Goal: Task Accomplishment & Management: Manage account settings

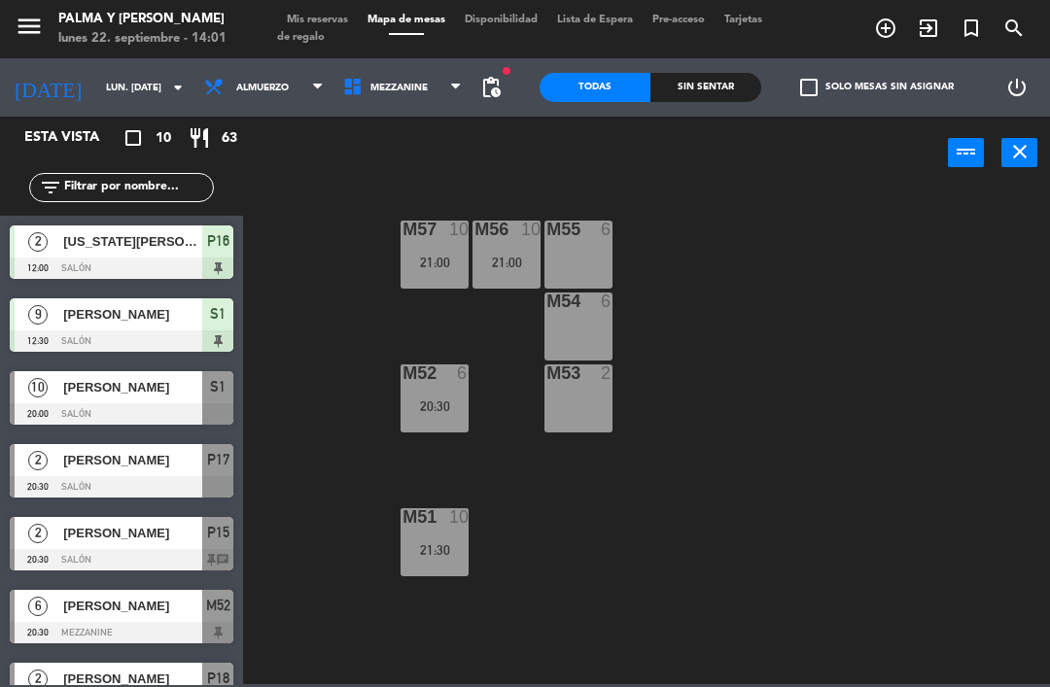
click at [713, 100] on div "Sin sentar" at bounding box center [705, 87] width 111 height 29
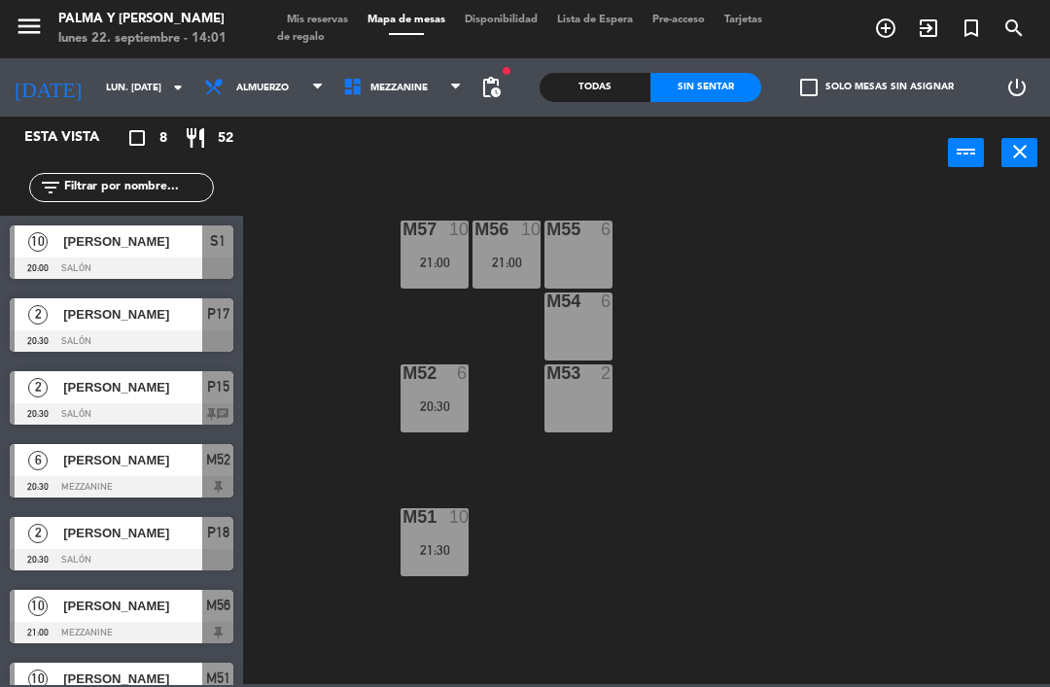
click at [499, 84] on span "pending_actions" at bounding box center [490, 87] width 23 height 23
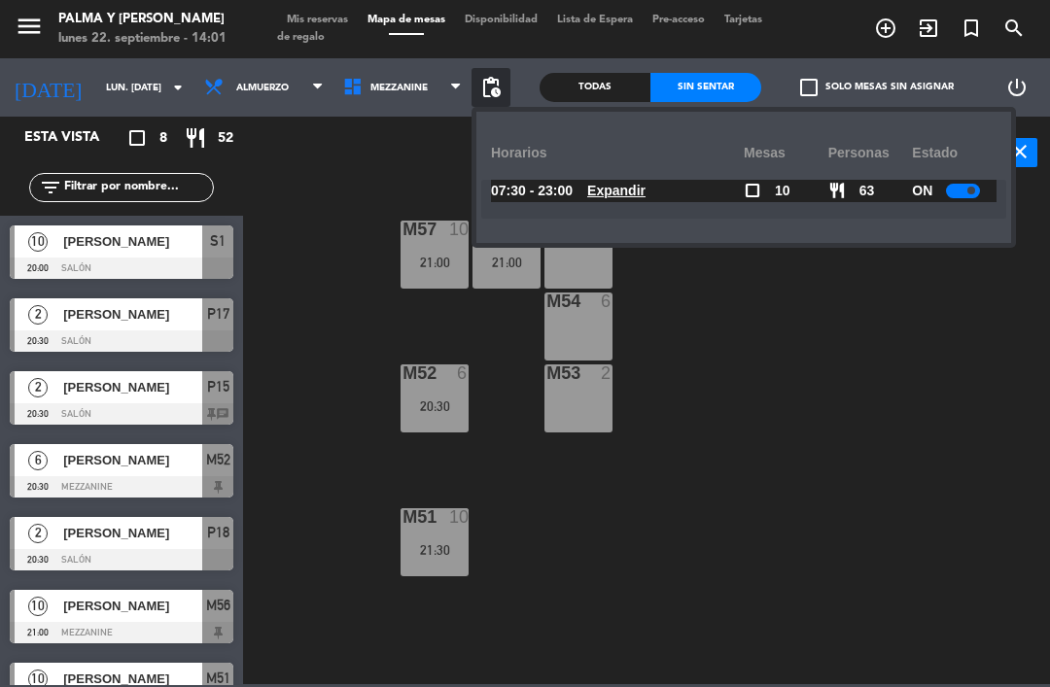
click at [624, 200] on span "Expandir" at bounding box center [616, 191] width 58 height 22
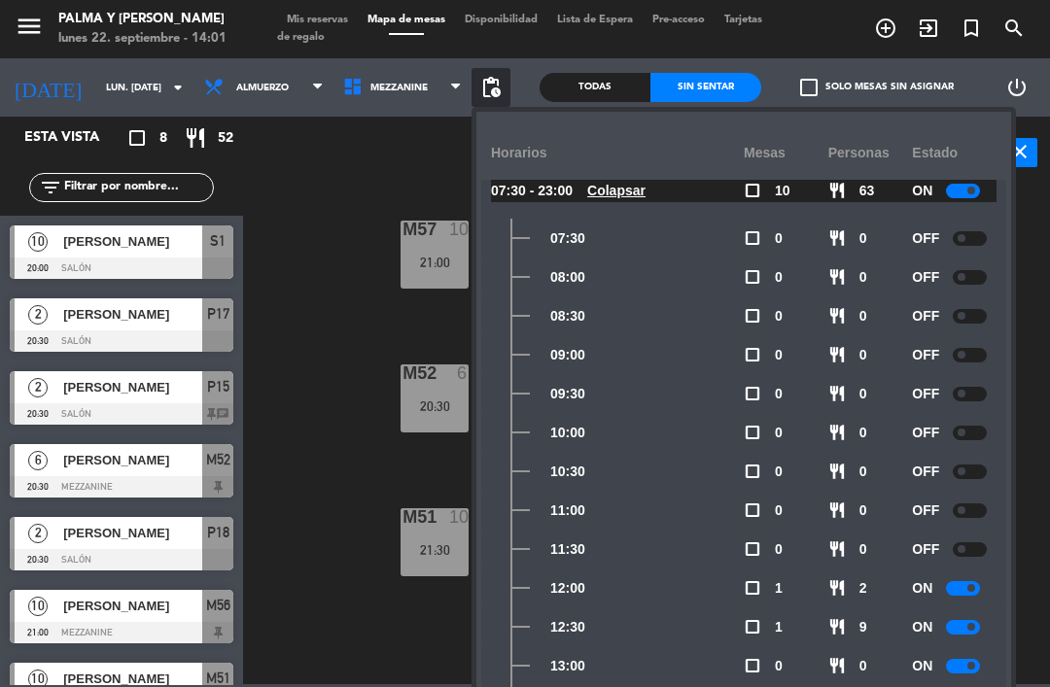
click at [413, 160] on div "power_input close" at bounding box center [595, 154] width 705 height 74
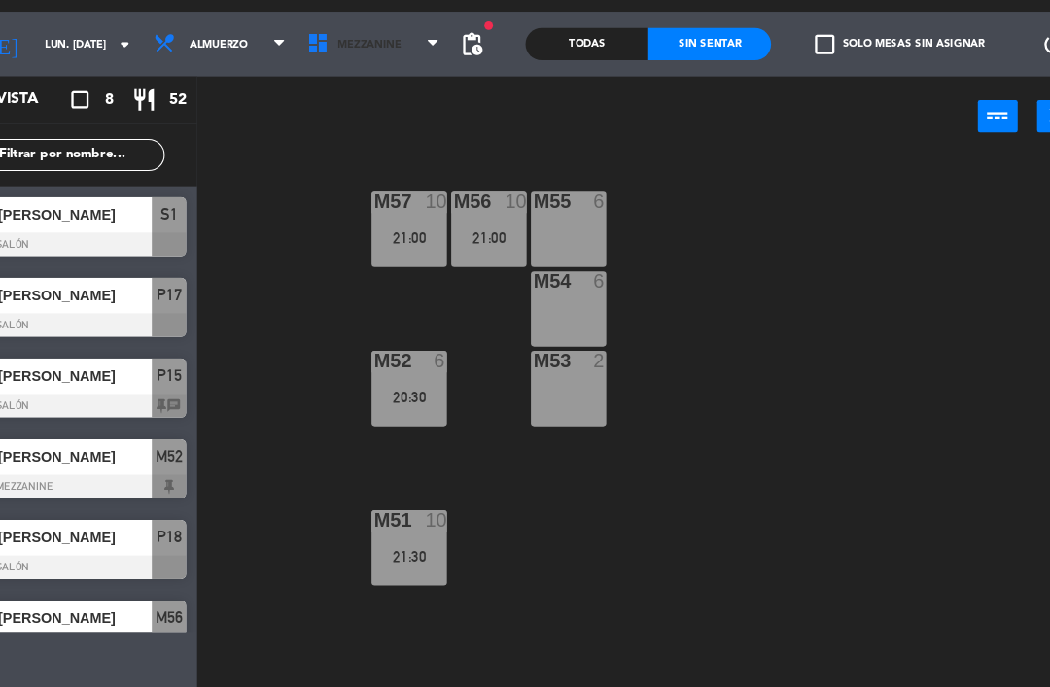
click at [333, 66] on span "Mezzanine" at bounding box center [402, 87] width 139 height 43
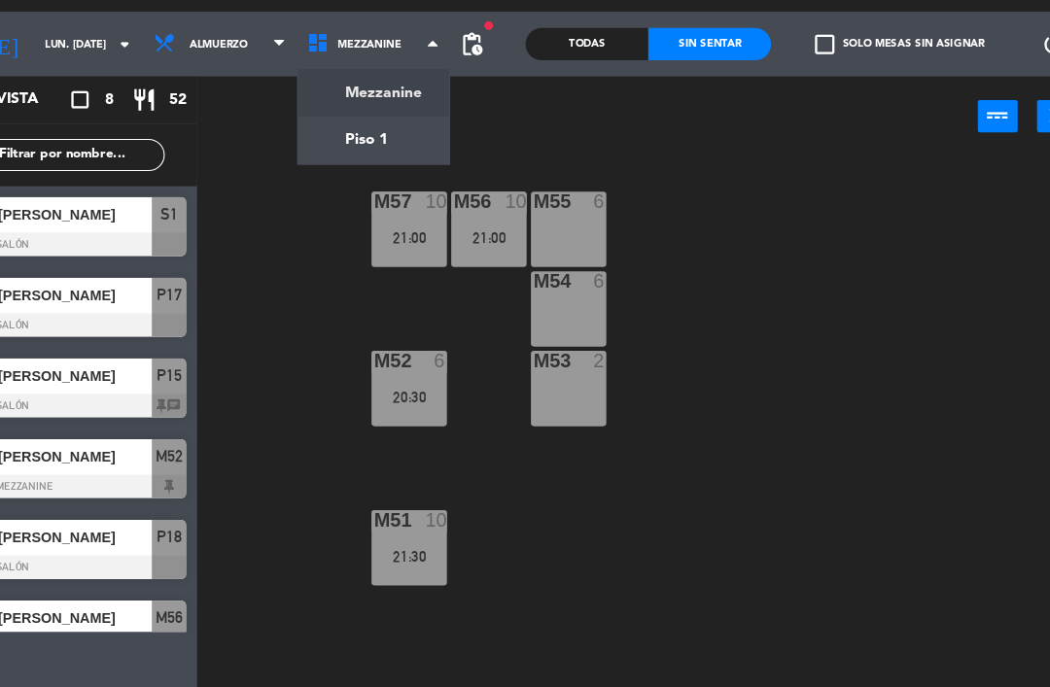
click at [303, 131] on ng-component "menu Palma y [PERSON_NAME] lunes 22. septiembre - 14:03 Mis reservas Mapa de me…" at bounding box center [525, 342] width 1050 height 684
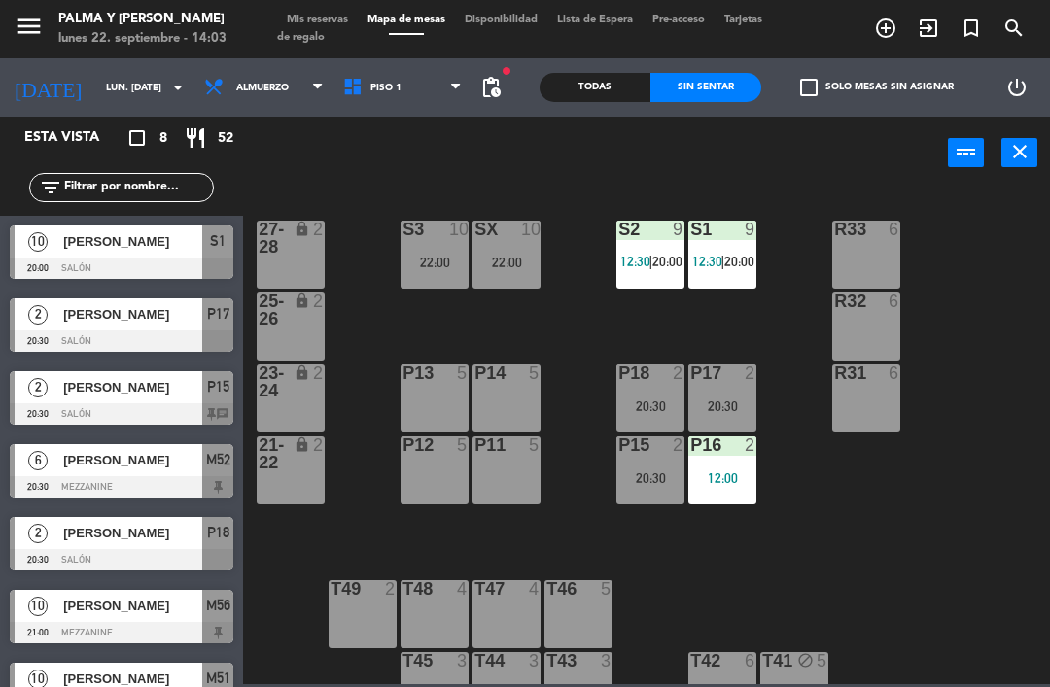
click at [717, 484] on div "12:00" at bounding box center [722, 478] width 68 height 14
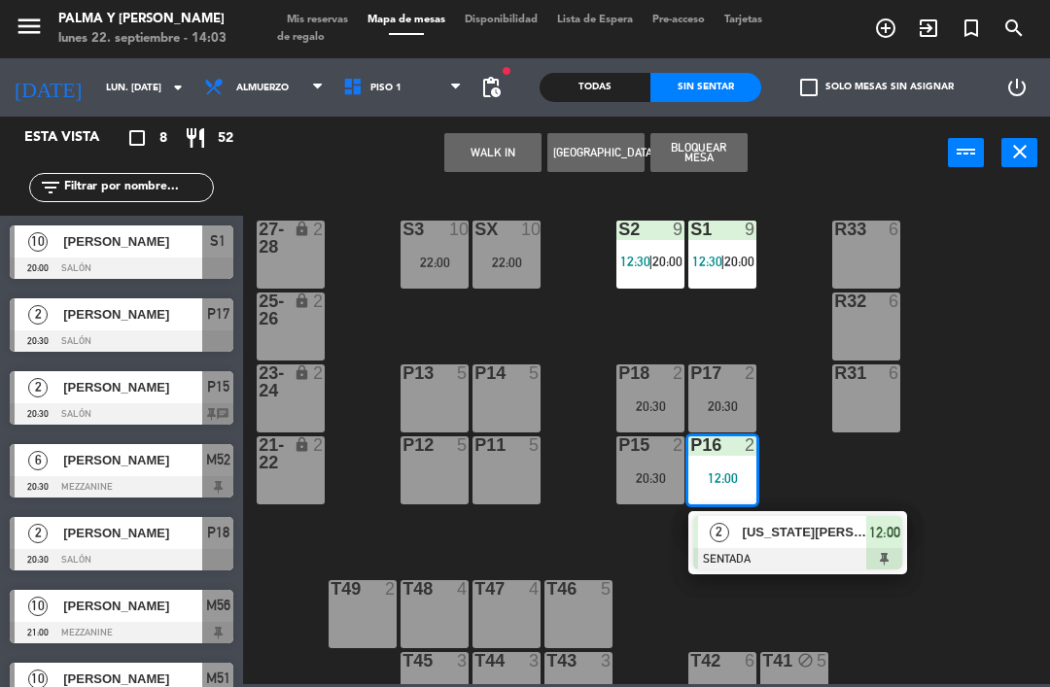
click at [799, 534] on span "[US_STATE][PERSON_NAME]" at bounding box center [804, 532] width 124 height 20
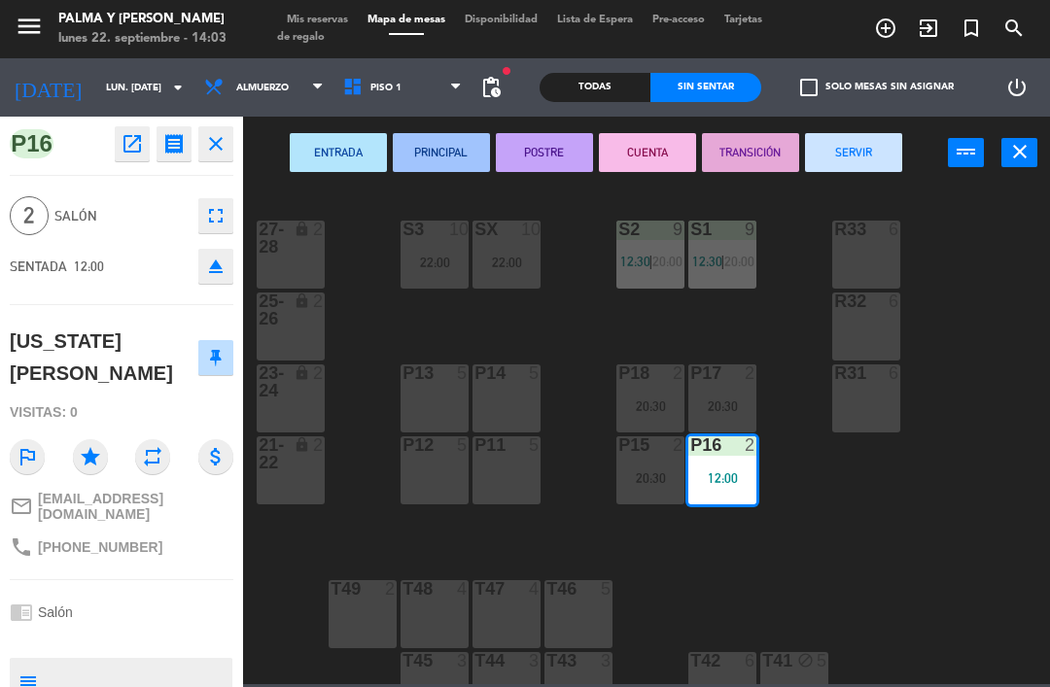
click at [648, 141] on button "CUENTA" at bounding box center [647, 152] width 97 height 39
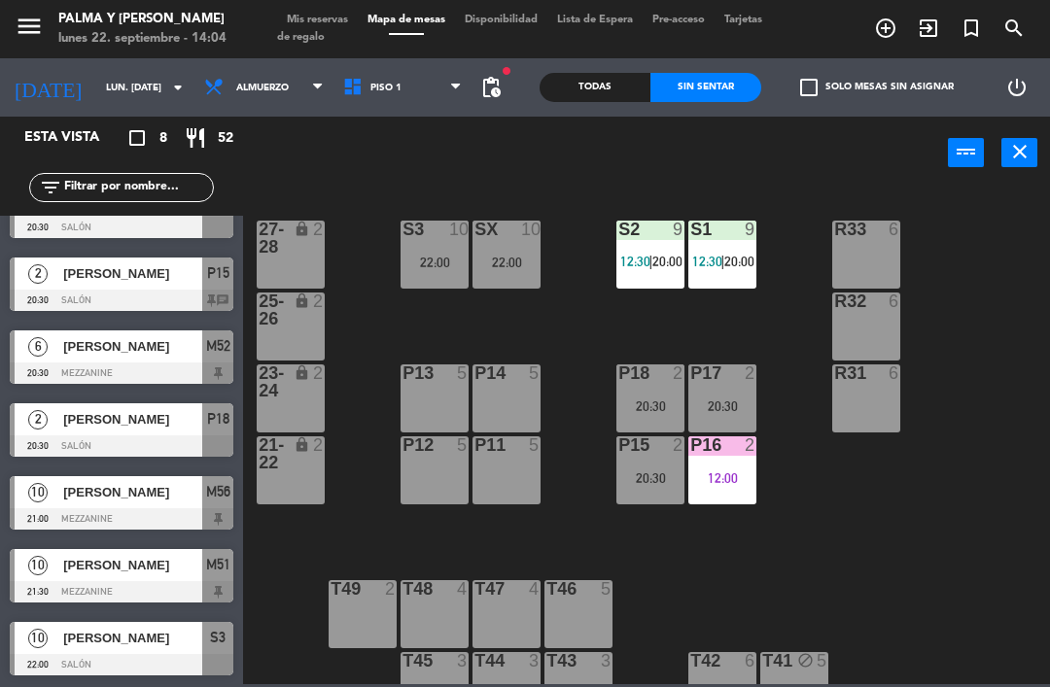
scroll to position [114, 0]
click at [739, 465] on div "P16 2 12:00" at bounding box center [722, 470] width 68 height 68
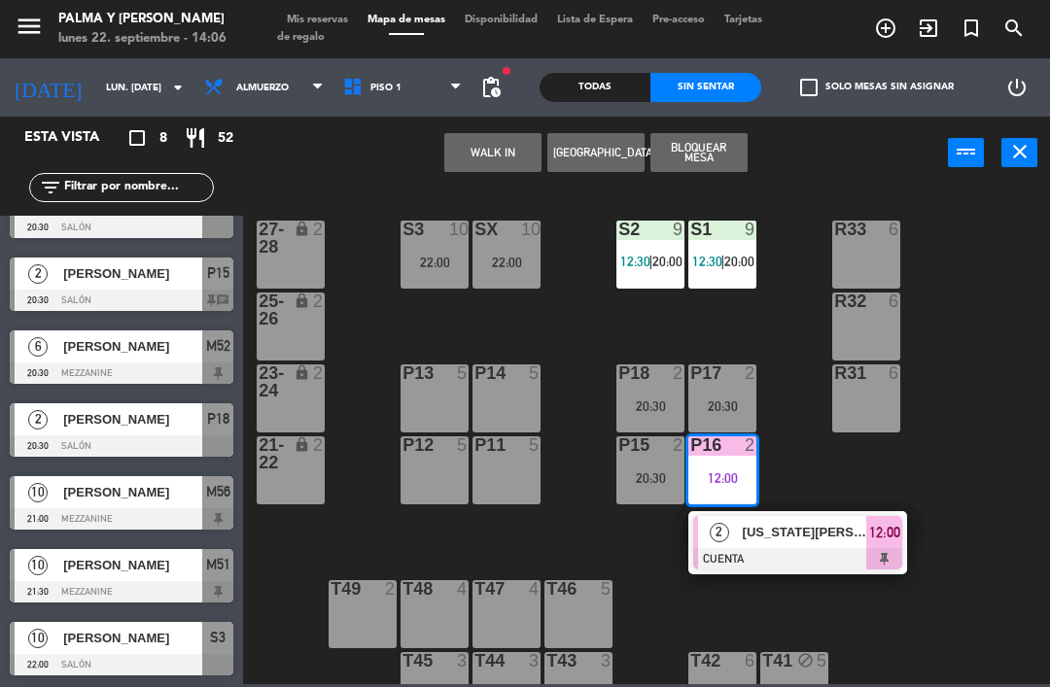
click at [809, 526] on span "[US_STATE][PERSON_NAME]" at bounding box center [804, 532] width 124 height 20
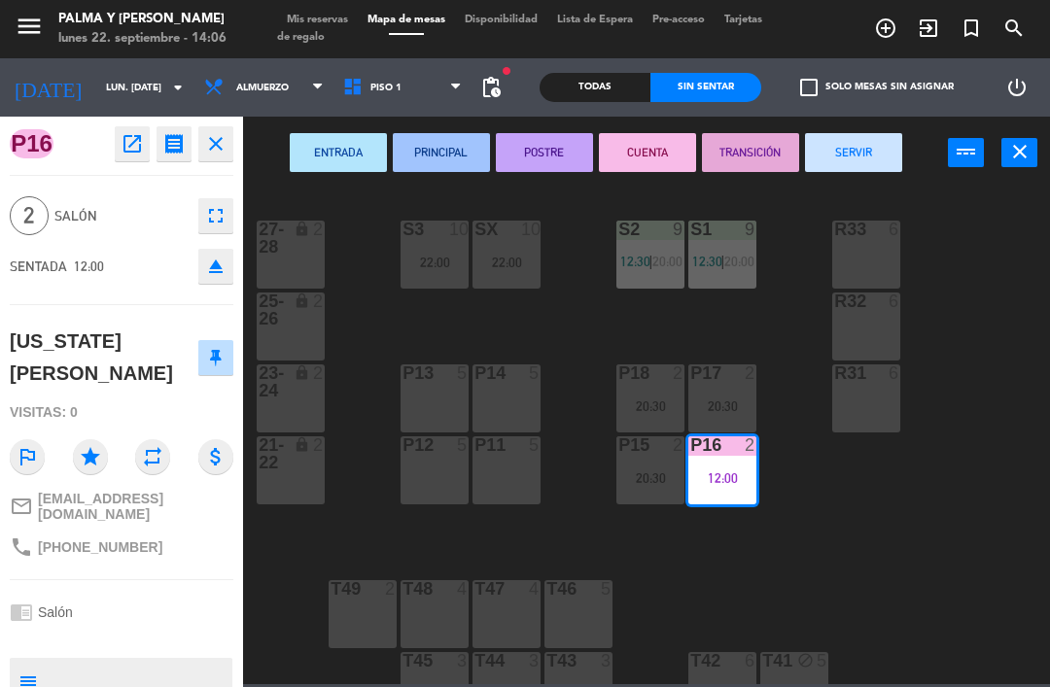
click at [844, 148] on button "SERVIR" at bounding box center [853, 152] width 97 height 39
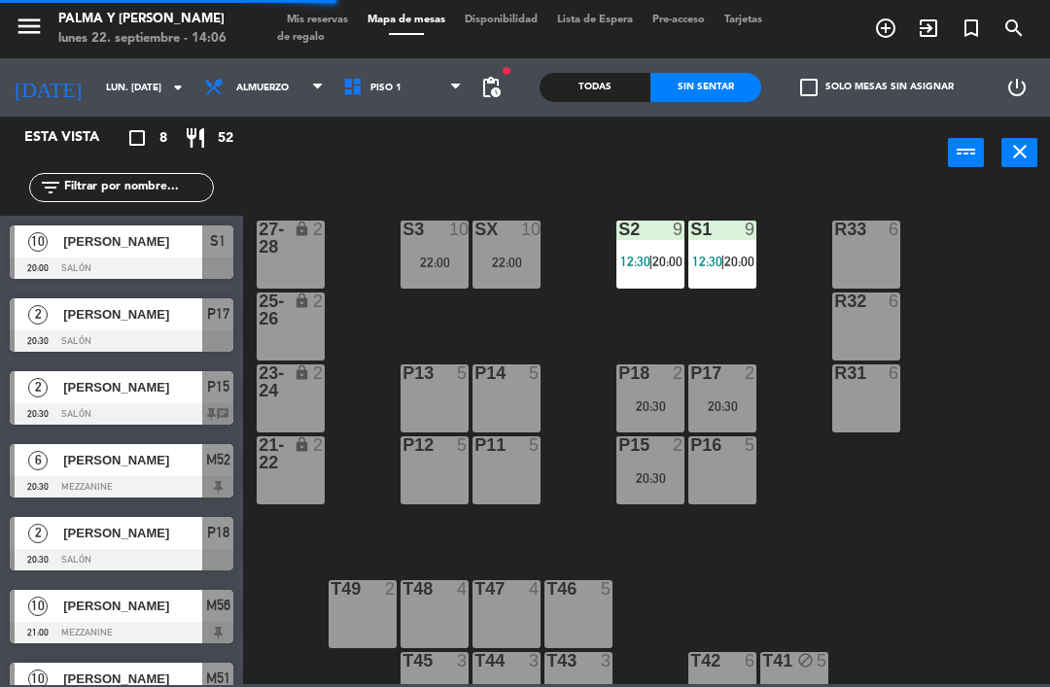
click at [843, 585] on div "R33 6 S1 9 12:30 | 20:00 S2 9 12:30 | 20:00 S3 10 22:00 SX 10 22:00 27-28 lock …" at bounding box center [652, 436] width 796 height 498
click at [713, 389] on div "P17 2 20:30" at bounding box center [722, 398] width 68 height 68
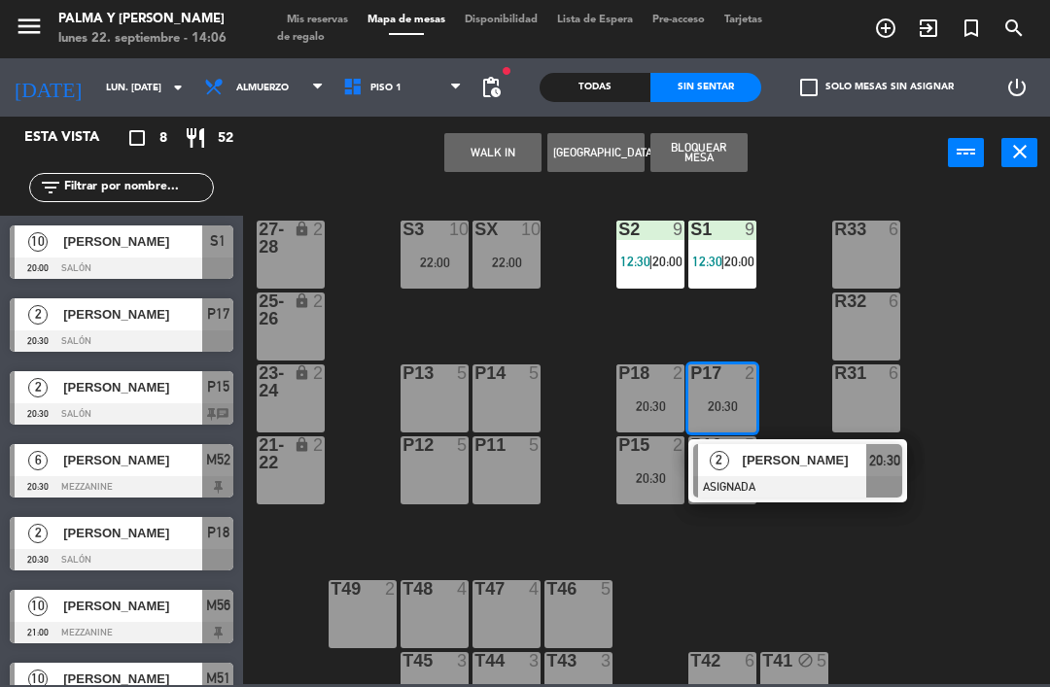
click at [504, 398] on div "P14 5" at bounding box center [506, 398] width 68 height 68
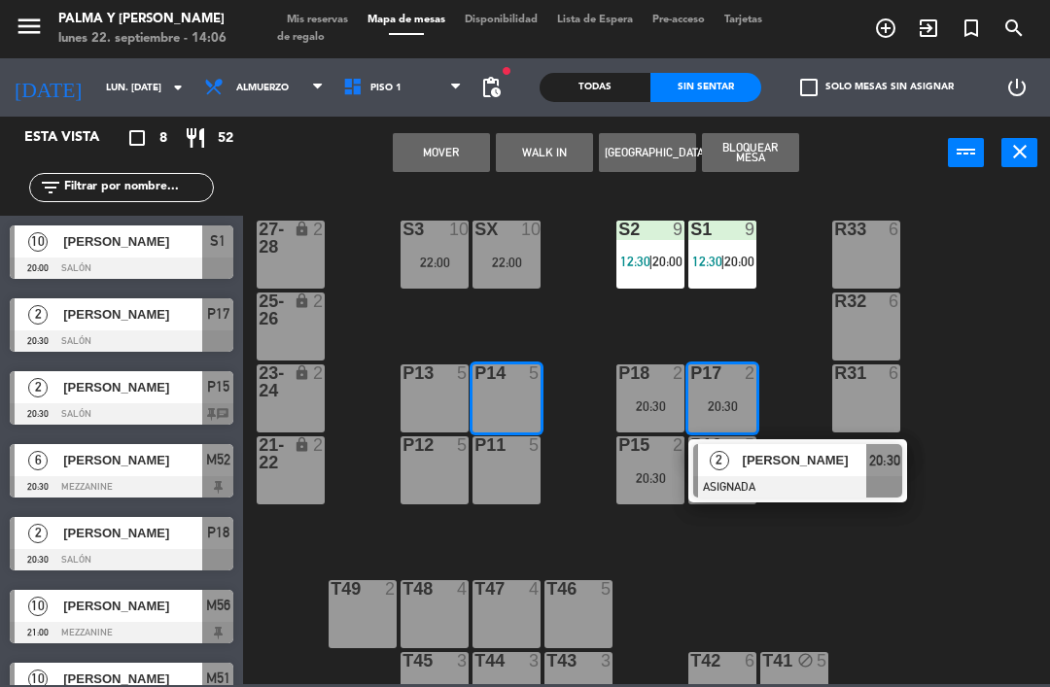
click at [451, 153] on button "Mover" at bounding box center [441, 152] width 97 height 39
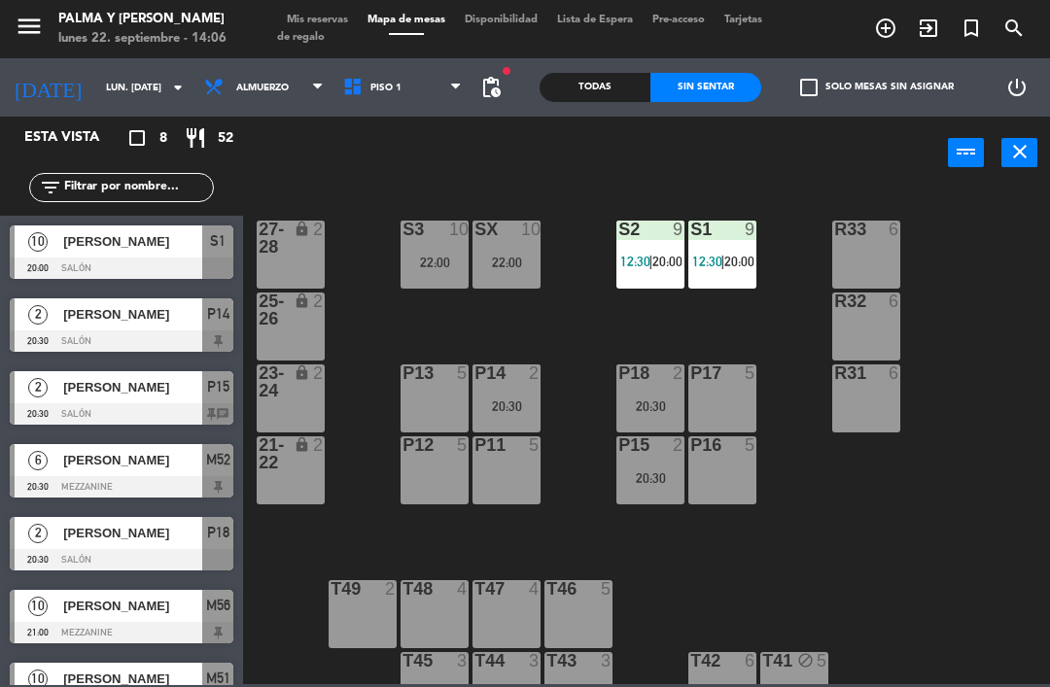
click at [510, 388] on div "P14 2 20:30" at bounding box center [506, 398] width 68 height 68
click at [833, 524] on div "R33 6 S1 9 12:30 | 20:00 S2 9 12:30 | 20:00 S3 10 22:00 SX 10 22:00 27-28 lock …" at bounding box center [652, 436] width 796 height 498
click at [653, 401] on div "20:30" at bounding box center [650, 406] width 68 height 14
click at [833, 581] on div "R33 6 S1 9 12:30 | 20:00 S2 9 12:30 | 20:00 S3 10 22:00 SX 10 22:00 27-28 lock …" at bounding box center [652, 436] width 796 height 498
click at [648, 461] on div "P15 2 20:30" at bounding box center [650, 470] width 68 height 68
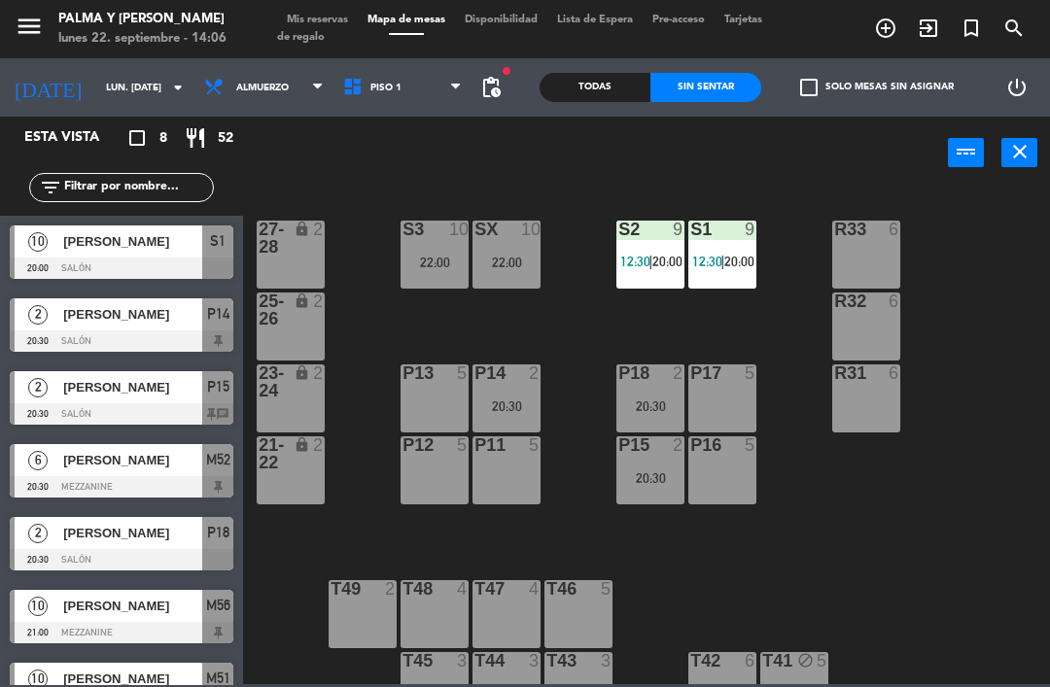
click at [907, 570] on div "R33 6 S1 9 12:30 | 20:00 S2 9 12:30 | 20:00 S3 10 22:00 SX 10 22:00 27-28 lock …" at bounding box center [652, 436] width 796 height 498
click at [880, 552] on div "R33 6 S1 9 12:30 | 20:00 S2 9 12:30 | 20:00 S3 10 22:00 SX 10 22:00 27-28 lock …" at bounding box center [652, 436] width 796 height 498
click at [508, 405] on div "20:30" at bounding box center [506, 406] width 68 height 14
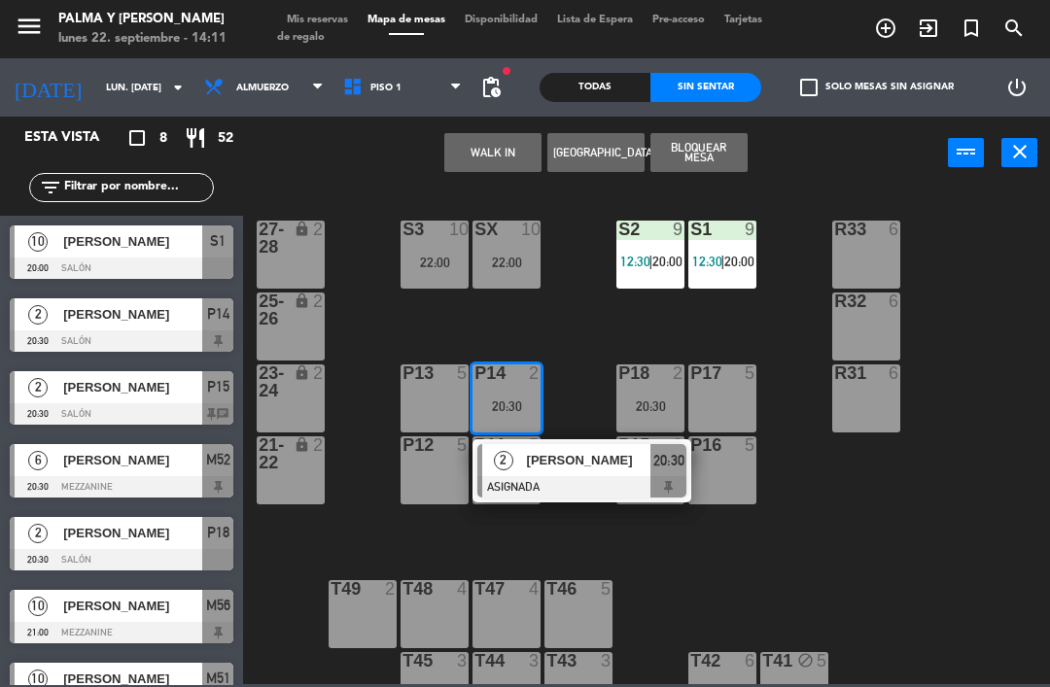
click at [489, 155] on button "WALK IN" at bounding box center [492, 152] width 97 height 39
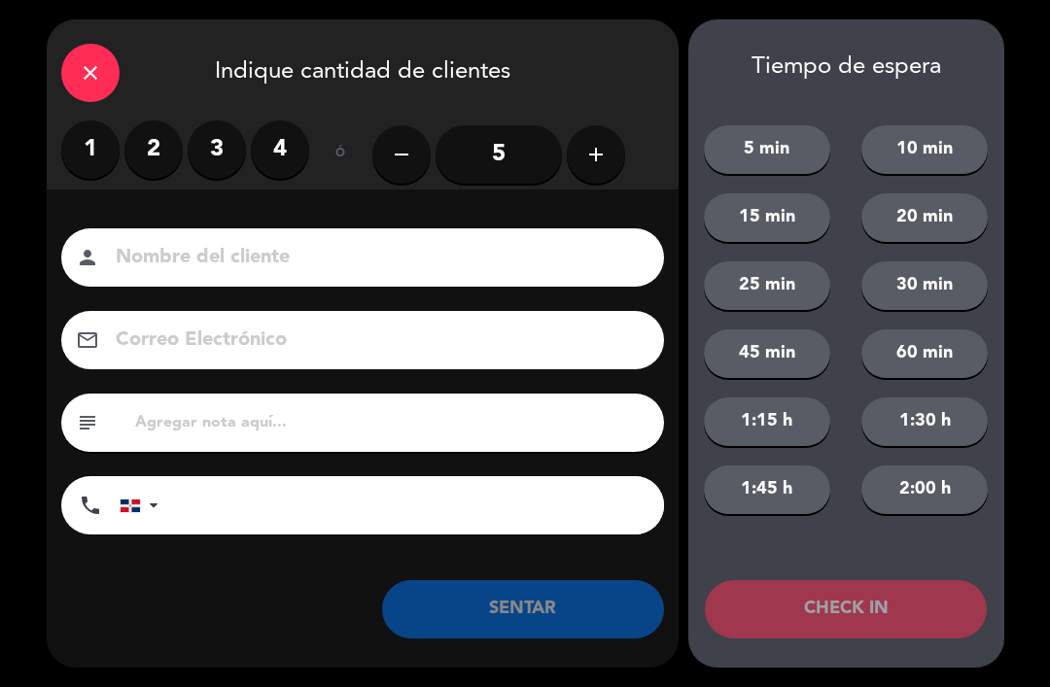
click at [165, 148] on label "2" at bounding box center [153, 150] width 58 height 58
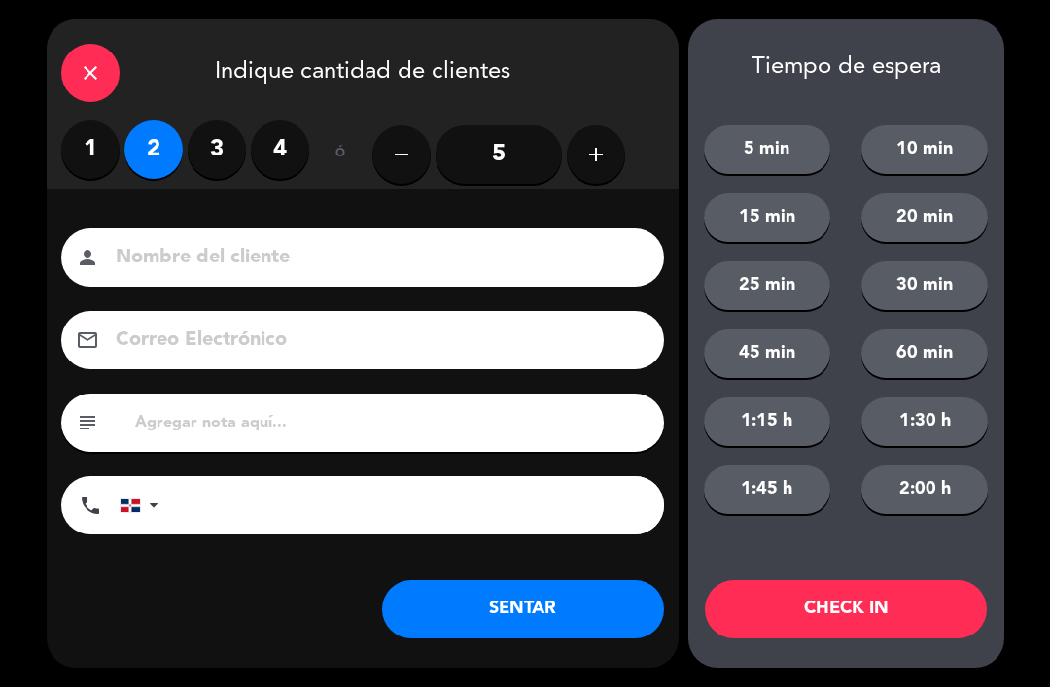
click at [102, 155] on label "1" at bounding box center [90, 150] width 58 height 58
click at [538, 615] on button "SENTAR" at bounding box center [523, 609] width 282 height 58
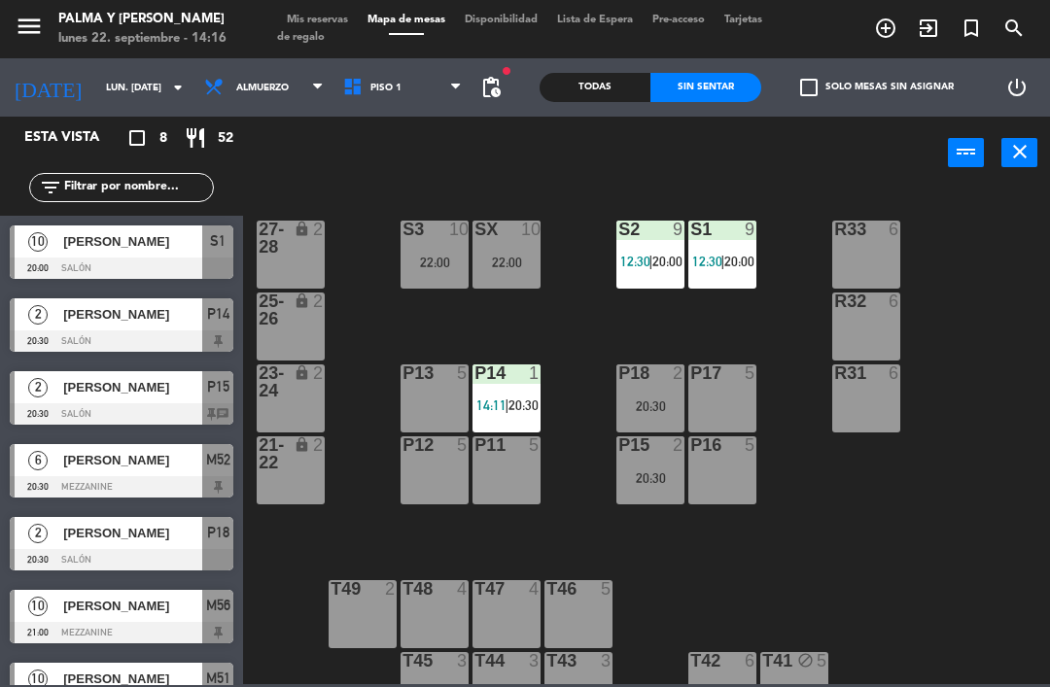
click at [112, 92] on input "lun. [DATE]" at bounding box center [162, 88] width 133 height 30
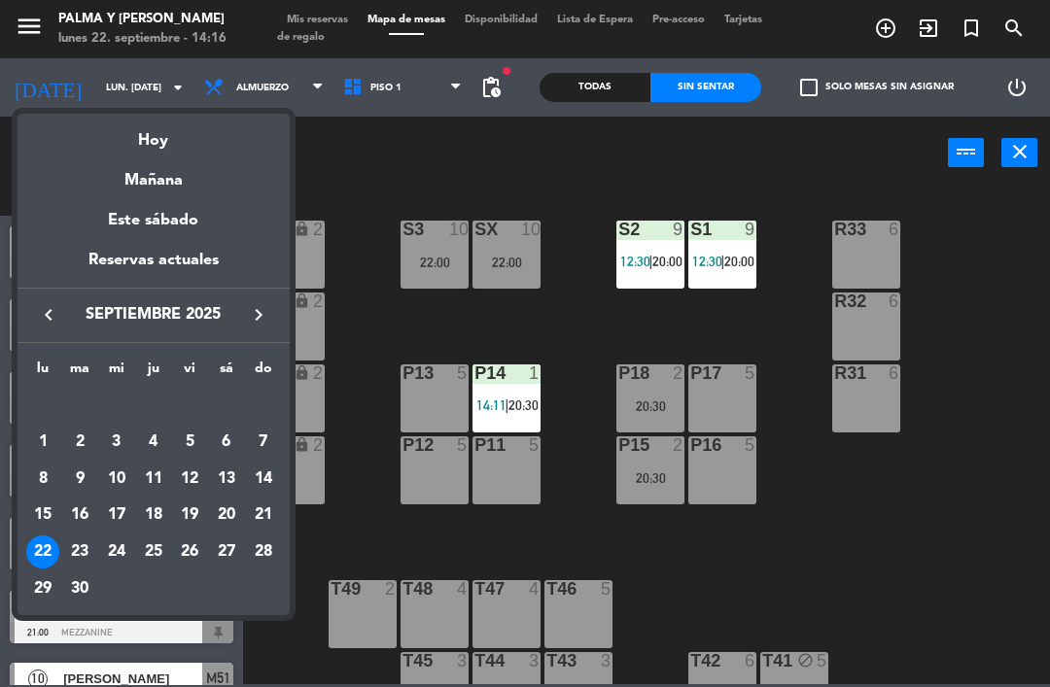
click at [86, 551] on div "23" at bounding box center [79, 551] width 33 height 33
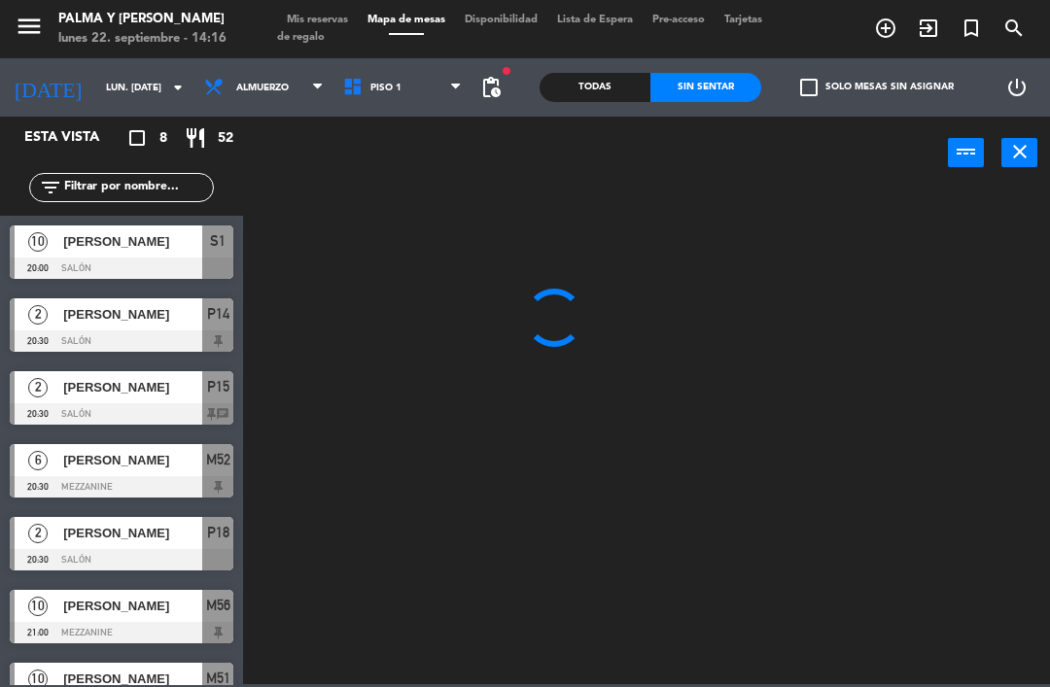
type input "[DATE] sep."
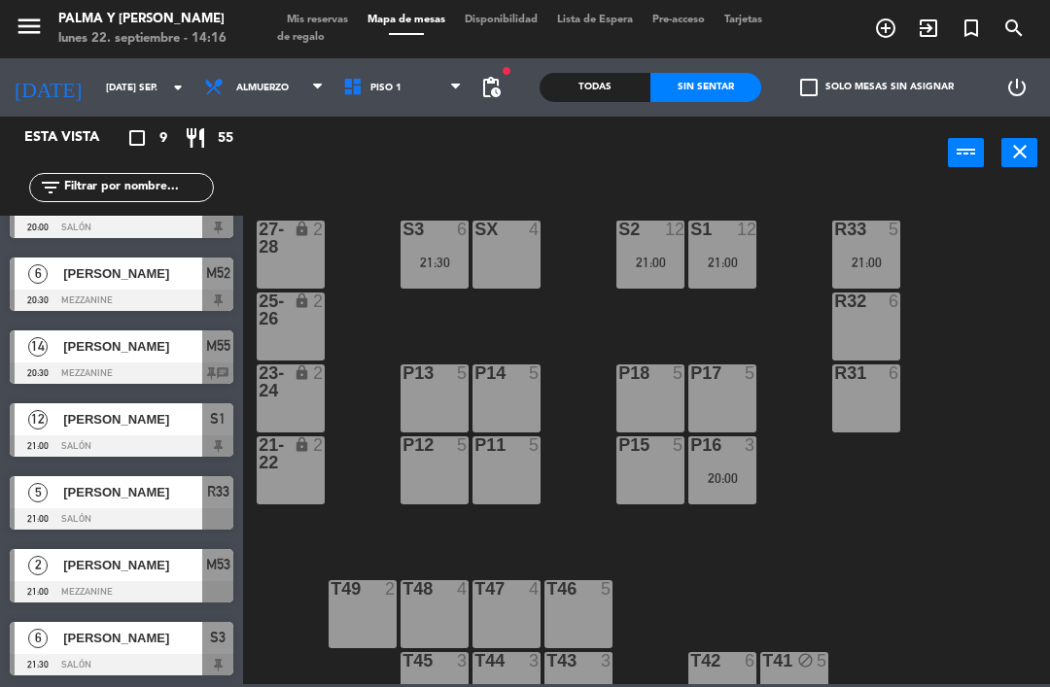
scroll to position [187, 0]
click at [154, 512] on div at bounding box center [122, 518] width 224 height 21
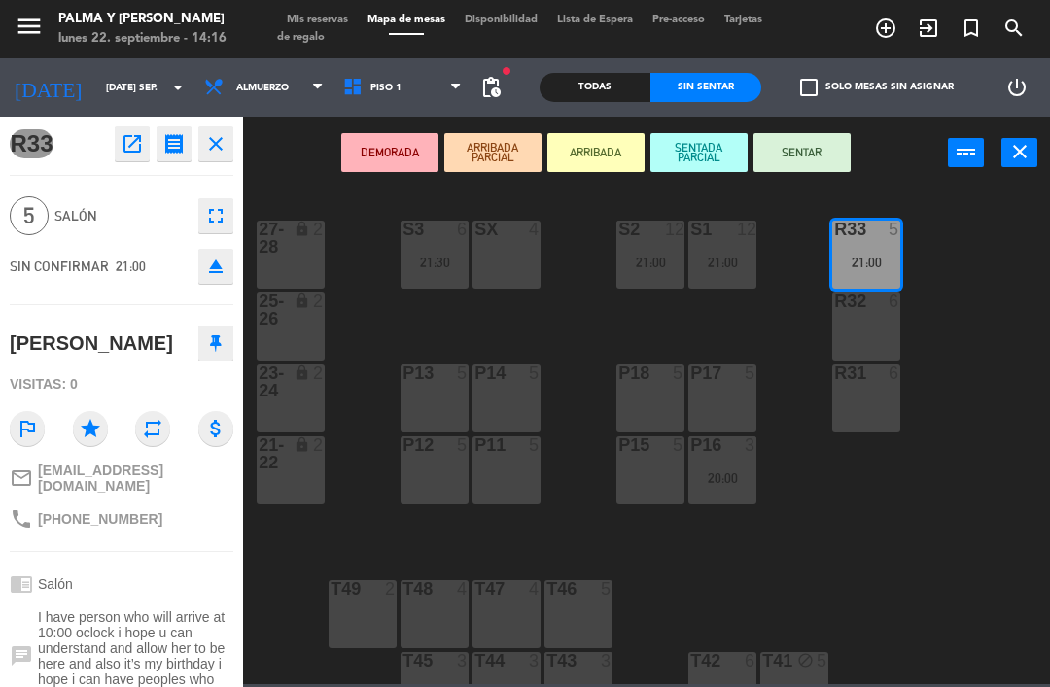
click at [721, 395] on div "P17 5" at bounding box center [722, 398] width 68 height 68
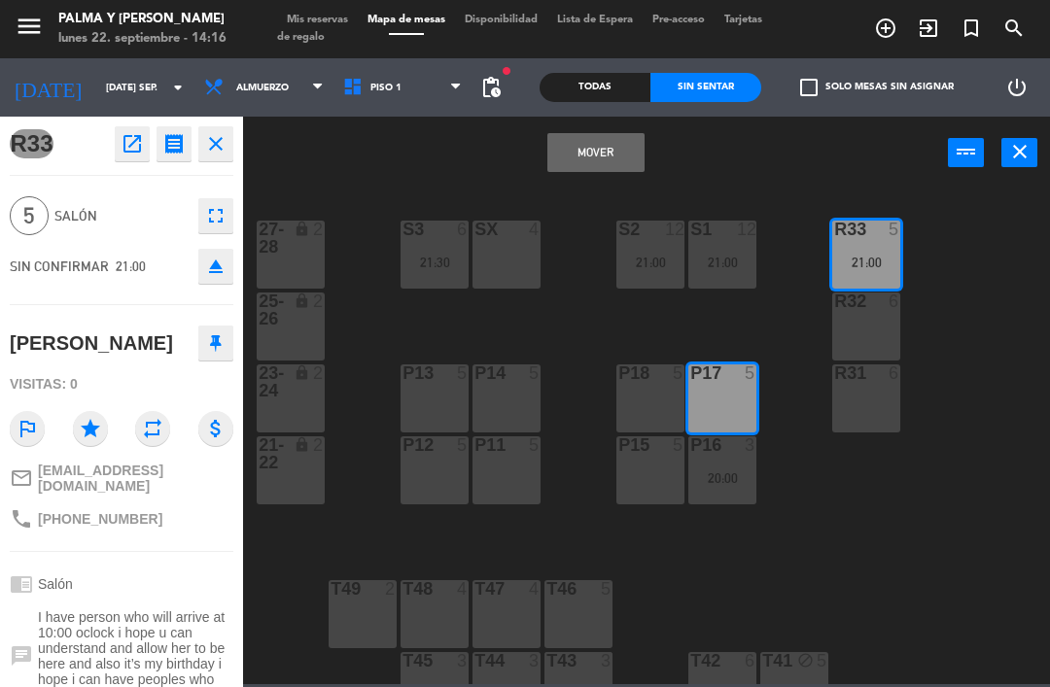
click at [623, 155] on button "Mover" at bounding box center [595, 152] width 97 height 39
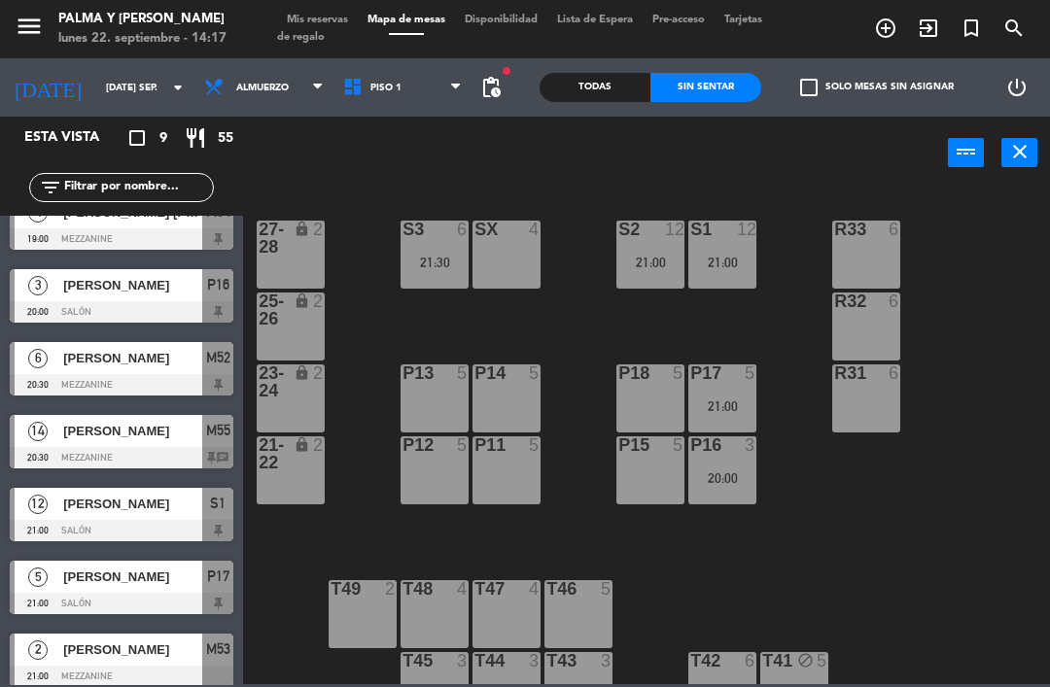
scroll to position [129, 0]
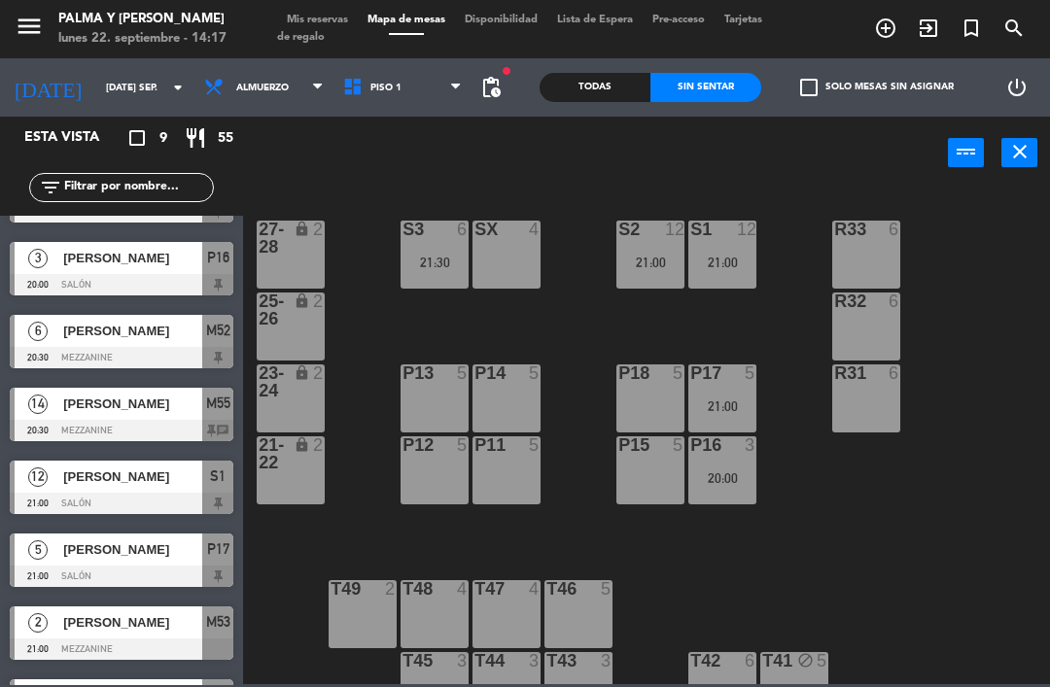
click at [847, 637] on div "R33 6 S1 12 21:00 S2 12 21:00 S3 6 21:30 SX 4 27-28 lock 2 R32 6 25-26 lock 2 P…" at bounding box center [652, 436] width 796 height 498
click at [723, 410] on div "21:00" at bounding box center [722, 406] width 68 height 14
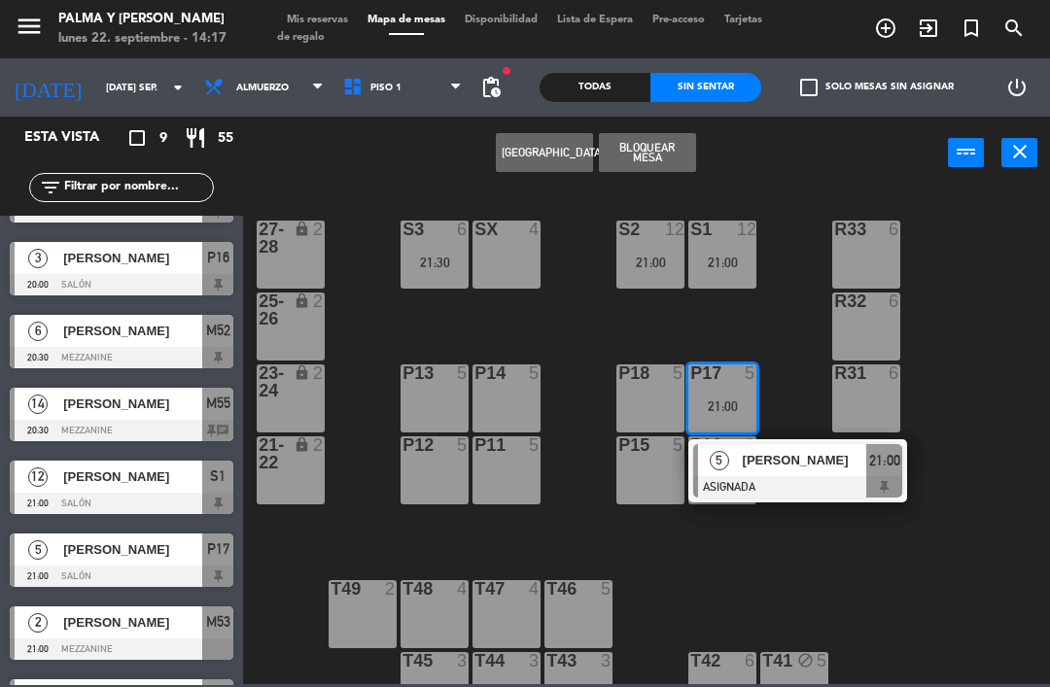
click at [819, 462] on span "[PERSON_NAME]" at bounding box center [804, 460] width 124 height 20
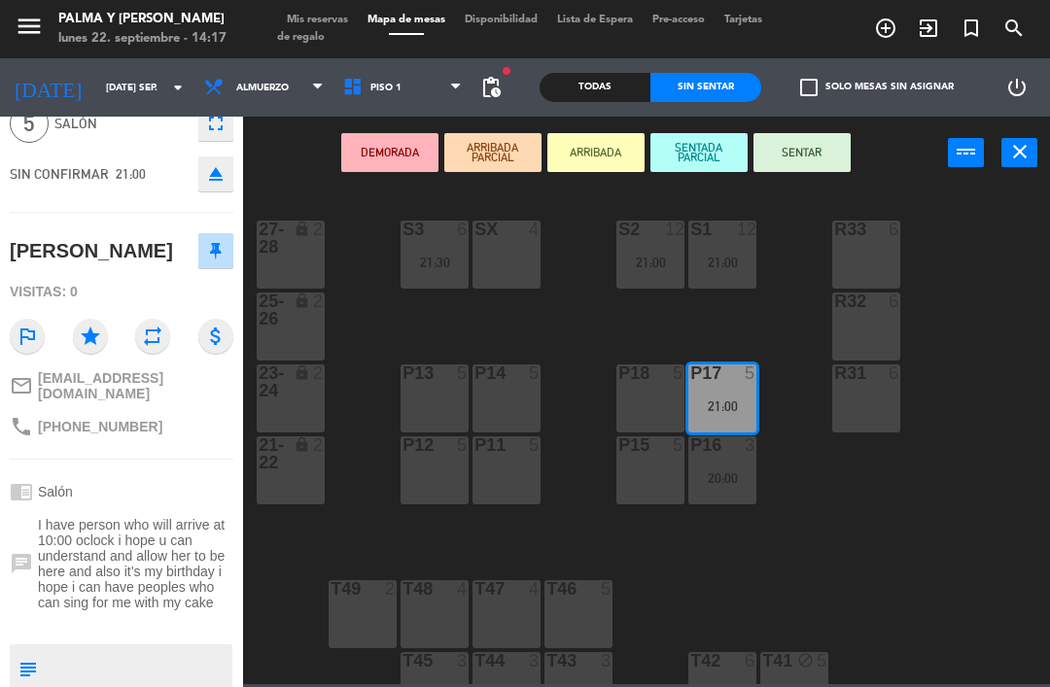
scroll to position [94, 0]
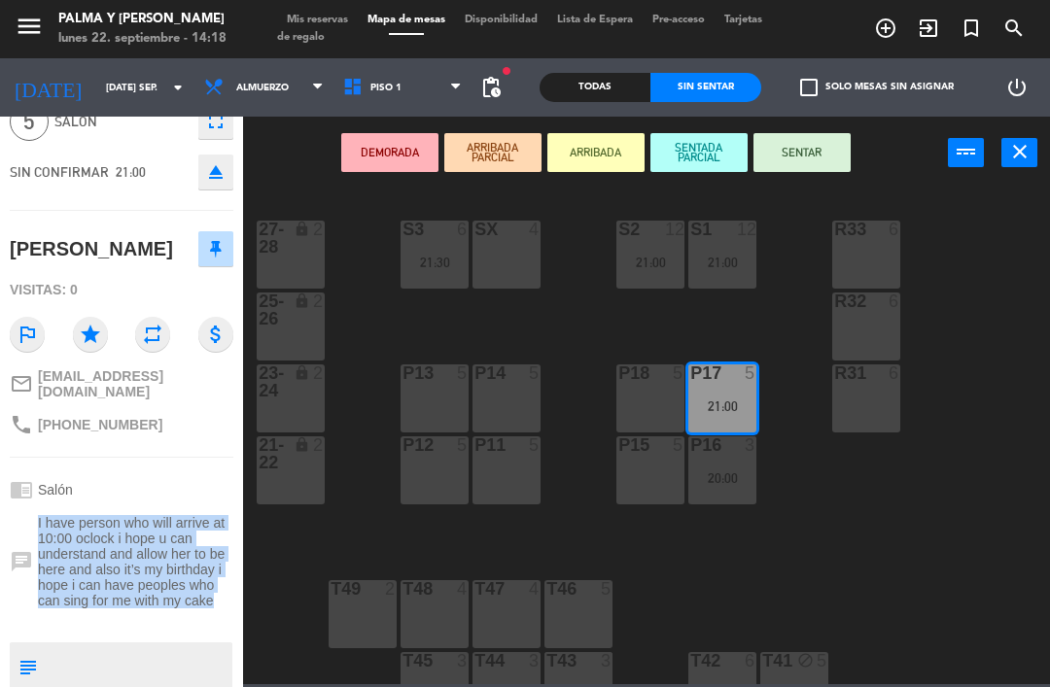
copy span "I have person who will arrive at 10:00 oclock i hope u can understand and allow…"
click at [479, 681] on div "T44 3" at bounding box center [506, 686] width 68 height 68
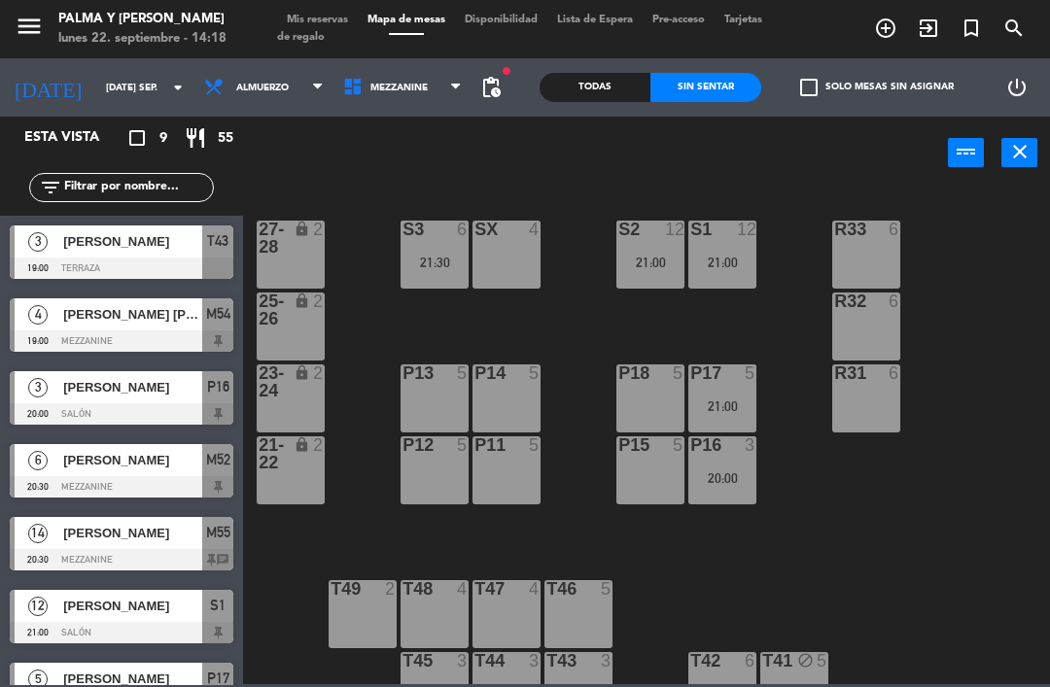
scroll to position [19, 0]
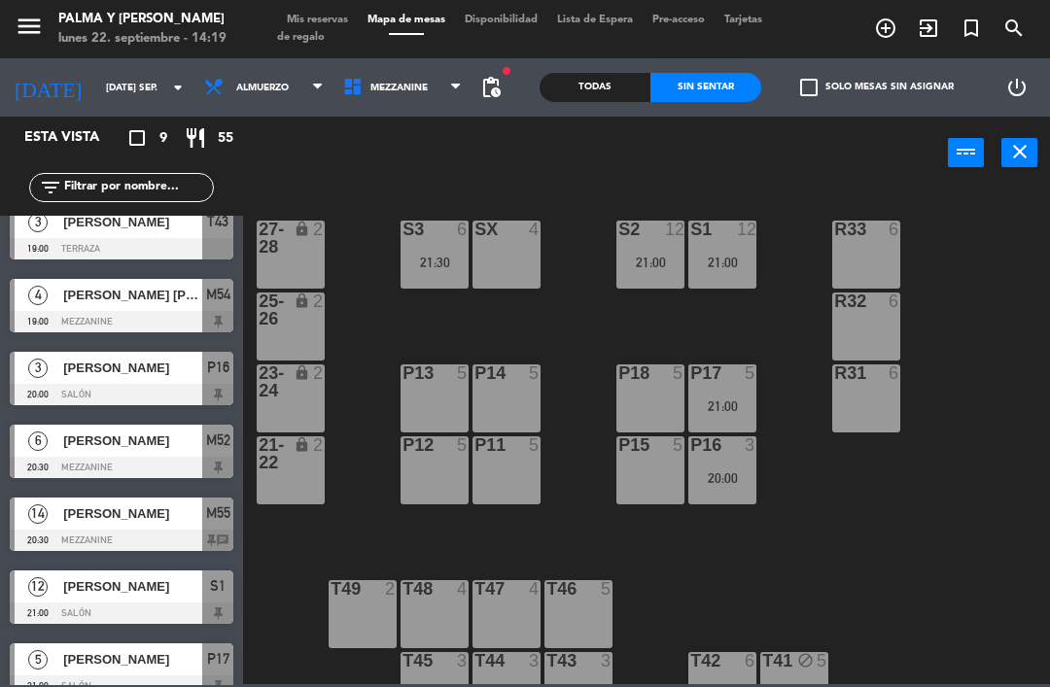
click at [155, 655] on span "[PERSON_NAME]" at bounding box center [132, 659] width 139 height 20
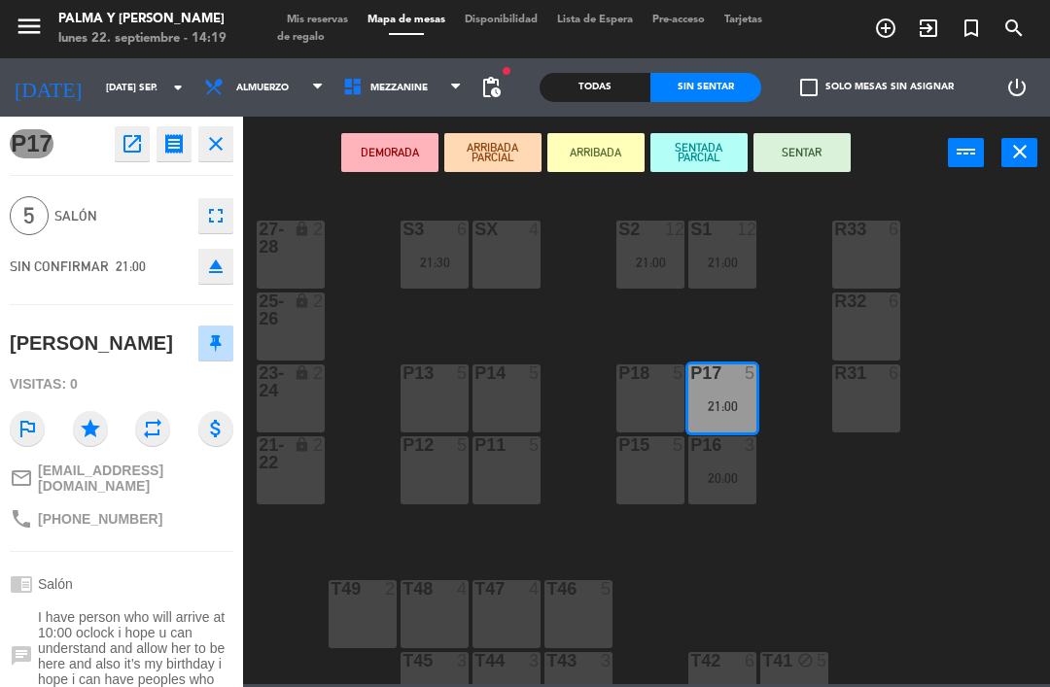
scroll to position [-1, 0]
click at [213, 214] on icon "fullscreen" at bounding box center [215, 215] width 23 height 23
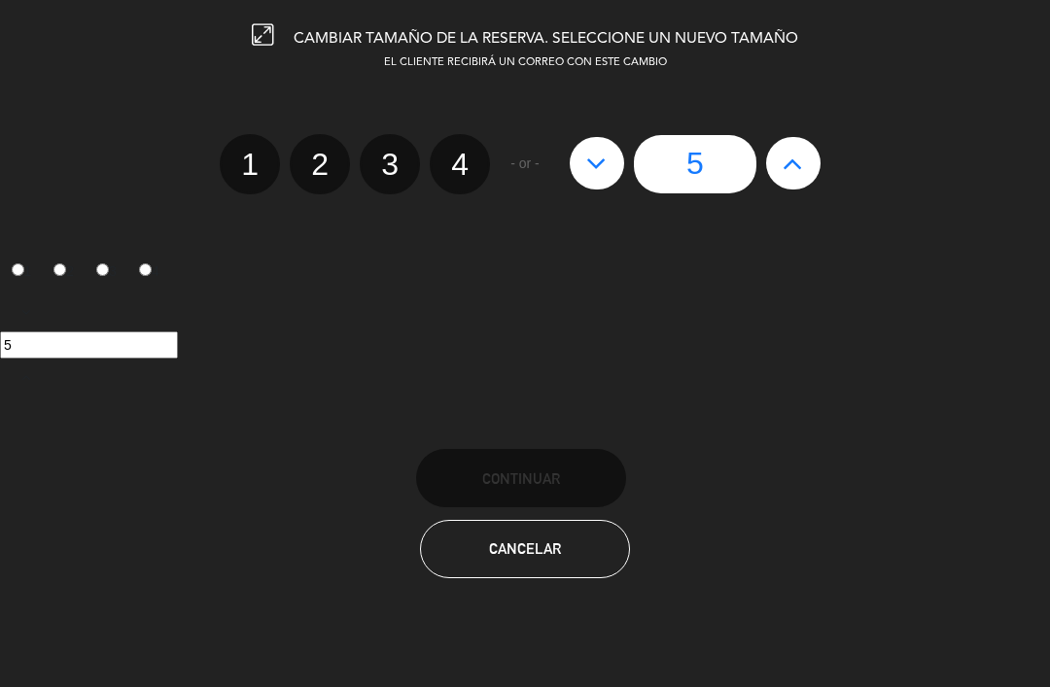
click at [1002, 143] on div "1 2 3 4 - or - 5" at bounding box center [524, 164] width 1079 height 60
click at [515, 560] on button "Cancelar" at bounding box center [525, 549] width 210 height 58
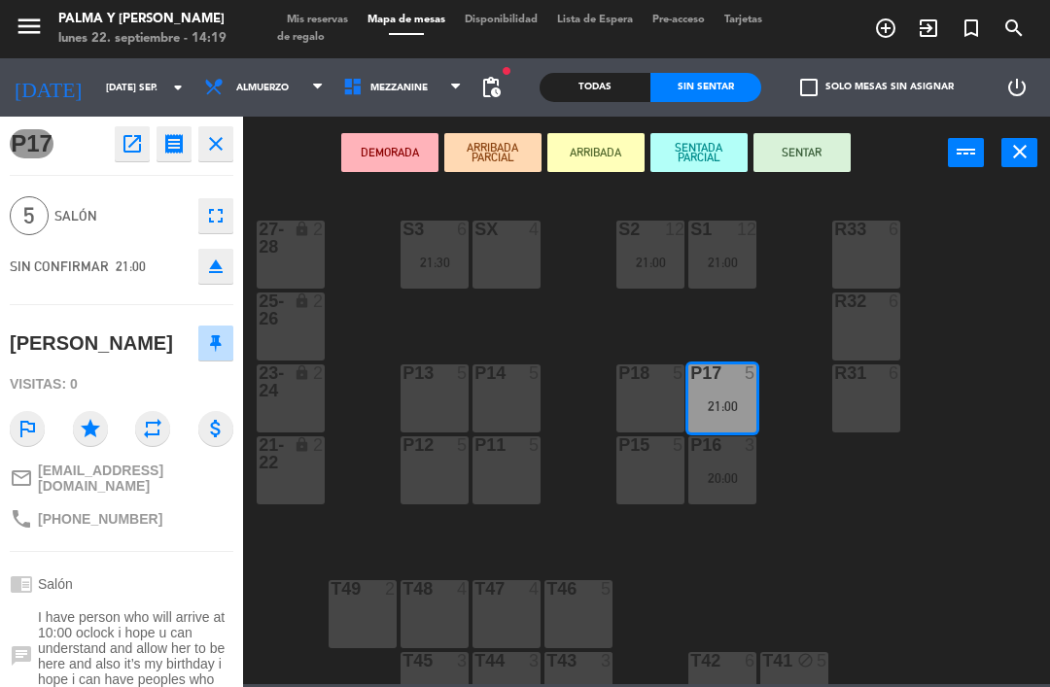
click at [139, 140] on icon "open_in_new" at bounding box center [132, 143] width 23 height 23
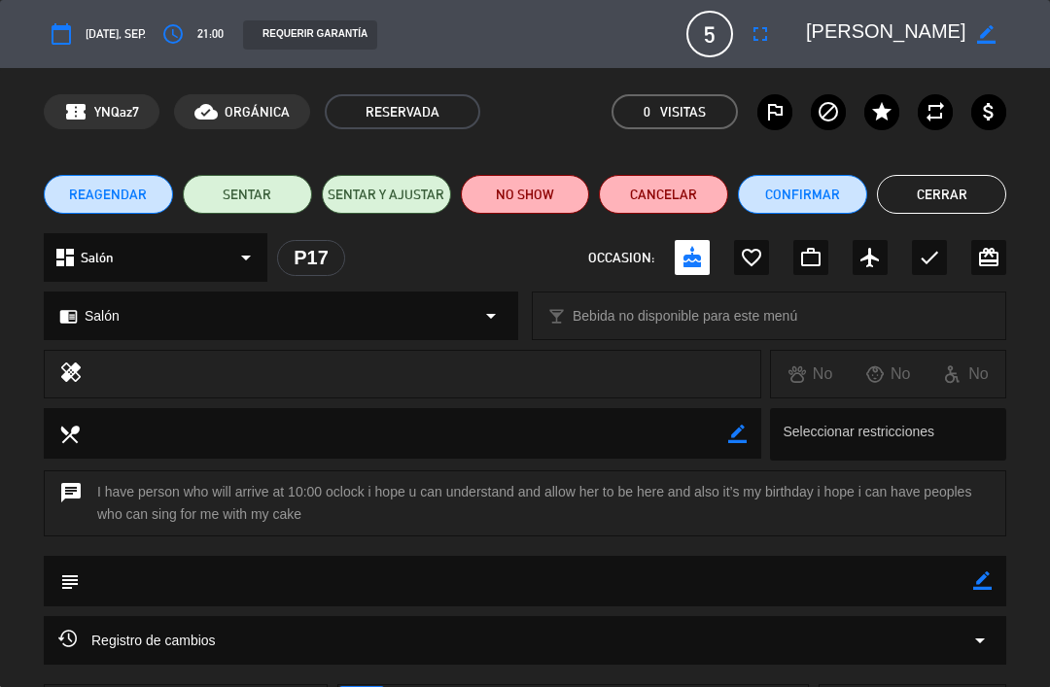
click at [940, 189] on button "Cerrar" at bounding box center [941, 194] width 129 height 39
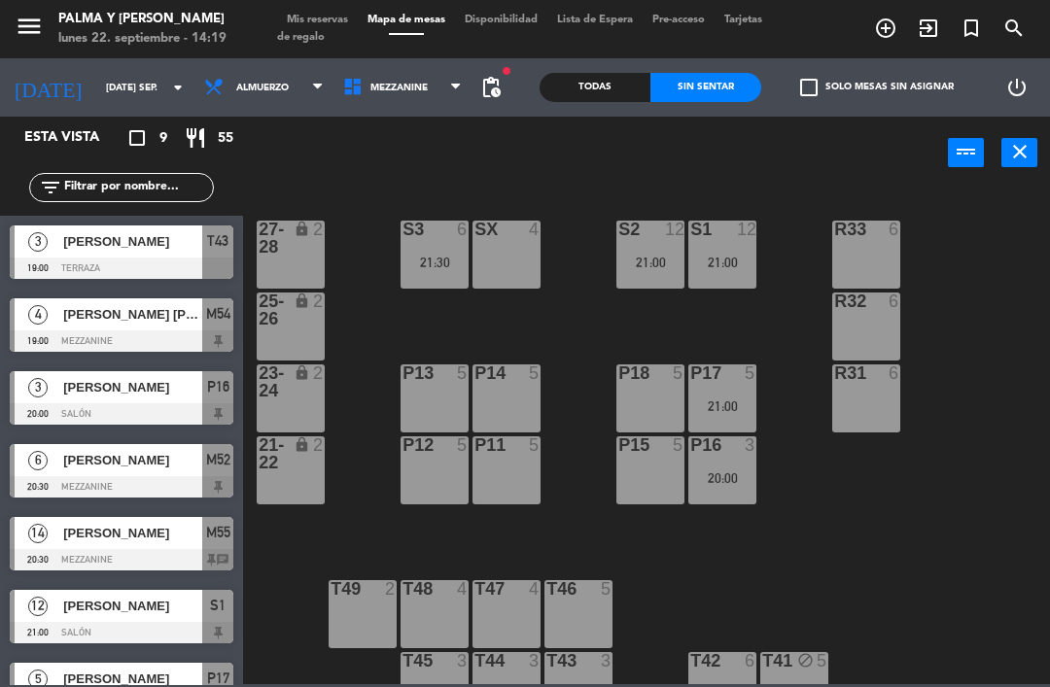
scroll to position [19, 0]
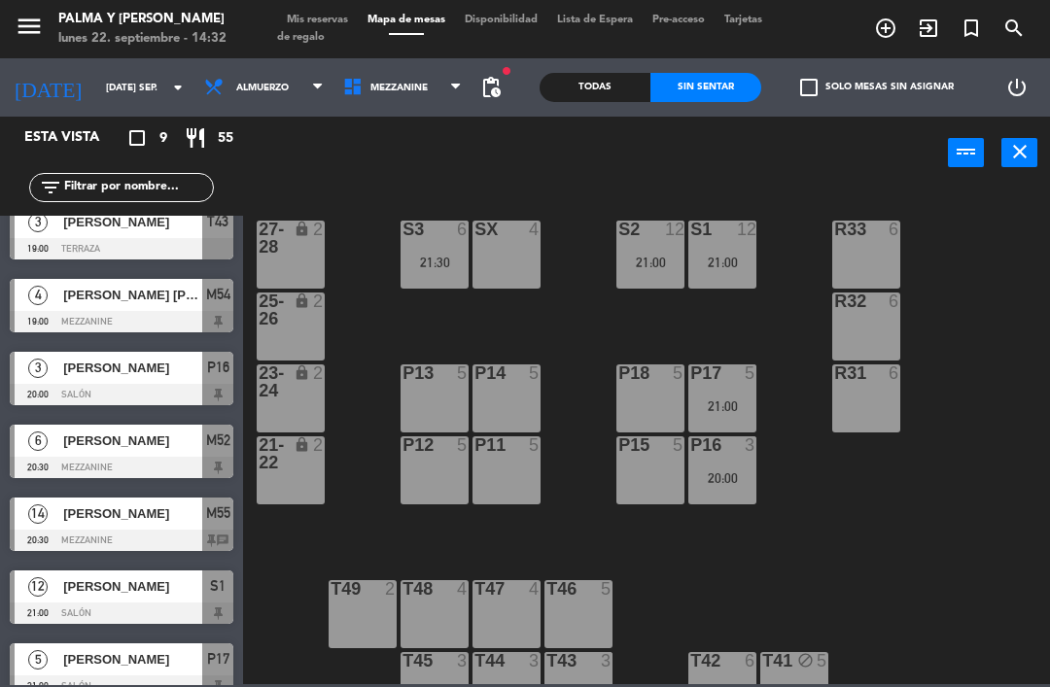
click at [107, 93] on input "[DATE] sep." at bounding box center [162, 88] width 133 height 30
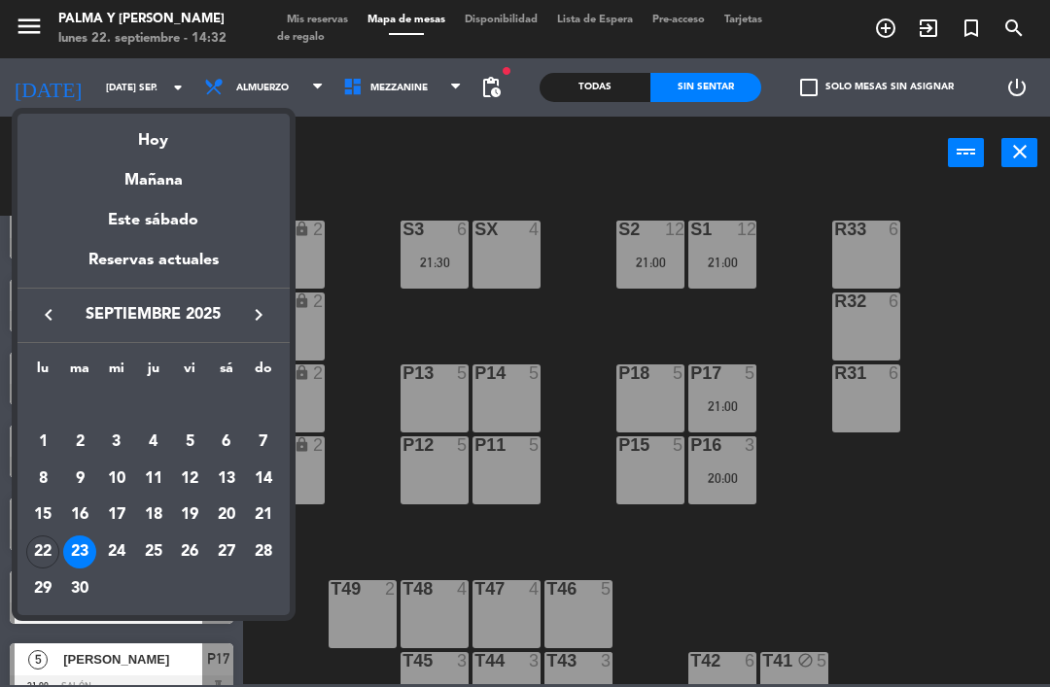
click at [73, 564] on div "23" at bounding box center [79, 551] width 33 height 33
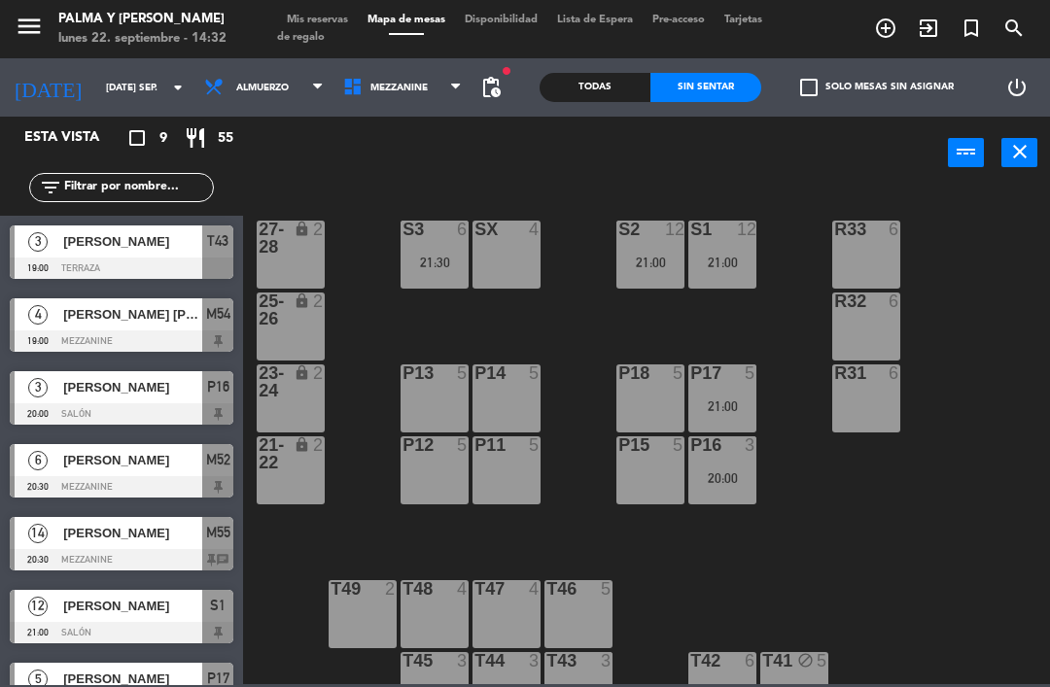
scroll to position [0, 0]
click at [502, 406] on div "P14 5" at bounding box center [506, 398] width 68 height 68
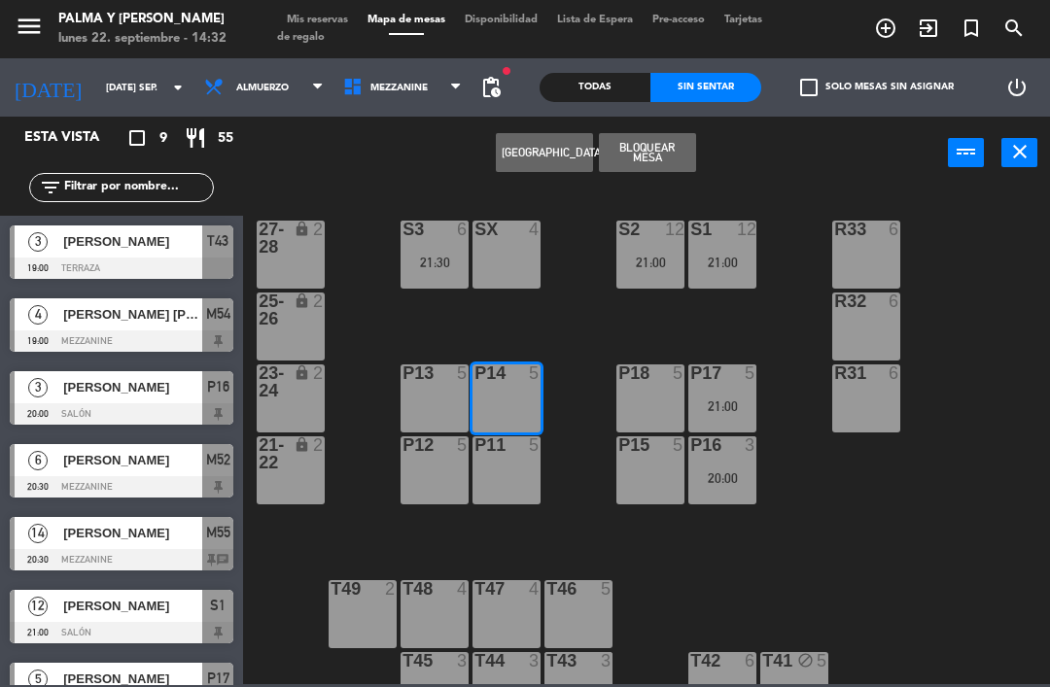
click at [444, 396] on div "P13 5" at bounding box center [434, 398] width 68 height 68
click at [501, 403] on div "P14 5" at bounding box center [506, 398] width 68 height 68
click at [571, 155] on button "[GEOGRAPHIC_DATA]" at bounding box center [544, 152] width 97 height 39
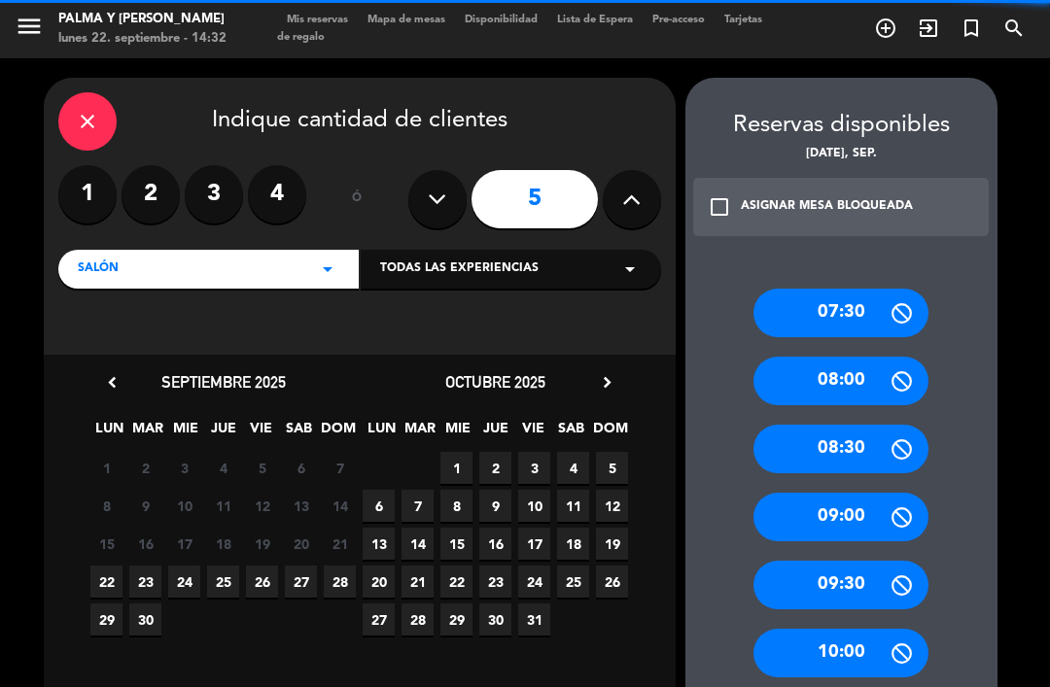
click at [279, 200] on label "4" at bounding box center [277, 194] width 58 height 58
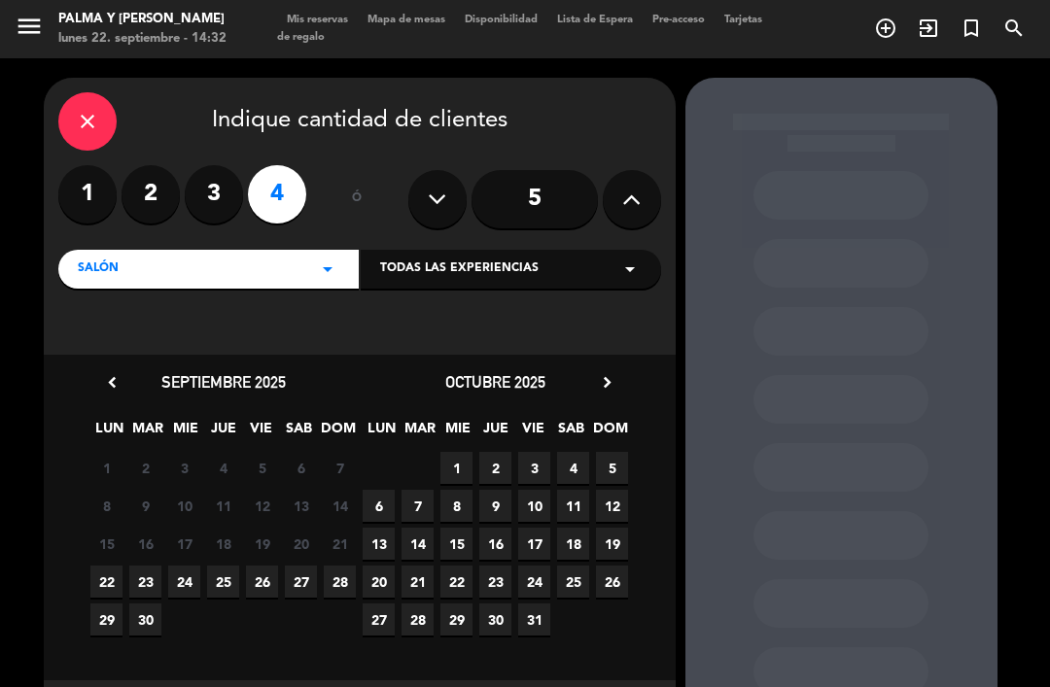
click at [140, 579] on span "23" at bounding box center [145, 582] width 32 height 32
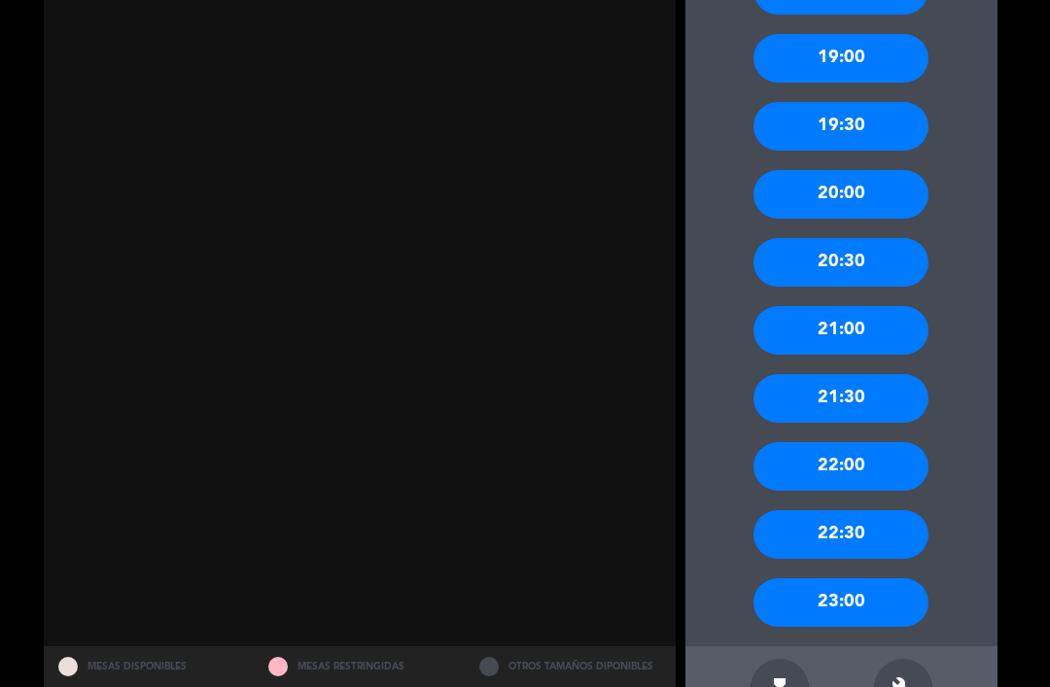
scroll to position [1733, 0]
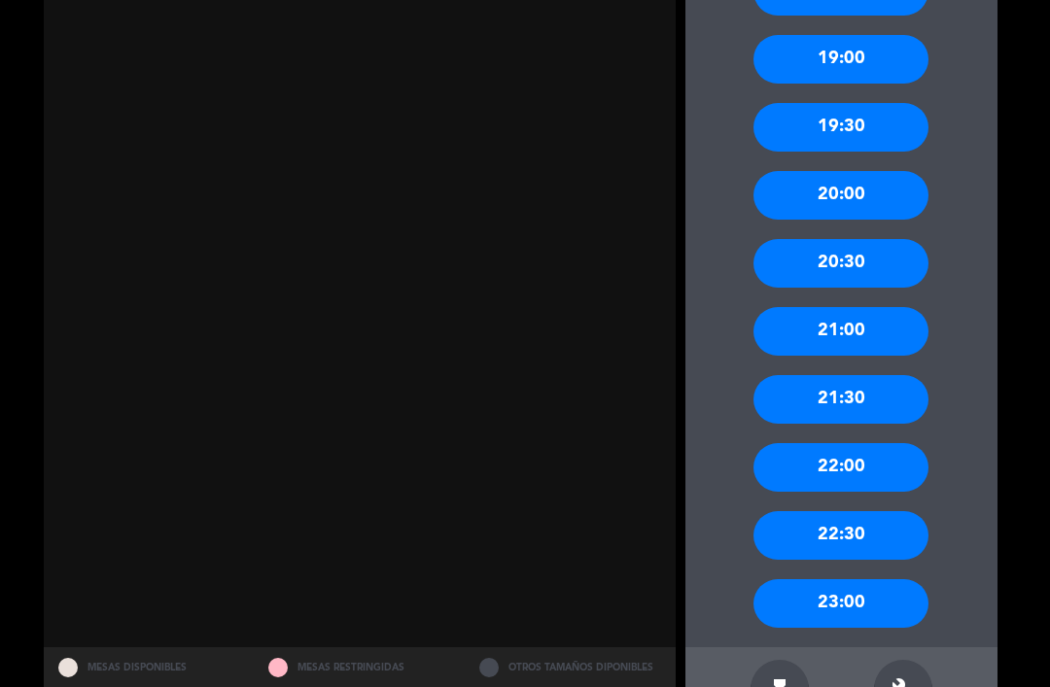
click at [904, 677] on icon "build" at bounding box center [902, 688] width 23 height 23
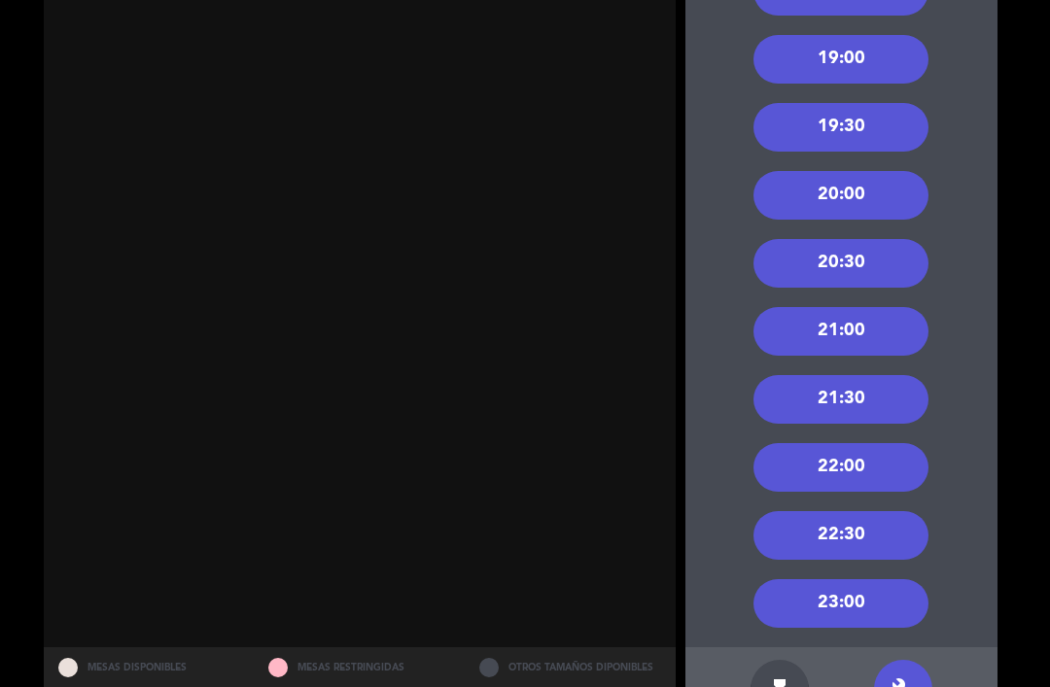
click at [892, 171] on div "20:00" at bounding box center [840, 195] width 175 height 49
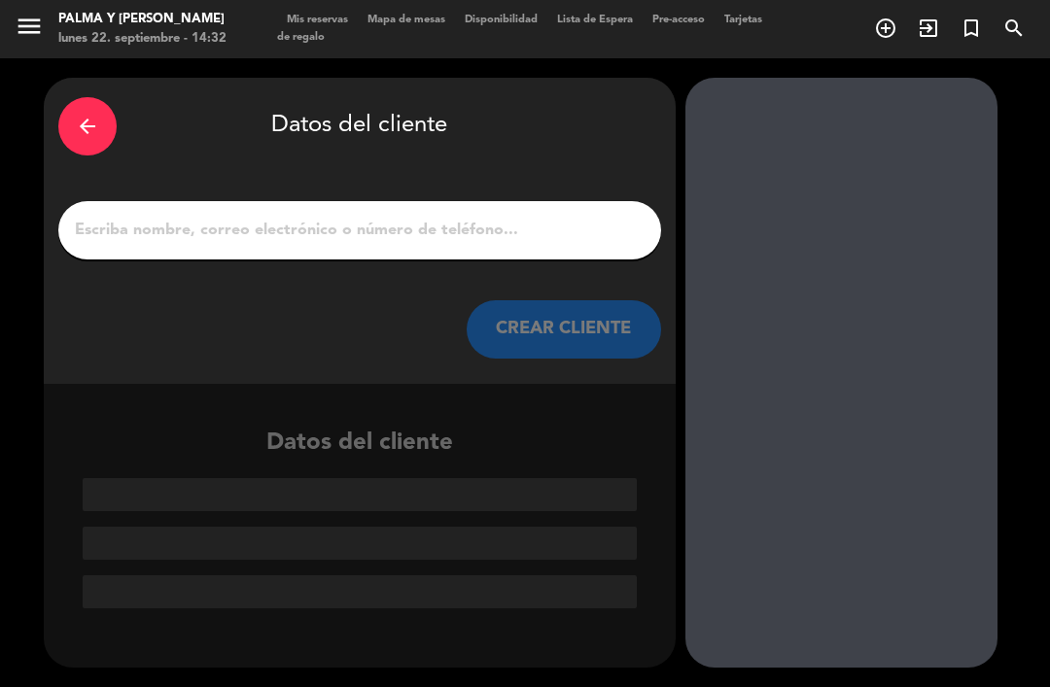
click at [441, 217] on input "1" at bounding box center [359, 230] width 573 height 27
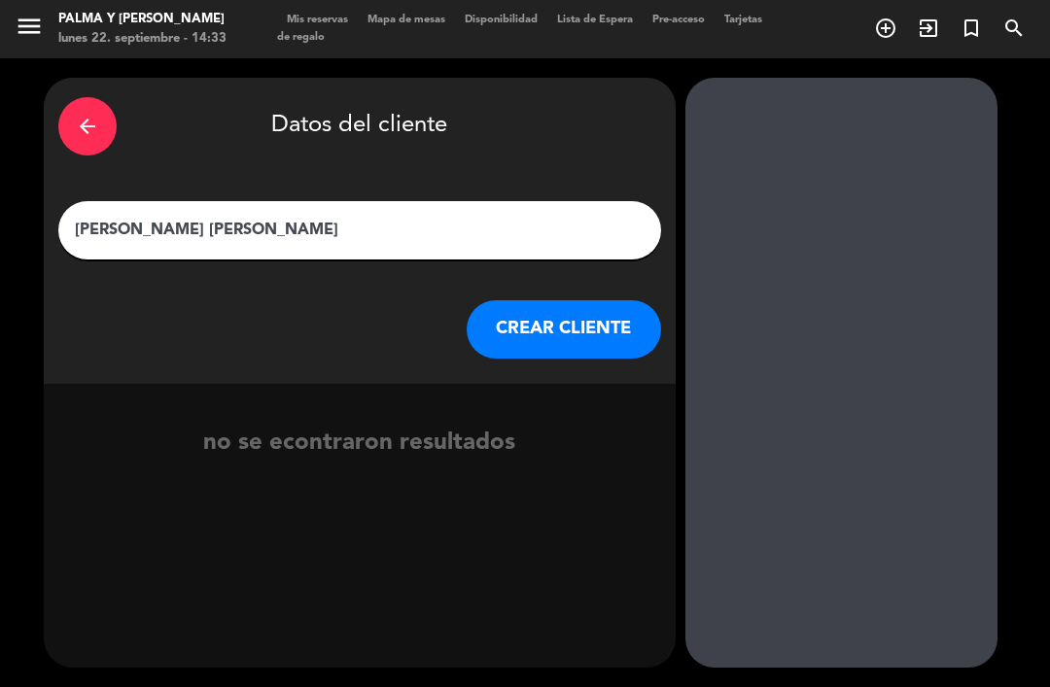
type input "[PERSON_NAME] [PERSON_NAME]"
click at [565, 300] on button "CREAR CLIENTE" at bounding box center [563, 329] width 194 height 58
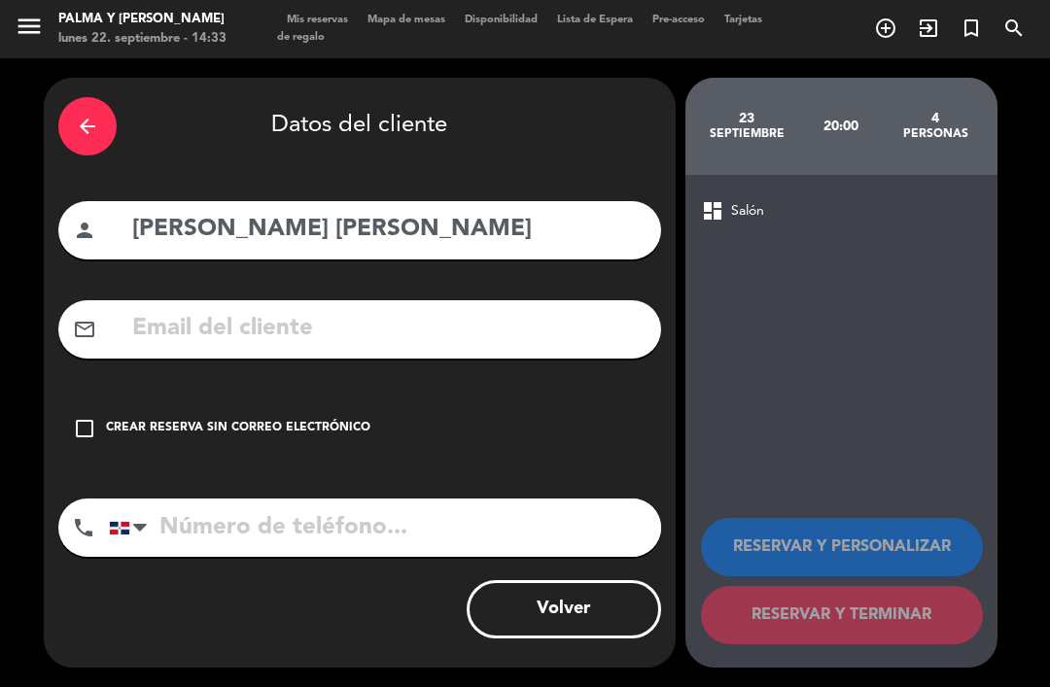
click at [250, 499] on input "tel" at bounding box center [385, 528] width 552 height 58
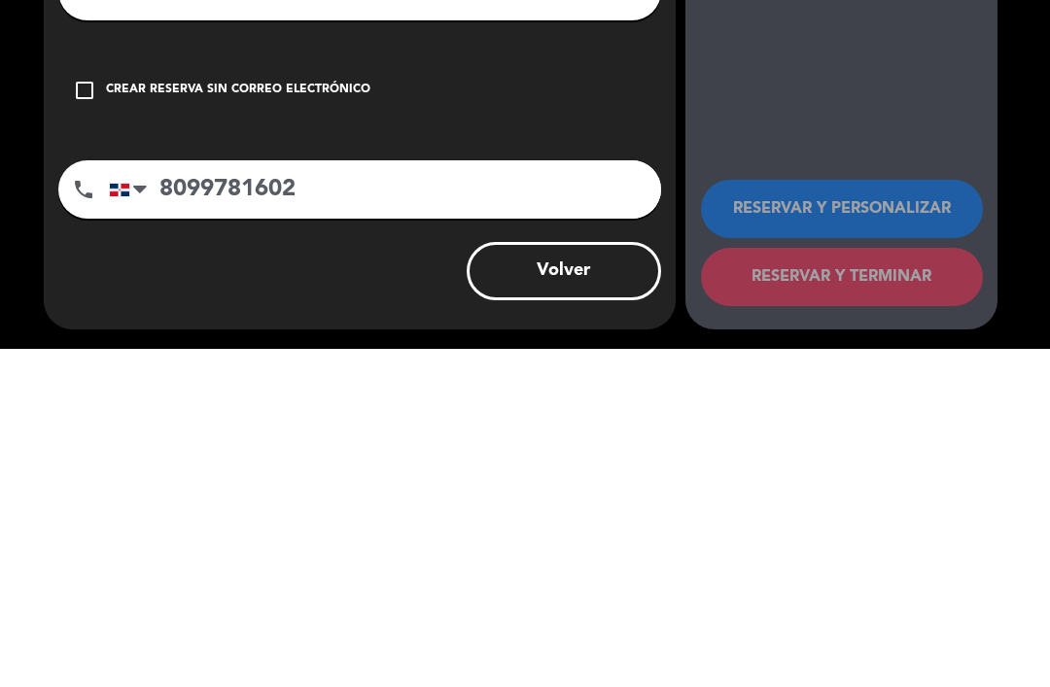
type input "8099781602"
click at [93, 417] on icon "check_box_outline_blank" at bounding box center [84, 428] width 23 height 23
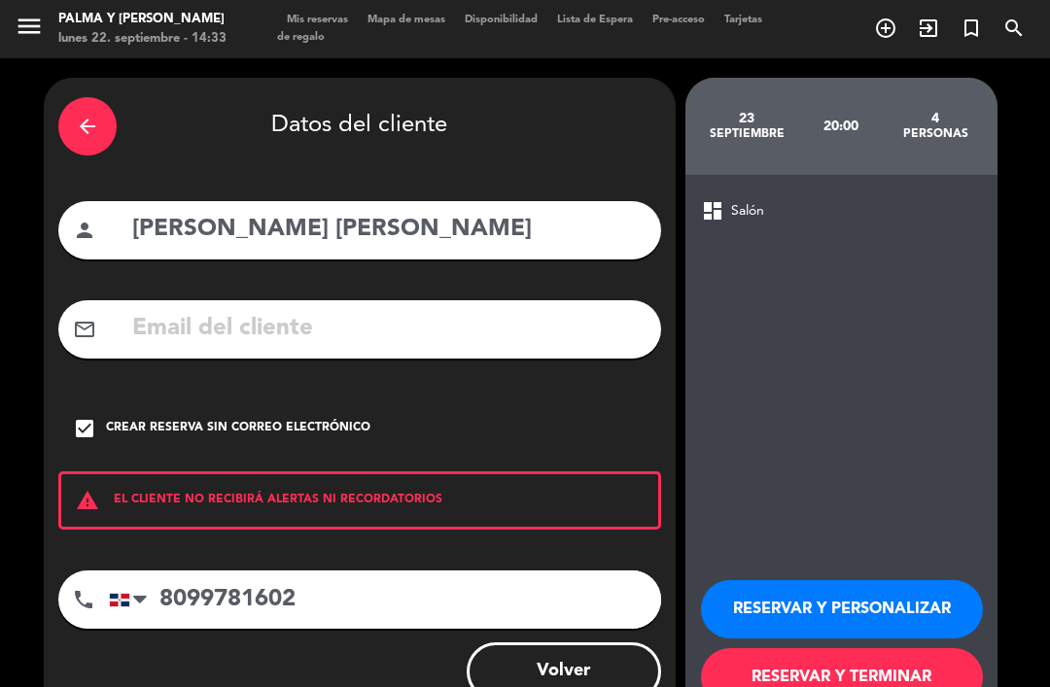
click at [840, 648] on button "RESERVAR Y TERMINAR" at bounding box center [842, 677] width 282 height 58
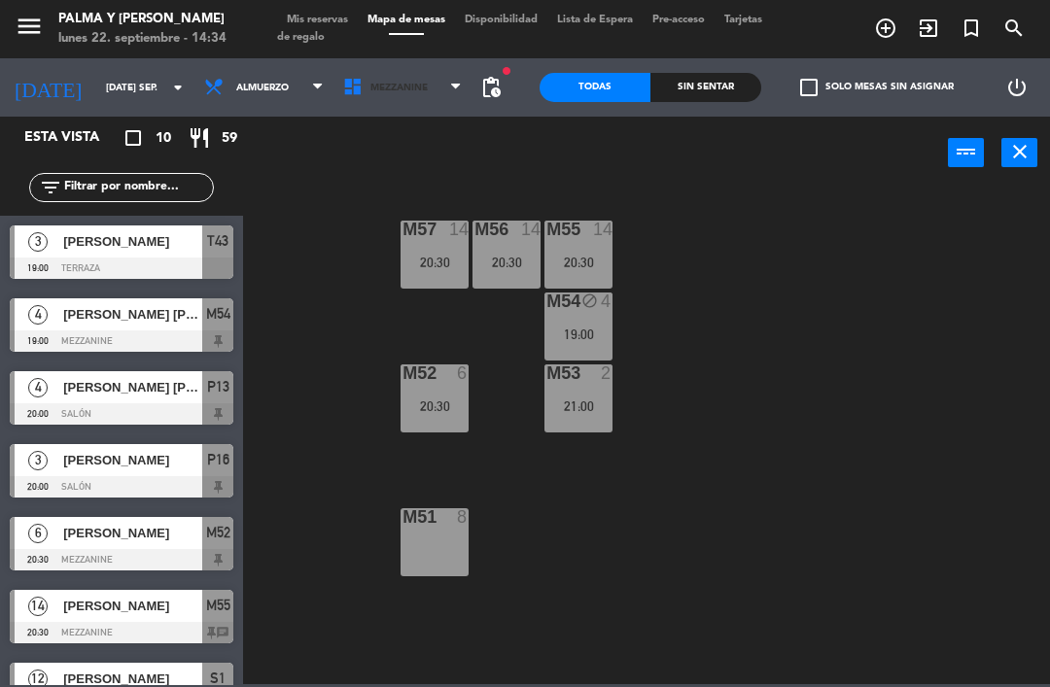
click at [421, 84] on span "Mezzanine" at bounding box center [402, 87] width 139 height 43
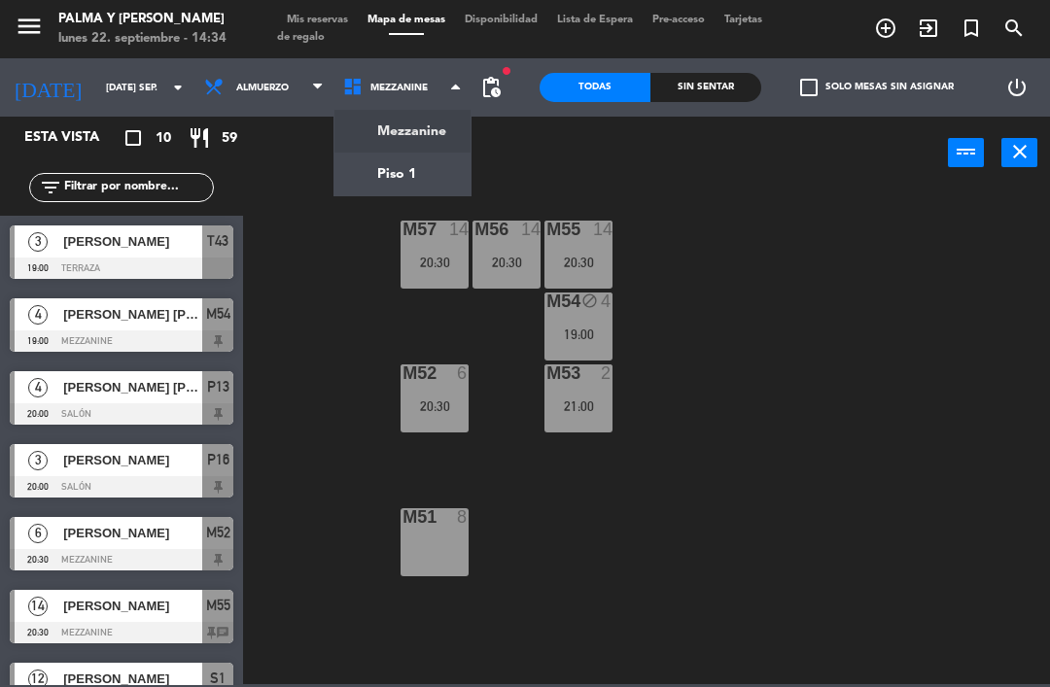
click at [376, 177] on ng-component "menu Palma y [PERSON_NAME] lunes 22. septiembre - 14:34 Mis reservas Mapa de me…" at bounding box center [525, 342] width 1050 height 684
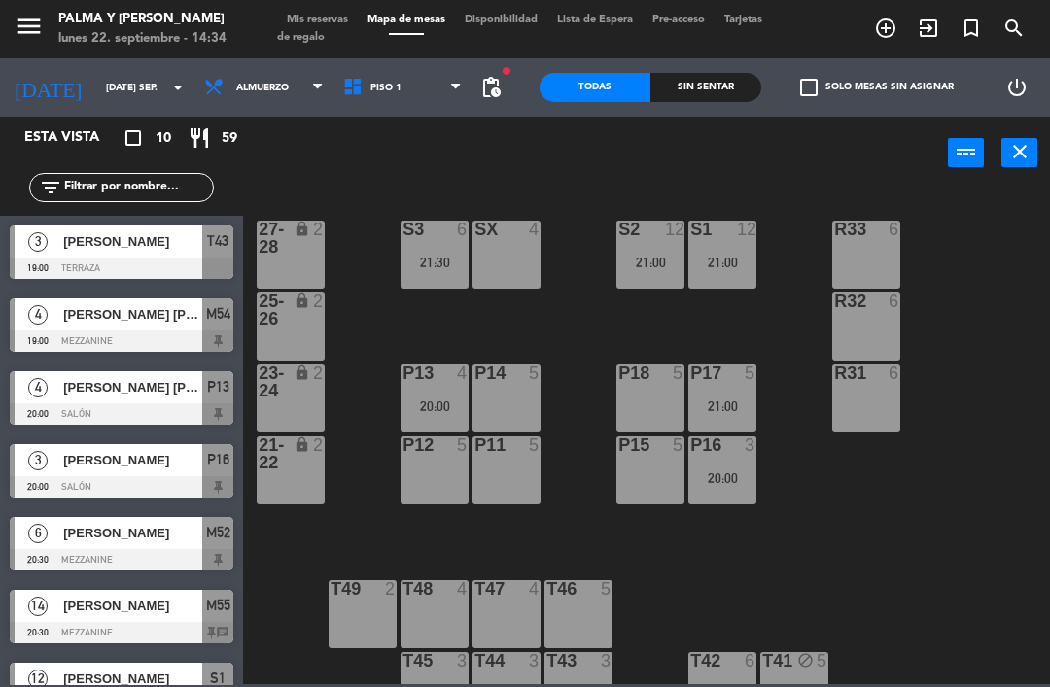
click at [96, 99] on input "[DATE] sep." at bounding box center [162, 88] width 133 height 30
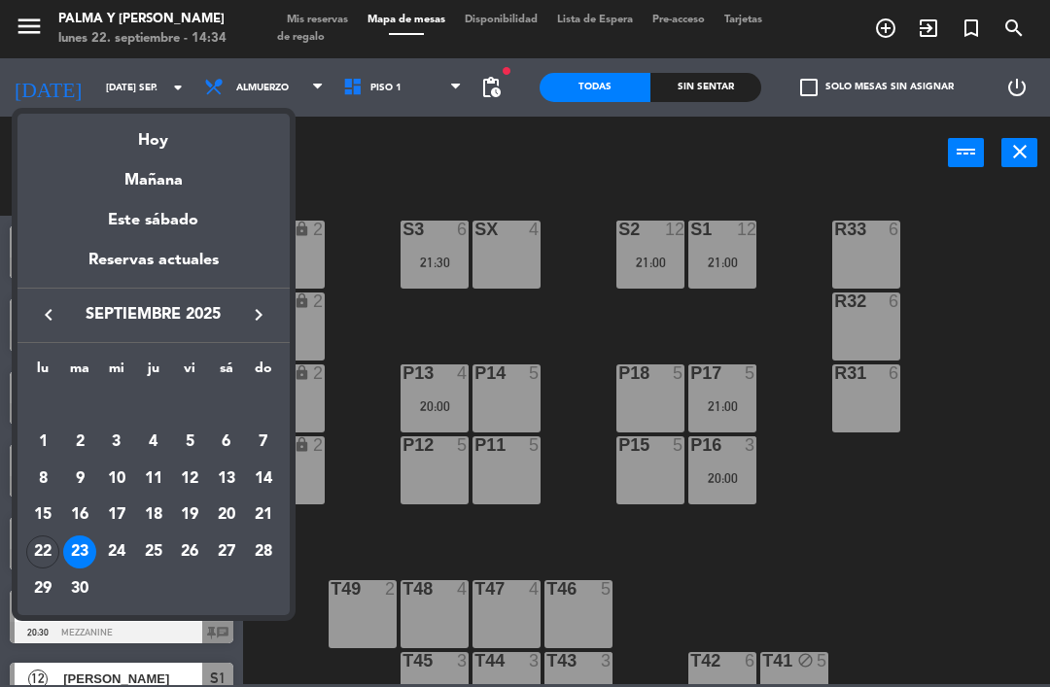
click at [163, 145] on div "Hoy" at bounding box center [153, 134] width 272 height 40
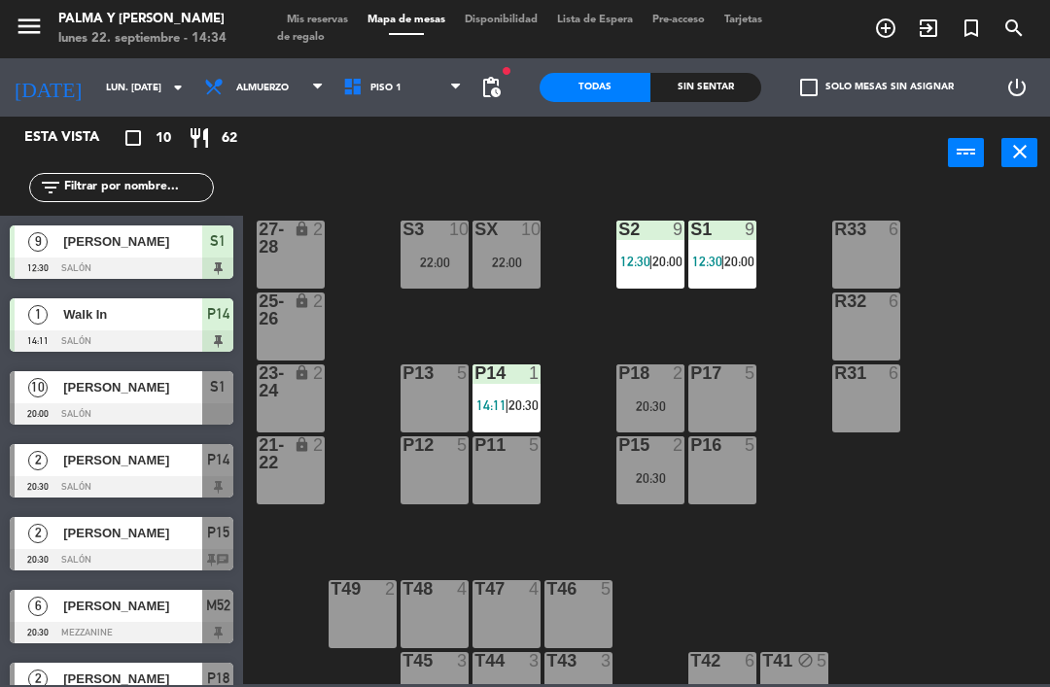
click at [497, 398] on span "14:11" at bounding box center [491, 405] width 30 height 16
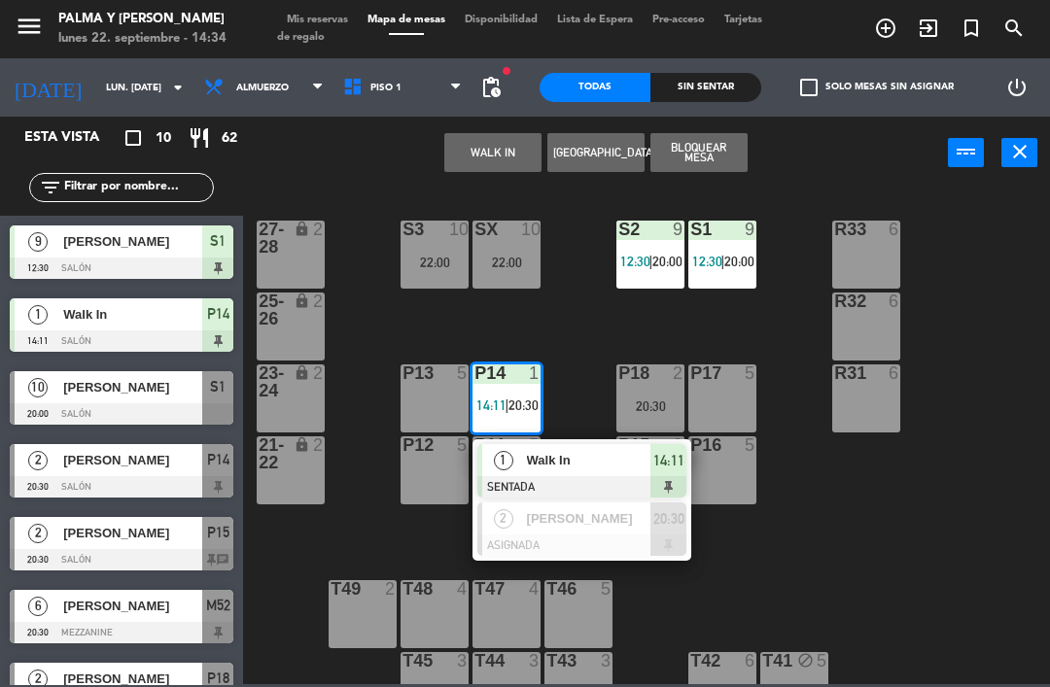
click at [574, 455] on span "Walk In" at bounding box center [589, 460] width 124 height 20
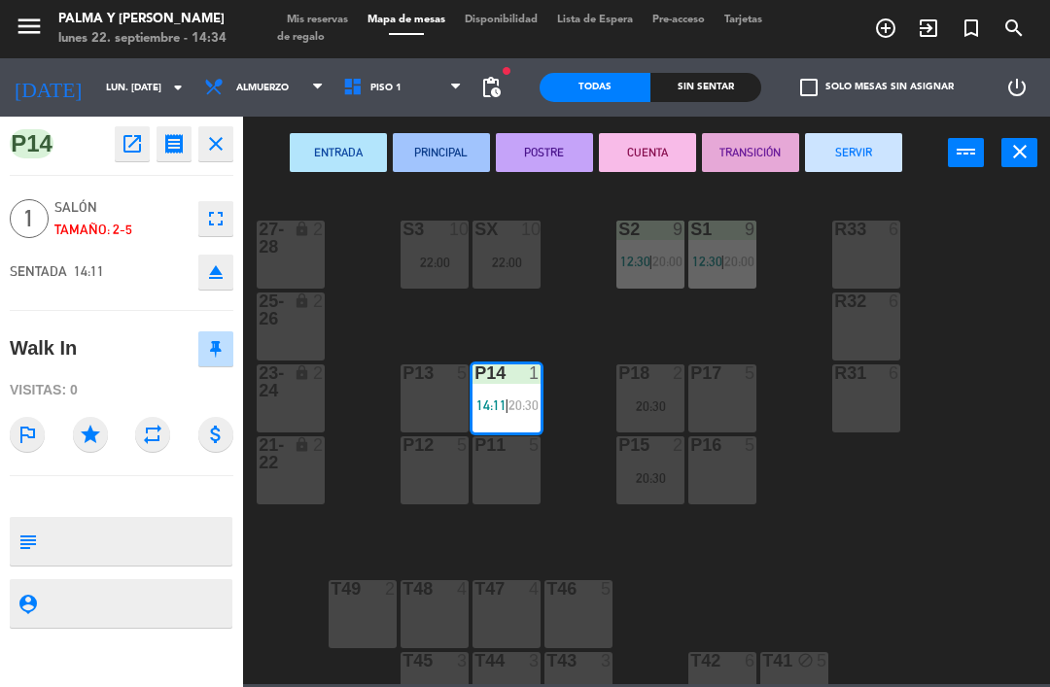
click at [658, 143] on button "CUENTA" at bounding box center [647, 152] width 97 height 39
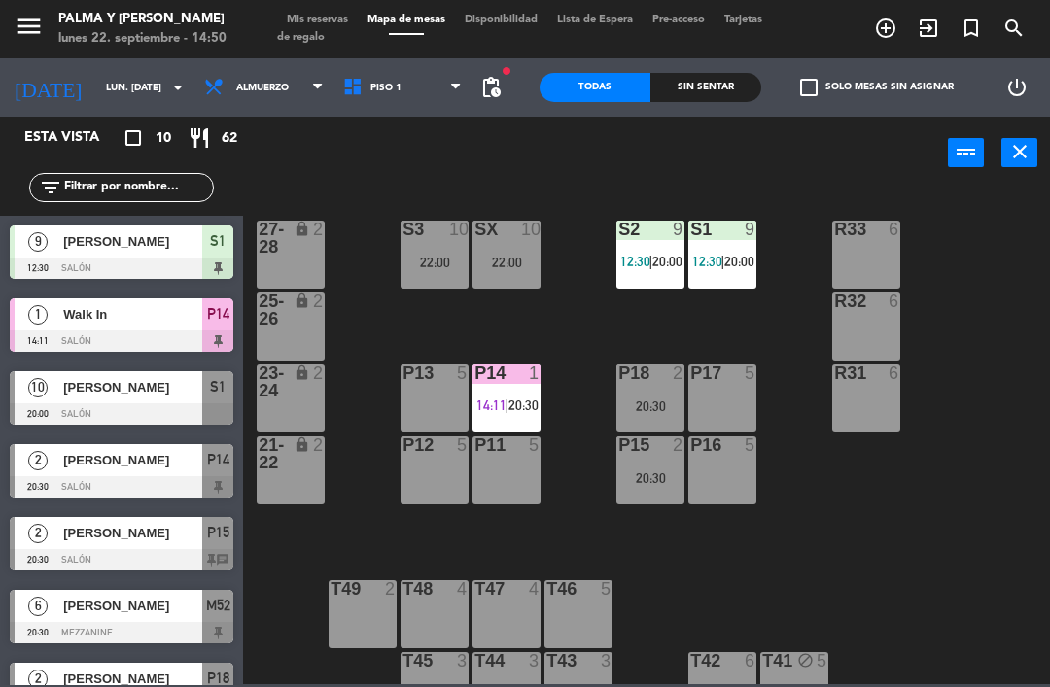
click at [120, 84] on input "lun. [DATE]" at bounding box center [162, 88] width 133 height 30
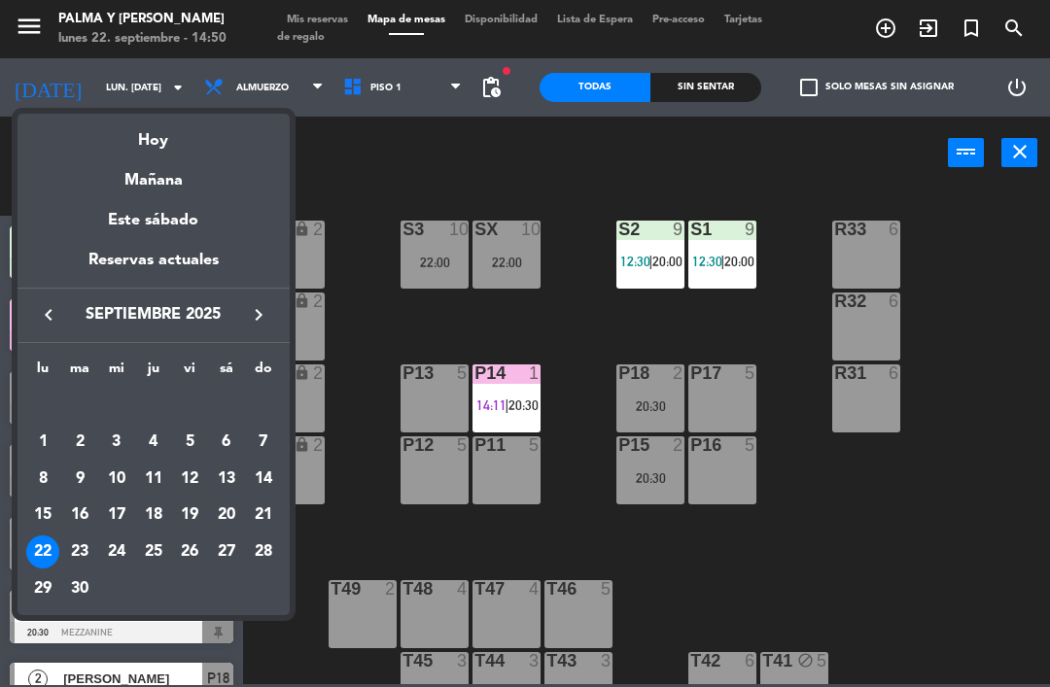
click at [263, 322] on icon "keyboard_arrow_right" at bounding box center [258, 314] width 23 height 23
click at [188, 476] on div "10" at bounding box center [189, 479] width 33 height 33
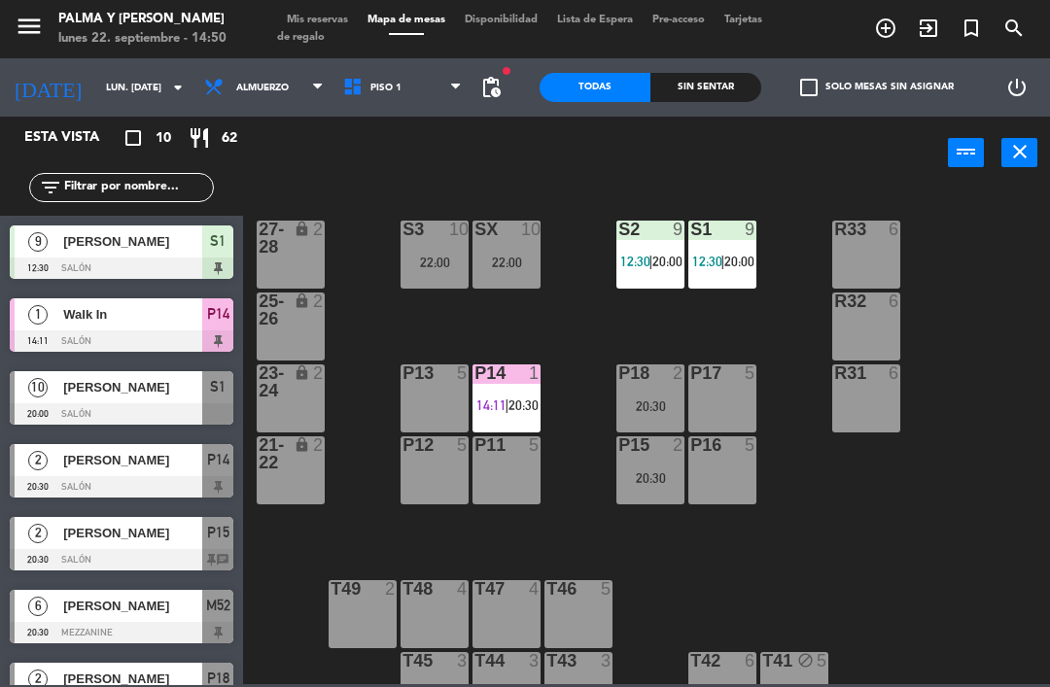
type input "vie. [DATE]"
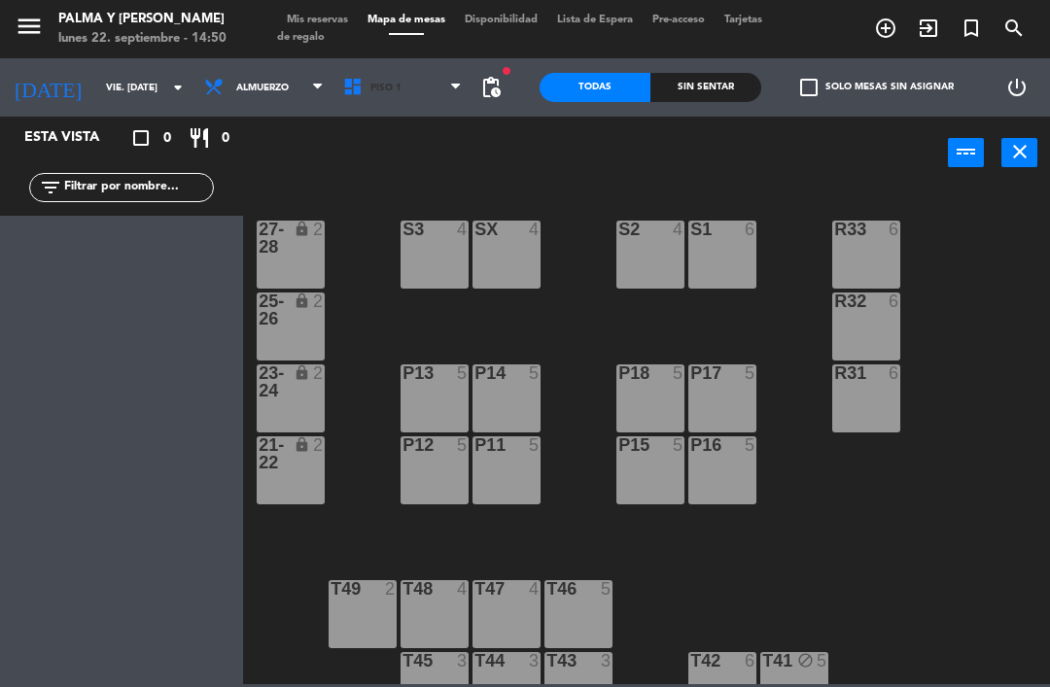
click at [358, 107] on span "Piso 1" at bounding box center [402, 87] width 139 height 43
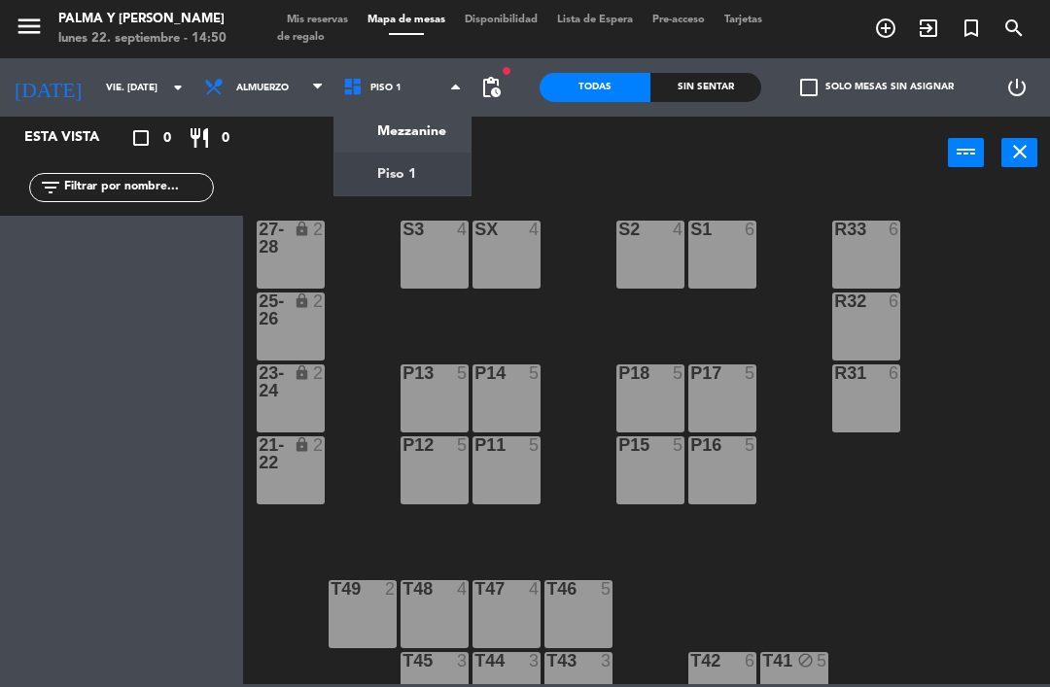
click at [403, 138] on ng-component "menu Palma y [PERSON_NAME] lunes 22. septiembre - 14:50 Mis reservas Mapa de me…" at bounding box center [525, 342] width 1050 height 684
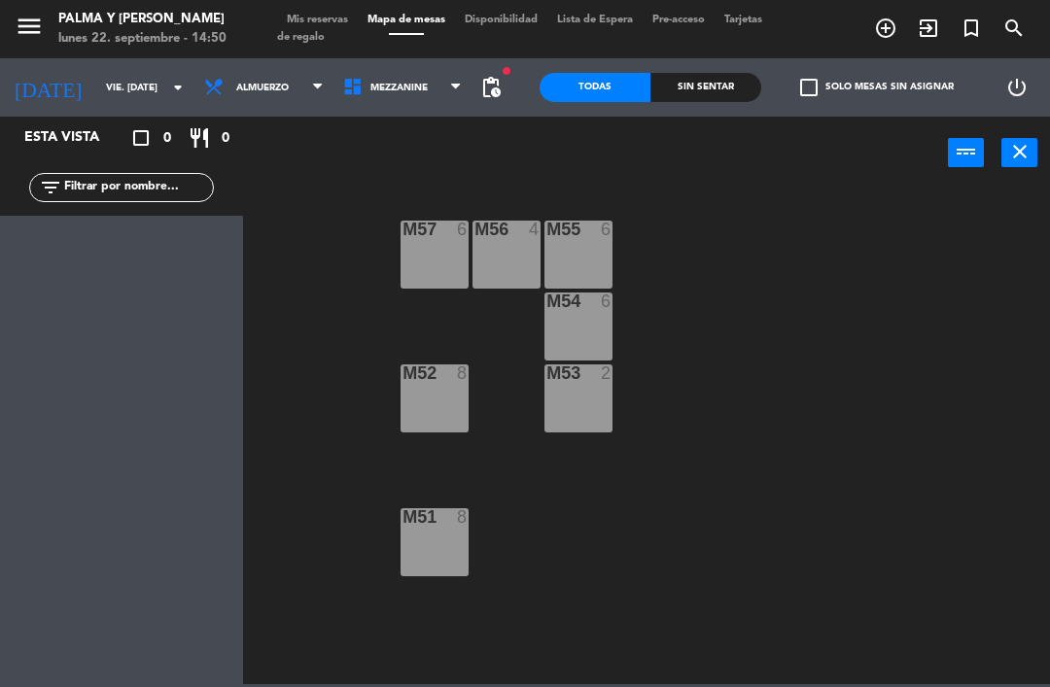
click at [429, 269] on div "M57 6" at bounding box center [434, 255] width 68 height 68
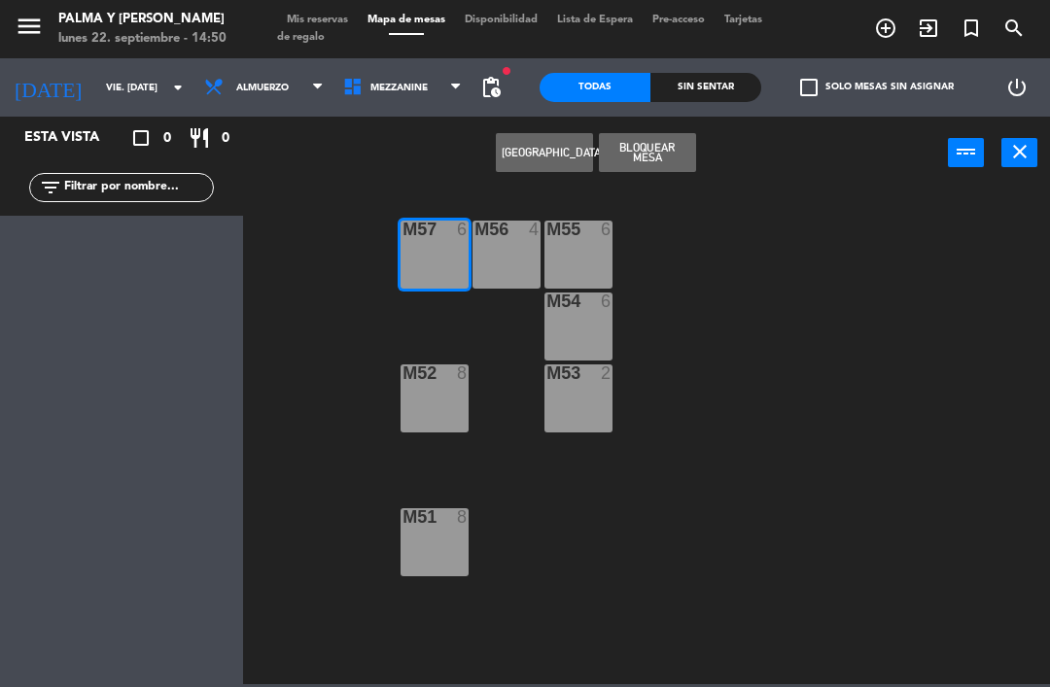
click at [491, 261] on div "M56 4" at bounding box center [506, 255] width 68 height 68
click at [567, 266] on div "M55 6" at bounding box center [578, 255] width 68 height 68
click at [557, 155] on button "[GEOGRAPHIC_DATA]" at bounding box center [544, 152] width 97 height 39
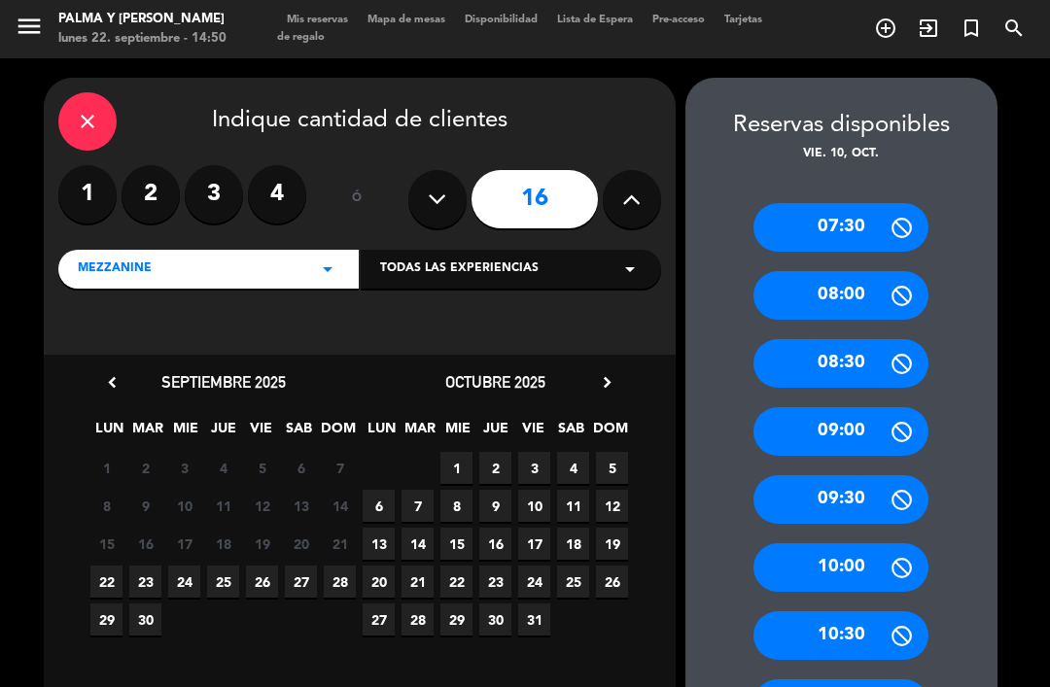
click at [433, 171] on button at bounding box center [437, 199] width 58 height 58
type input "15"
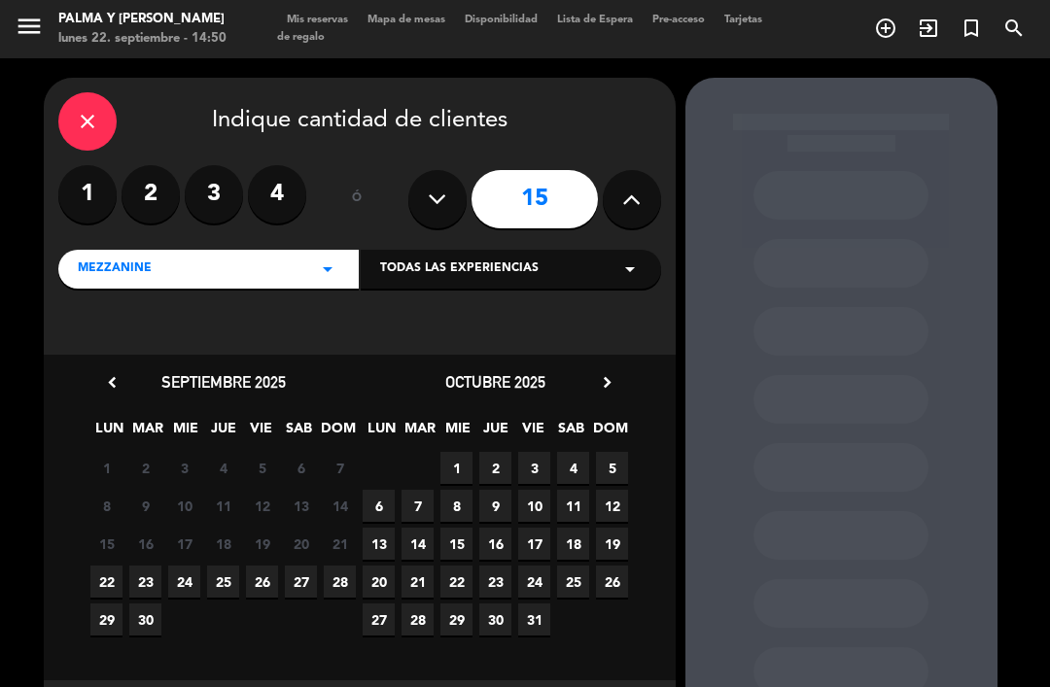
click at [535, 490] on span "10" at bounding box center [534, 506] width 32 height 32
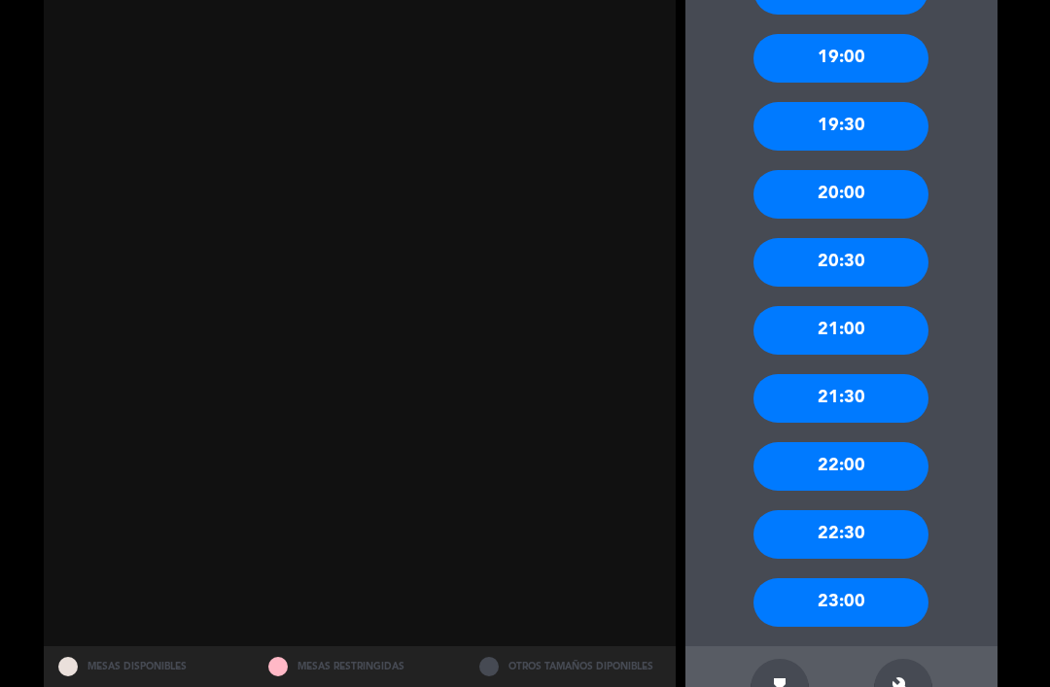
scroll to position [1733, 0]
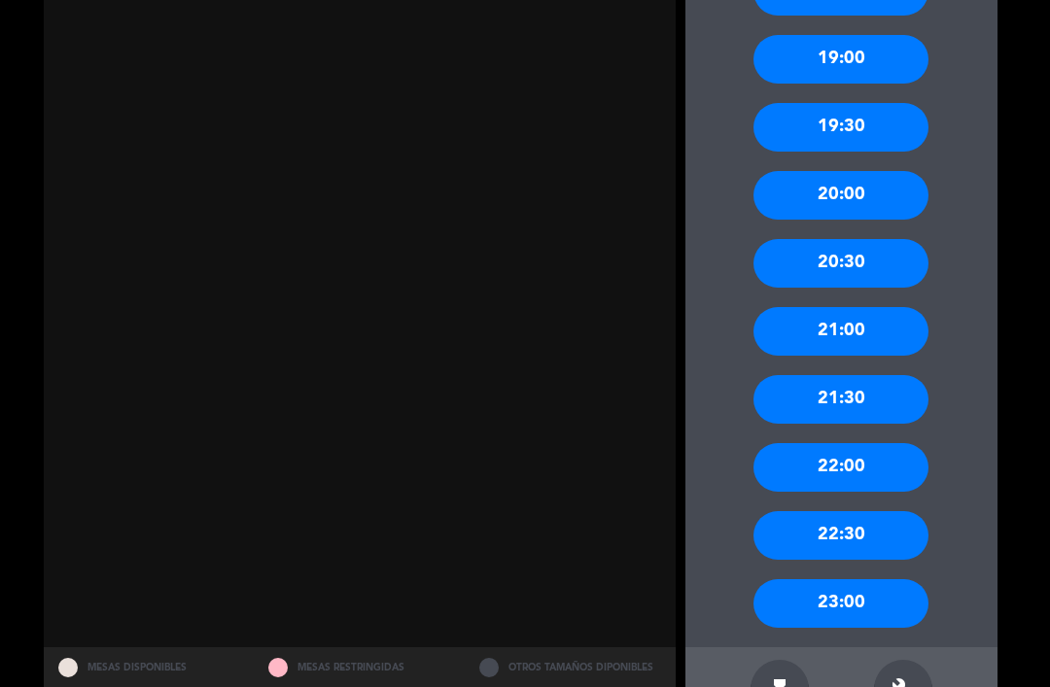
click at [907, 677] on icon "build" at bounding box center [902, 688] width 23 height 23
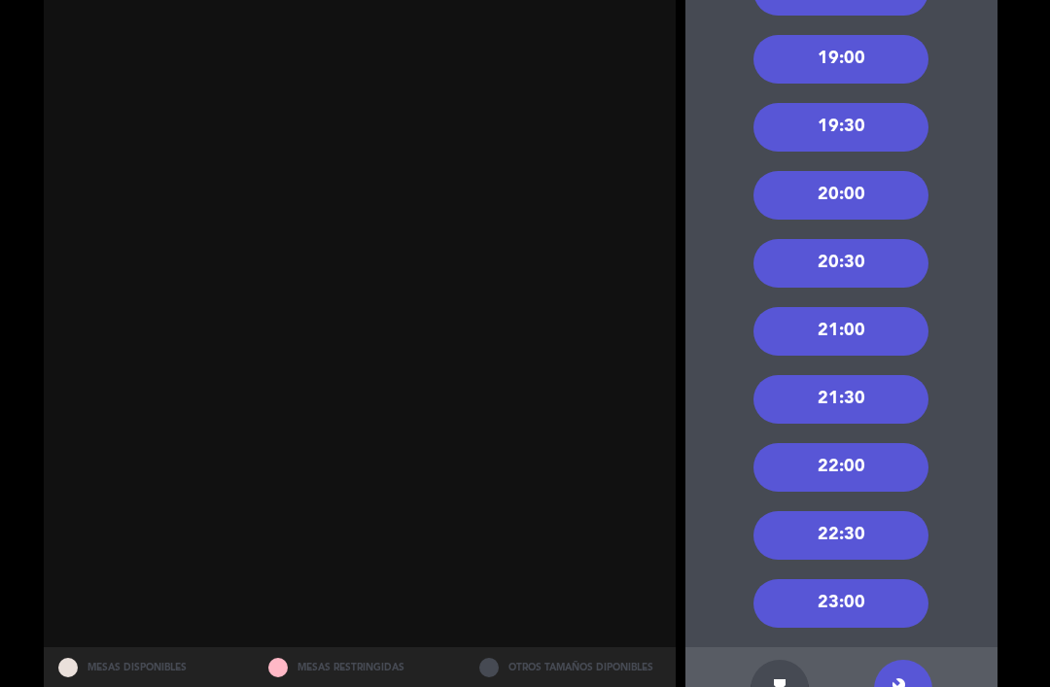
click at [873, 171] on div "20:00" at bounding box center [840, 195] width 175 height 49
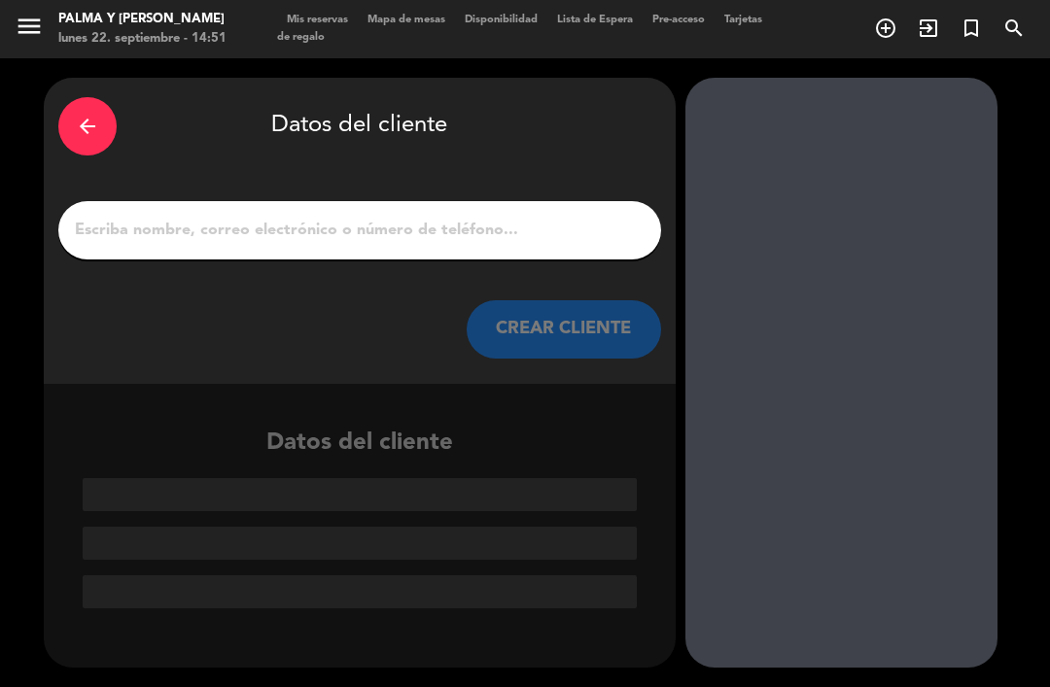
scroll to position [0, 0]
click at [406, 217] on input "1" at bounding box center [359, 230] width 573 height 27
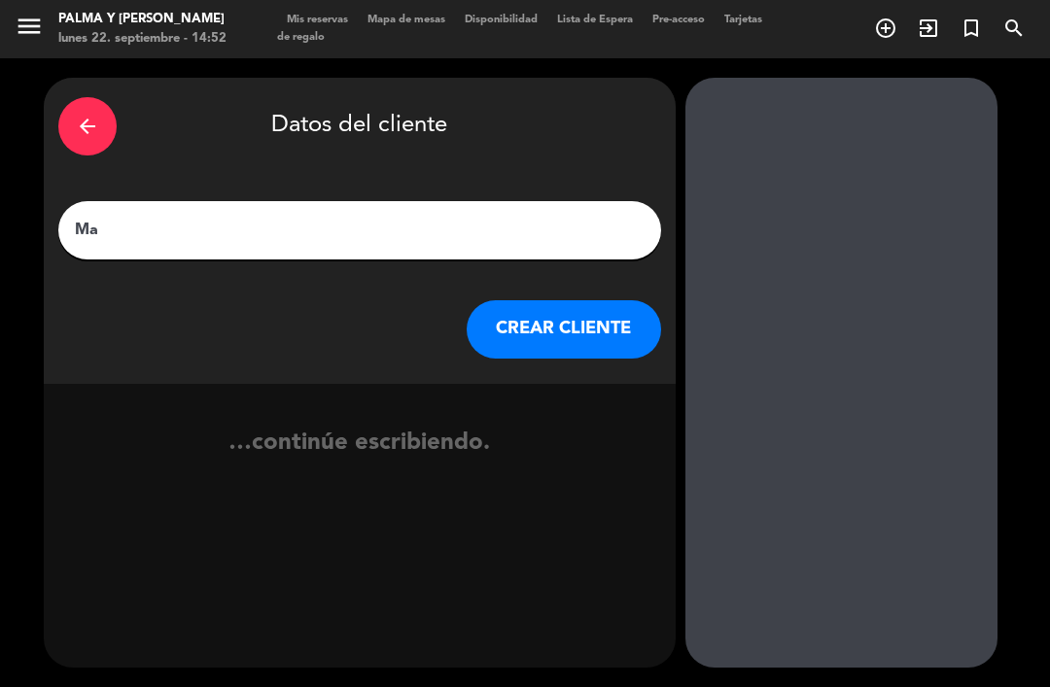
type input "M"
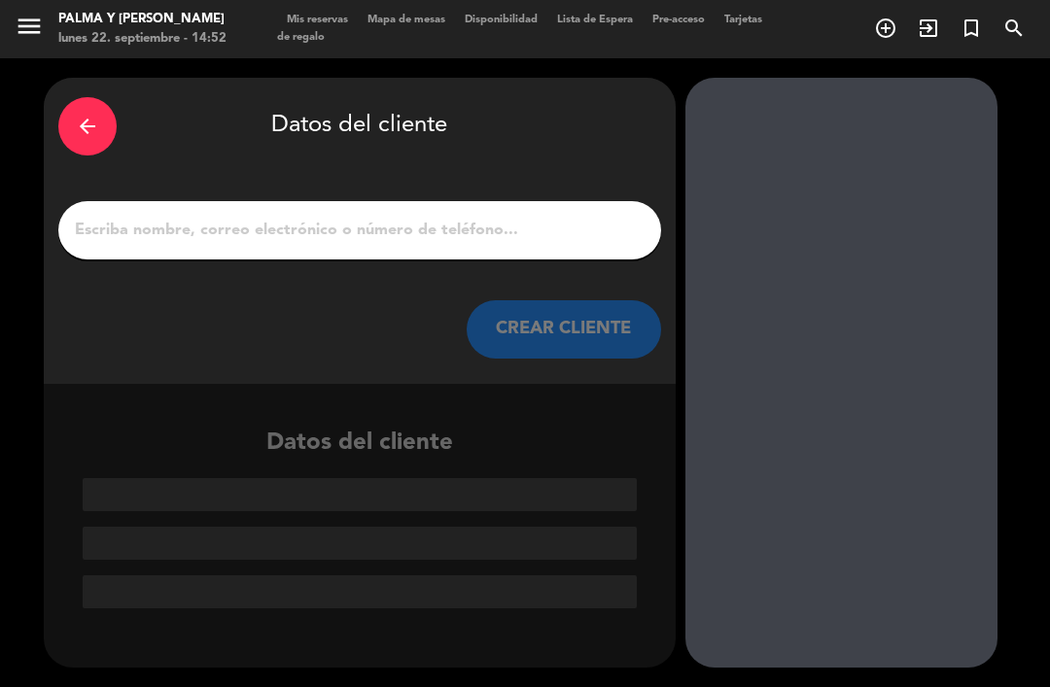
click at [892, 82] on div at bounding box center [841, 373] width 312 height 590
click at [84, 131] on icon "arrow_back" at bounding box center [87, 126] width 23 height 23
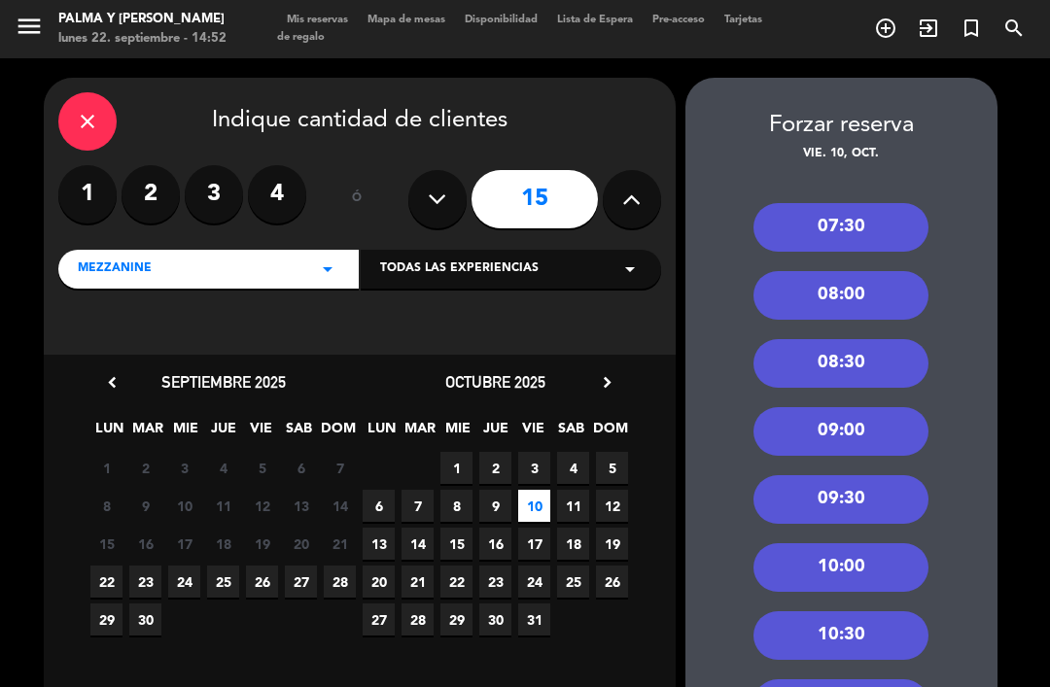
click at [103, 121] on div "close" at bounding box center [87, 121] width 58 height 58
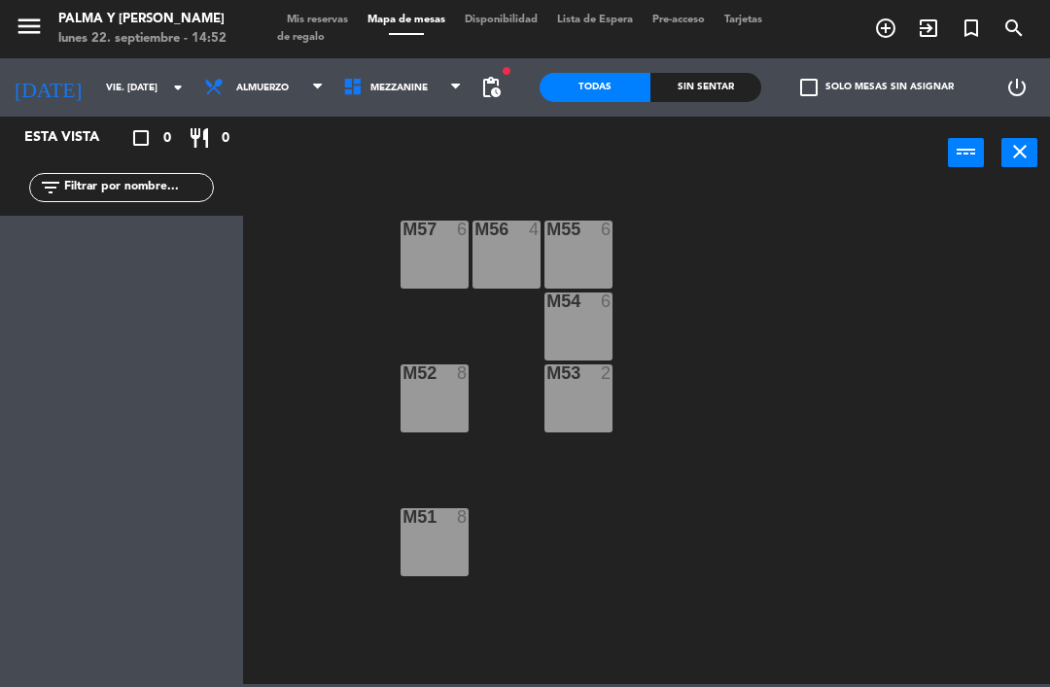
click at [860, 435] on div "M57 6 M56 4 M55 6 M54 6 M52 8 M53 2 M51 8" at bounding box center [652, 436] width 796 height 498
click at [92, 62] on div "[DATE] vie. [DATE] arrow_drop_down" at bounding box center [97, 87] width 194 height 58
click at [100, 102] on input "vie. [DATE]" at bounding box center [162, 88] width 133 height 30
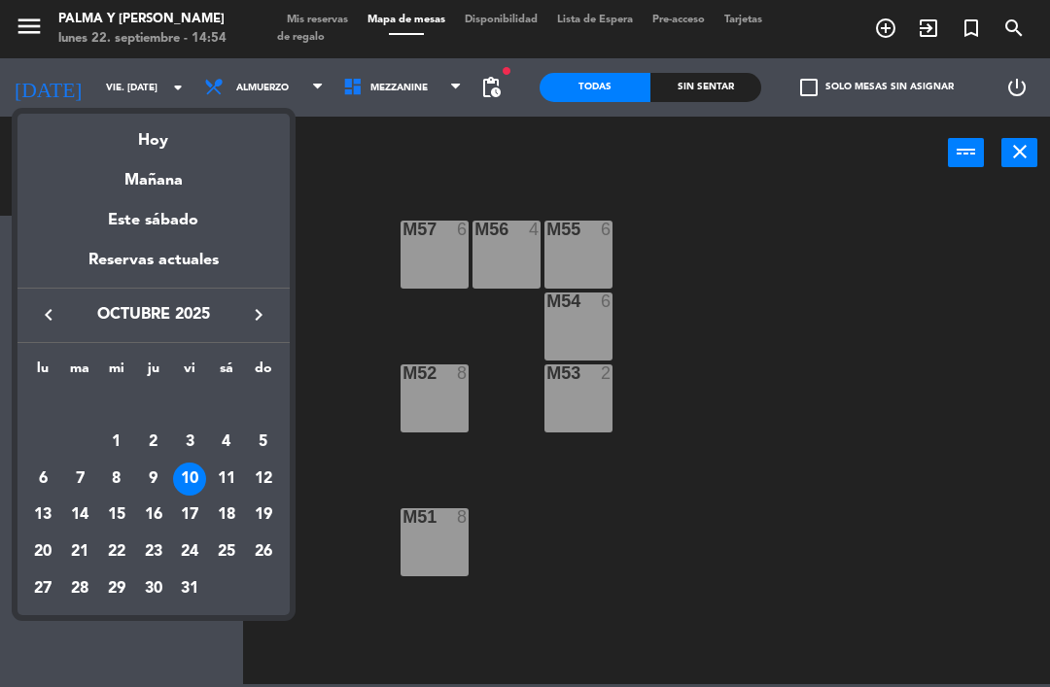
click at [155, 140] on div "Hoy" at bounding box center [153, 134] width 272 height 40
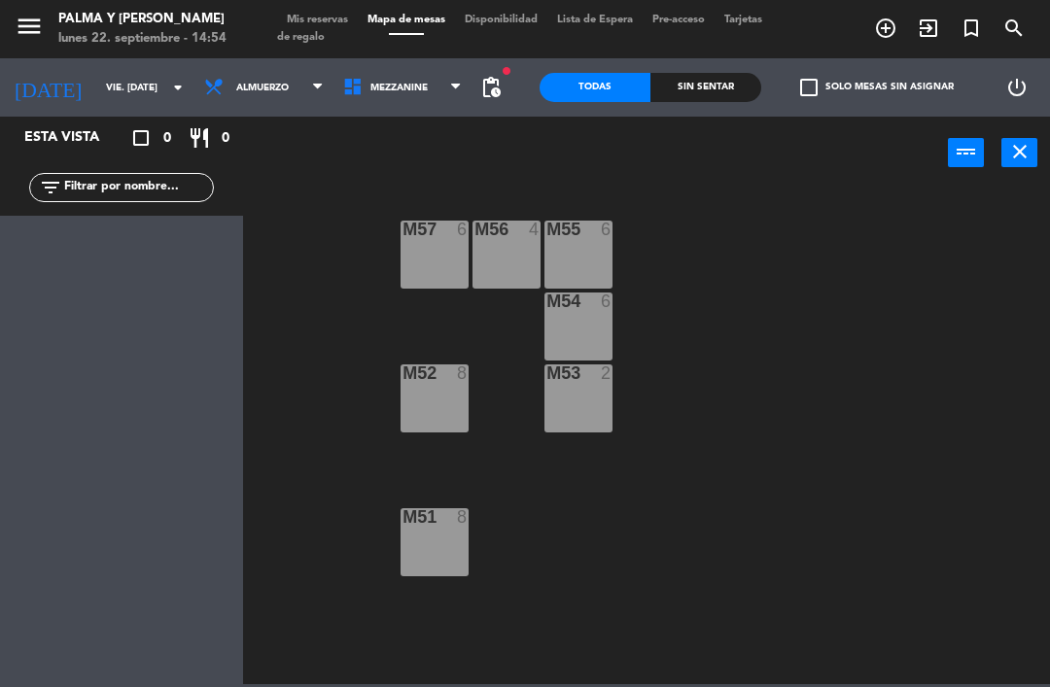
type input "lun. [DATE]"
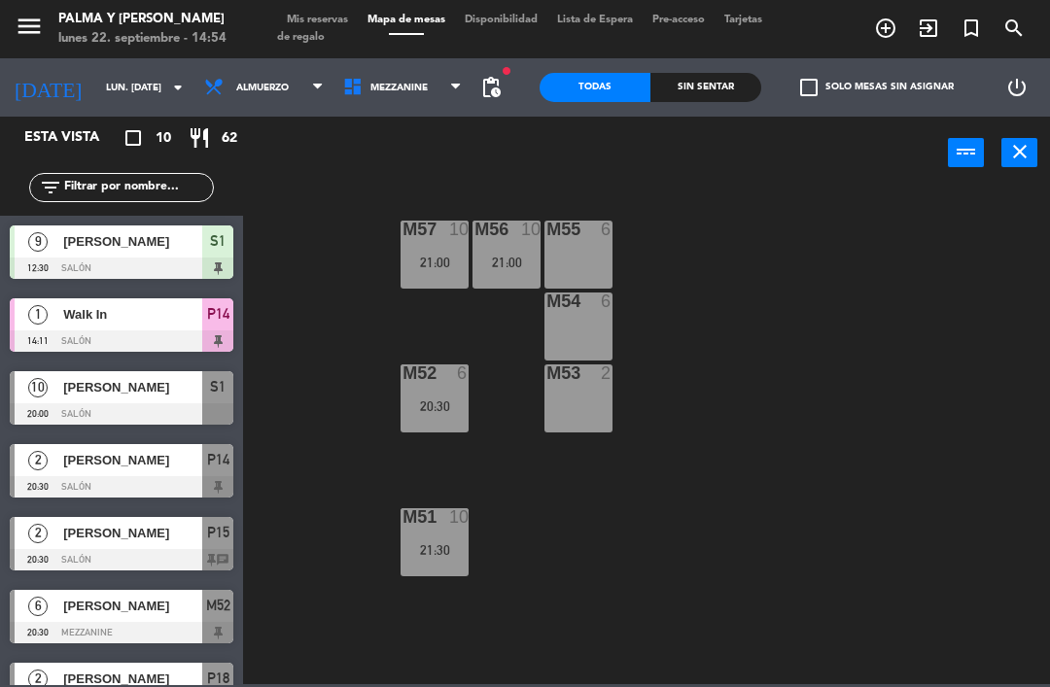
click at [107, 316] on span "Walk In" at bounding box center [132, 314] width 139 height 20
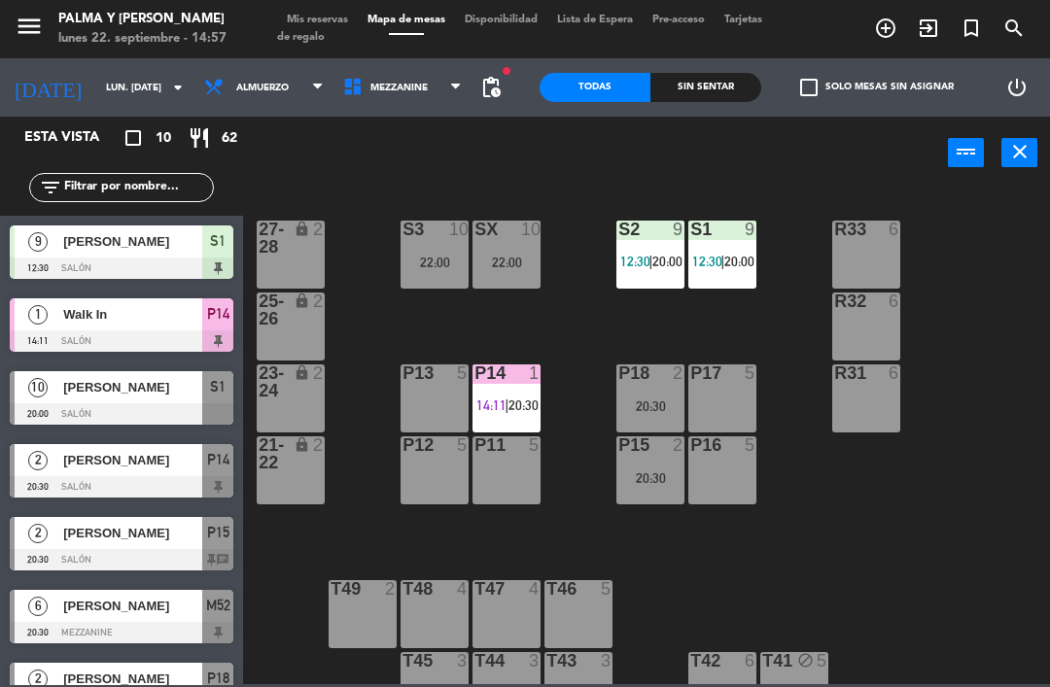
click at [416, 35] on span at bounding box center [406, 34] width 35 height 2
click at [348, 20] on span "Mis reservas" at bounding box center [317, 20] width 81 height 11
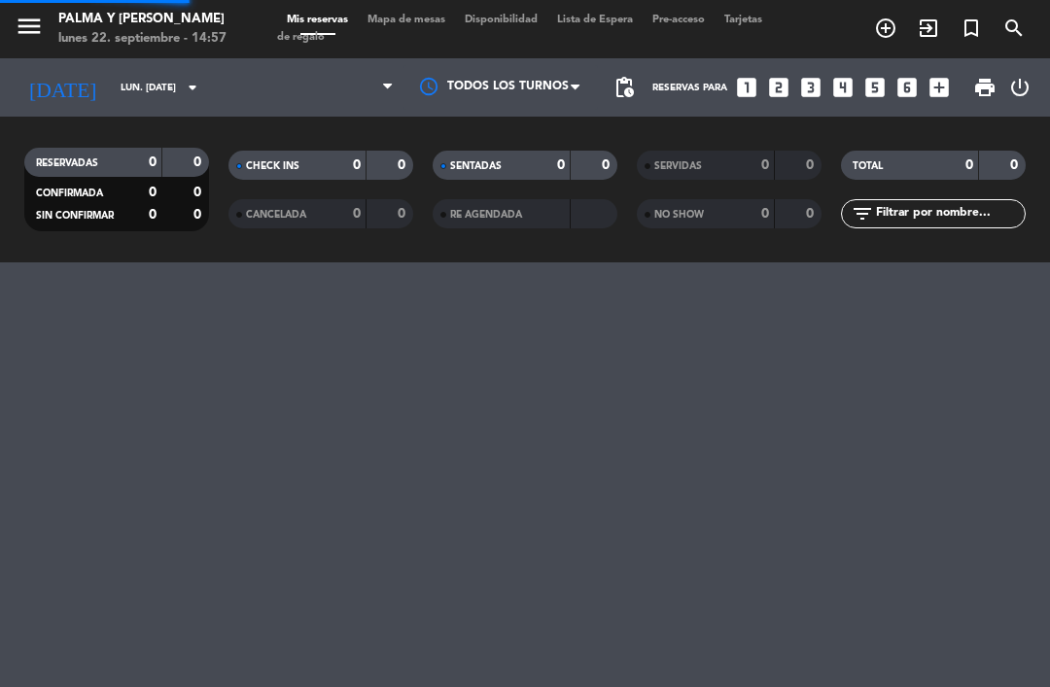
click at [315, 25] on span "Mis reservas" at bounding box center [317, 20] width 81 height 11
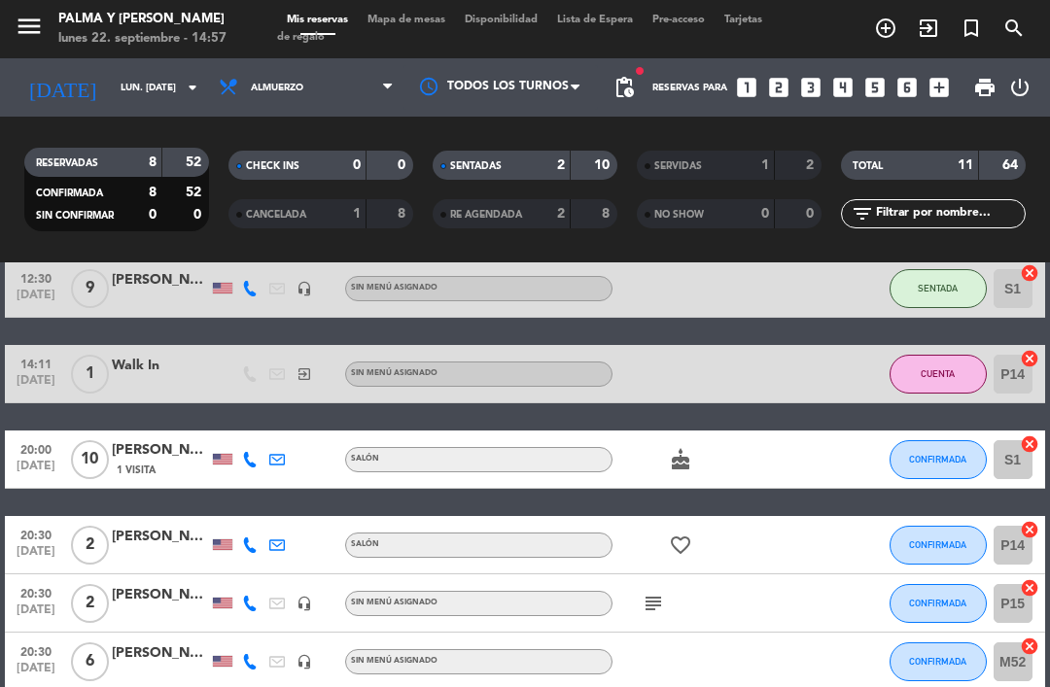
scroll to position [96, 0]
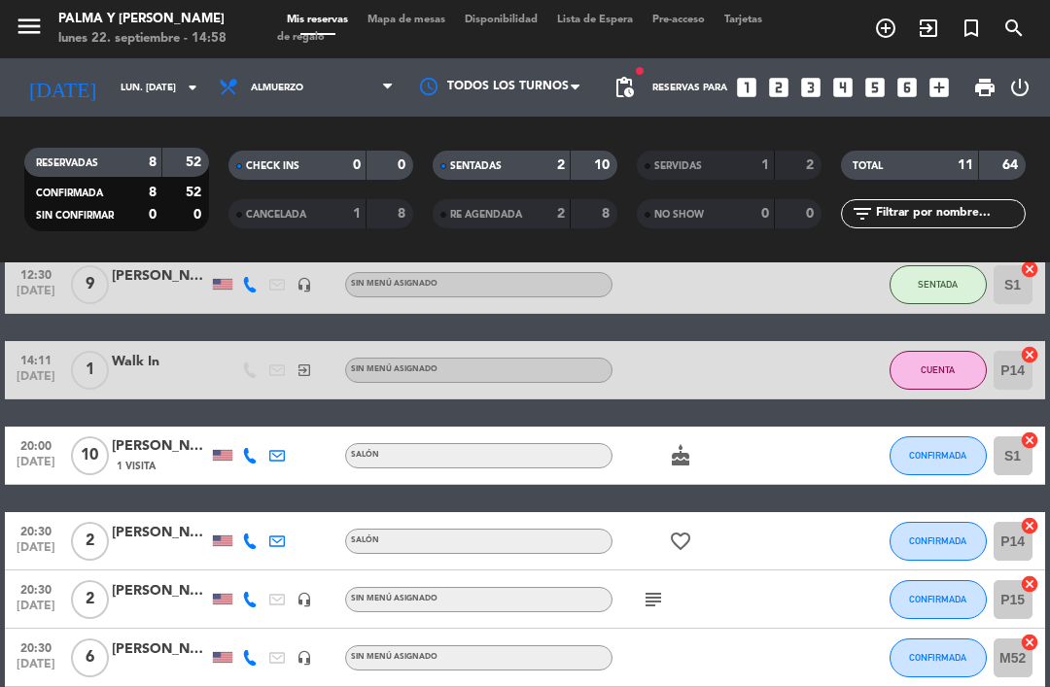
click at [168, 460] on div "1 Visita" at bounding box center [160, 466] width 97 height 17
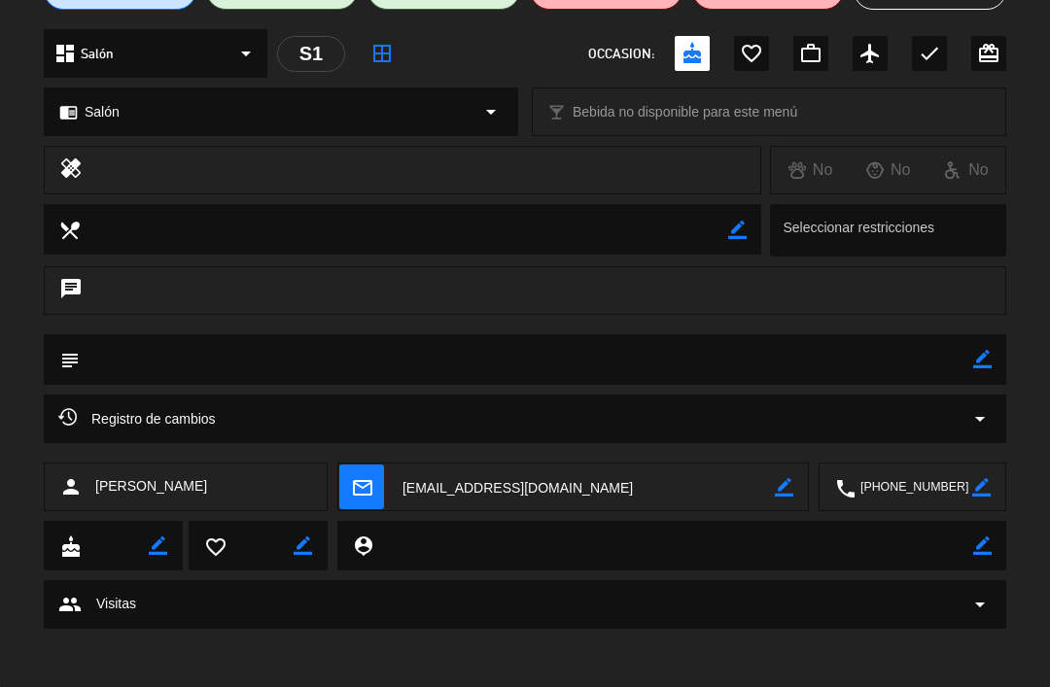
scroll to position [203, 0]
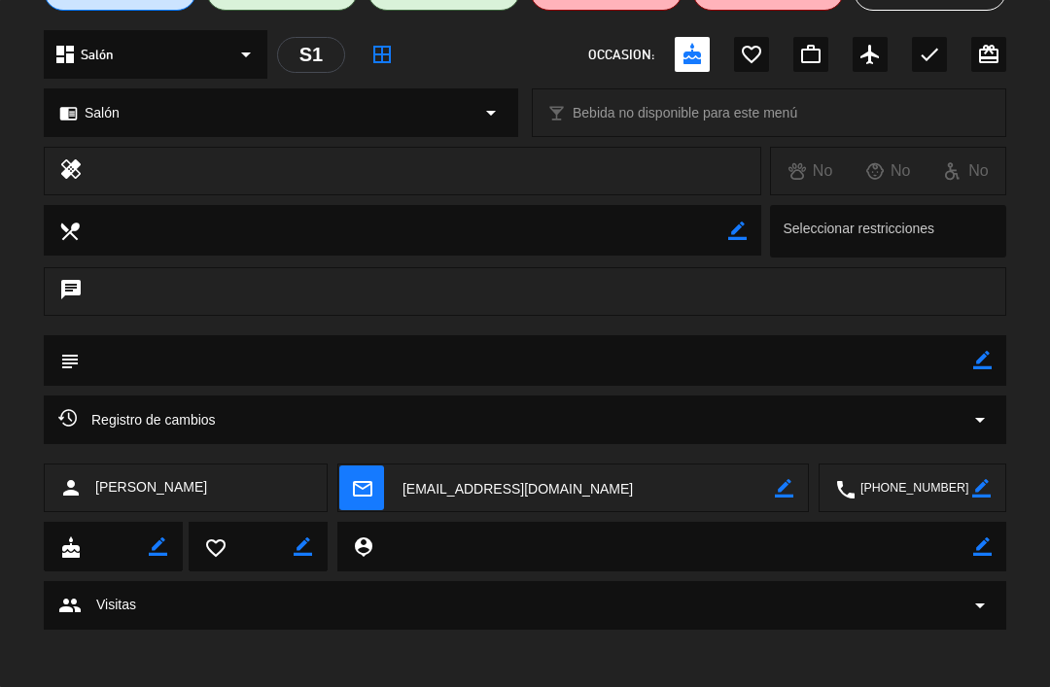
click at [273, 489] on div "person [PERSON_NAME]" at bounding box center [186, 488] width 284 height 49
click at [251, 490] on div "person [PERSON_NAME]" at bounding box center [186, 488] width 284 height 49
click at [239, 488] on div "person [PERSON_NAME]" at bounding box center [186, 488] width 284 height 49
click at [241, 491] on div "person [PERSON_NAME]" at bounding box center [186, 488] width 284 height 49
click at [773, 505] on textarea at bounding box center [585, 489] width 377 height 49
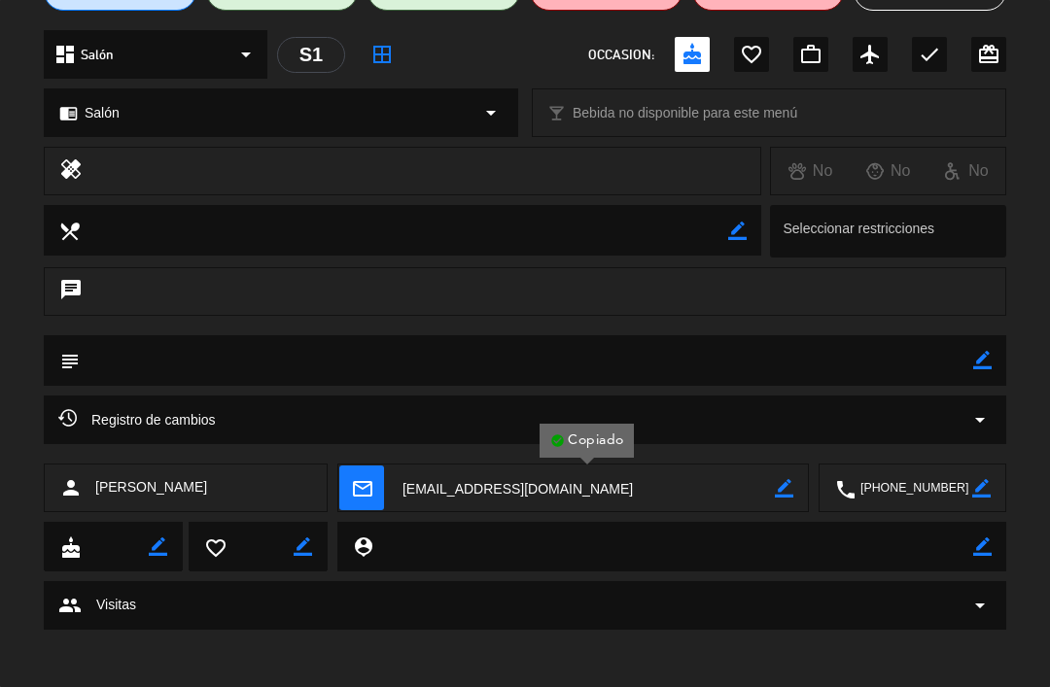
click at [974, 490] on icon "border_color" at bounding box center [981, 488] width 18 height 18
click at [257, 486] on div "person [PERSON_NAME]" at bounding box center [186, 488] width 284 height 49
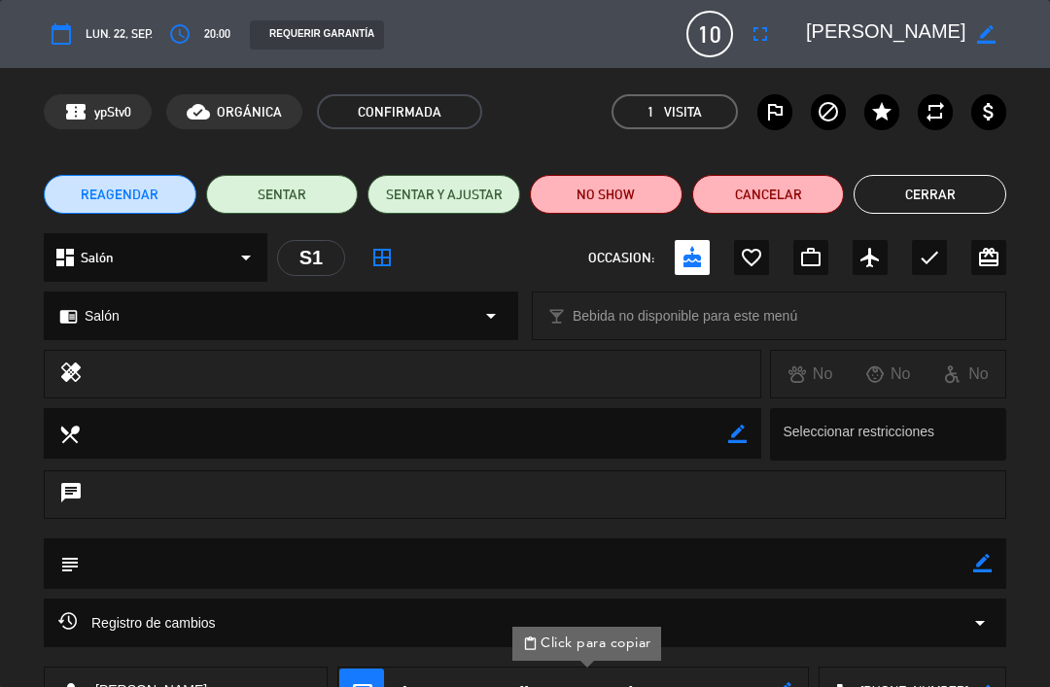
scroll to position [0, 0]
click at [988, 34] on icon "border_color" at bounding box center [986, 34] width 18 height 18
click at [895, 39] on textarea at bounding box center [886, 34] width 160 height 35
type textarea "C"
click at [961, 38] on textarea at bounding box center [886, 34] width 160 height 35
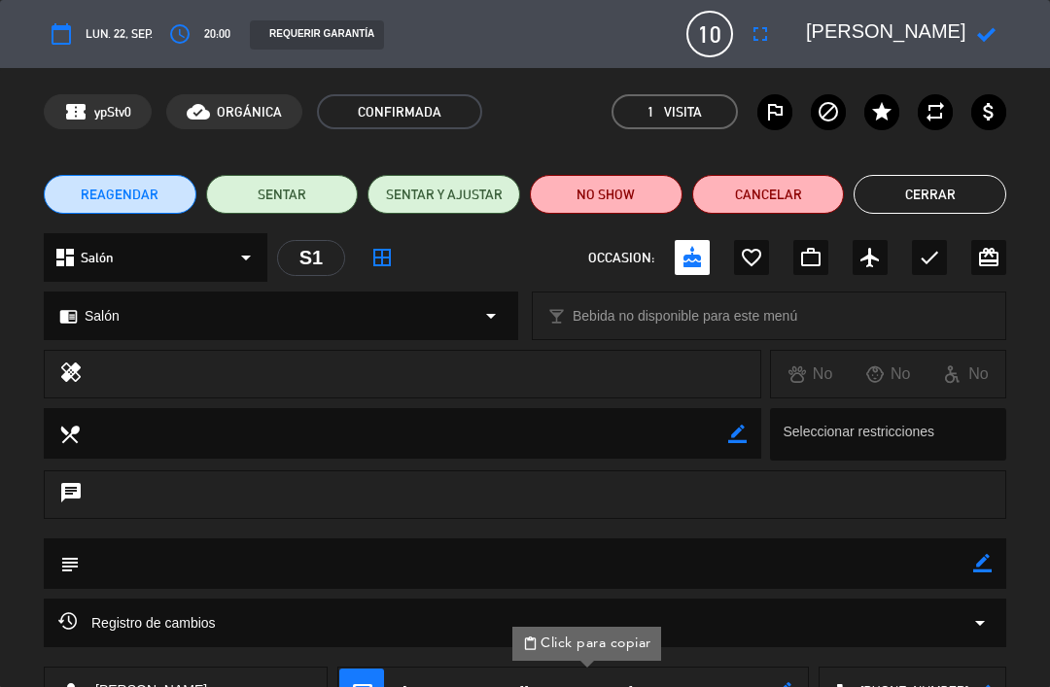
click at [979, 32] on icon at bounding box center [986, 34] width 18 height 18
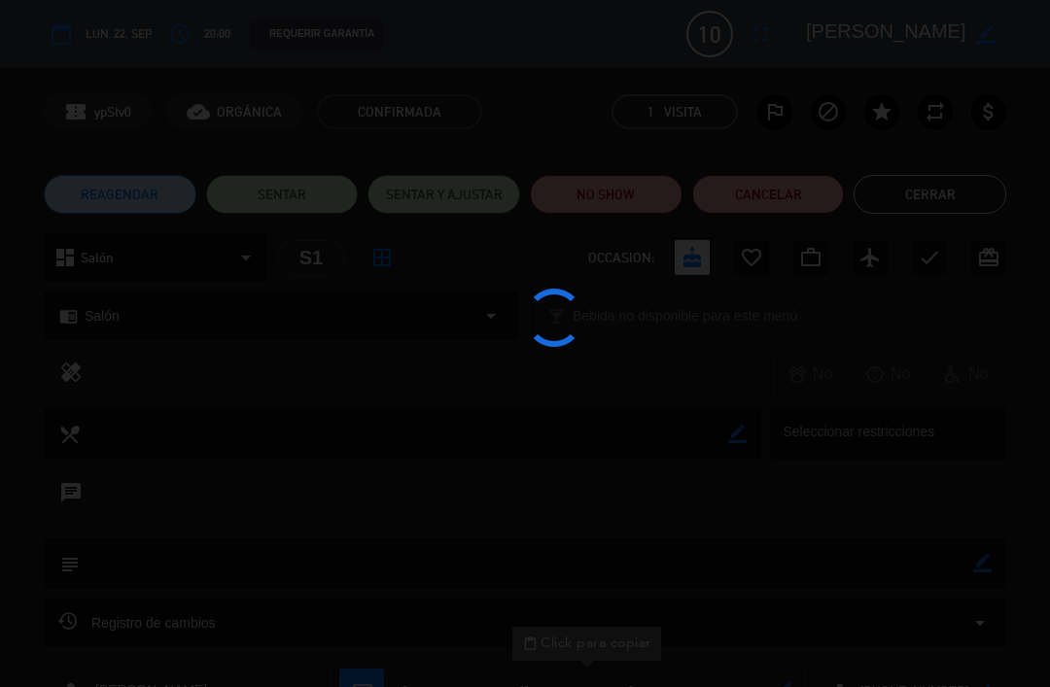
type textarea "[PERSON_NAME]"
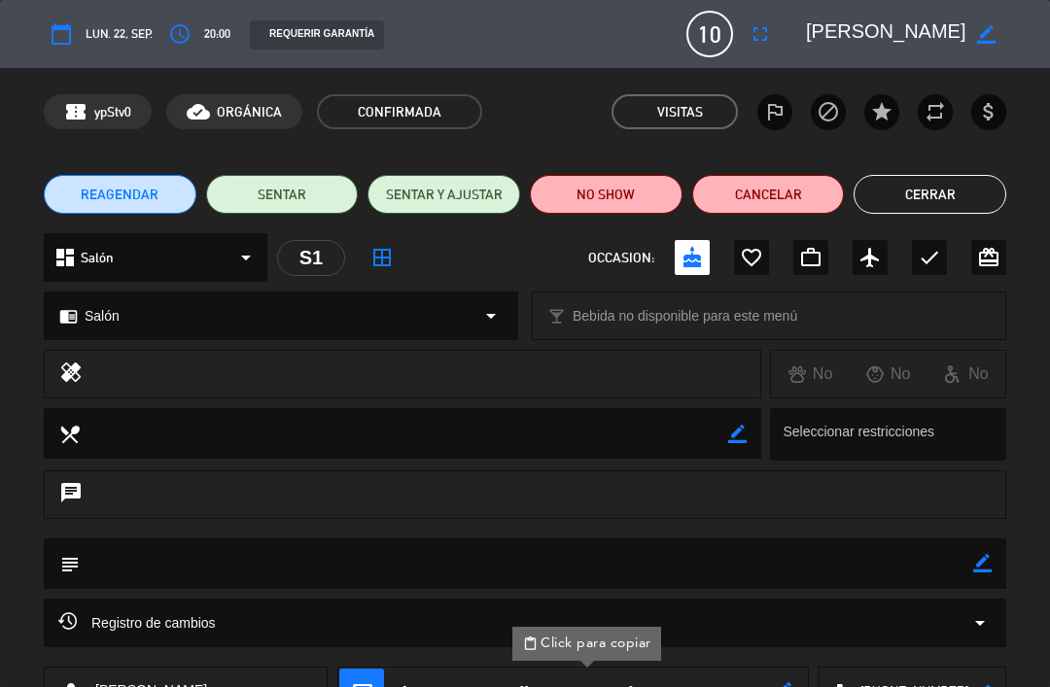
click at [950, 202] on button "Cerrar" at bounding box center [929, 194] width 153 height 39
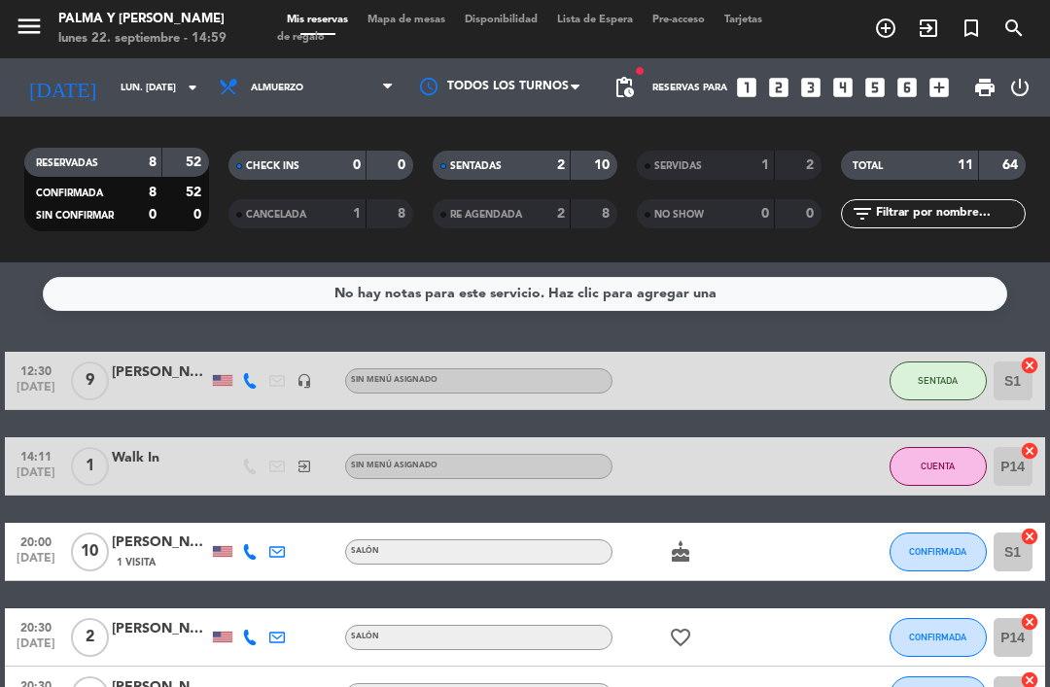
click at [396, 25] on span "Mapa de mesas" at bounding box center [406, 20] width 97 height 11
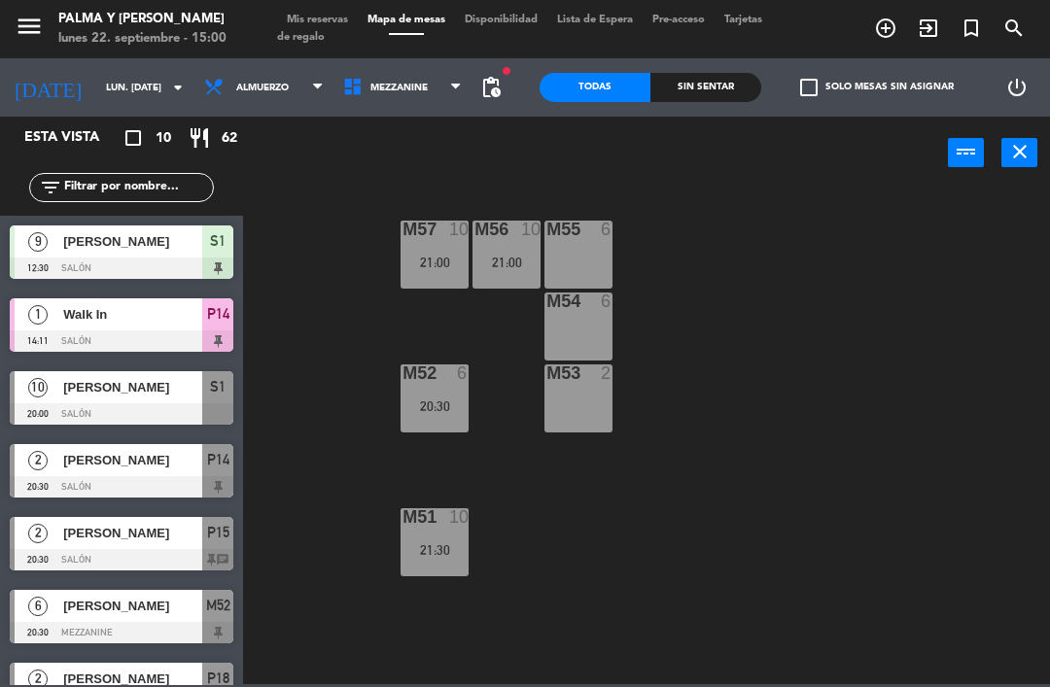
click at [343, 155] on div "power_input close" at bounding box center [595, 154] width 705 height 74
click at [391, 104] on span "Mezzanine" at bounding box center [402, 87] width 139 height 43
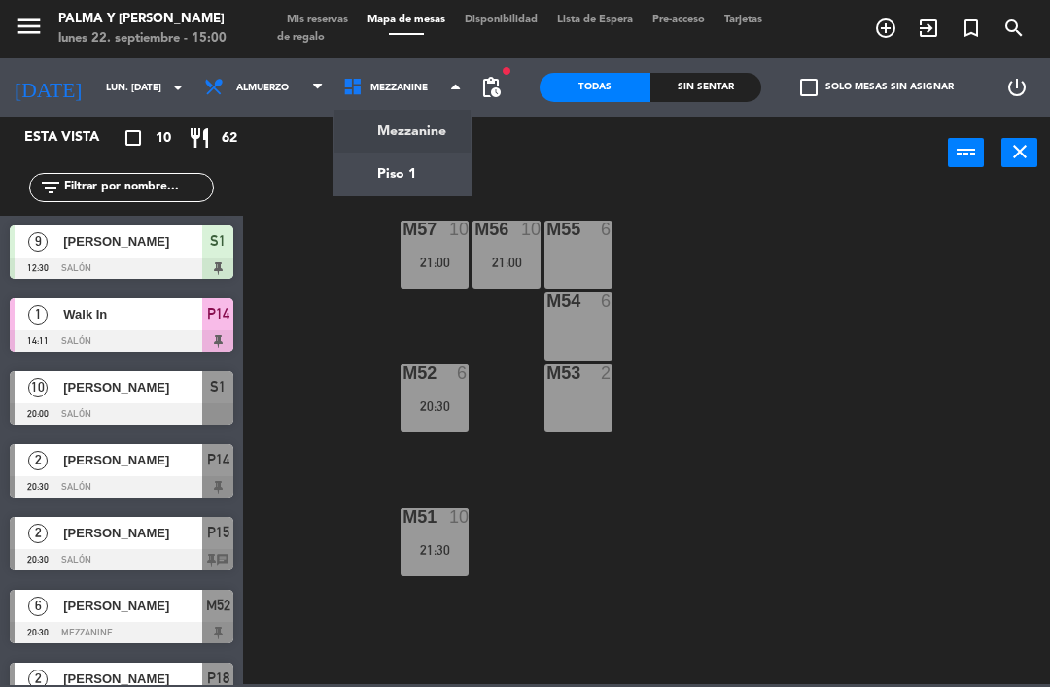
click at [401, 170] on ng-component "menu Palma y [PERSON_NAME] lunes 22. septiembre - 15:00 Mis reservas Mapa de me…" at bounding box center [525, 342] width 1050 height 684
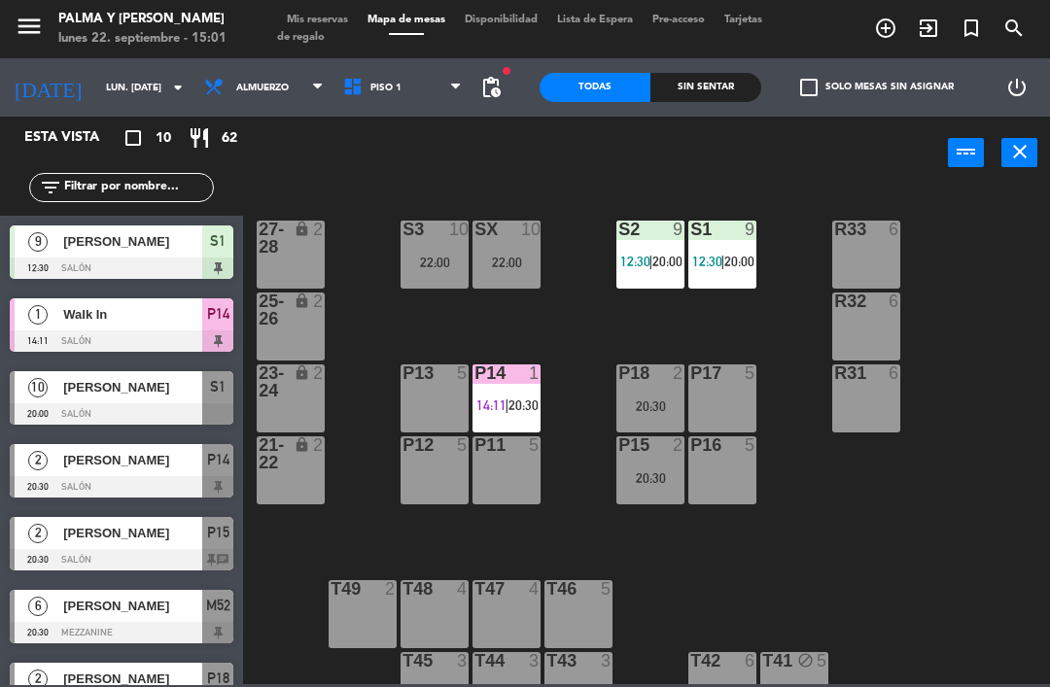
click at [739, 93] on div "Sin sentar" at bounding box center [705, 87] width 111 height 29
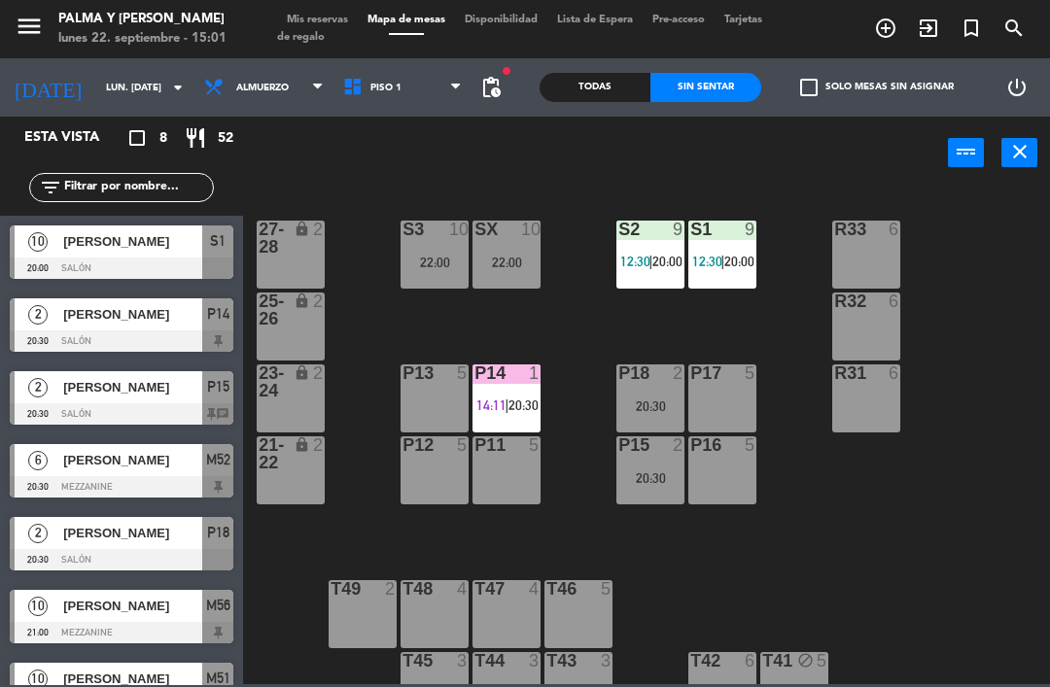
click at [510, 382] on div at bounding box center [507, 372] width 32 height 17
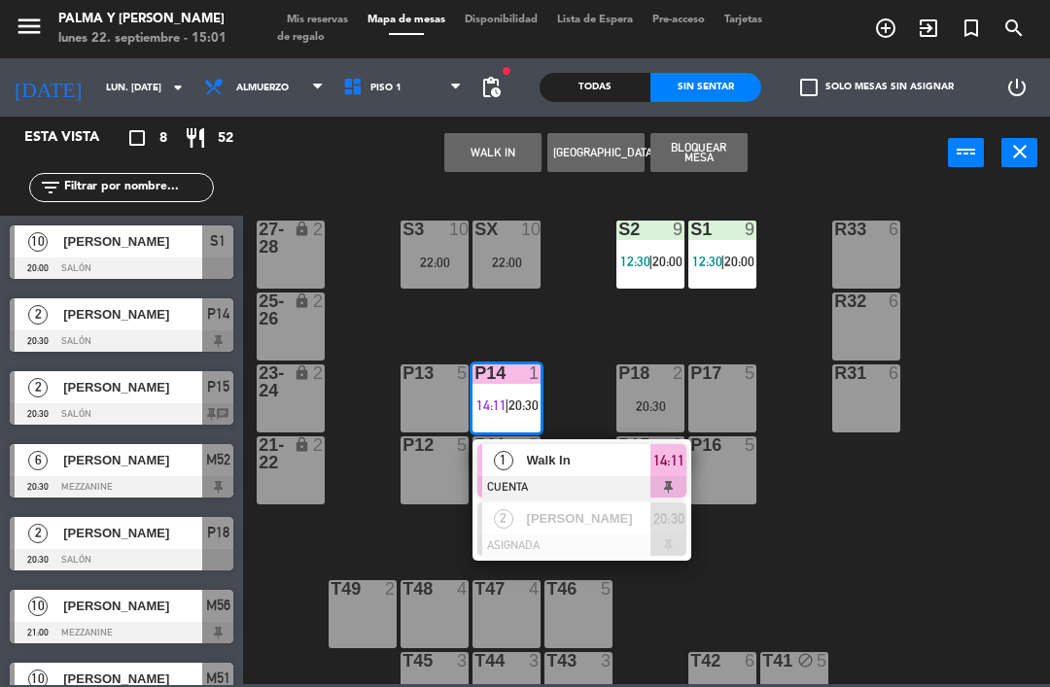
click at [602, 468] on span "Walk In" at bounding box center [589, 460] width 124 height 20
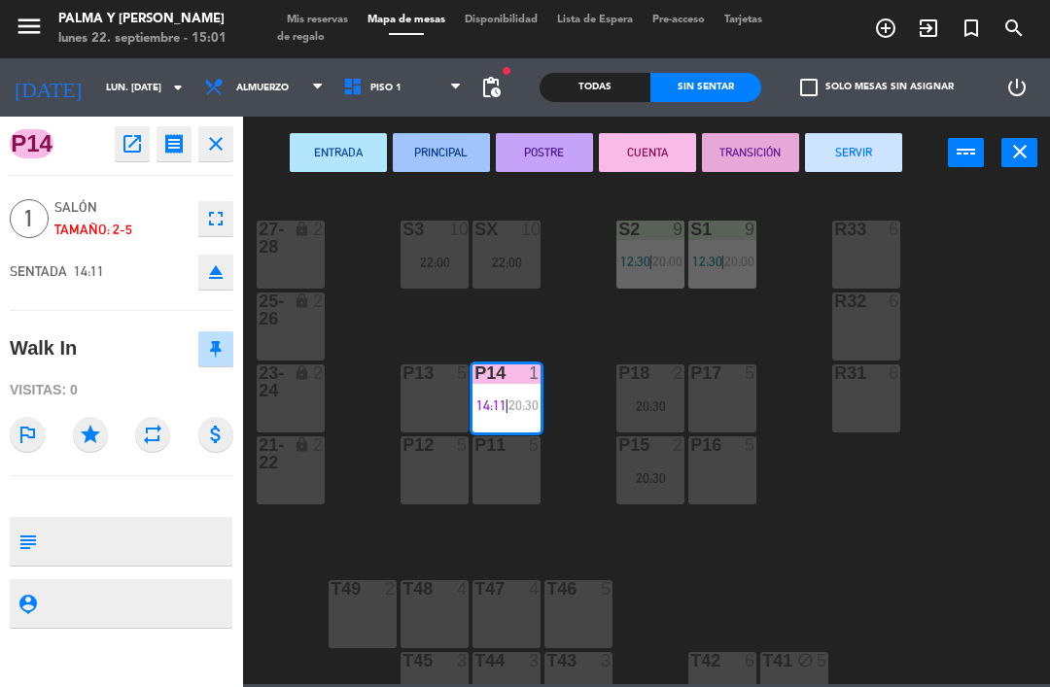
click at [859, 152] on button "SERVIR" at bounding box center [853, 152] width 97 height 39
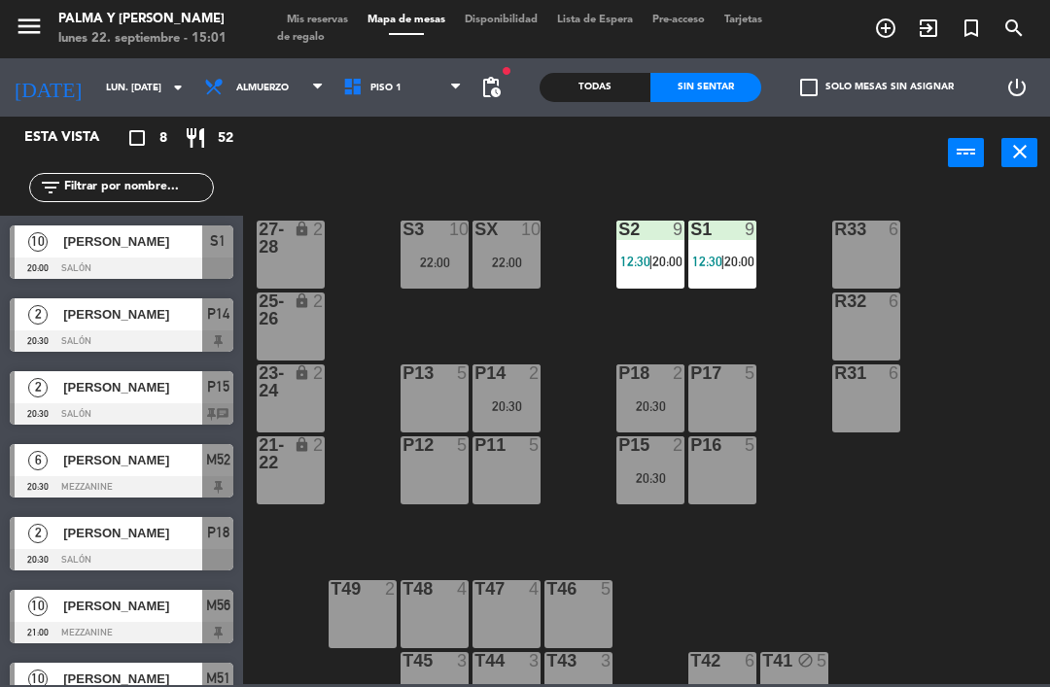
click at [906, 518] on div "R33 6 S1 9 12:30 | 20:00 S2 9 12:30 | 20:00 S3 10 22:00 SX 10 22:00 27-28 lock …" at bounding box center [652, 436] width 796 height 498
click at [355, 82] on icon at bounding box center [356, 87] width 28 height 21
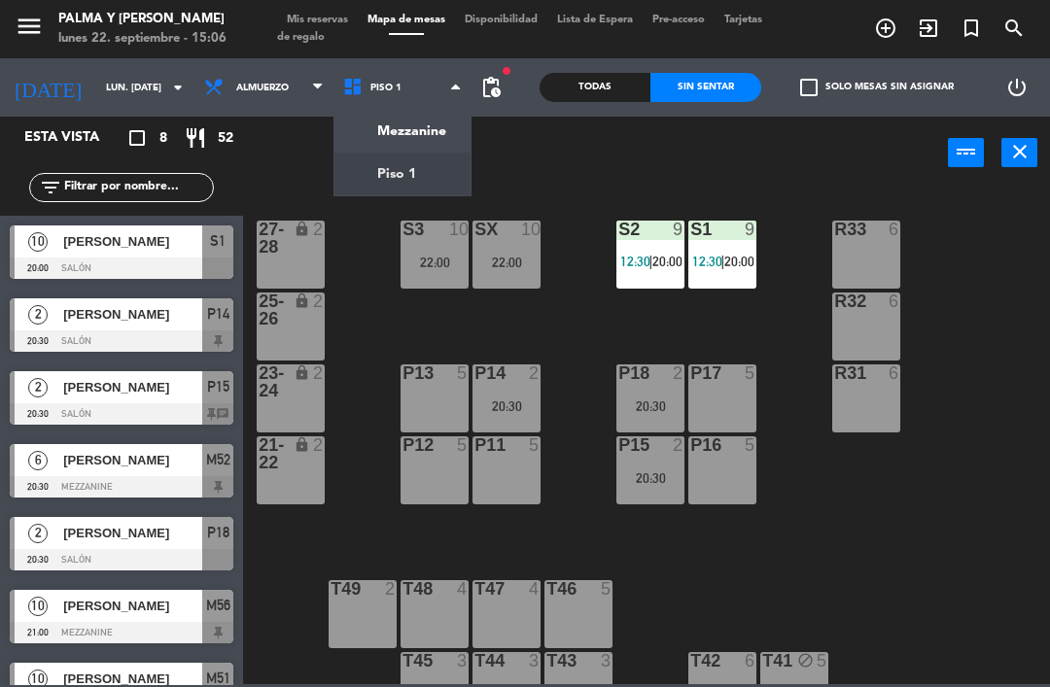
click at [409, 132] on ng-component "menu Palma y [PERSON_NAME] lunes 22. septiembre - 15:06 Mis reservas Mapa de me…" at bounding box center [525, 342] width 1050 height 684
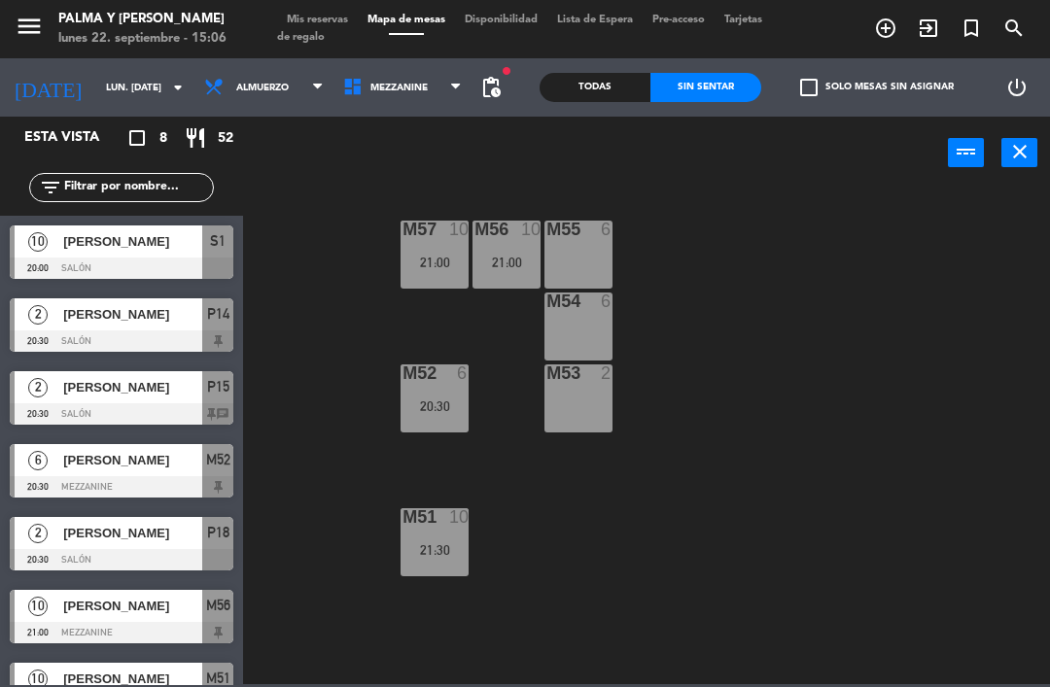
click at [447, 401] on div "20:30" at bounding box center [434, 406] width 68 height 14
click at [743, 302] on div "M57 10 21:00 M56 10 21:00 M55 6 M54 6 M52 6 20:30 M53 2 M51 10 21:30" at bounding box center [652, 436] width 796 height 498
click at [371, 123] on div "power_input close" at bounding box center [595, 154] width 705 height 74
click at [396, 91] on span "Mezzanine" at bounding box center [398, 88] width 57 height 11
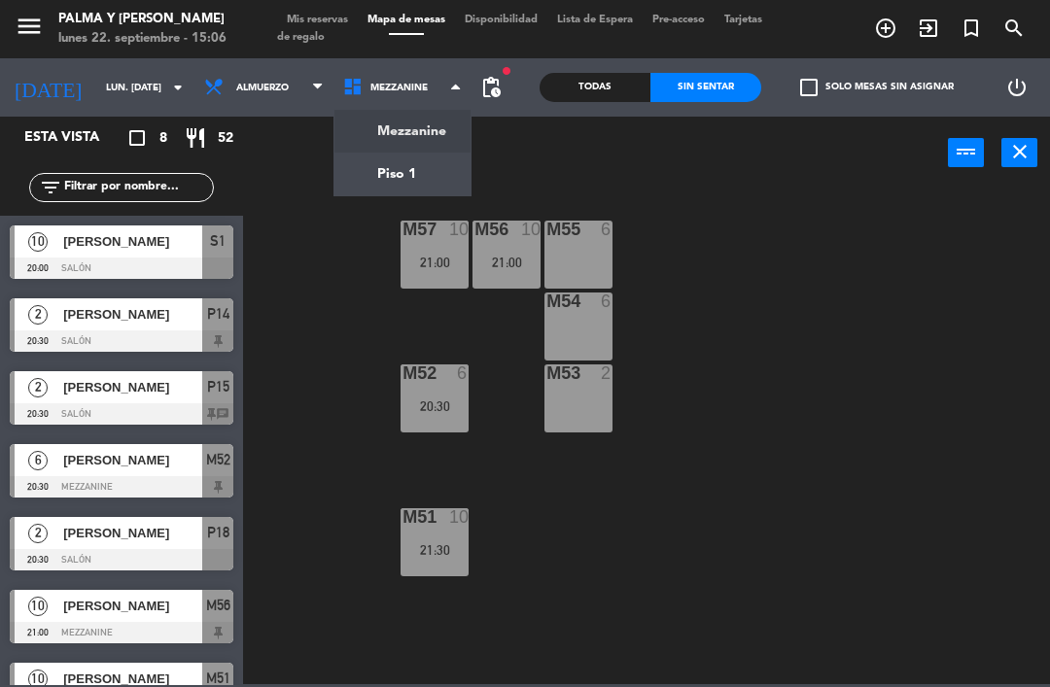
click at [415, 135] on ng-component "menu Palma y [PERSON_NAME] lunes 22. septiembre - 15:06 Mis reservas Mapa de me…" at bounding box center [525, 342] width 1050 height 684
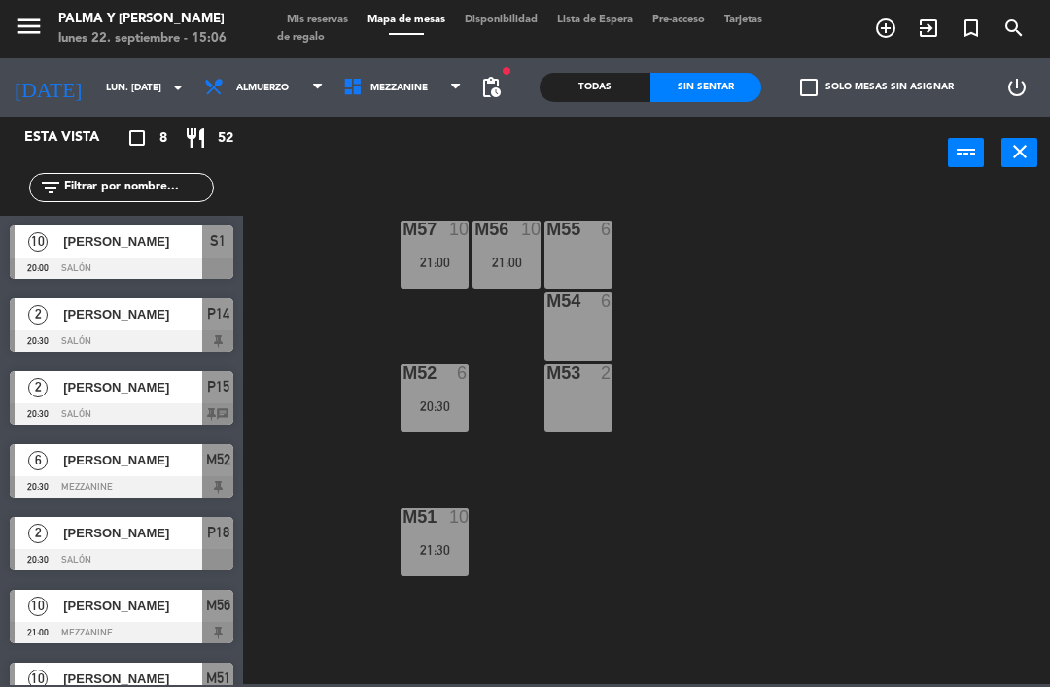
click at [400, 86] on span "Mezzanine" at bounding box center [398, 88] width 57 height 11
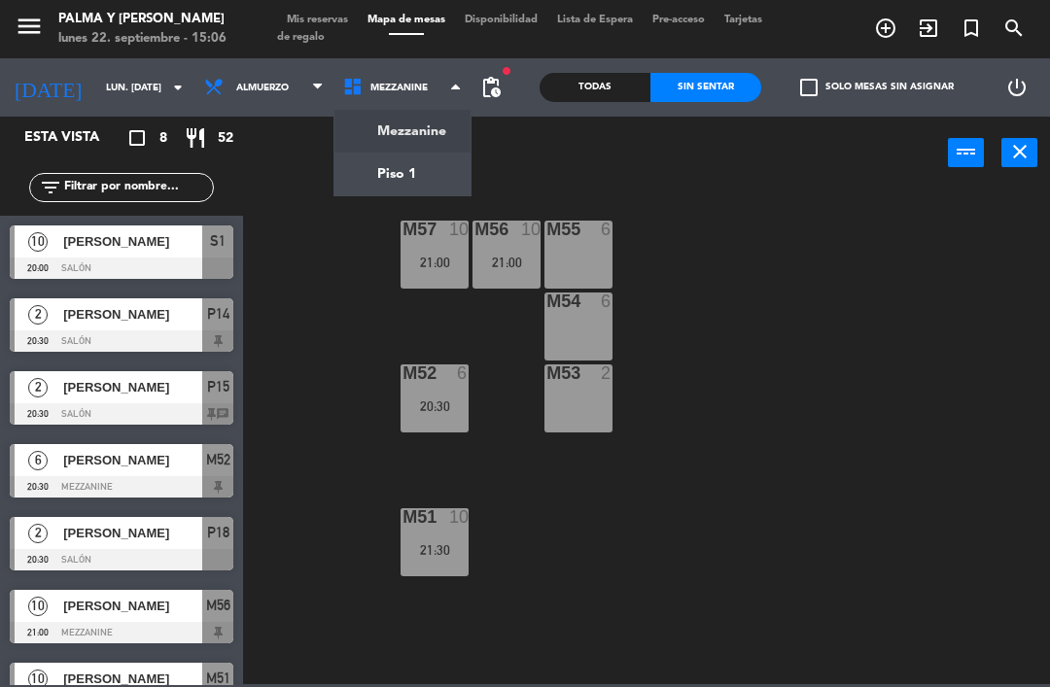
click at [388, 177] on ng-component "menu Palma y [PERSON_NAME] lunes 22. septiembre - 15:06 Mis reservas Mapa de me…" at bounding box center [525, 342] width 1050 height 684
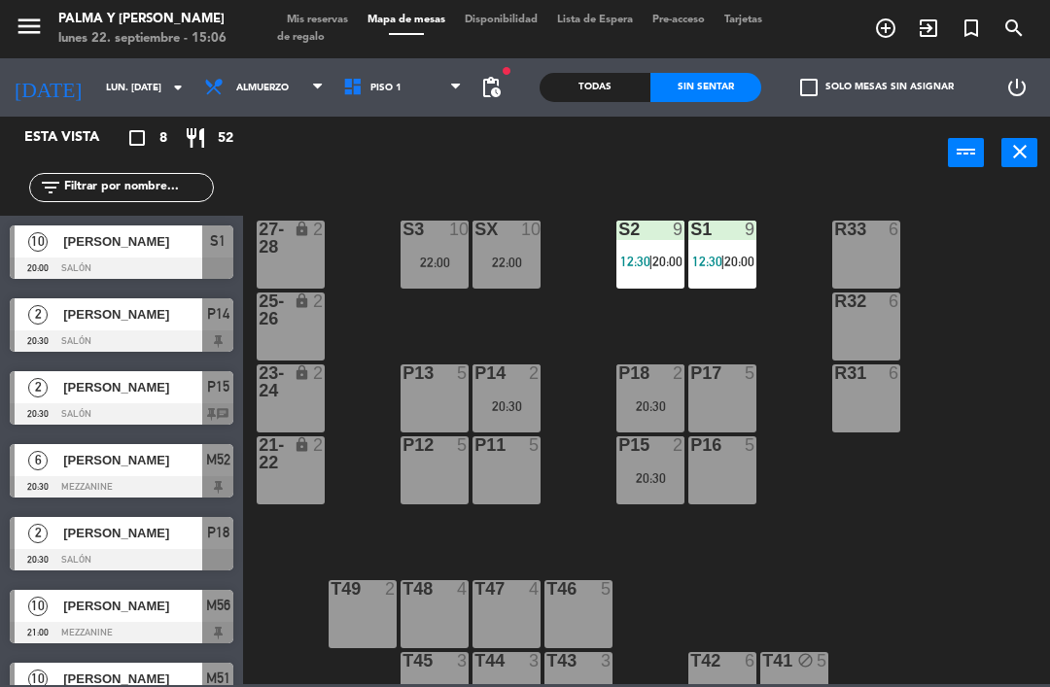
click at [370, 91] on span "Piso 1" at bounding box center [385, 88] width 31 height 11
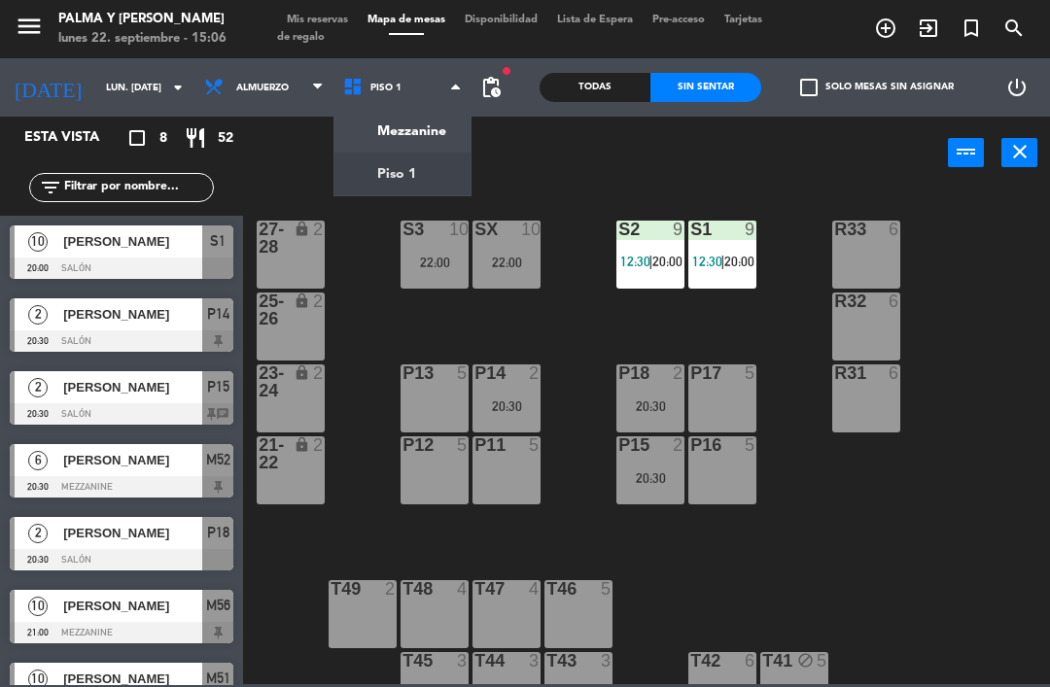
click at [402, 125] on ng-component "menu Palma y [PERSON_NAME] lunes 22. septiembre - 15:06 Mis reservas Mapa de me…" at bounding box center [525, 342] width 1050 height 684
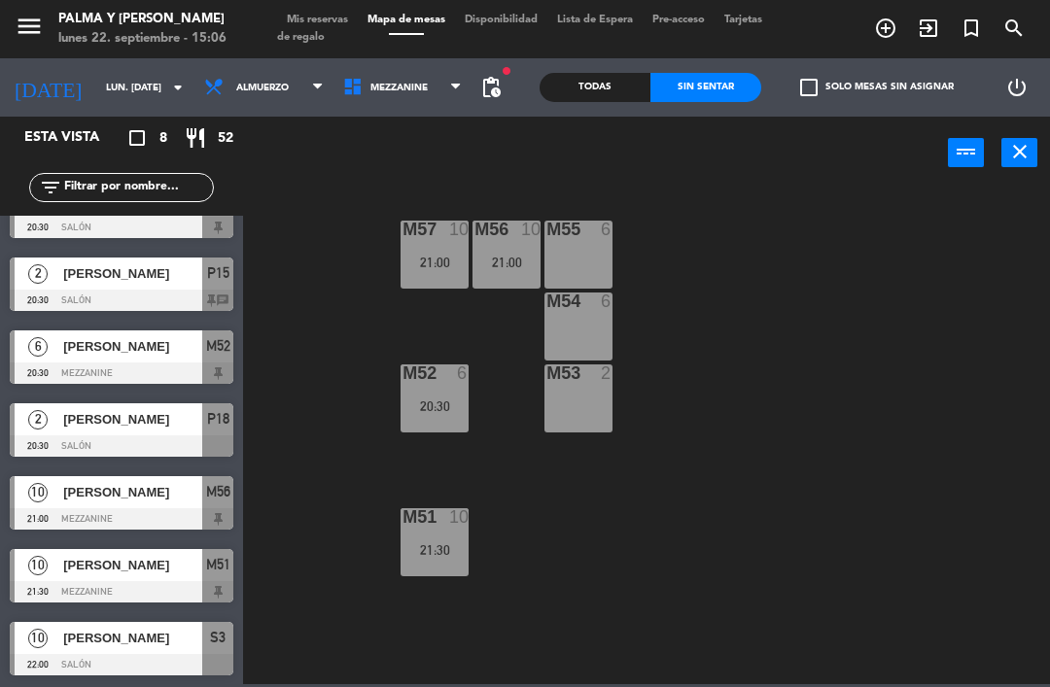
scroll to position [114, 0]
click at [132, 666] on div at bounding box center [122, 664] width 224 height 21
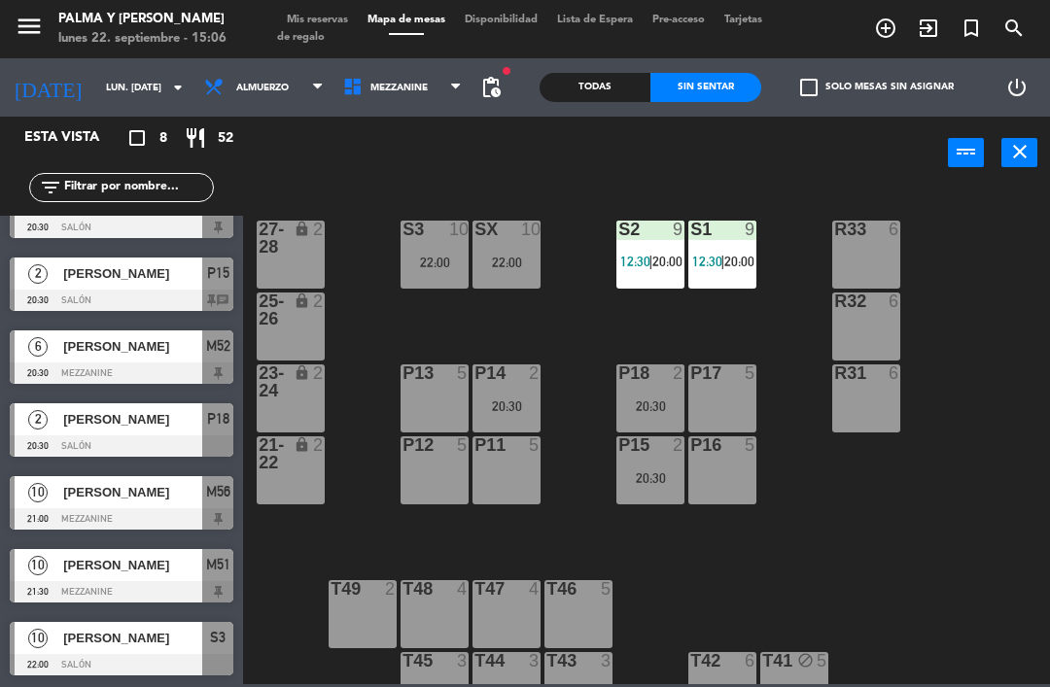
click at [341, 15] on span "Mis reservas" at bounding box center [317, 20] width 81 height 11
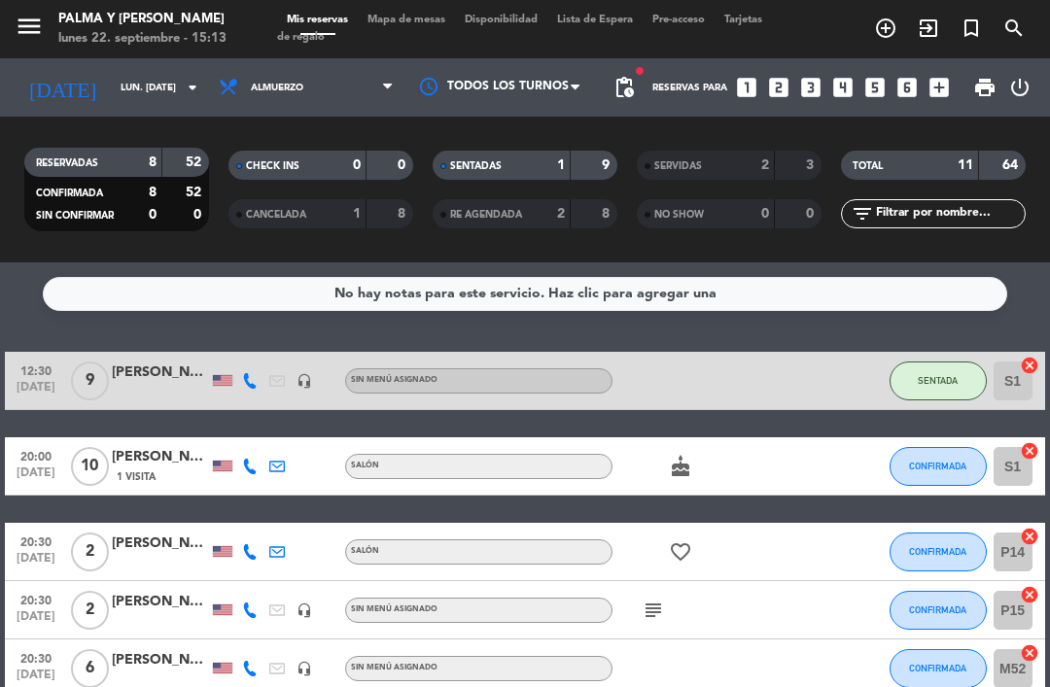
click at [411, 17] on span "Mapa de mesas" at bounding box center [406, 20] width 97 height 11
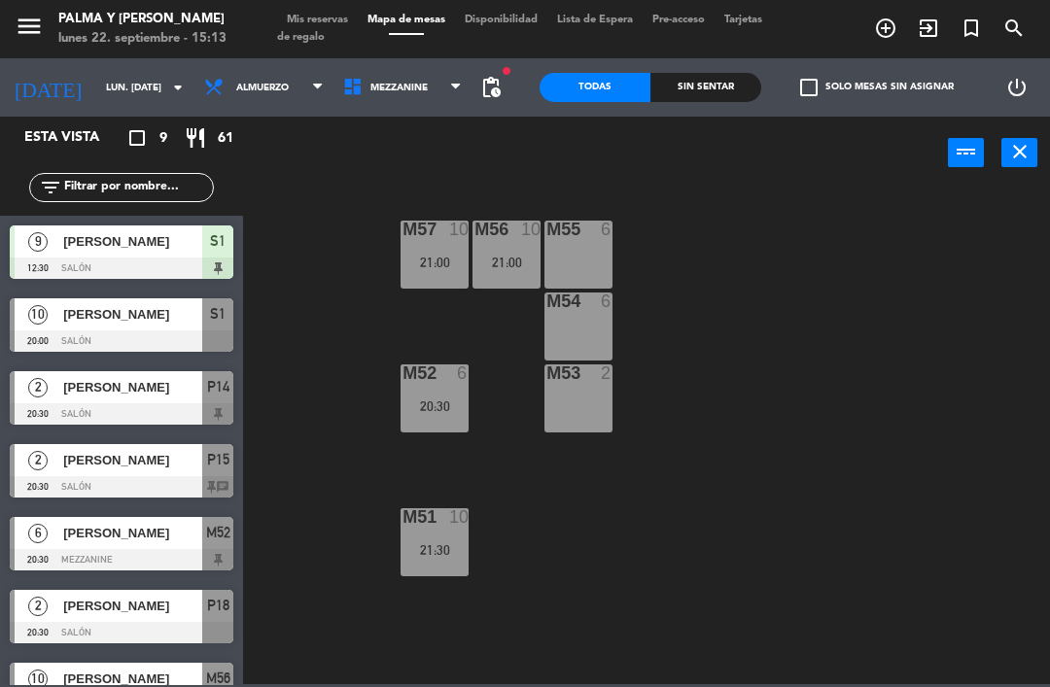
click at [141, 251] on span "[PERSON_NAME]" at bounding box center [132, 241] width 139 height 20
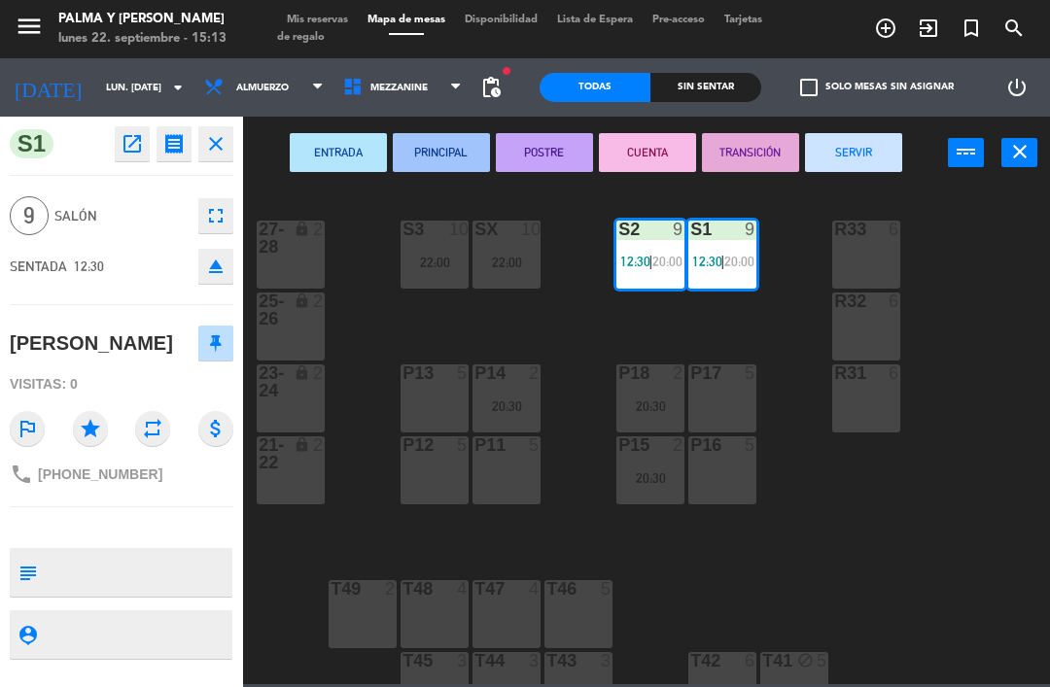
click at [650, 148] on button "CUENTA" at bounding box center [647, 152] width 97 height 39
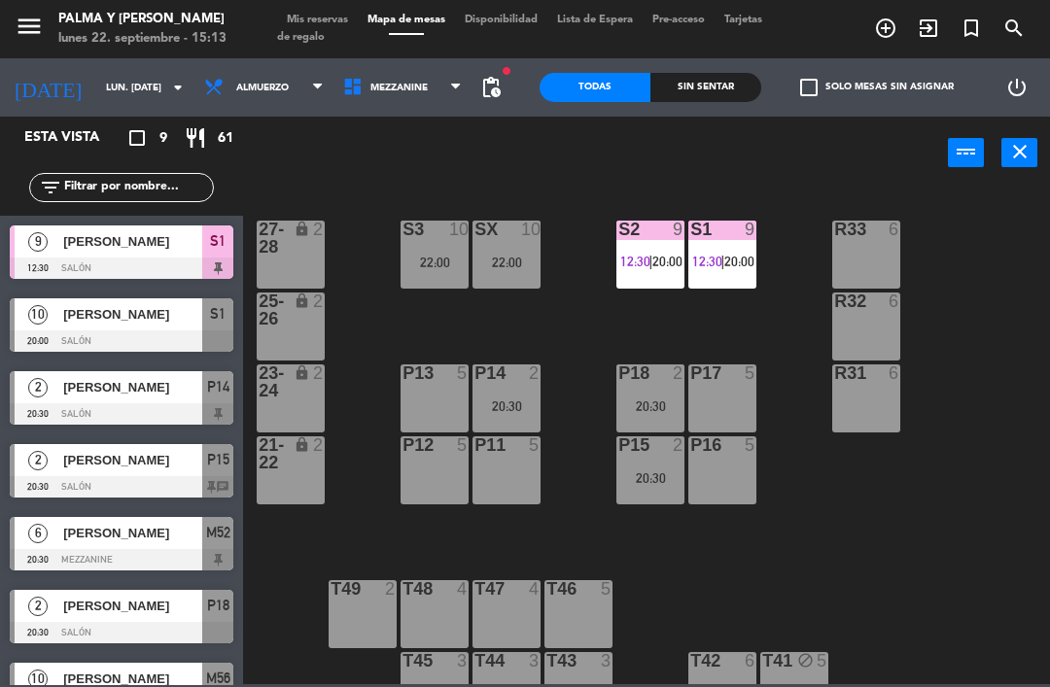
click at [308, 19] on span "Mis reservas" at bounding box center [317, 20] width 81 height 11
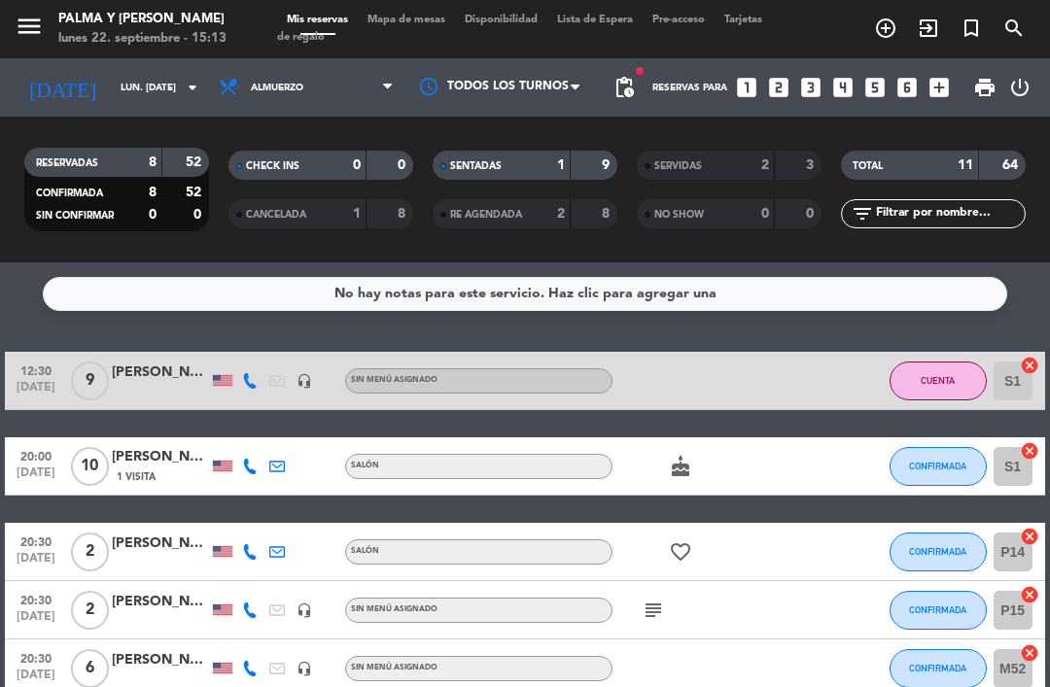
click at [418, 25] on span "Mapa de mesas" at bounding box center [406, 20] width 97 height 11
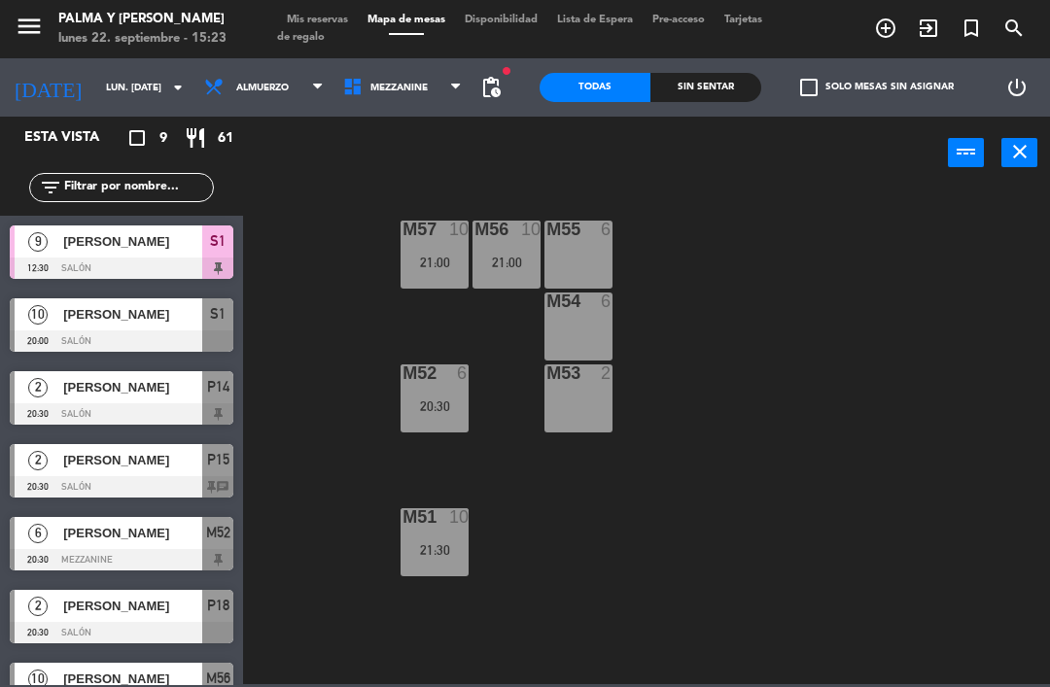
click at [394, 91] on span "Mezzanine" at bounding box center [398, 88] width 57 height 11
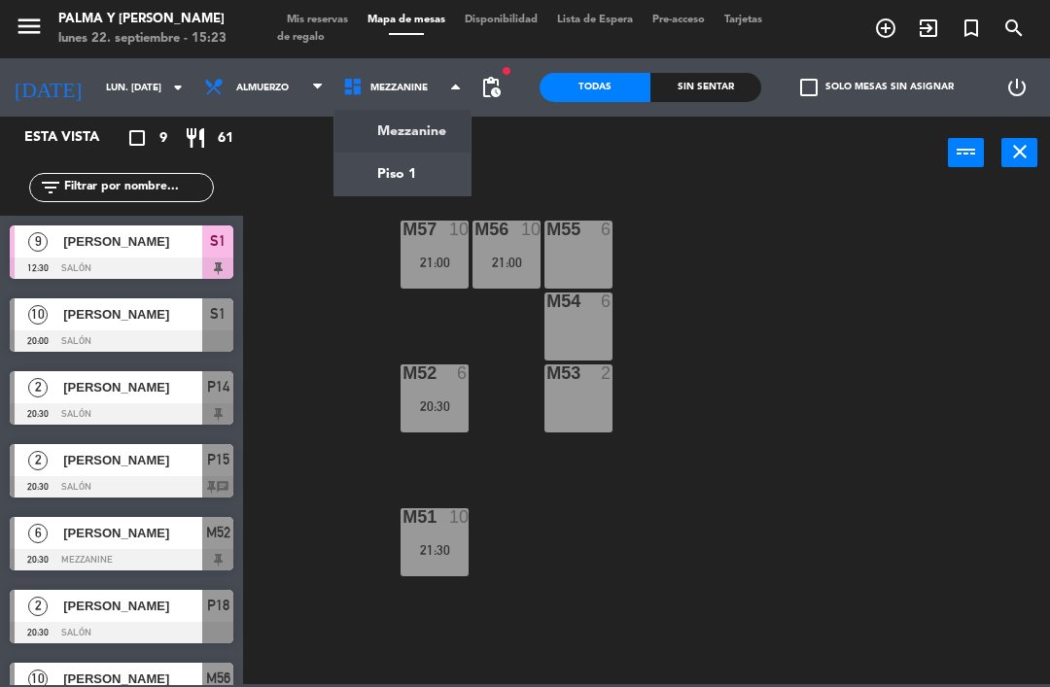
click at [205, 246] on div "S1" at bounding box center [217, 241] width 31 height 32
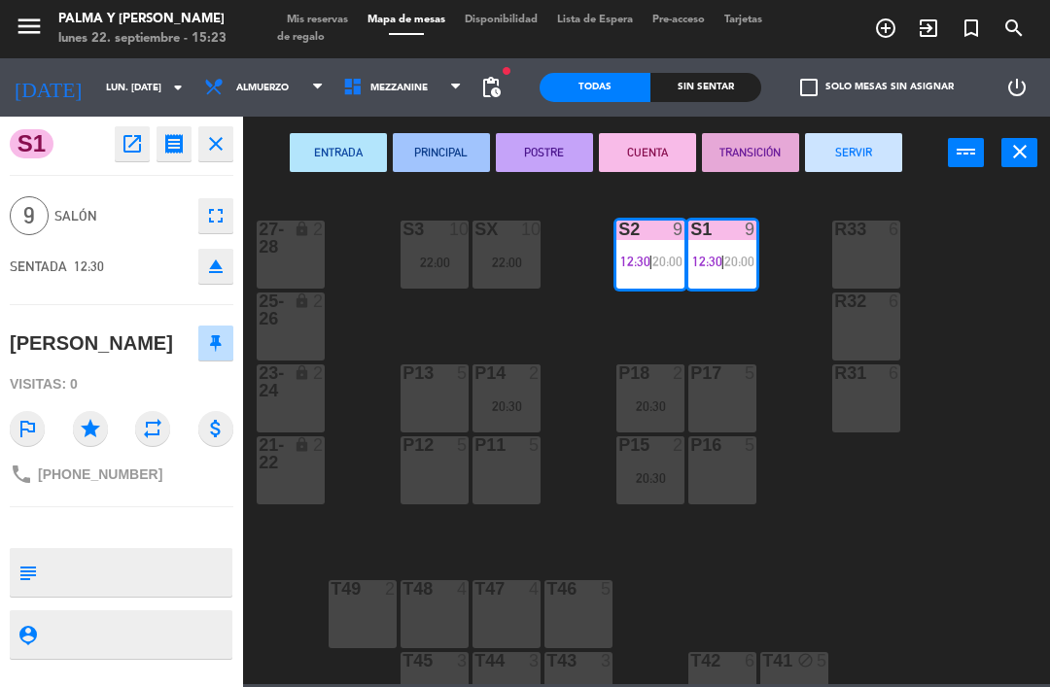
click at [854, 159] on button "SERVIR" at bounding box center [853, 152] width 97 height 39
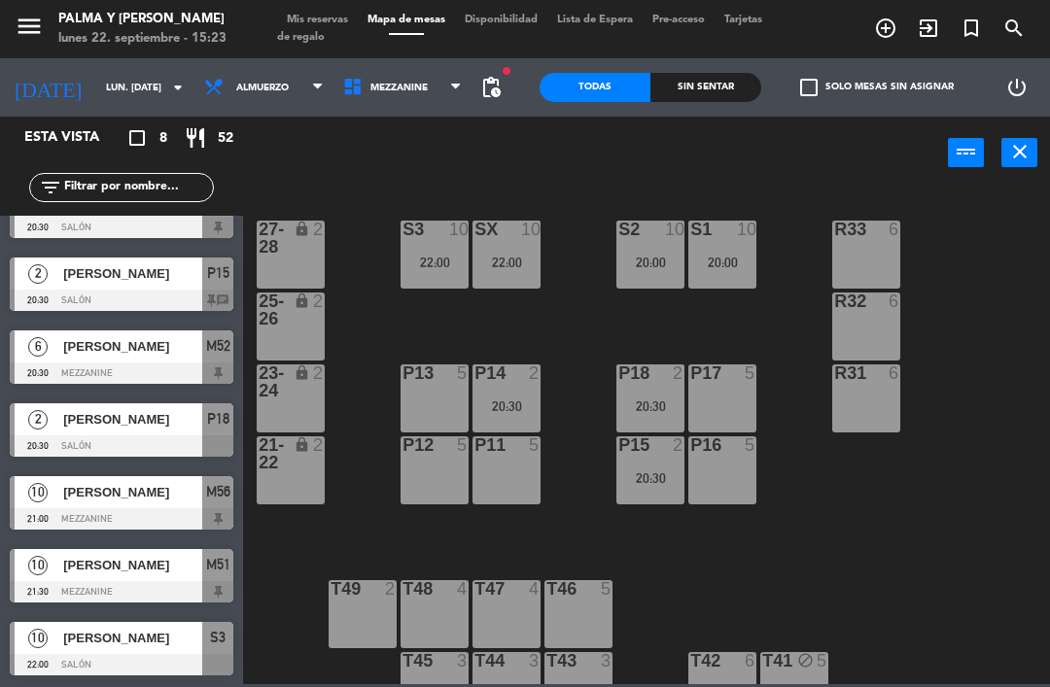
scroll to position [114, 0]
click at [360, 107] on span "Mezzanine" at bounding box center [402, 87] width 139 height 43
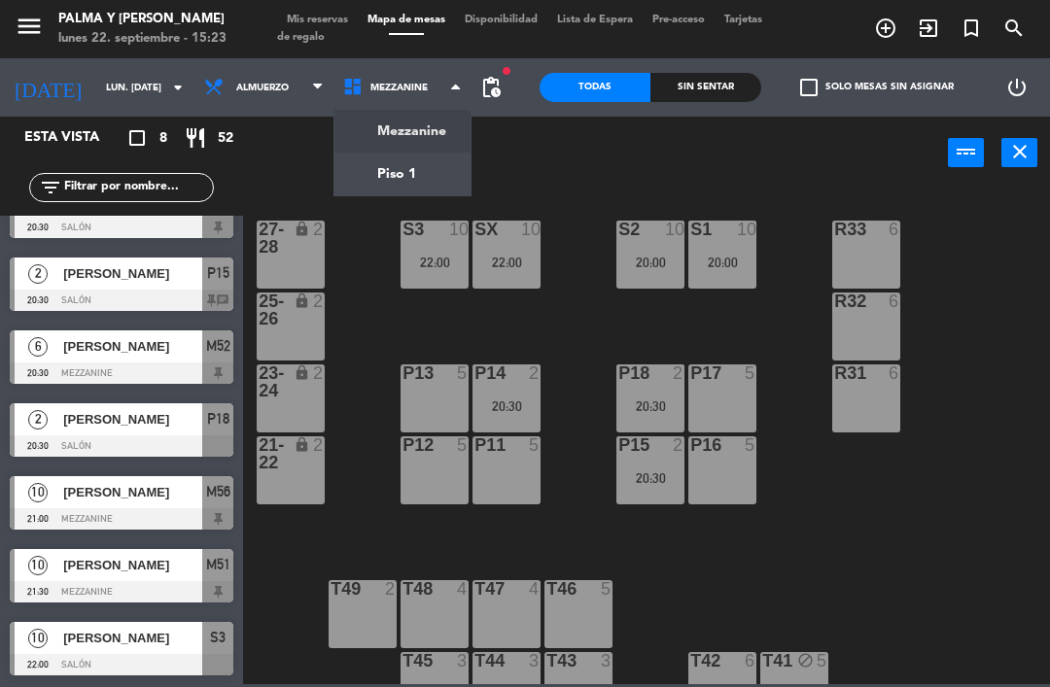
click at [386, 189] on ng-component "menu Palma y [PERSON_NAME] lunes 22. septiembre - 15:23 Mis reservas Mapa de me…" at bounding box center [525, 342] width 1050 height 684
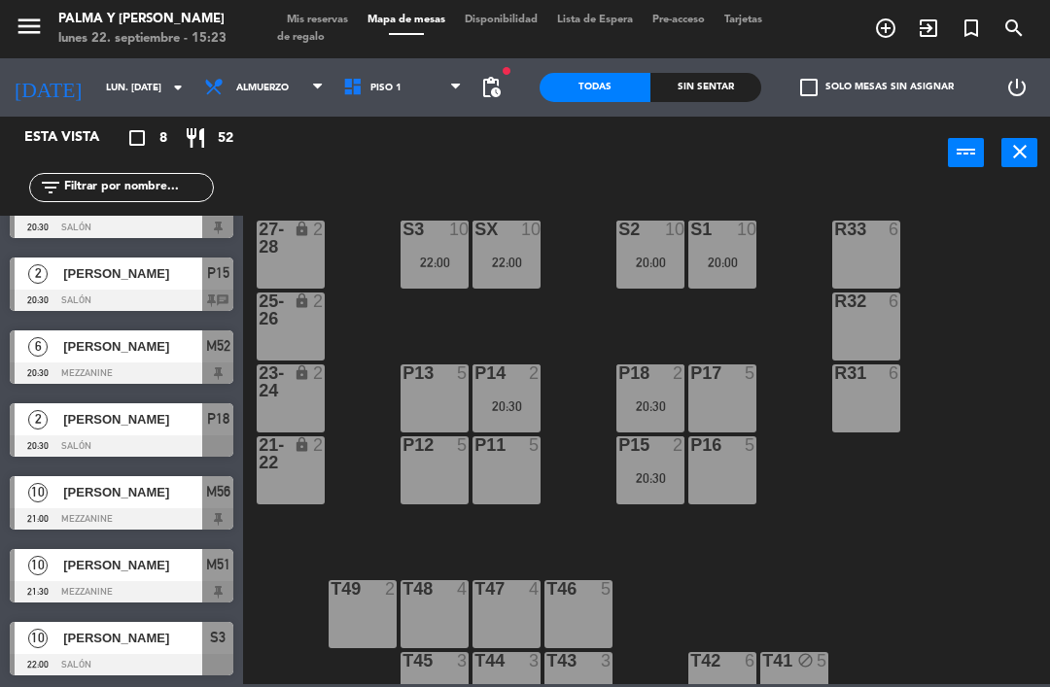
click at [370, 87] on span "Piso 1" at bounding box center [385, 88] width 31 height 11
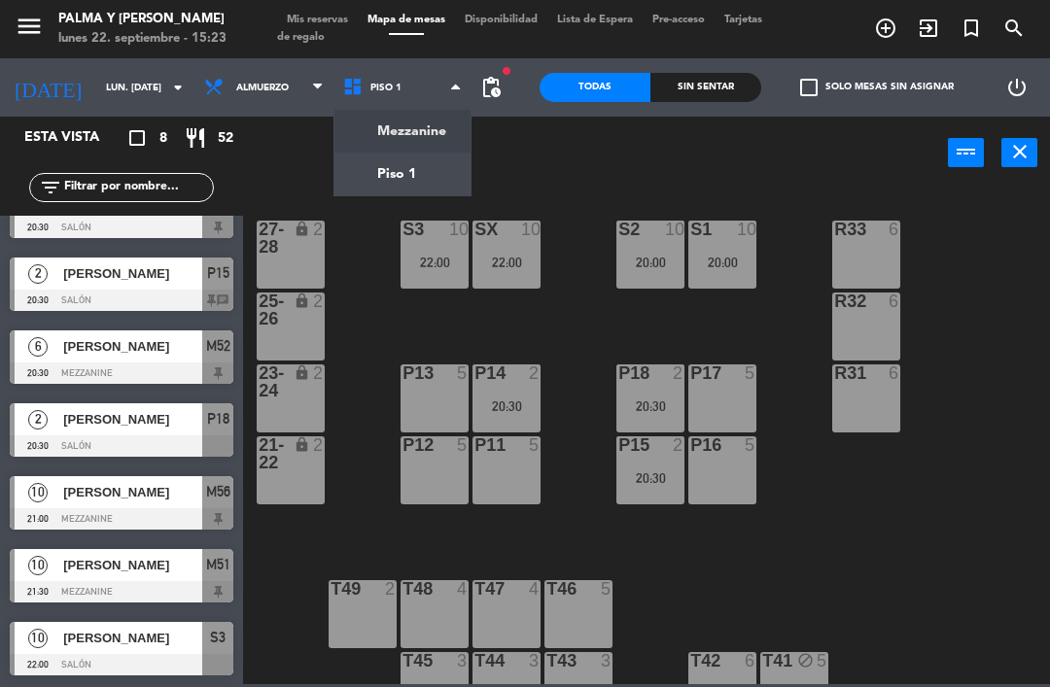
click at [387, 146] on ng-component "menu Palma y [PERSON_NAME] lunes 22. septiembre - 15:23 Mis reservas Mapa de me…" at bounding box center [525, 342] width 1050 height 684
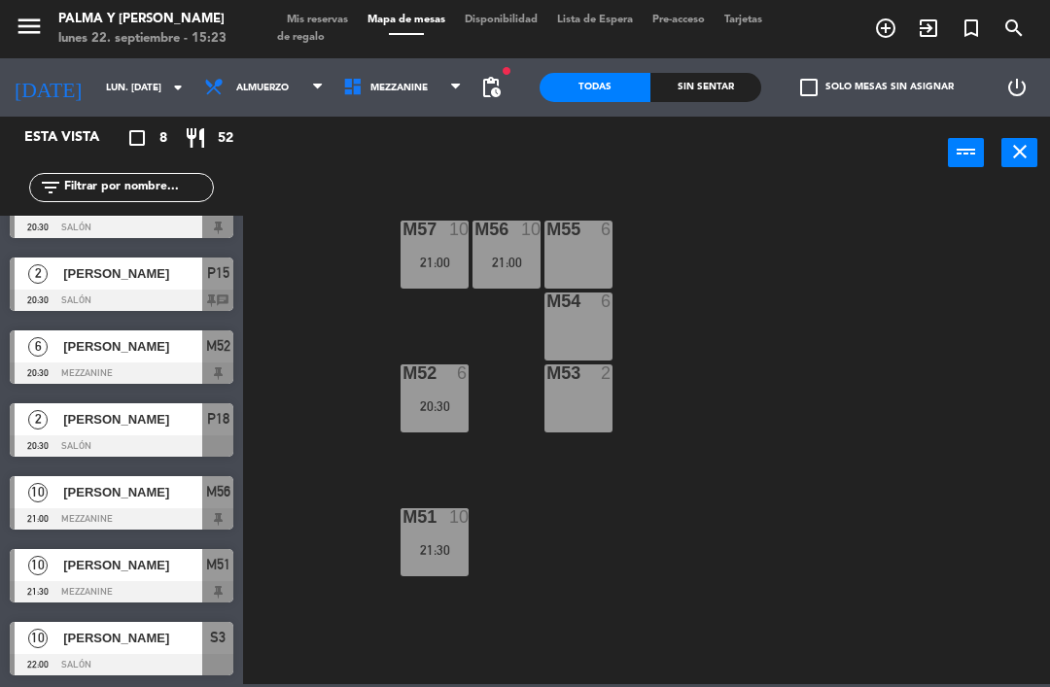
click at [396, 96] on span "Mezzanine" at bounding box center [402, 87] width 139 height 43
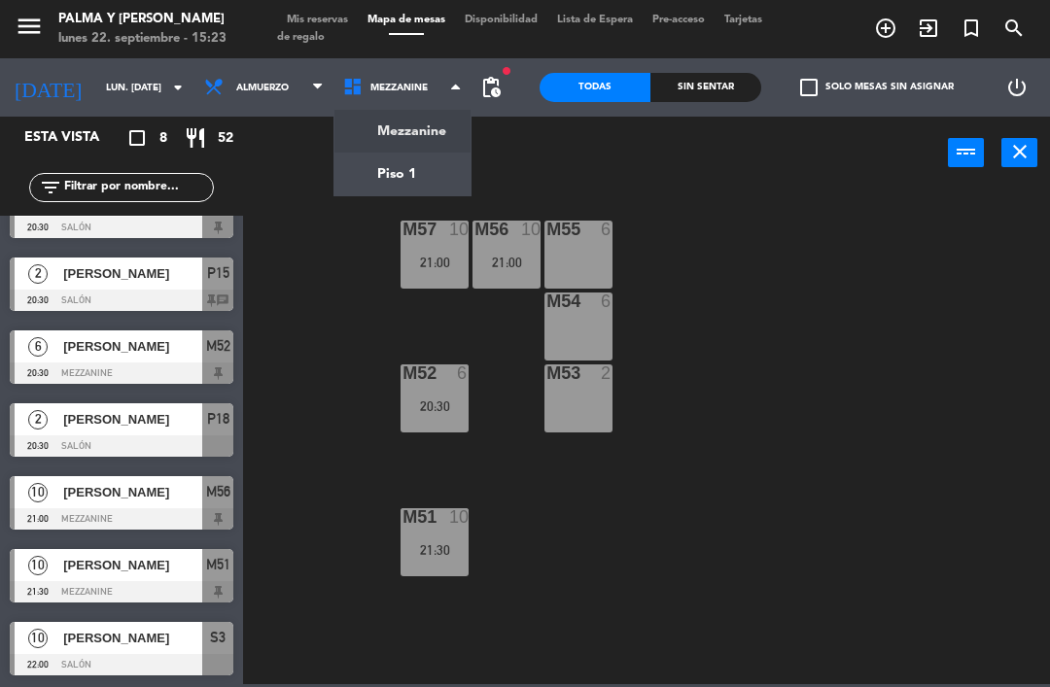
click at [369, 187] on ng-component "menu Palma y [PERSON_NAME] lunes 22. septiembre - 15:23 Mis reservas Mapa de me…" at bounding box center [525, 342] width 1050 height 684
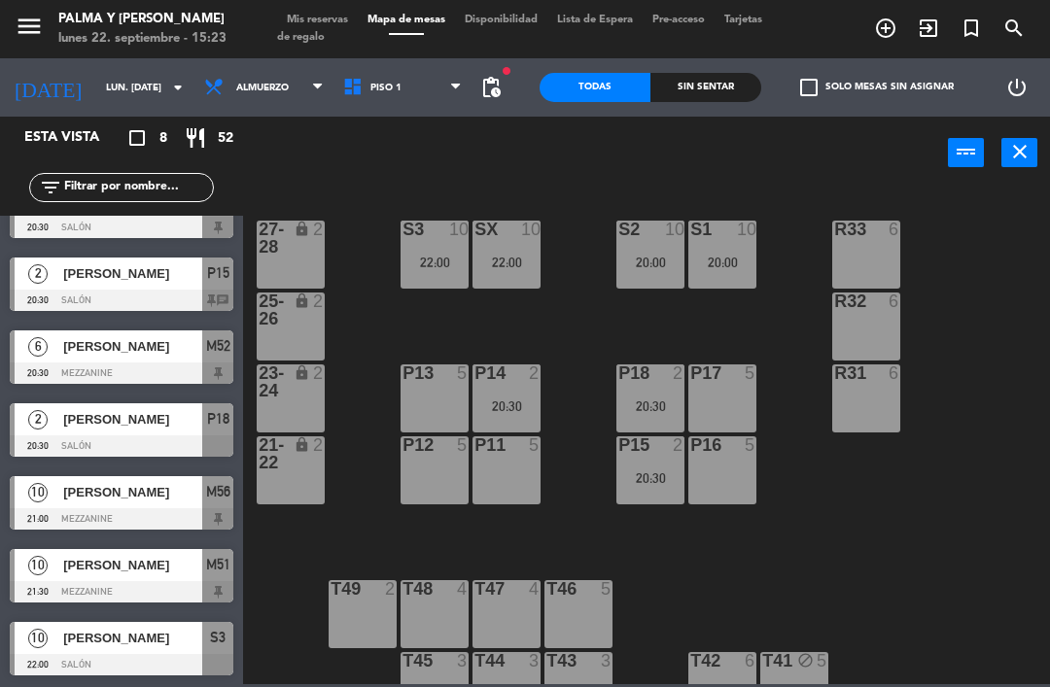
click at [470, 100] on span "Piso 1" at bounding box center [402, 87] width 139 height 43
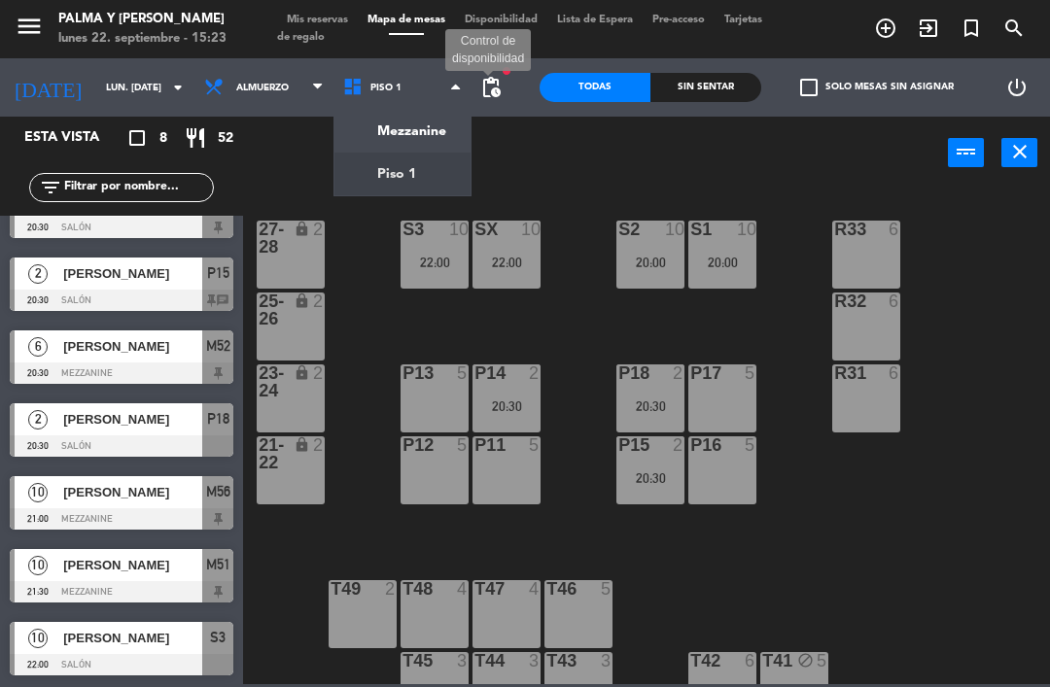
click at [499, 93] on span "pending_actions" at bounding box center [490, 87] width 23 height 23
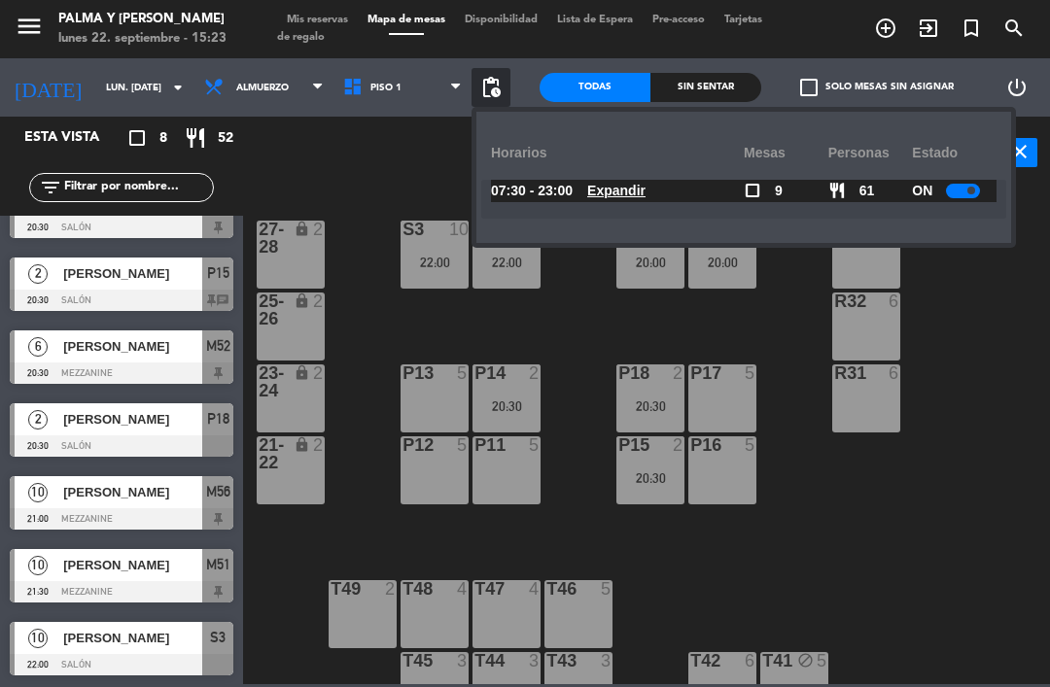
click at [612, 195] on u "Expandir" at bounding box center [616, 191] width 58 height 16
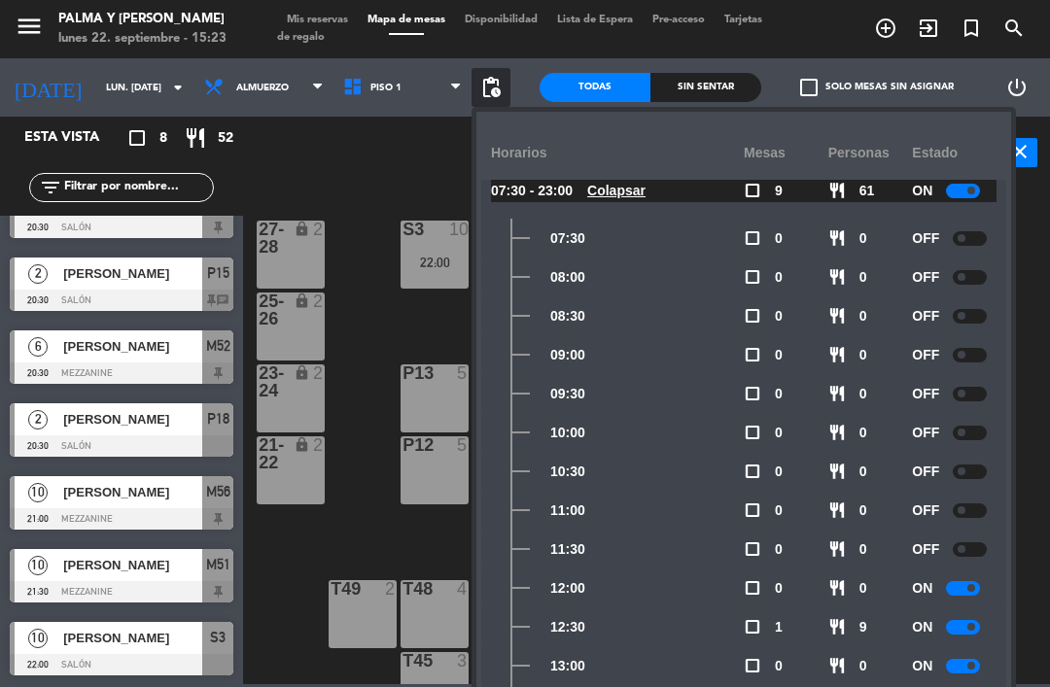
click at [380, 176] on div "power_input close" at bounding box center [595, 154] width 705 height 74
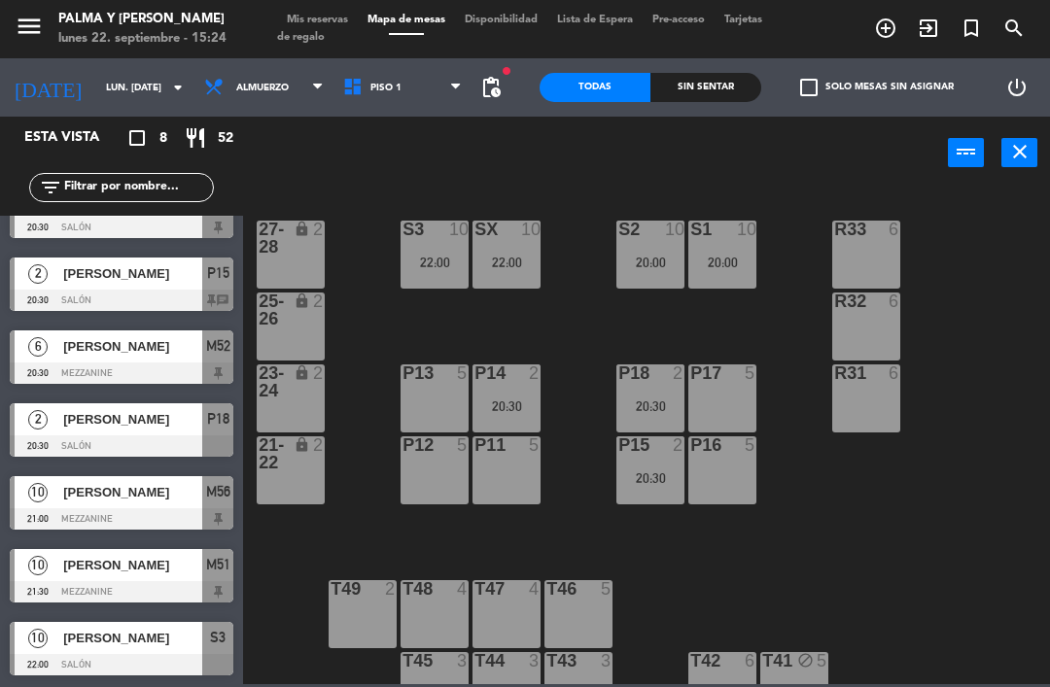
click at [362, 107] on span "Piso 1" at bounding box center [402, 87] width 139 height 43
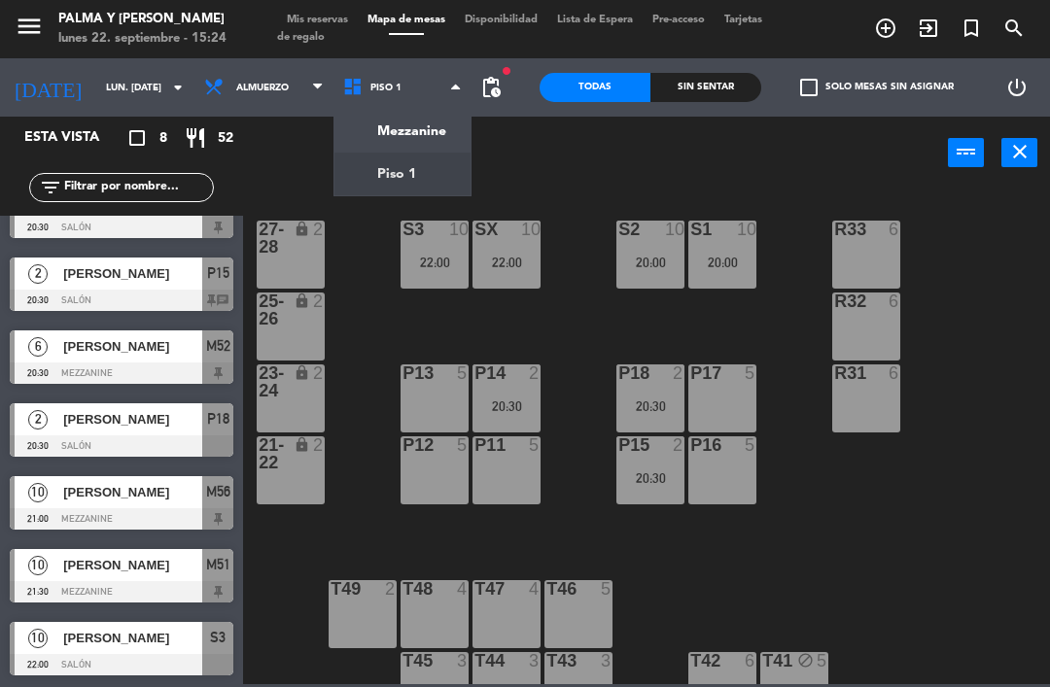
click at [400, 129] on ng-component "menu Palma y [PERSON_NAME] lunes 22. septiembre - 15:24 Mis reservas Mapa de me…" at bounding box center [525, 342] width 1050 height 684
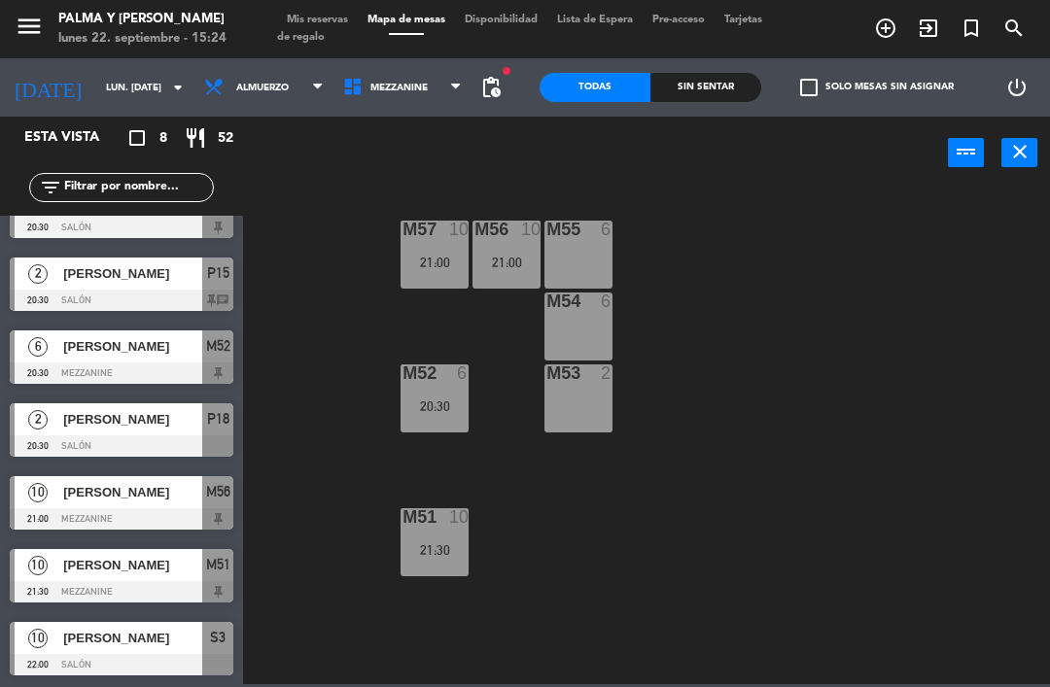
click at [809, 393] on div "M57 10 21:00 M56 10 21:00 M55 6 M54 6 M52 6 20:30 M53 2 M51 10 21:30" at bounding box center [652, 436] width 796 height 498
click at [364, 122] on div "power_input close" at bounding box center [595, 154] width 705 height 74
click at [385, 92] on span "Mezzanine" at bounding box center [398, 88] width 57 height 11
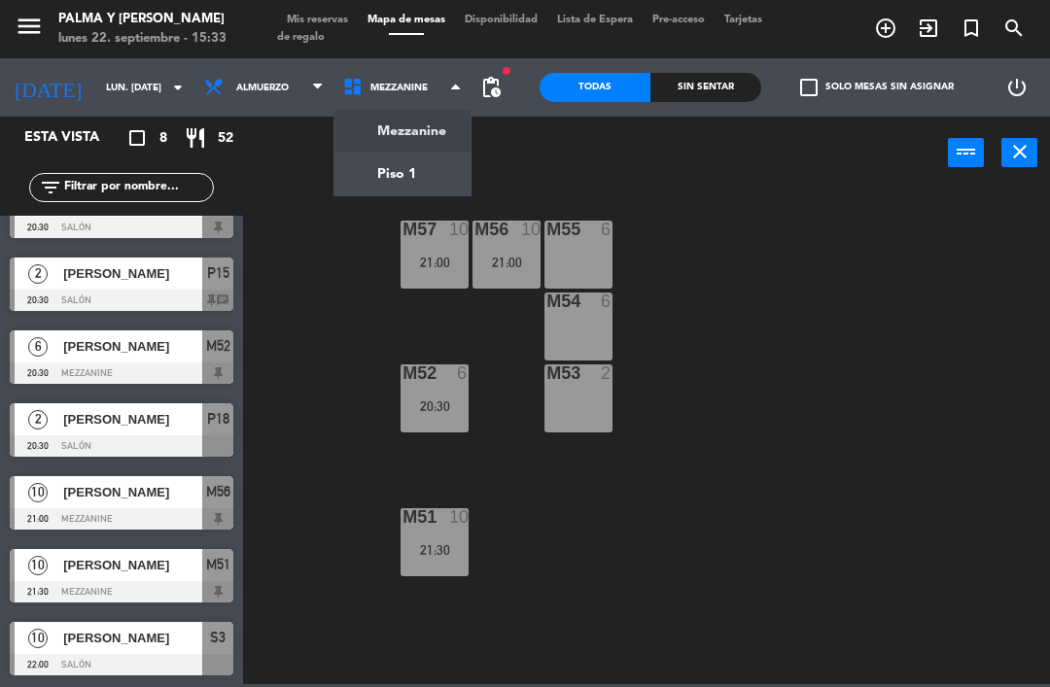
click at [383, 139] on ng-component "menu Palma y [PERSON_NAME] lunes 22. septiembre - 15:33 Mis reservas Mapa de me…" at bounding box center [525, 342] width 1050 height 684
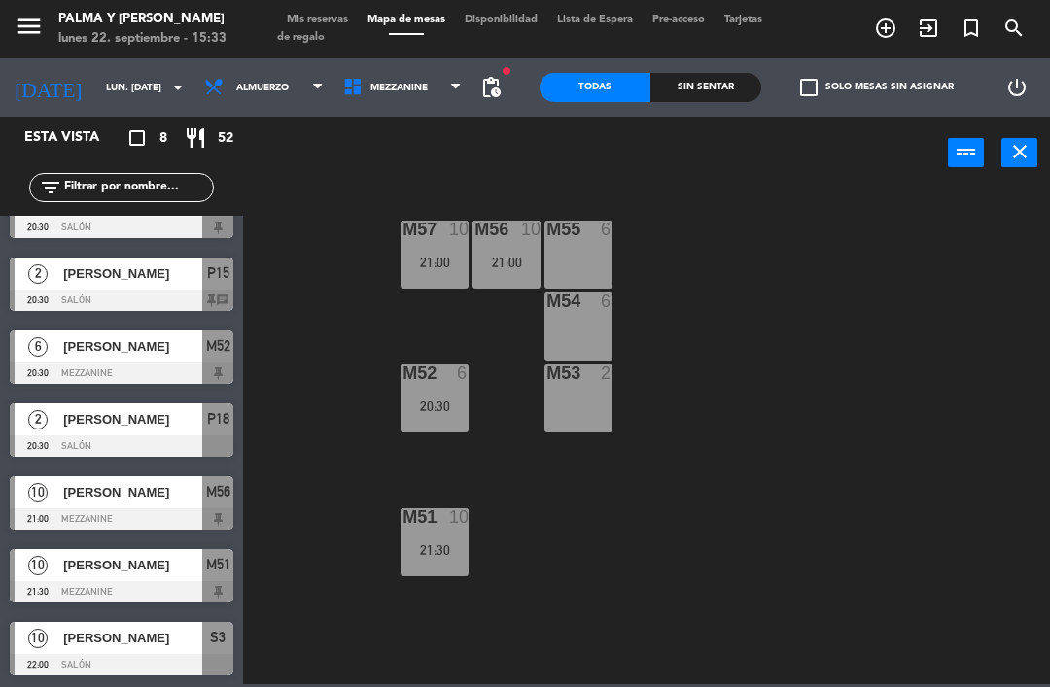
click at [382, 87] on span "Mezzanine" at bounding box center [398, 88] width 57 height 11
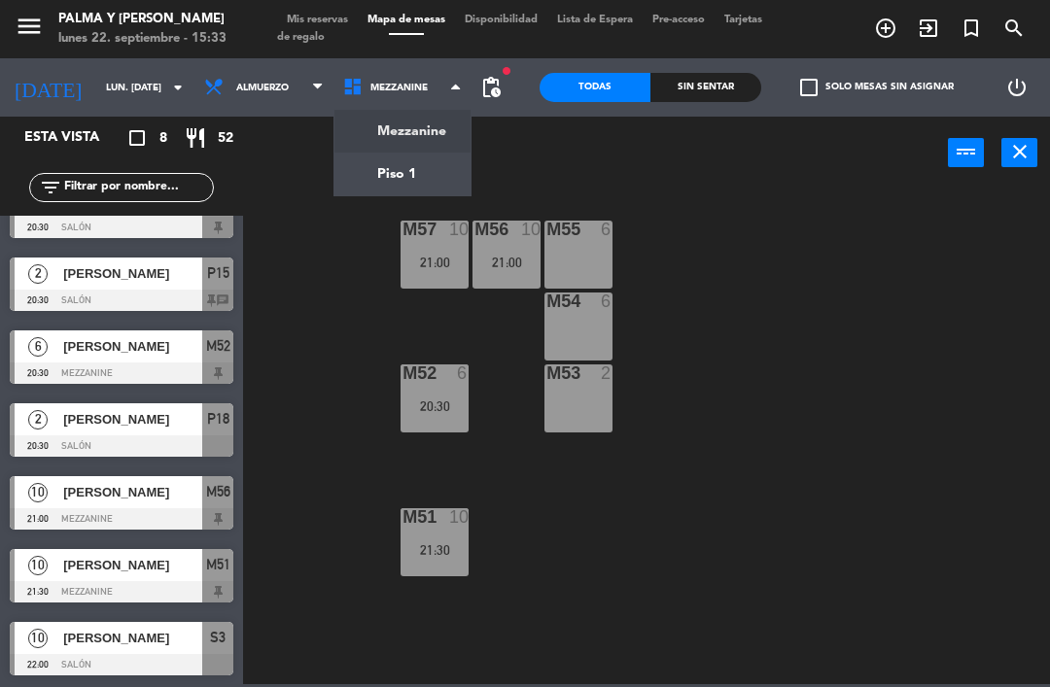
click at [376, 179] on ng-component "menu Palma y [PERSON_NAME] lunes 22. septiembre - 15:33 Mis reservas Mapa de me…" at bounding box center [525, 342] width 1050 height 684
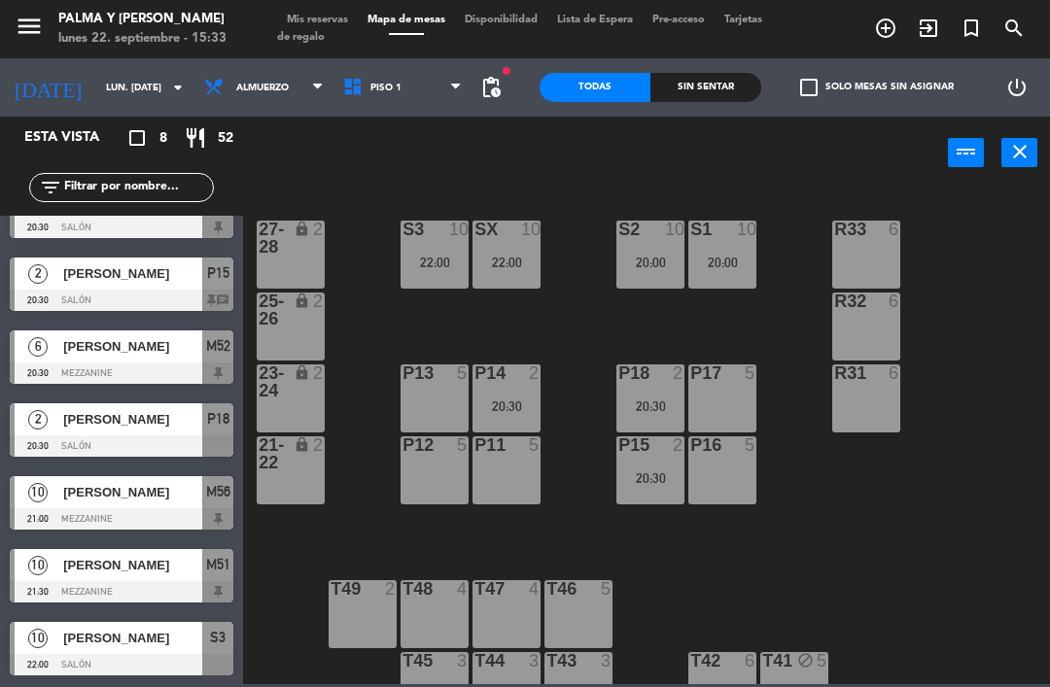
click at [169, 290] on div at bounding box center [122, 300] width 224 height 21
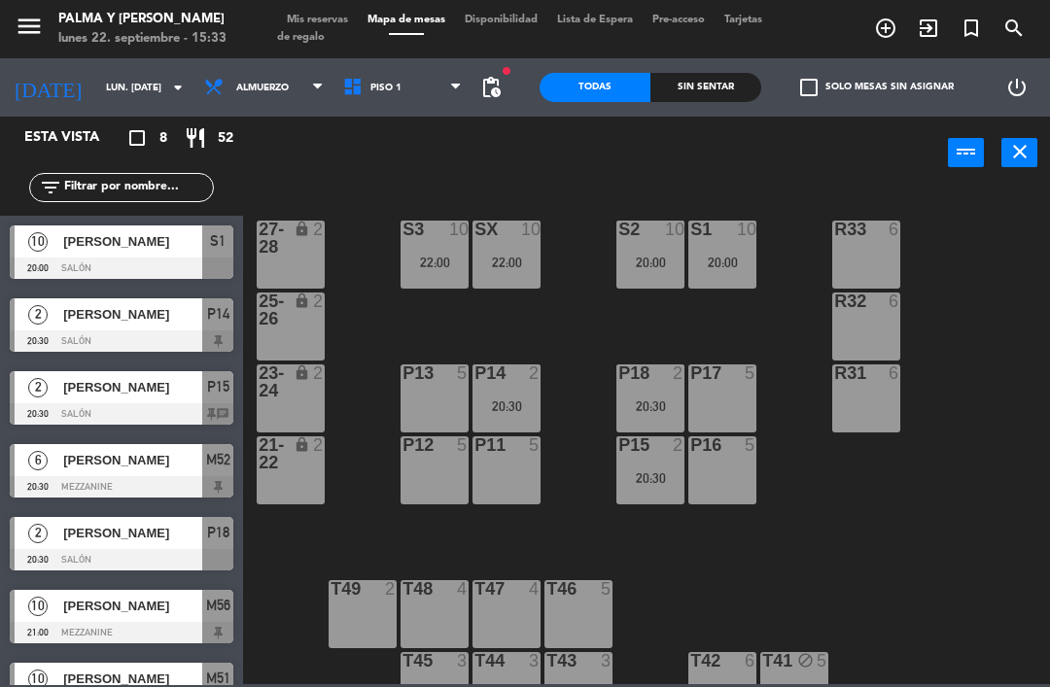
scroll to position [0, 0]
click at [723, 82] on div "Sin sentar" at bounding box center [705, 87] width 111 height 29
click at [748, 259] on div "20:00" at bounding box center [722, 263] width 68 height 14
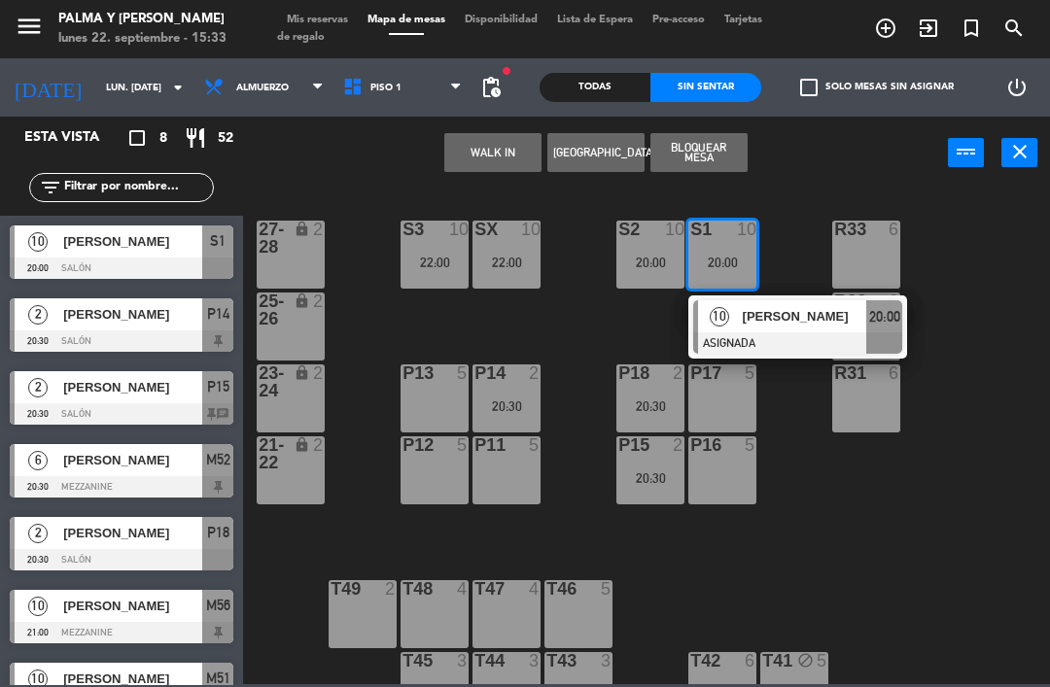
click at [930, 526] on div "R33 6 S1 10 20:00 10 [PERSON_NAME] ASIGNADA 20:00 S2 10 20:00 S3 10 22:00 SX 10…" at bounding box center [652, 436] width 796 height 498
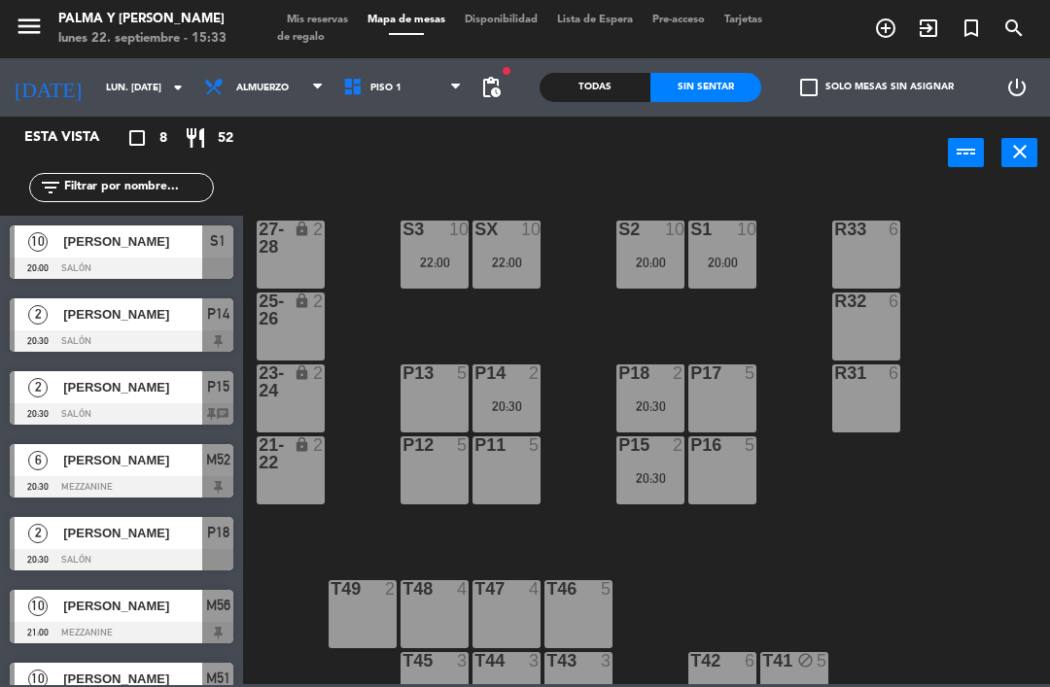
click at [501, 257] on div "22:00" at bounding box center [506, 263] width 68 height 14
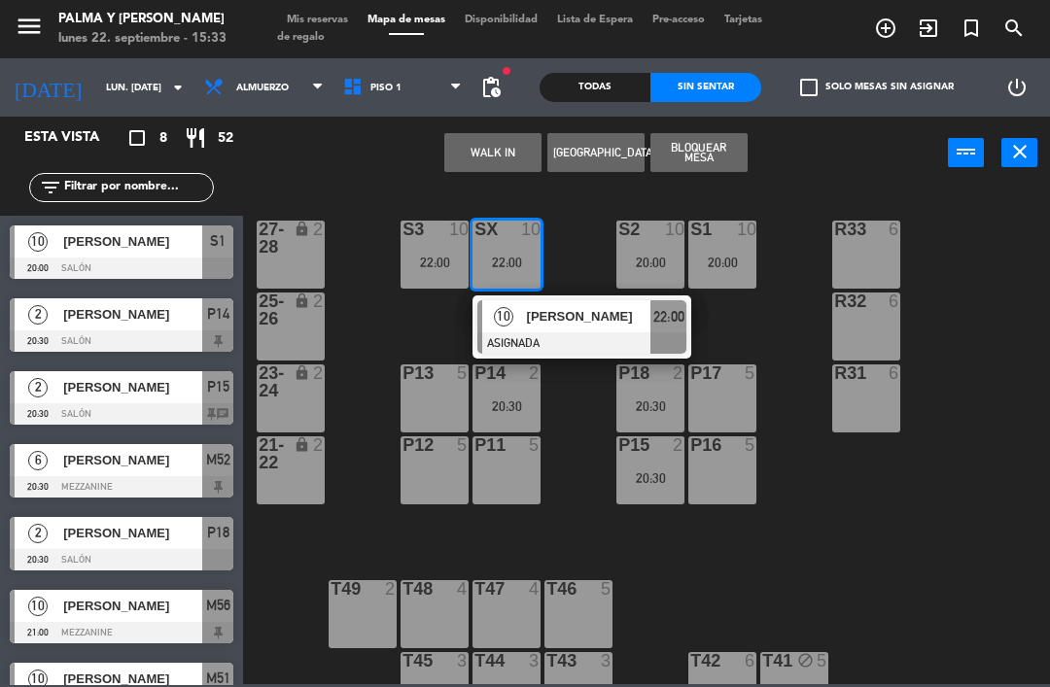
click at [940, 552] on div "R33 6 S1 10 20:00 S2 10 20:00 S3 10 22:00 SX 10 22:00 10 [PERSON_NAME] ASIGNADA…" at bounding box center [652, 436] width 796 height 498
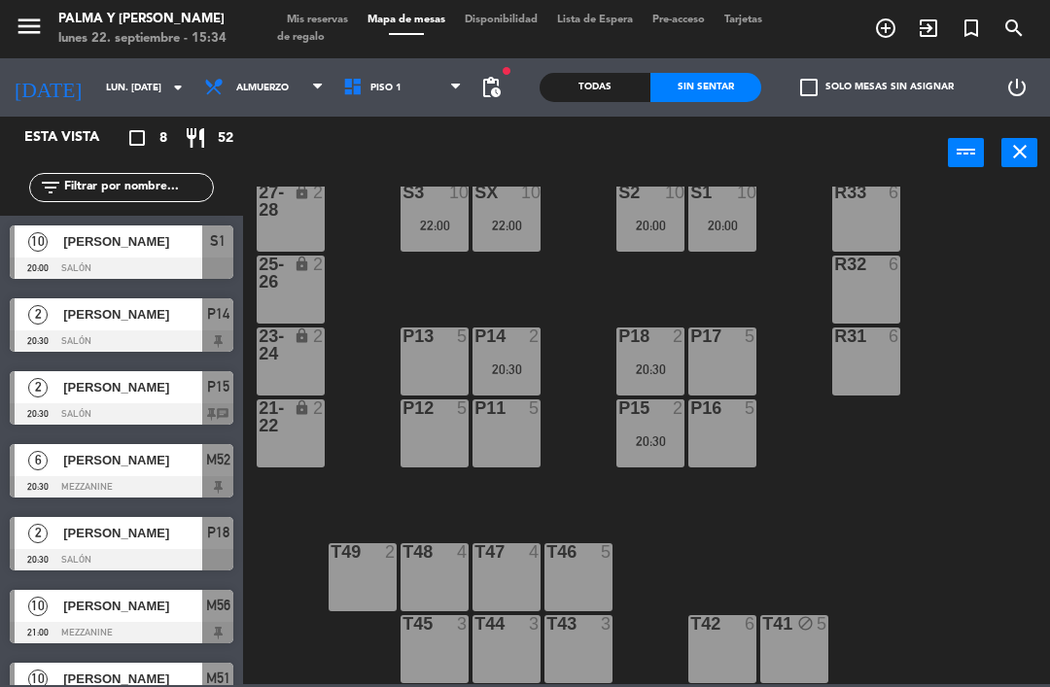
click at [1049, 362] on html "close × Palma y [PERSON_NAME] × chrome_reader_mode Listado de Reservas account_…" at bounding box center [525, 343] width 1050 height 687
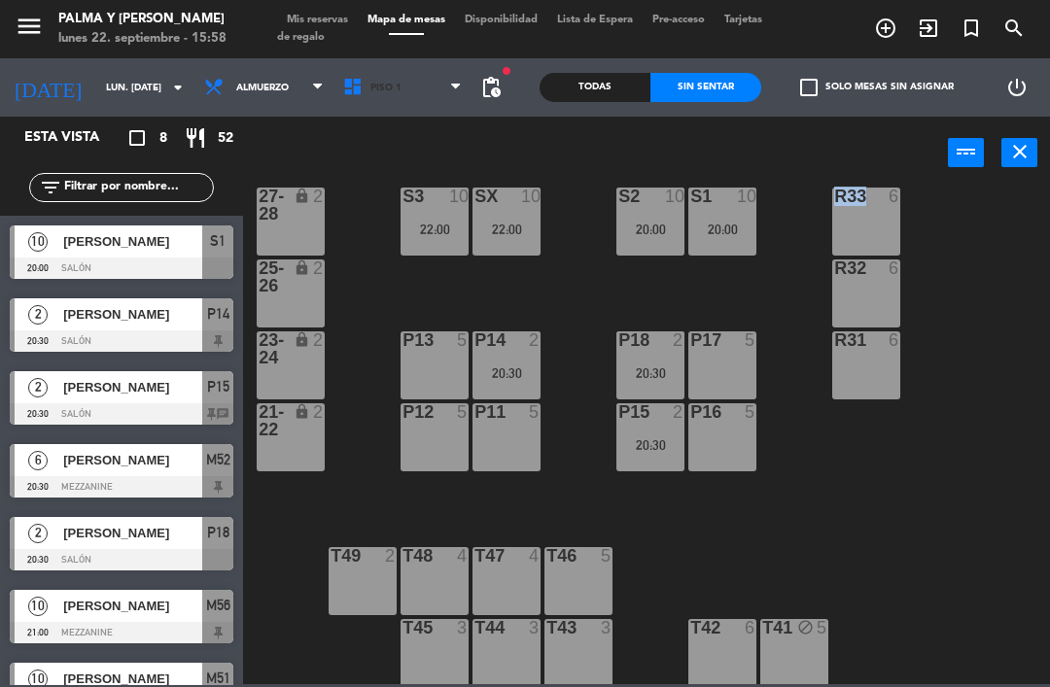
click at [439, 86] on span "Piso 1" at bounding box center [402, 87] width 139 height 43
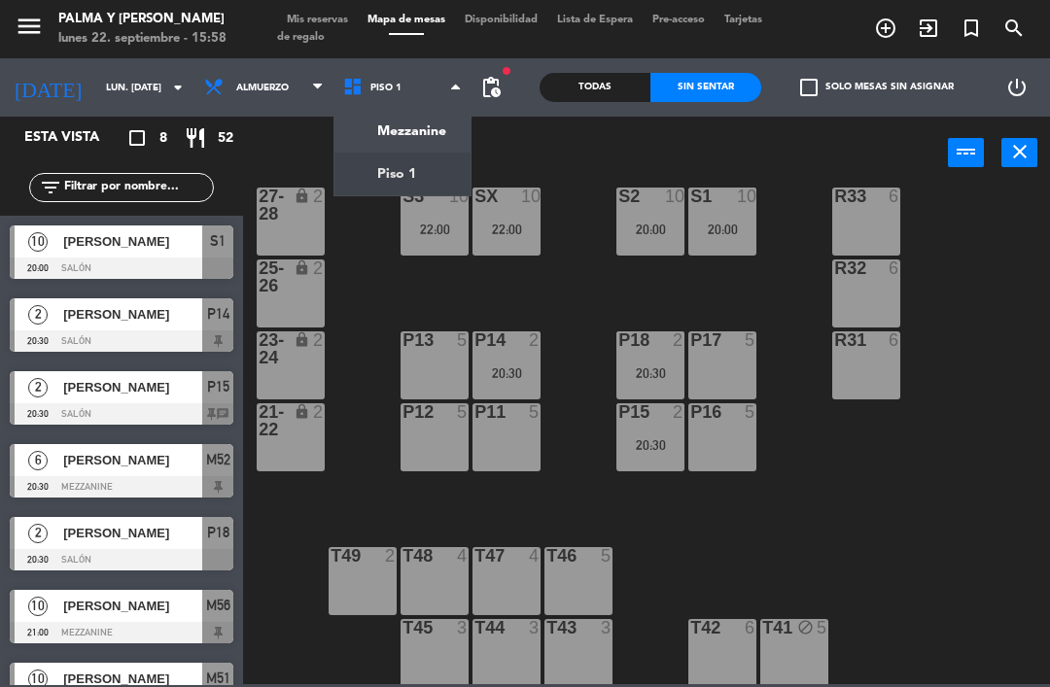
click at [431, 143] on ng-component "menu Palma y [PERSON_NAME] lunes 22. septiembre - 15:58 Mis reservas Mapa de me…" at bounding box center [525, 342] width 1050 height 684
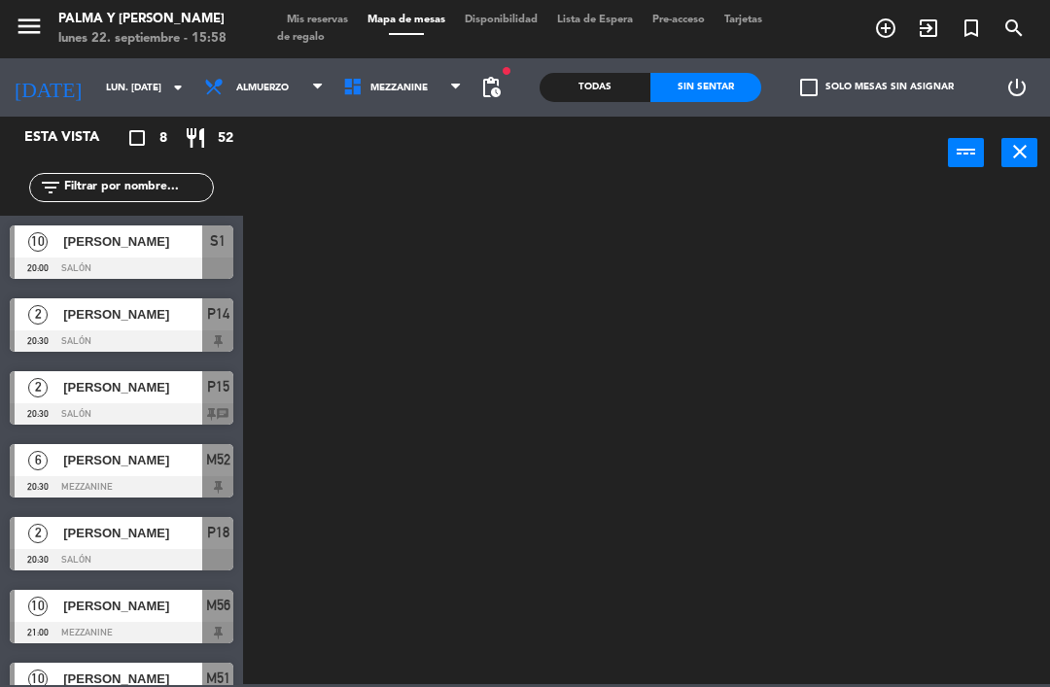
scroll to position [0, 0]
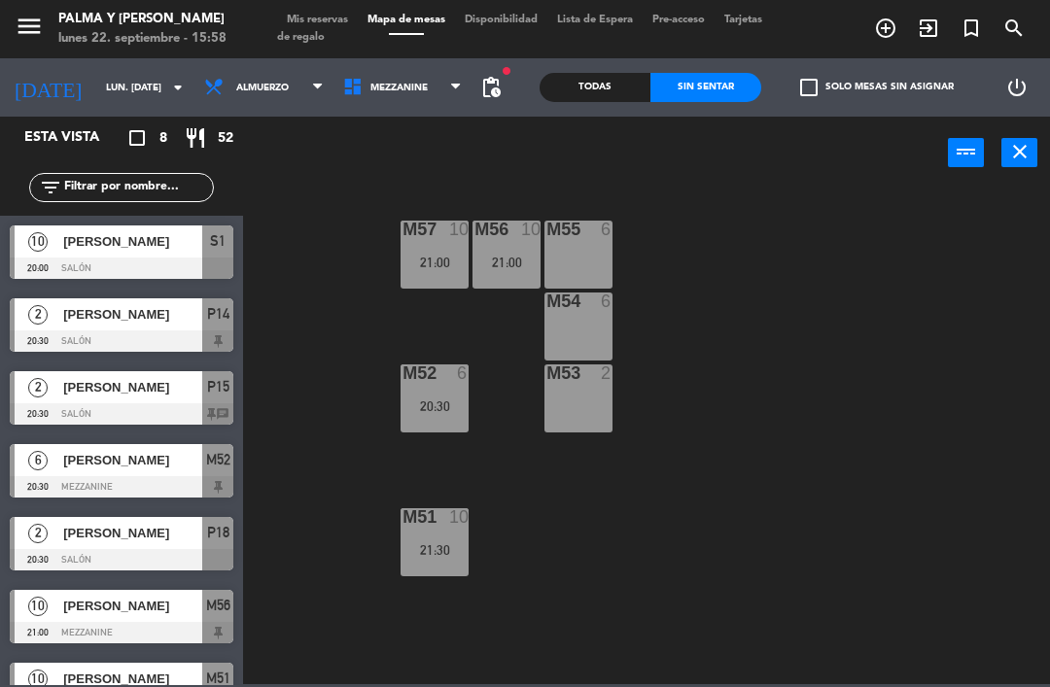
click at [1017, 355] on div "M57 10 21:00 M56 10 21:00 M55 6 M54 6 M52 6 20:30 M53 2 M51 10 21:30" at bounding box center [652, 436] width 796 height 498
click at [1009, 356] on div "M57 10 21:00 M56 10 21:00 M55 6 M54 6 M52 6 20:30 M53 2 M51 10 21:30" at bounding box center [652, 436] width 796 height 498
click at [446, 549] on div "21:30" at bounding box center [434, 550] width 68 height 14
click at [927, 308] on div "M57 10 21:00 M56 10 21:00 M55 6 M54 6 M52 6 20:30 M53 2 M51 10 21:30" at bounding box center [652, 436] width 796 height 498
click at [403, 431] on div "M52 6 20:30" at bounding box center [434, 398] width 68 height 68
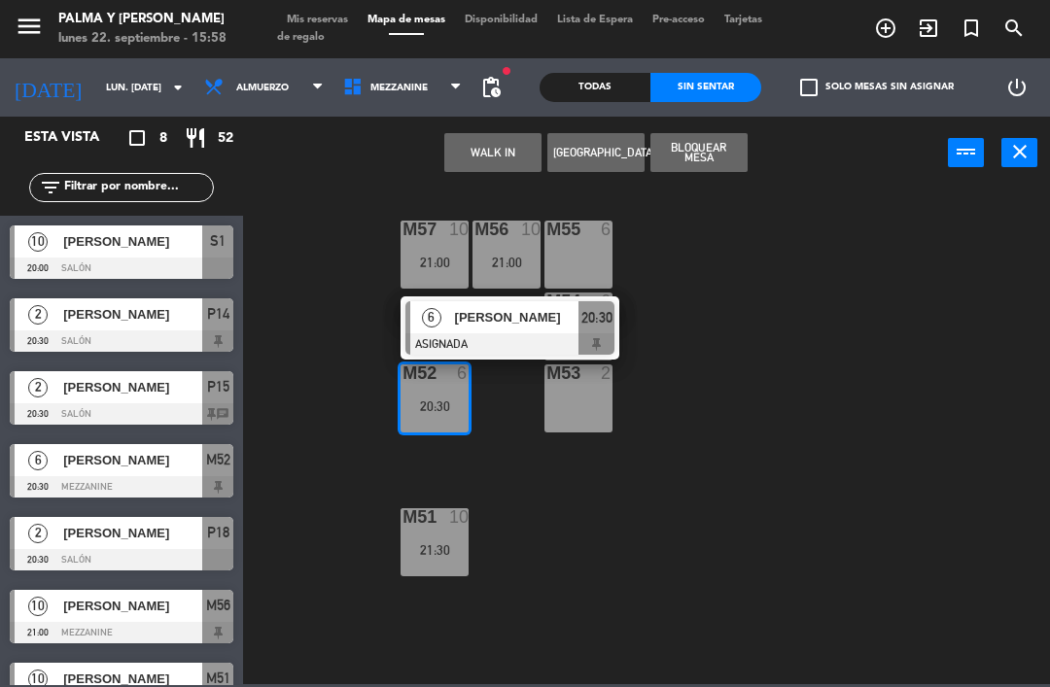
click at [443, 413] on div "20:30" at bounding box center [434, 406] width 68 height 14
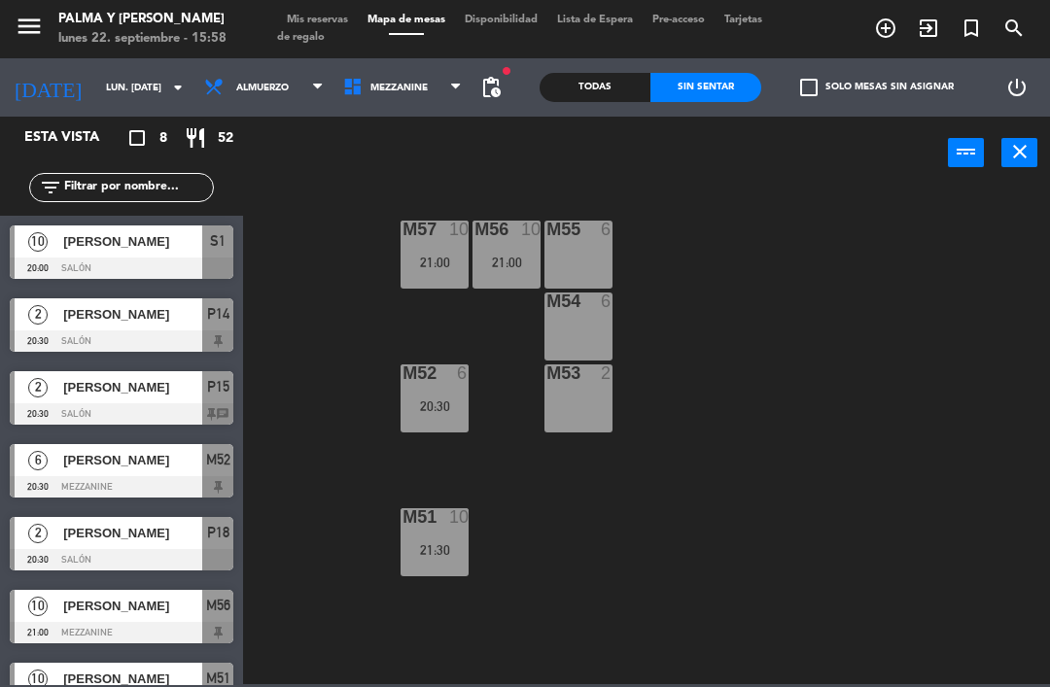
click at [826, 266] on div "M57 10 21:00 M56 10 21:00 M55 6 M54 6 M52 6 20:30 M53 2 M51 10 21:30" at bounding box center [652, 436] width 796 height 498
click at [425, 391] on div "M52 6 20:30" at bounding box center [434, 398] width 68 height 68
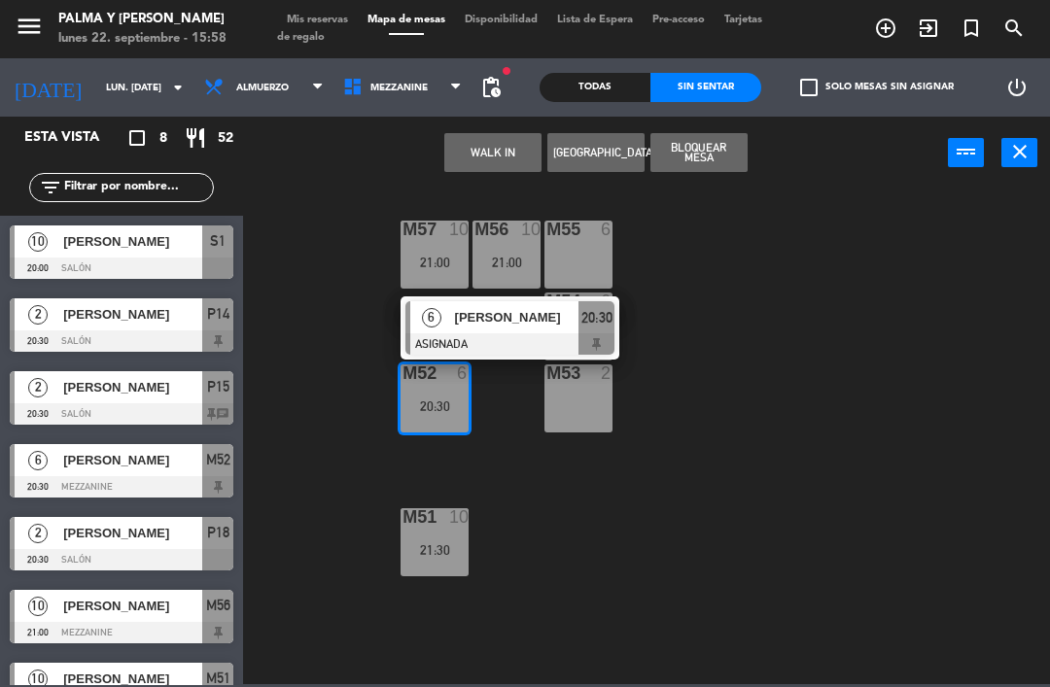
click at [513, 338] on div at bounding box center [509, 343] width 209 height 21
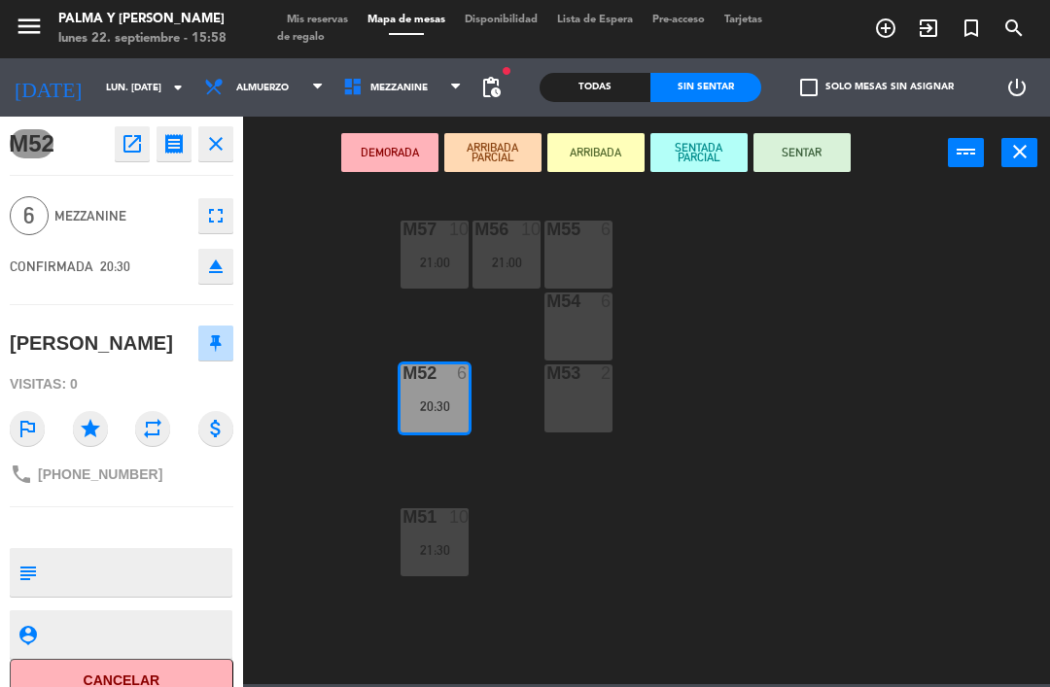
click at [143, 151] on icon "open_in_new" at bounding box center [132, 143] width 23 height 23
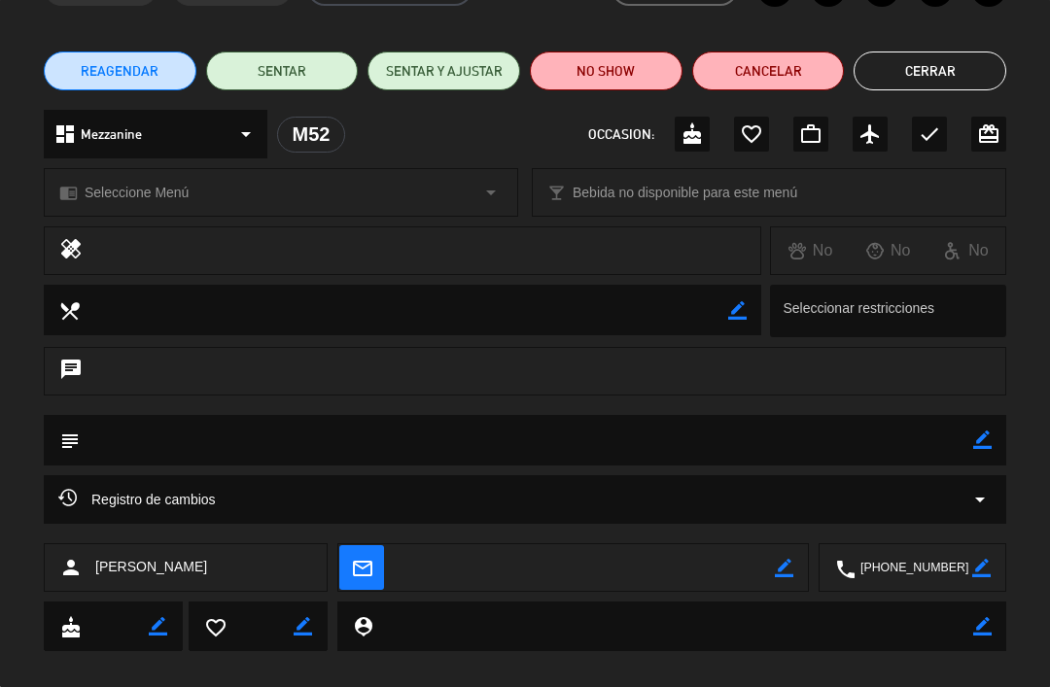
scroll to position [136, 0]
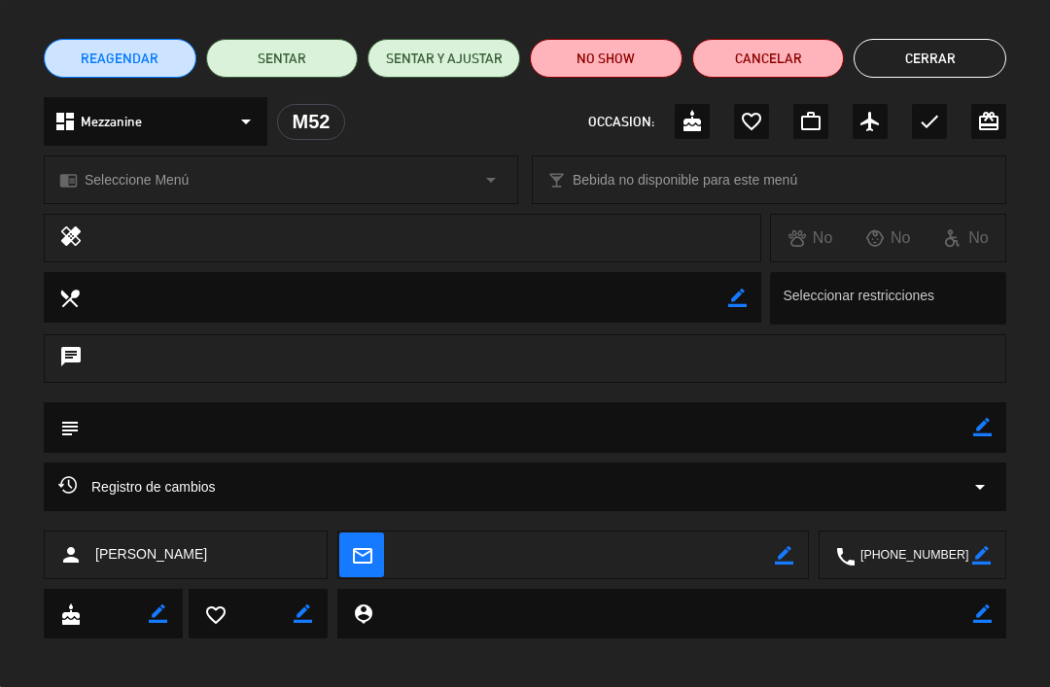
click at [533, 478] on div "Registro de cambios arrow_drop_down" at bounding box center [524, 486] width 933 height 23
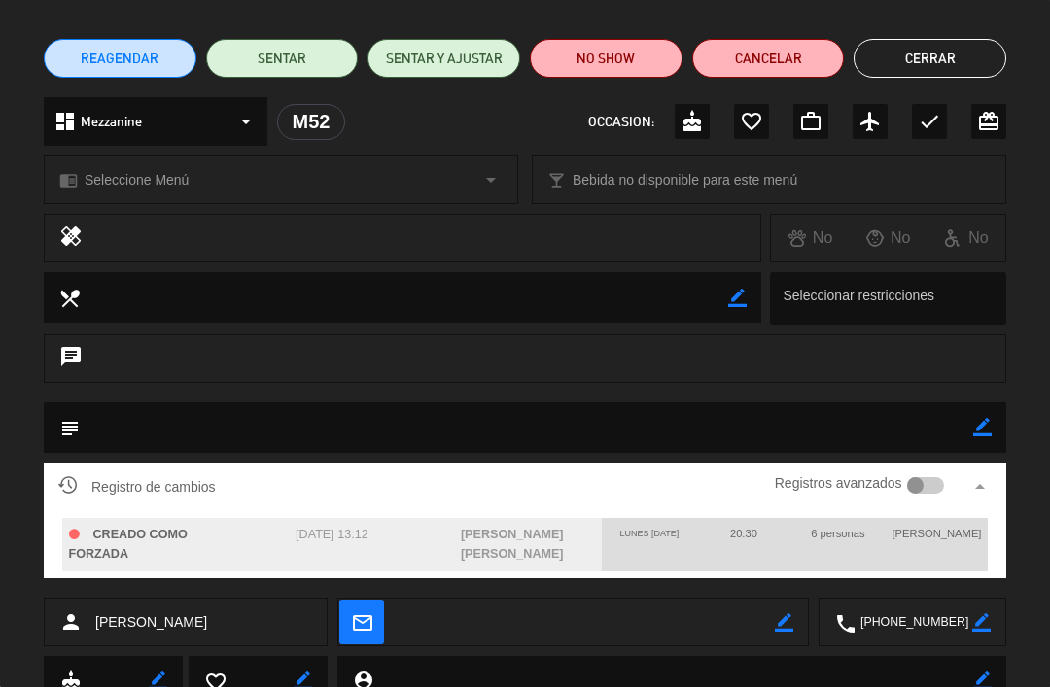
click at [934, 76] on button "Cerrar" at bounding box center [929, 58] width 153 height 39
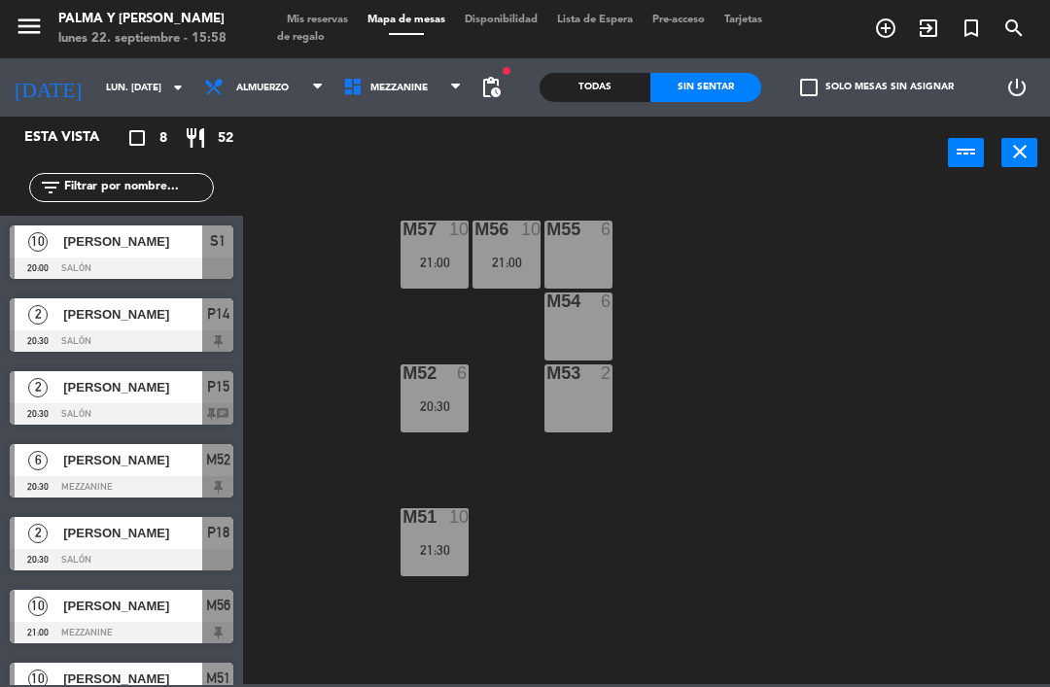
click at [386, 87] on span "Mezzanine" at bounding box center [398, 88] width 57 height 11
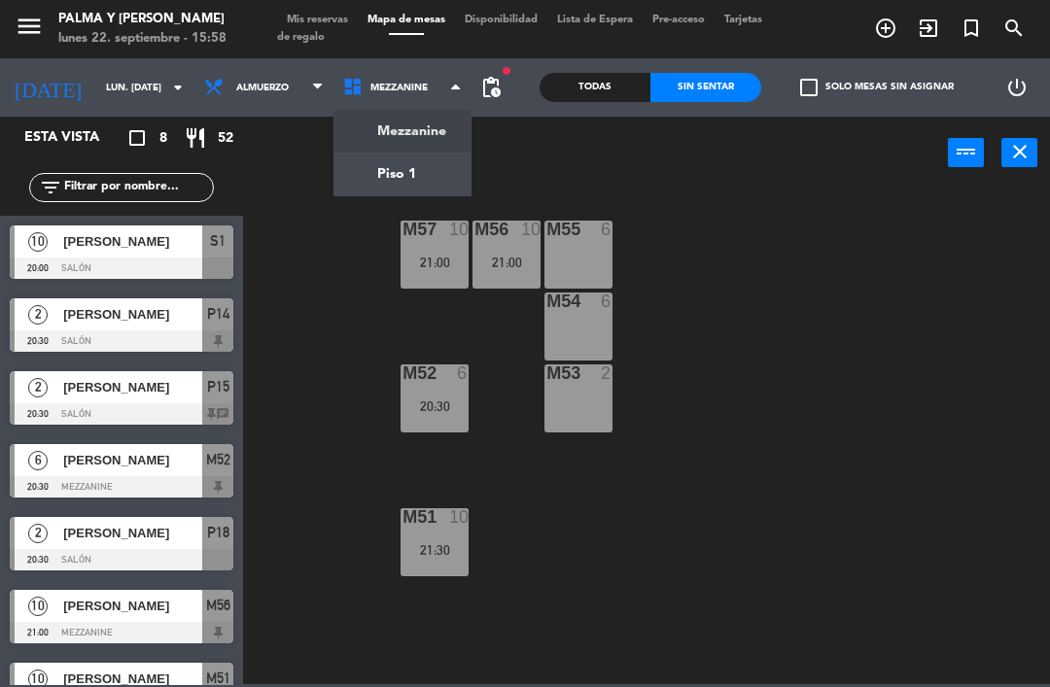
click at [417, 170] on ng-component "menu Palma y [PERSON_NAME] lunes 22. septiembre - 15:58 Mis reservas Mapa de me…" at bounding box center [525, 342] width 1050 height 684
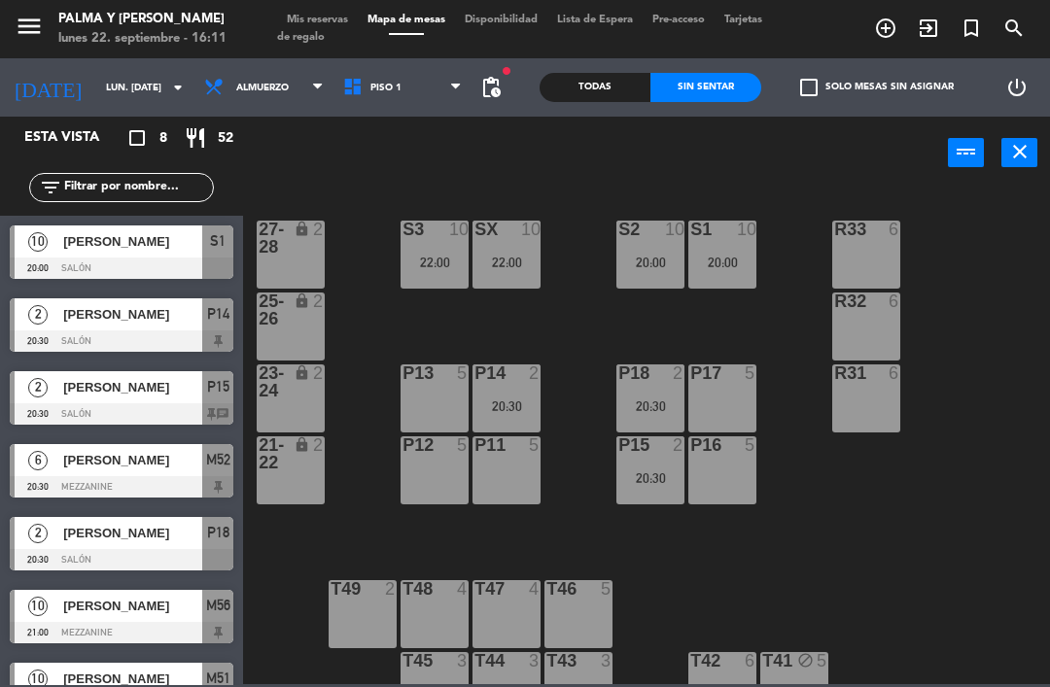
scroll to position [0, 0]
click at [531, 405] on div "20:30" at bounding box center [506, 406] width 68 height 14
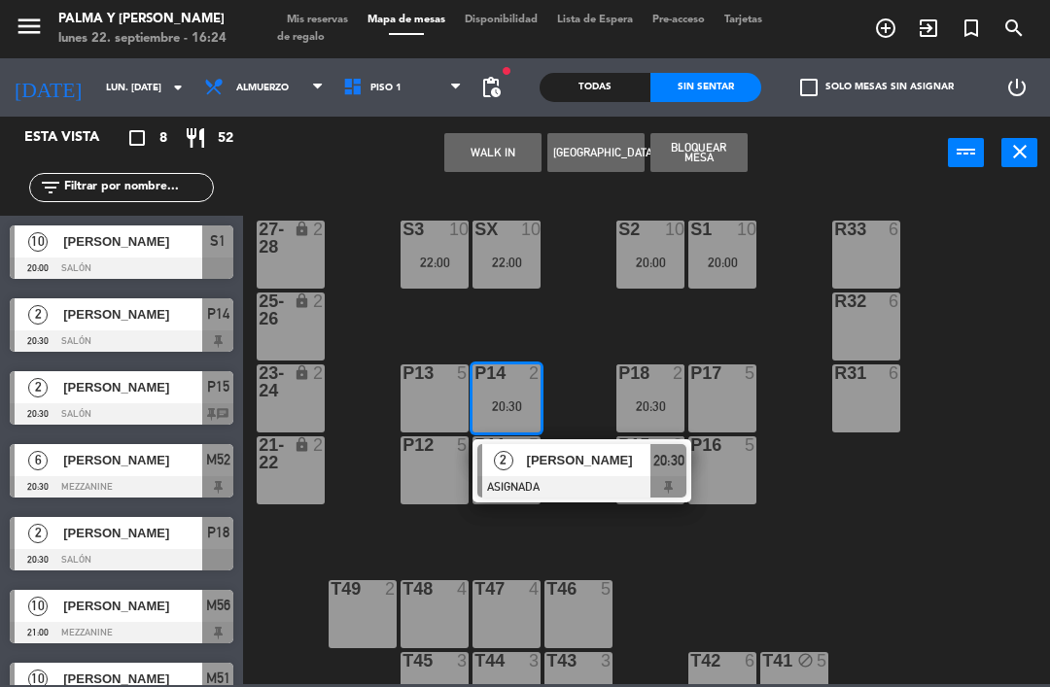
click at [636, 456] on span "[PERSON_NAME]" at bounding box center [589, 460] width 124 height 20
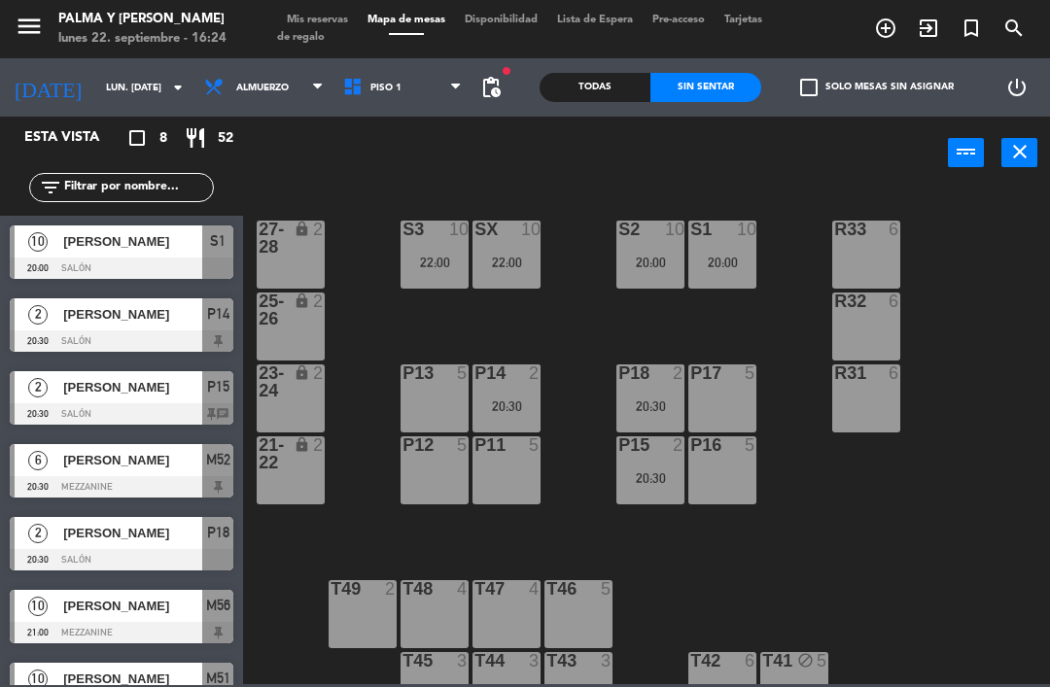
click at [507, 263] on div "22:00" at bounding box center [506, 263] width 68 height 14
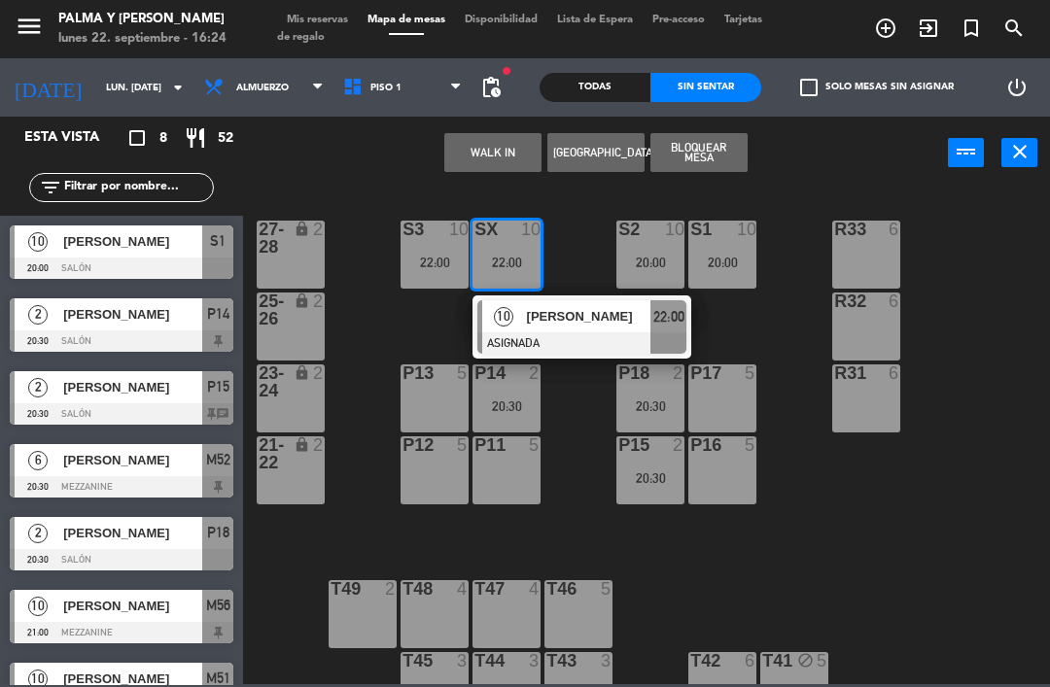
click at [640, 321] on span "[PERSON_NAME]" at bounding box center [589, 316] width 124 height 20
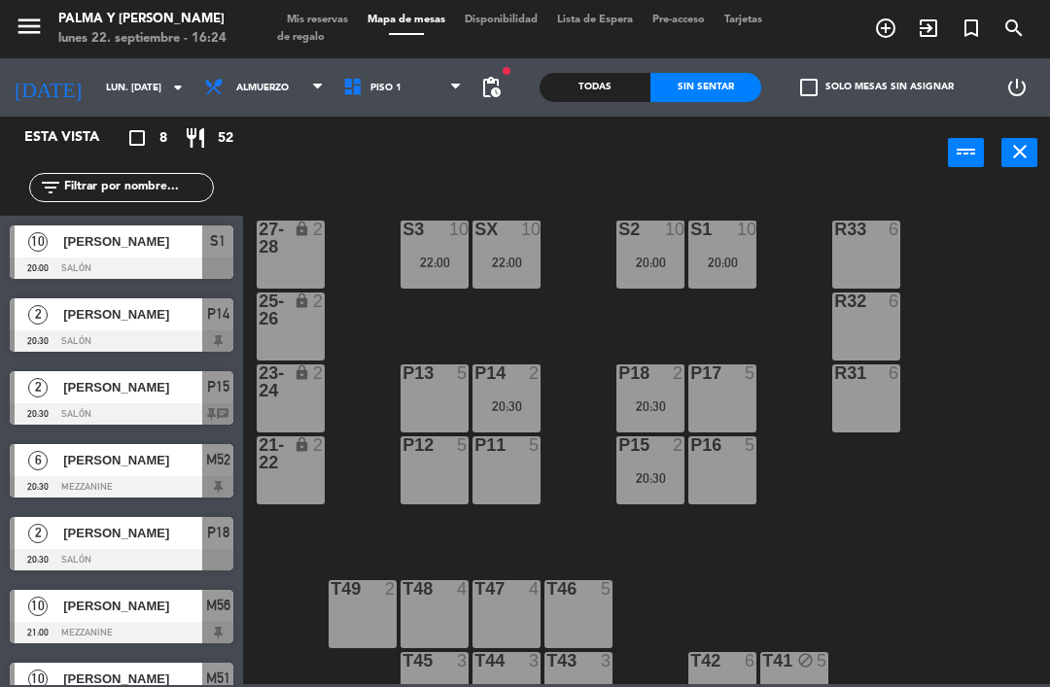
scroll to position [114, 0]
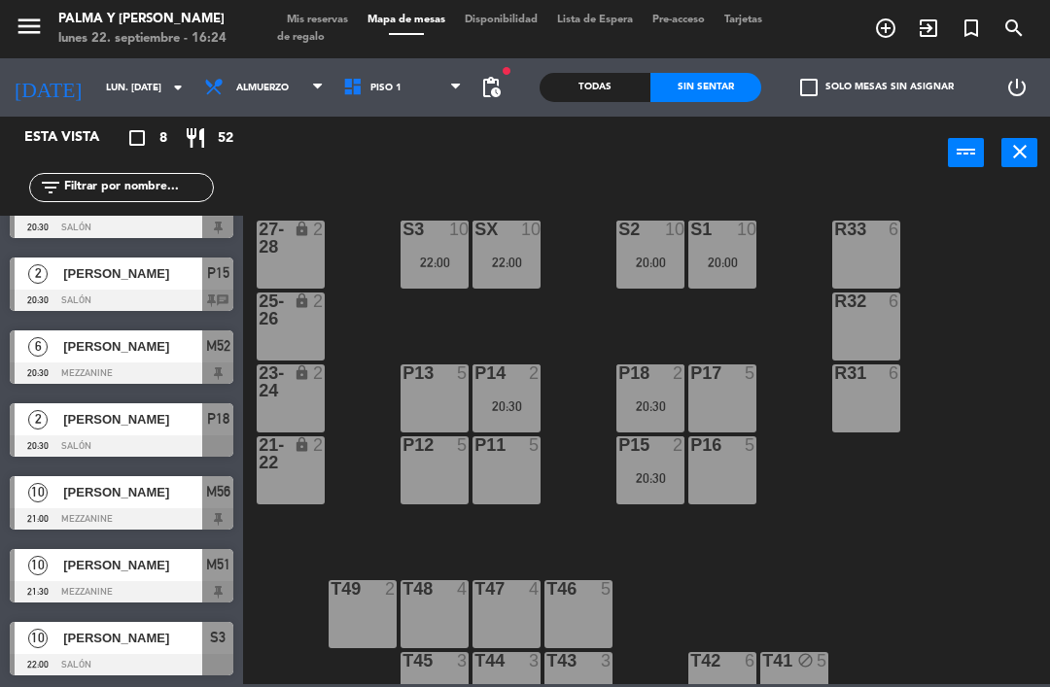
click at [441, 470] on div "P12 5" at bounding box center [434, 470] width 68 height 68
click at [874, 563] on div "R33 6 S1 10 20:00 S2 10 20:00 S3 10 22:00 SX 10 22:00 27-28 lock 2 R32 6 25-26 …" at bounding box center [652, 436] width 796 height 498
click at [441, 374] on div at bounding box center [435, 372] width 32 height 17
click at [951, 609] on div "R33 6 S1 10 20:00 S2 10 20:00 S3 10 22:00 SX 10 22:00 27-28 lock 2 R32 6 25-26 …" at bounding box center [652, 436] width 796 height 498
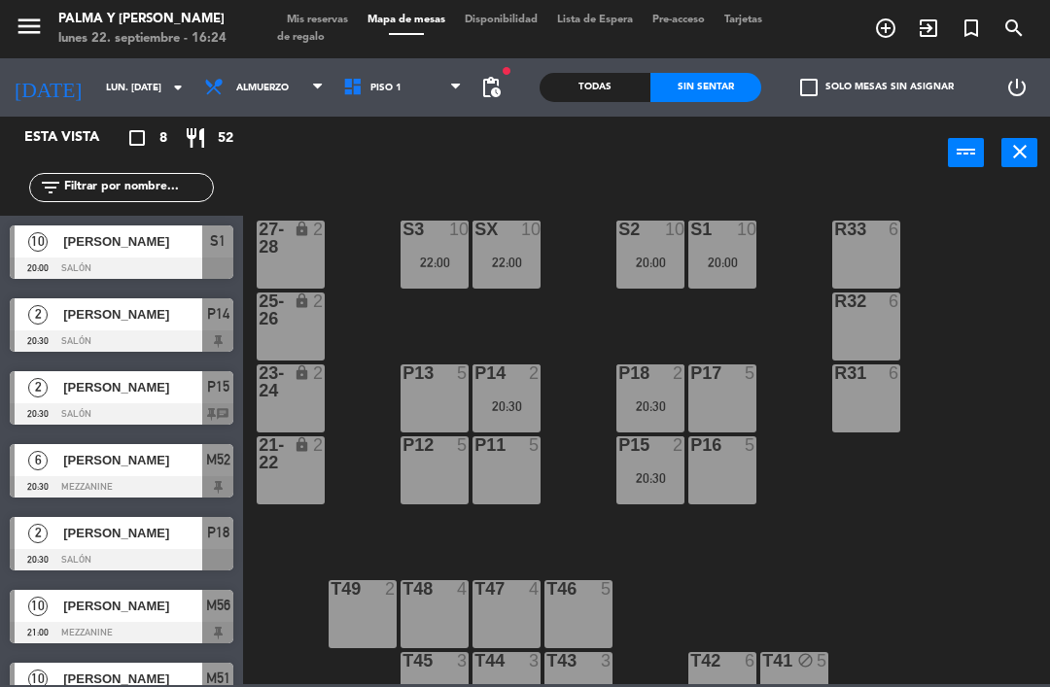
scroll to position [0, 0]
click at [649, 245] on div "S2 10 20:00" at bounding box center [650, 255] width 68 height 68
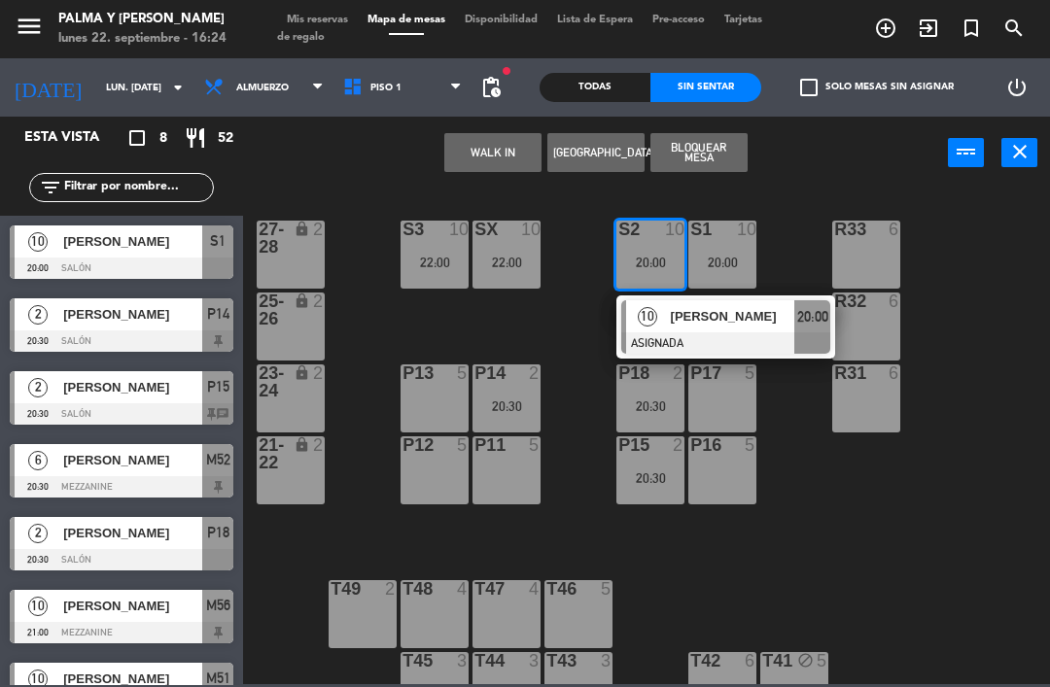
click at [746, 325] on span "[PERSON_NAME]" at bounding box center [733, 316] width 124 height 20
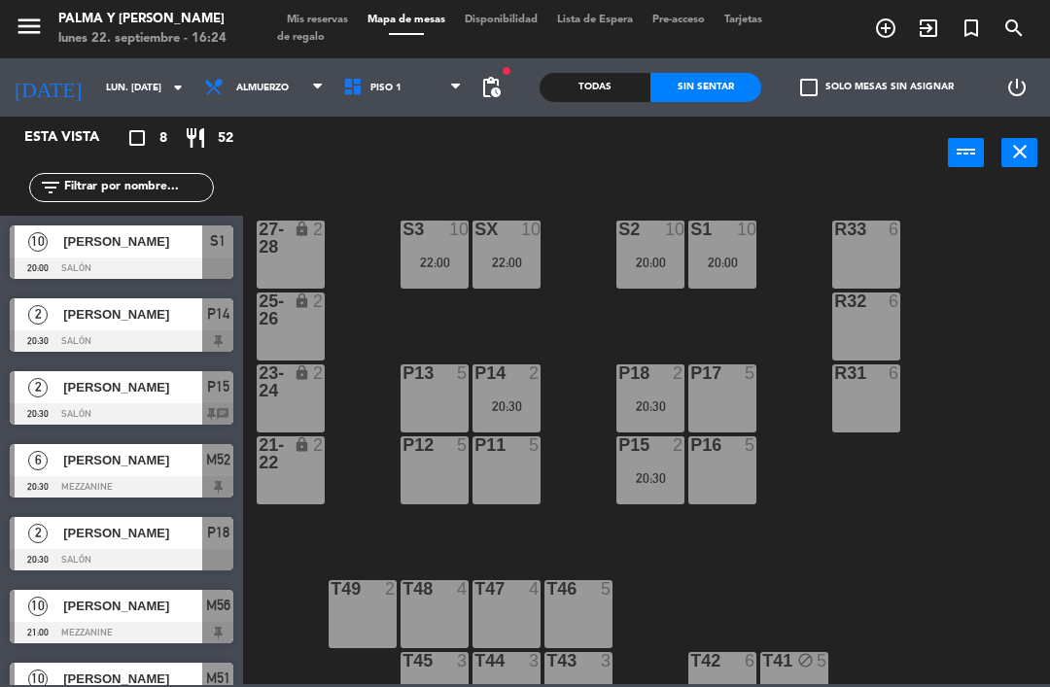
click at [655, 409] on div "20:30" at bounding box center [650, 406] width 68 height 14
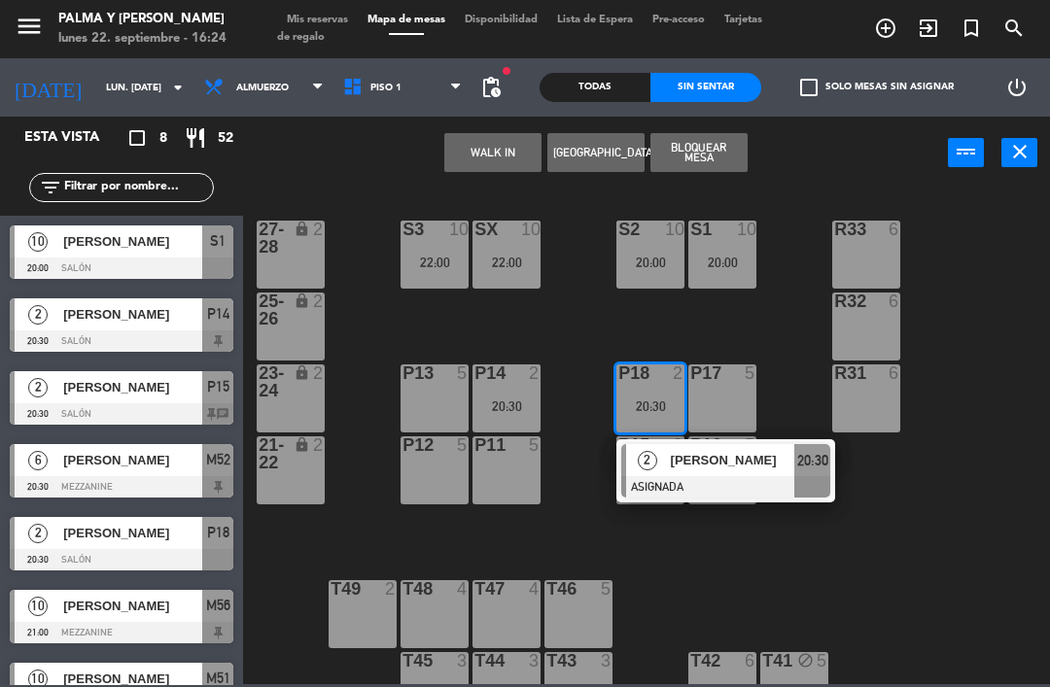
click at [726, 465] on span "[PERSON_NAME]" at bounding box center [733, 460] width 124 height 20
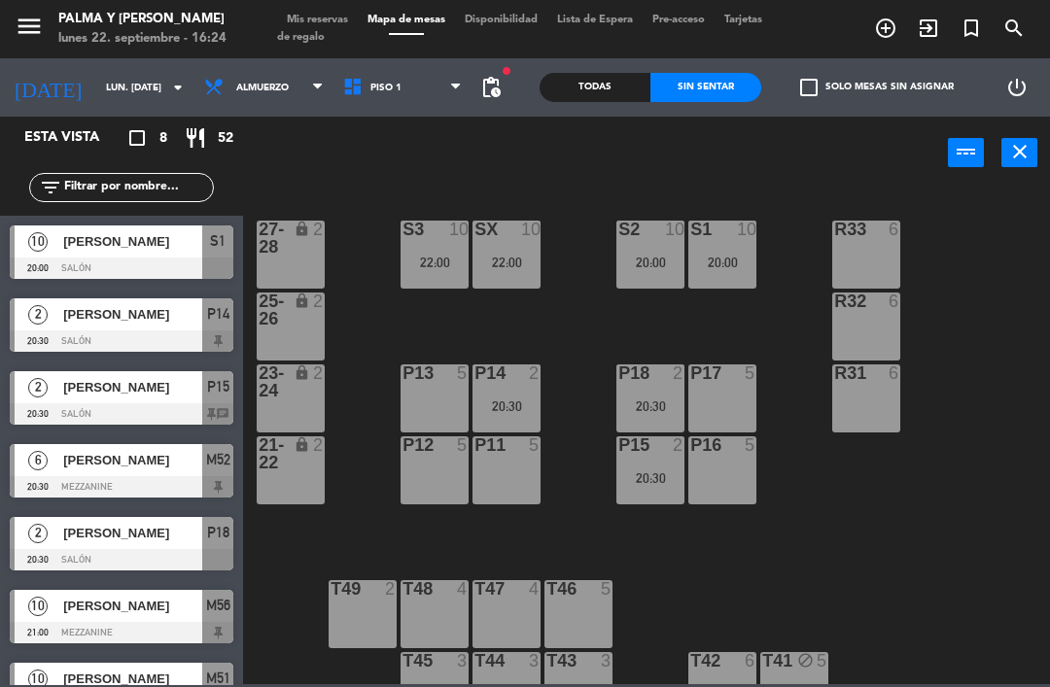
click at [650, 483] on div "20:30" at bounding box center [650, 478] width 68 height 14
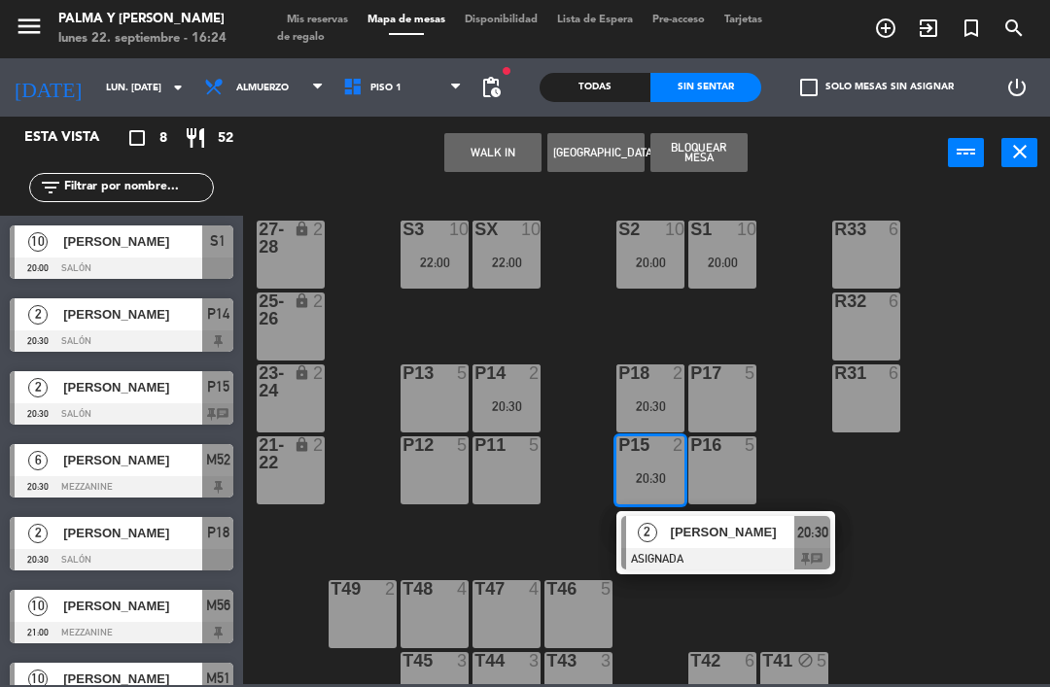
click at [799, 534] on span "20:30" at bounding box center [812, 532] width 31 height 23
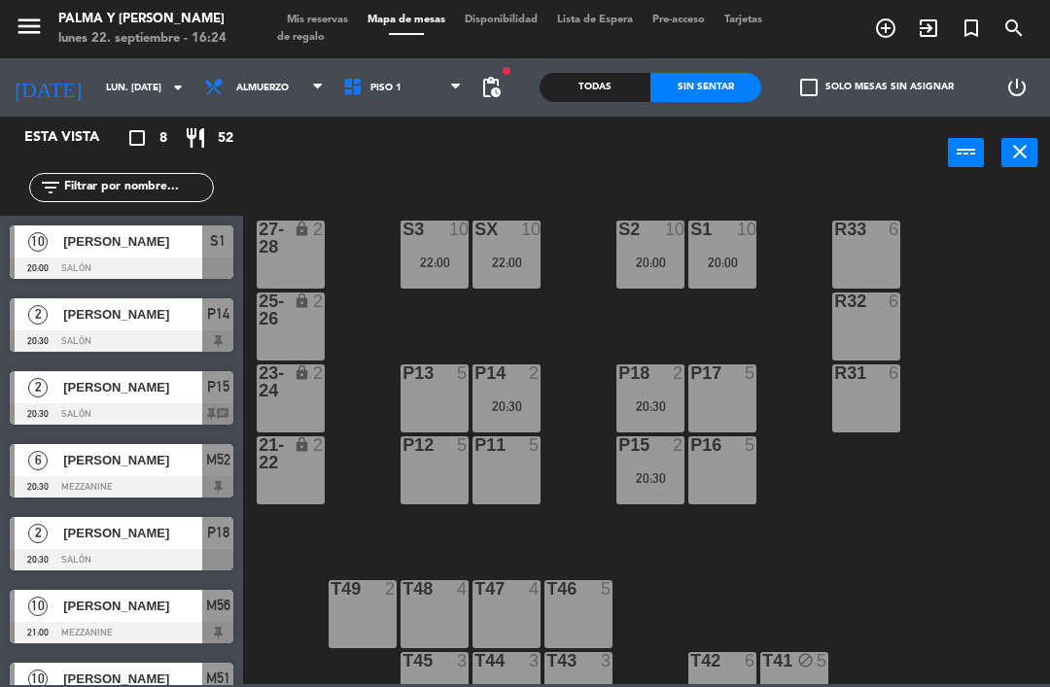
click at [919, 527] on div "R33 6 S1 10 20:00 S2 10 20:00 S3 10 22:00 SX 10 22:00 27-28 lock 2 R32 6 25-26 …" at bounding box center [652, 436] width 796 height 498
click at [379, 108] on span "Piso 1" at bounding box center [402, 87] width 139 height 43
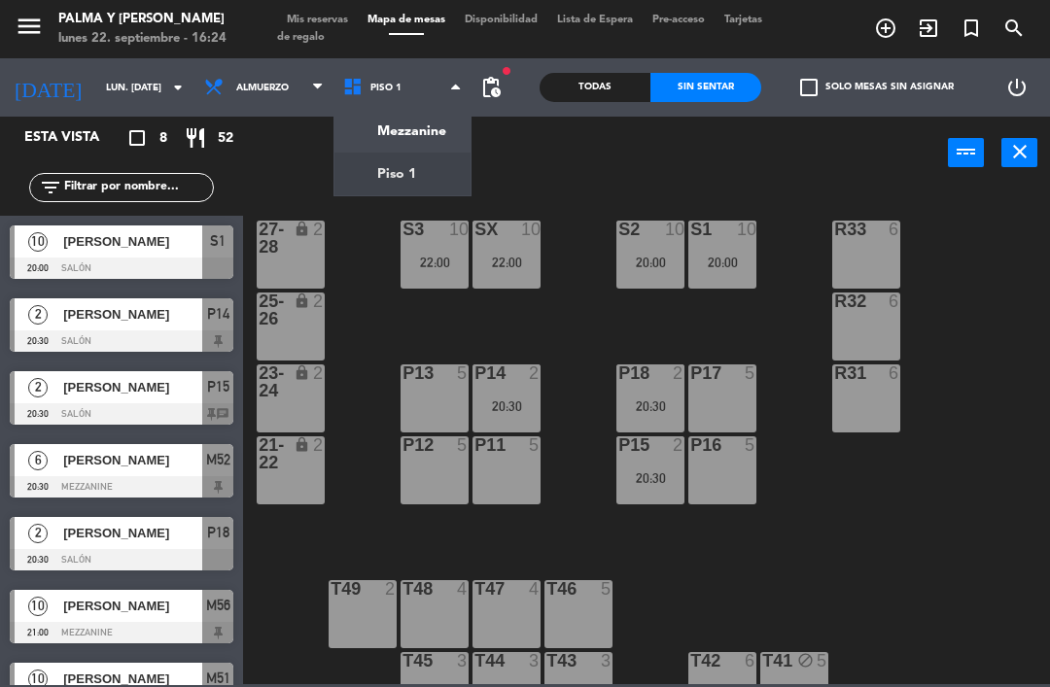
click at [431, 144] on ng-component "menu Palma y [PERSON_NAME] lunes 22. septiembre - 16:24 Mis reservas Mapa de me…" at bounding box center [525, 342] width 1050 height 684
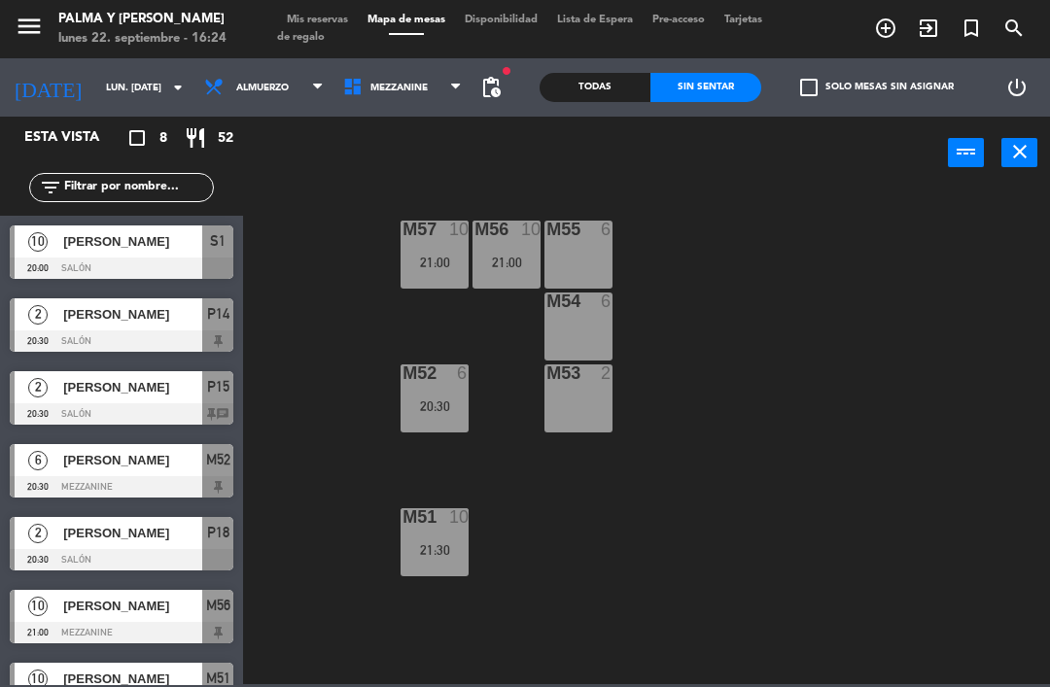
click at [393, 78] on span "Mezzanine" at bounding box center [402, 87] width 139 height 43
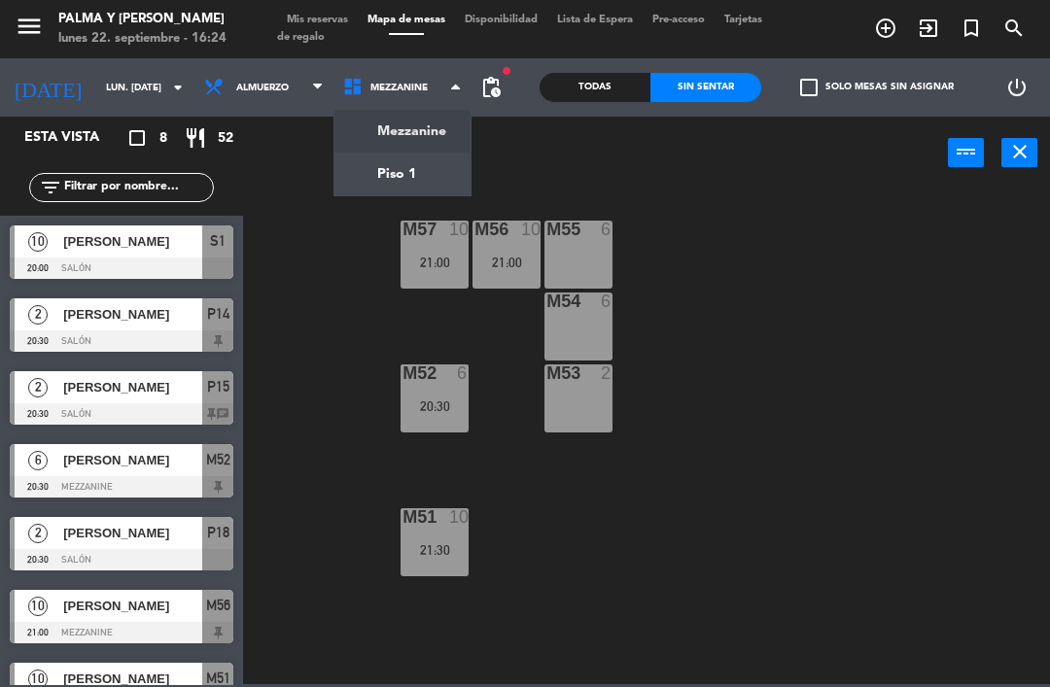
click at [398, 144] on ng-component "menu Palma y [PERSON_NAME] lunes 22. septiembre - 16:24 Mis reservas Mapa de me…" at bounding box center [525, 342] width 1050 height 684
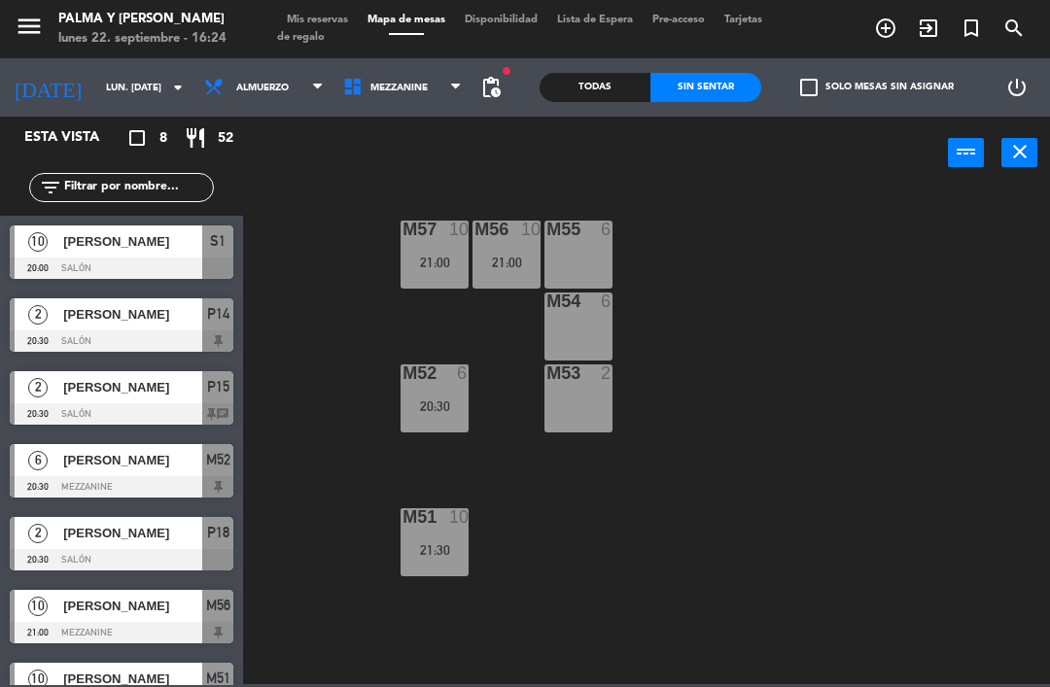
click at [396, 89] on span "Mezzanine" at bounding box center [398, 88] width 57 height 11
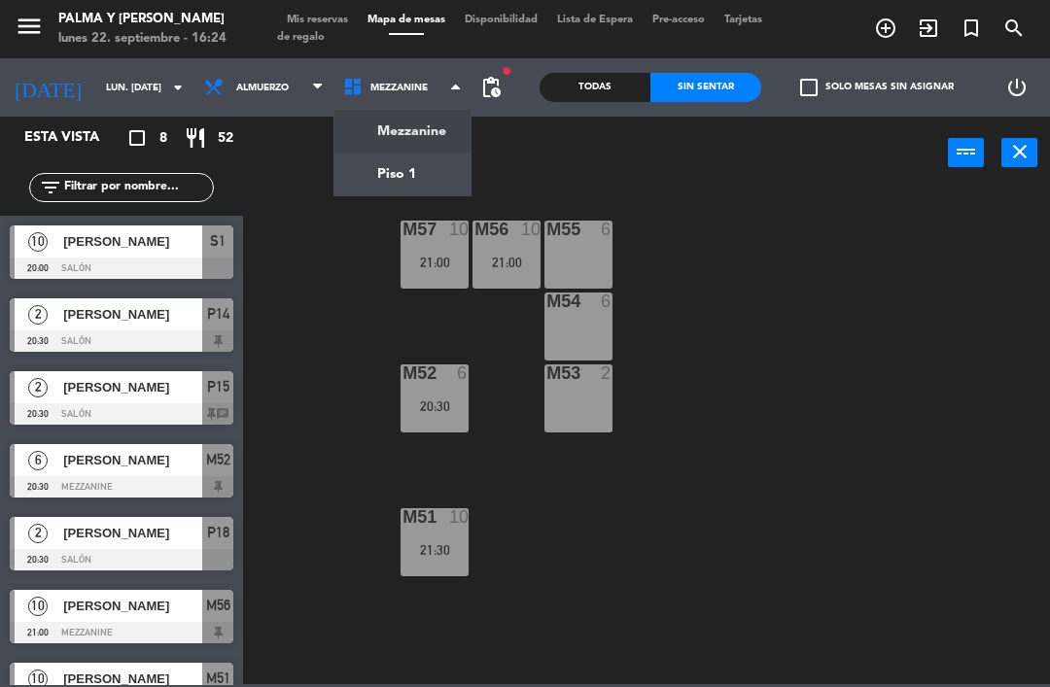
click at [428, 192] on ng-component "menu Palma y [PERSON_NAME] lunes 22. septiembre - 16:24 Mis reservas Mapa de me…" at bounding box center [525, 342] width 1050 height 684
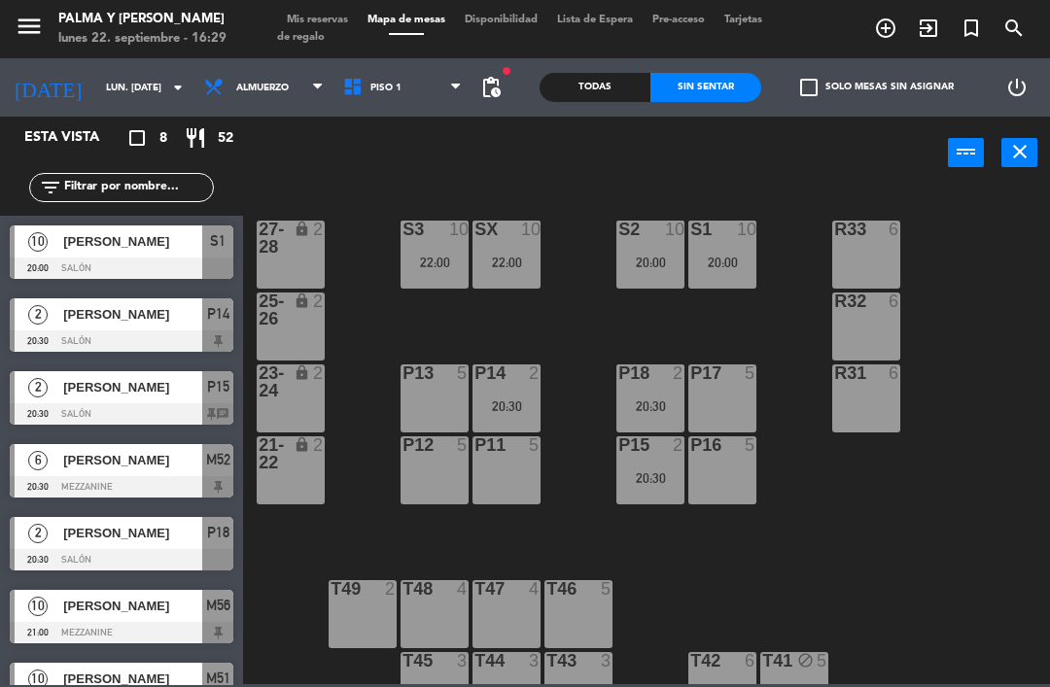
click at [236, 87] on span "Almuerzo" at bounding box center [262, 88] width 52 height 11
click at [364, 162] on div "power_input close" at bounding box center [595, 154] width 705 height 74
click at [370, 83] on span "Piso 1" at bounding box center [385, 88] width 31 height 11
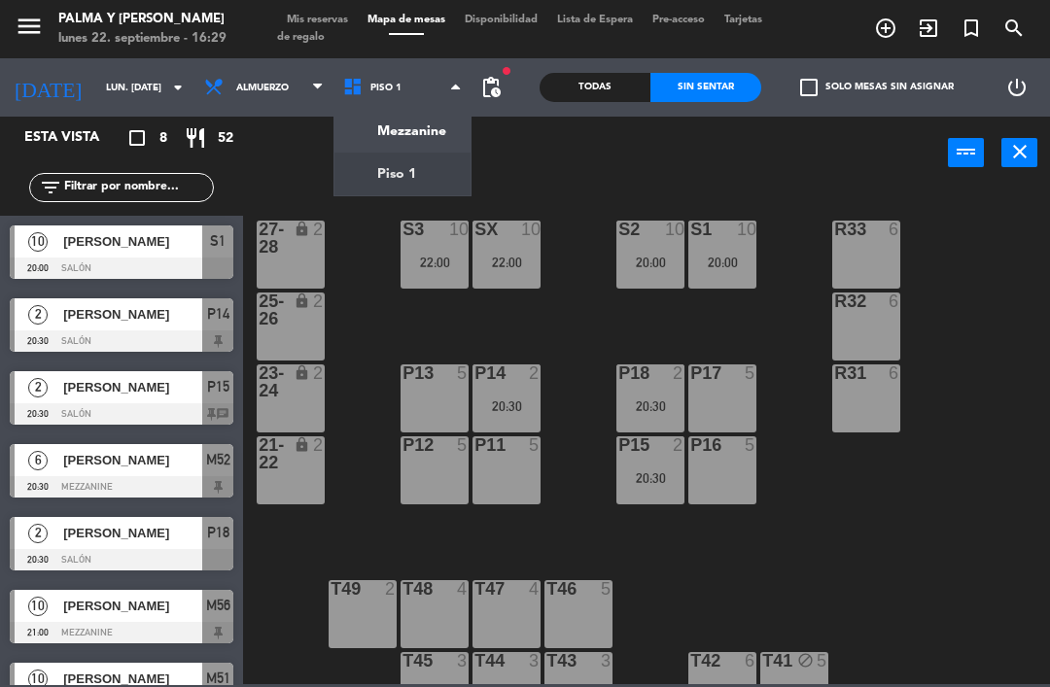
click at [379, 137] on ng-component "menu Palma y [PERSON_NAME] lunes 22. septiembre - 16:29 Mis reservas Mapa de me…" at bounding box center [525, 342] width 1050 height 684
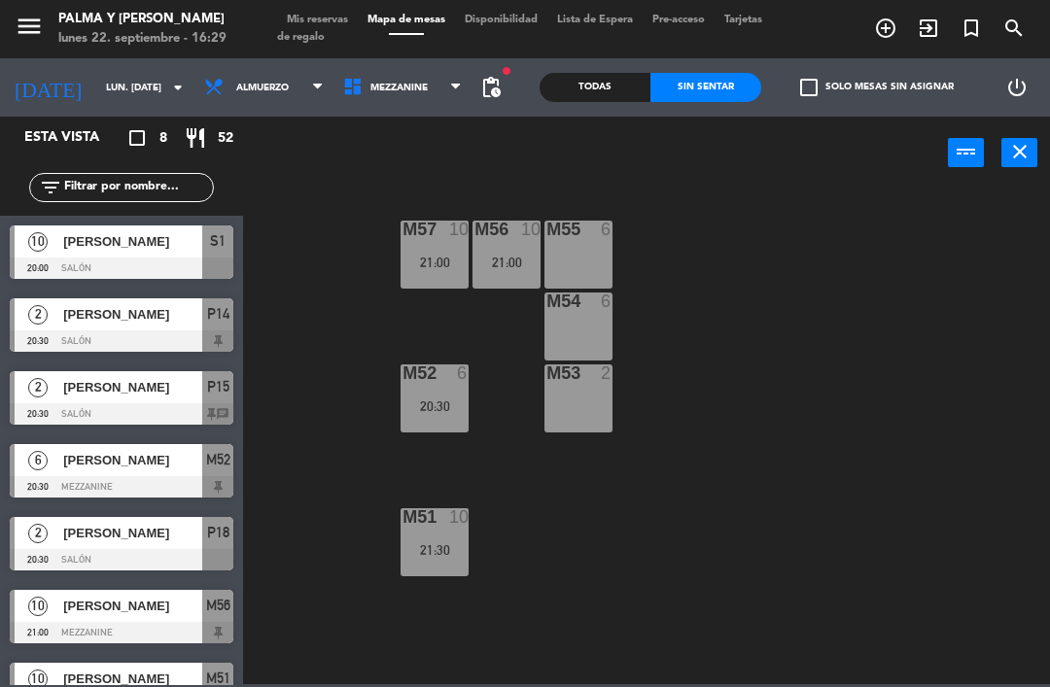
click at [395, 83] on span "Mezzanine" at bounding box center [398, 88] width 57 height 11
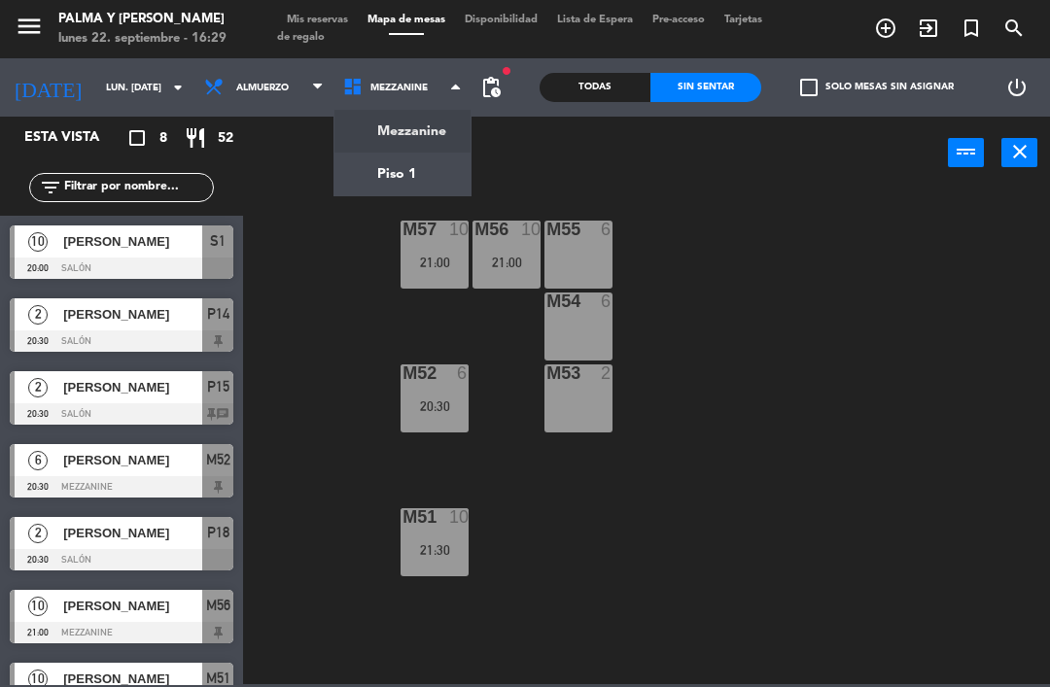
click at [737, 280] on div "M57 10 21:00 M56 10 21:00 M55 6 M54 6 M52 6 20:30 M53 2 M51 10 21:30" at bounding box center [652, 436] width 796 height 498
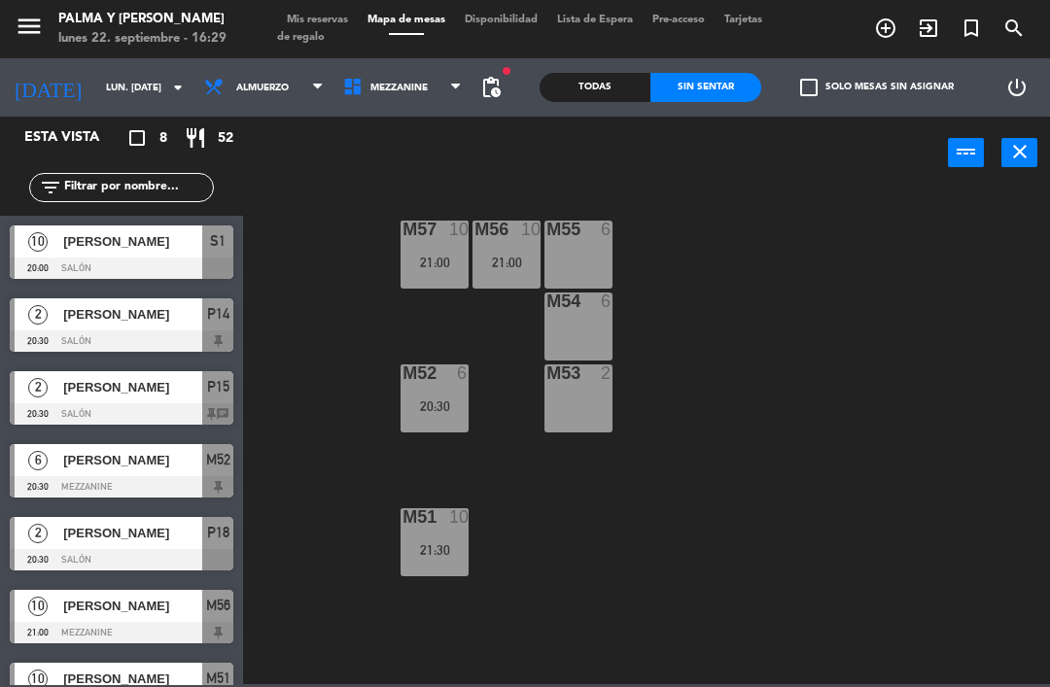
click at [382, 95] on span "Mezzanine" at bounding box center [402, 87] width 139 height 43
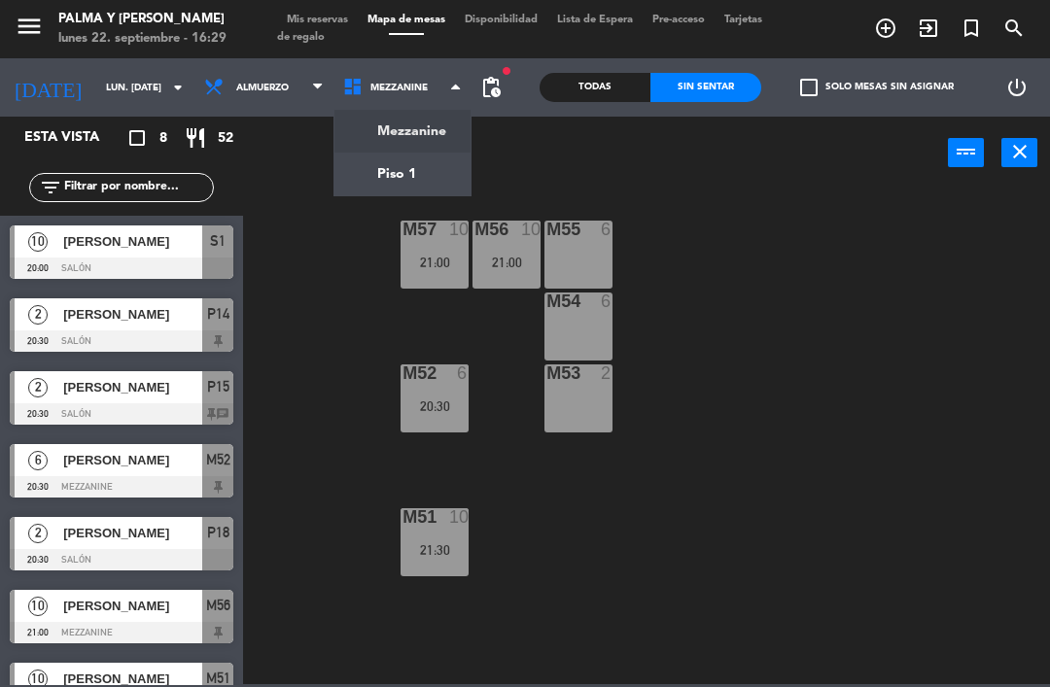
click at [402, 186] on ng-component "menu Palma y [PERSON_NAME] lunes 22. septiembre - 16:29 Mis reservas Mapa de me…" at bounding box center [525, 342] width 1050 height 684
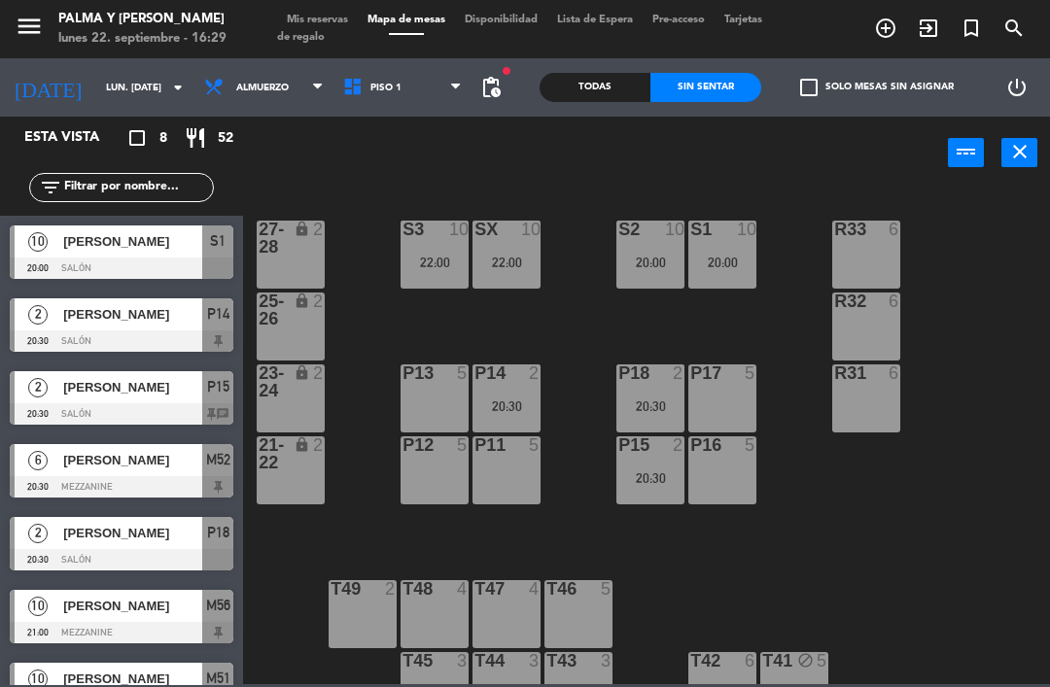
click at [383, 83] on span "Piso 1" at bounding box center [385, 88] width 31 height 11
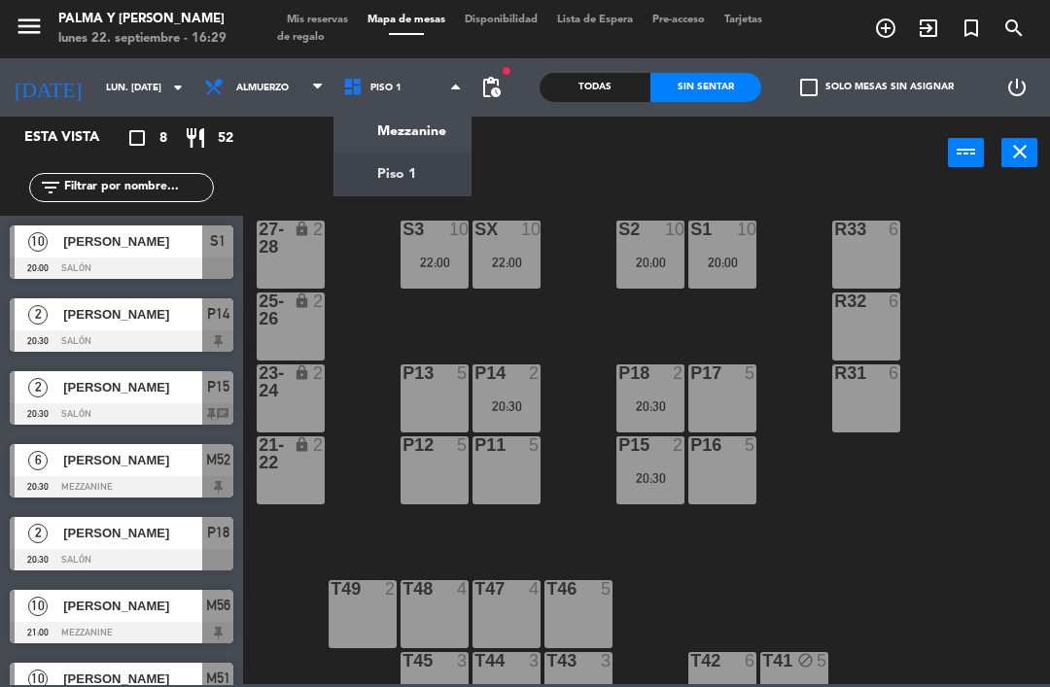
click at [423, 110] on div "Mezzanine Piso 1 Piso 1 Mezzanine Piso 1" at bounding box center [402, 87] width 139 height 58
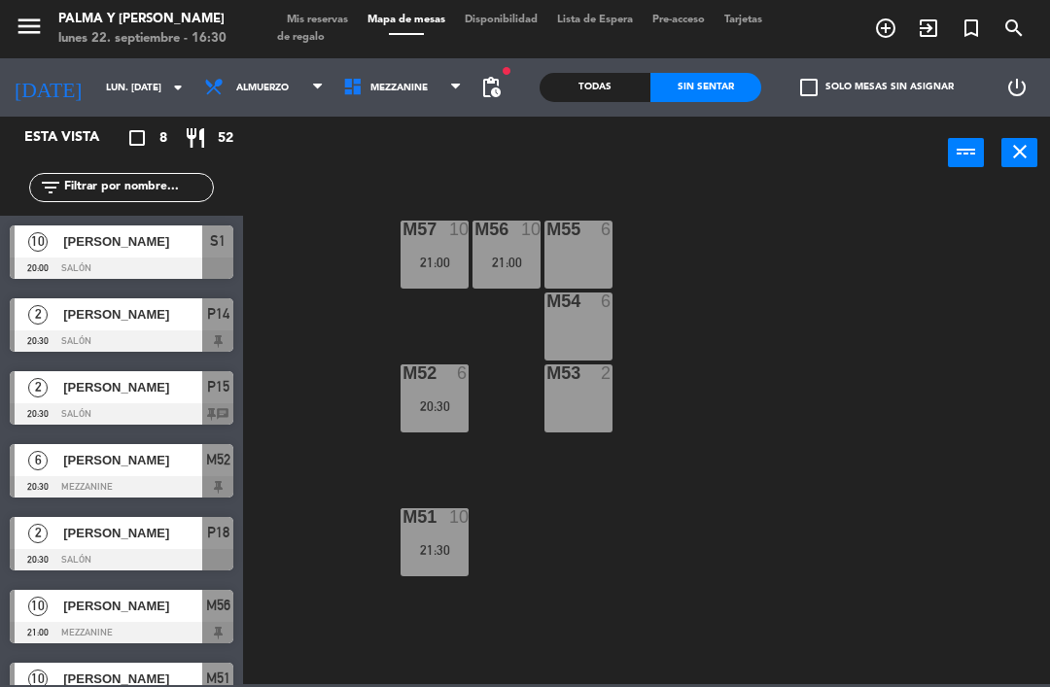
click at [418, 96] on span "Mezzanine" at bounding box center [402, 87] width 139 height 43
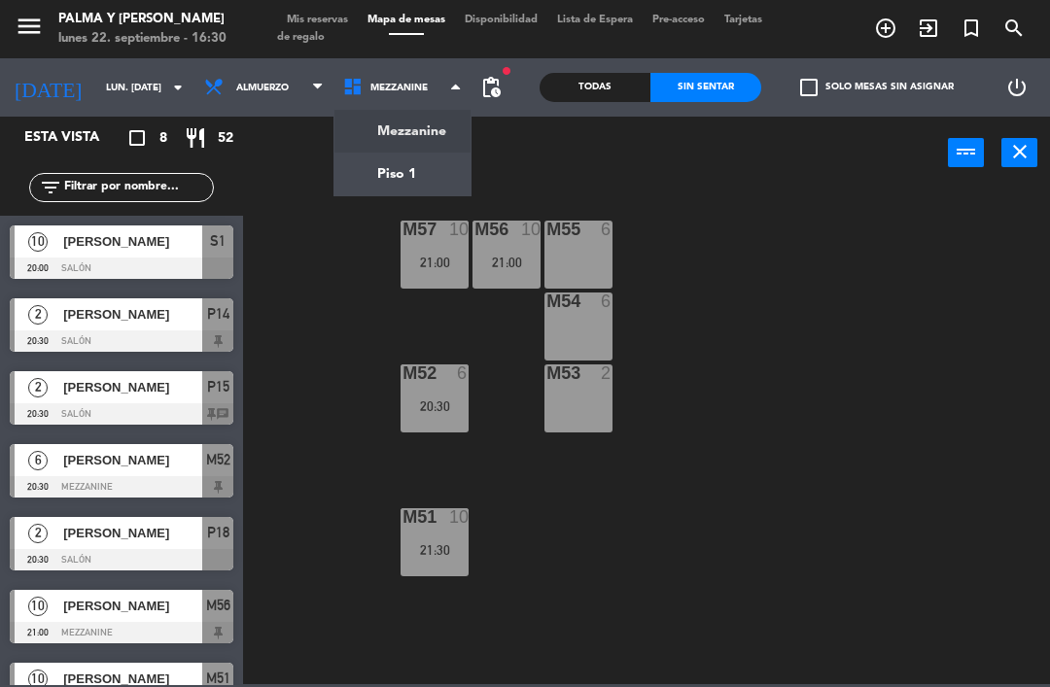
click at [419, 179] on ng-component "menu Palma y [PERSON_NAME] lunes 22. septiembre - 16:30 Mis reservas Mapa de me…" at bounding box center [525, 342] width 1050 height 684
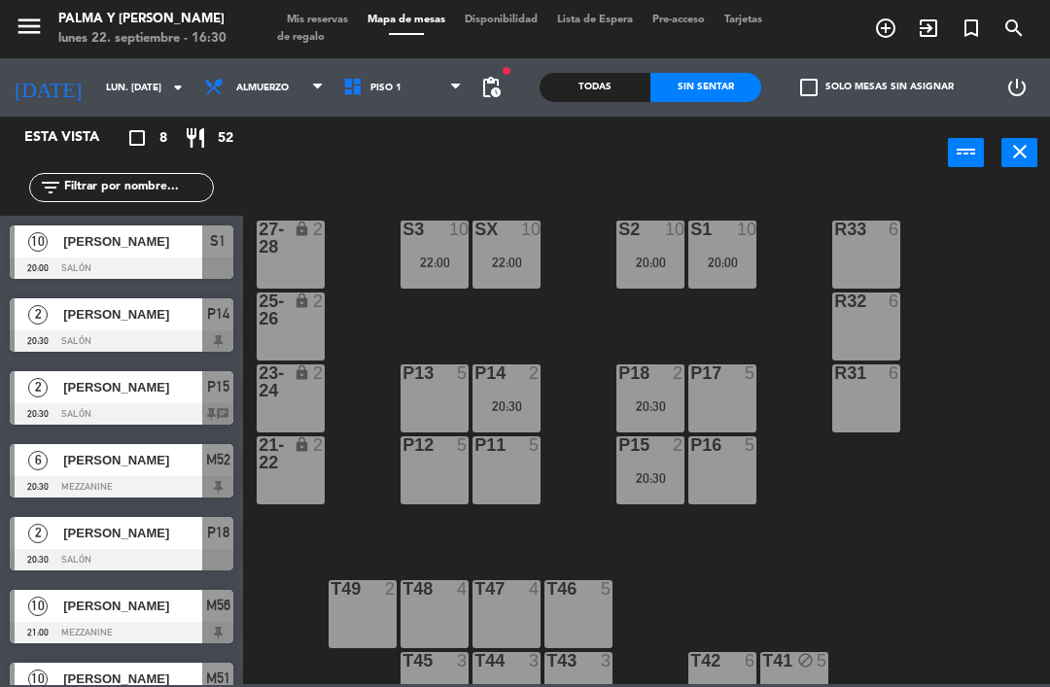
click at [723, 271] on div "S1 10 20:00" at bounding box center [722, 255] width 68 height 68
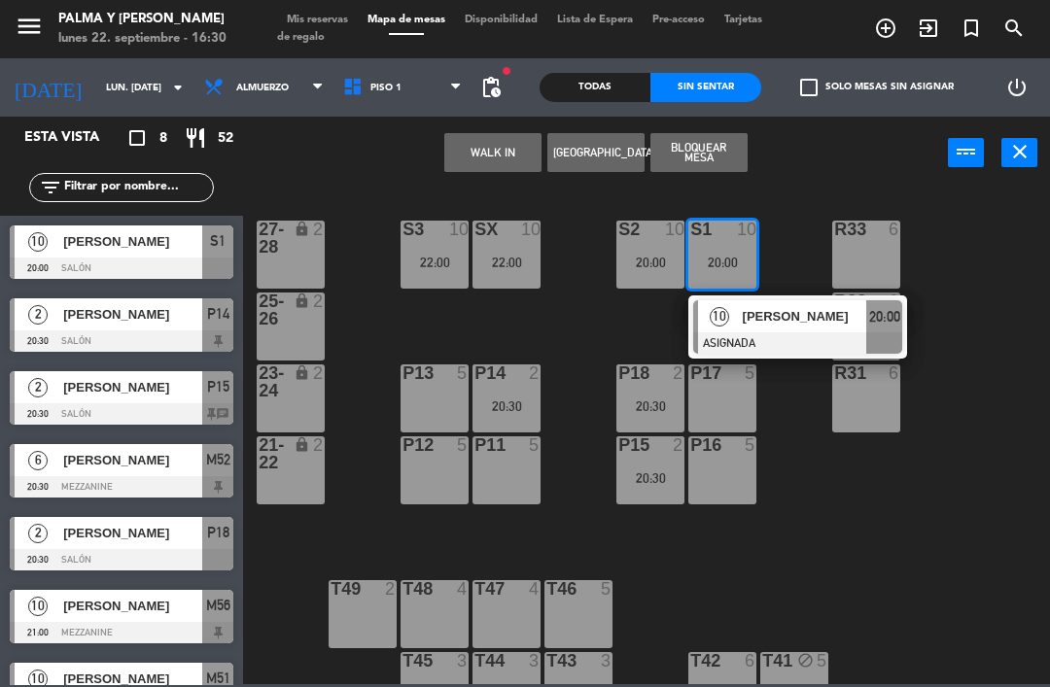
click at [730, 252] on div "S1 10 20:00" at bounding box center [722, 255] width 68 height 68
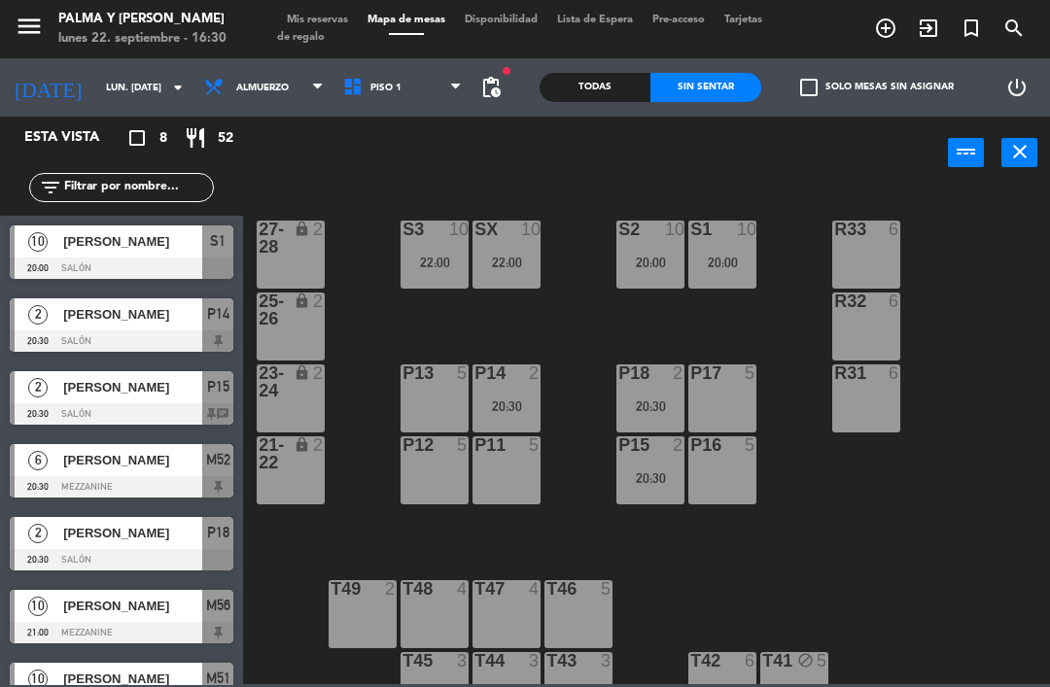
click at [431, 91] on span "Piso 1" at bounding box center [402, 87] width 139 height 43
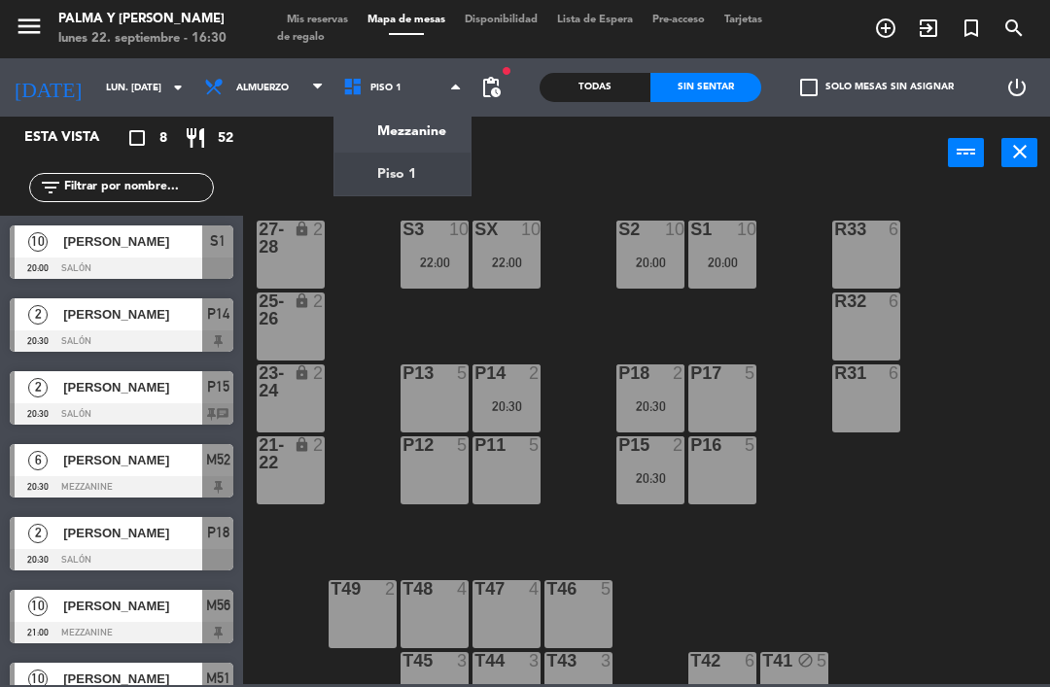
click at [414, 143] on ng-component "menu Palma y [PERSON_NAME] lunes 22. septiembre - 16:30 Mis reservas Mapa de me…" at bounding box center [525, 342] width 1050 height 684
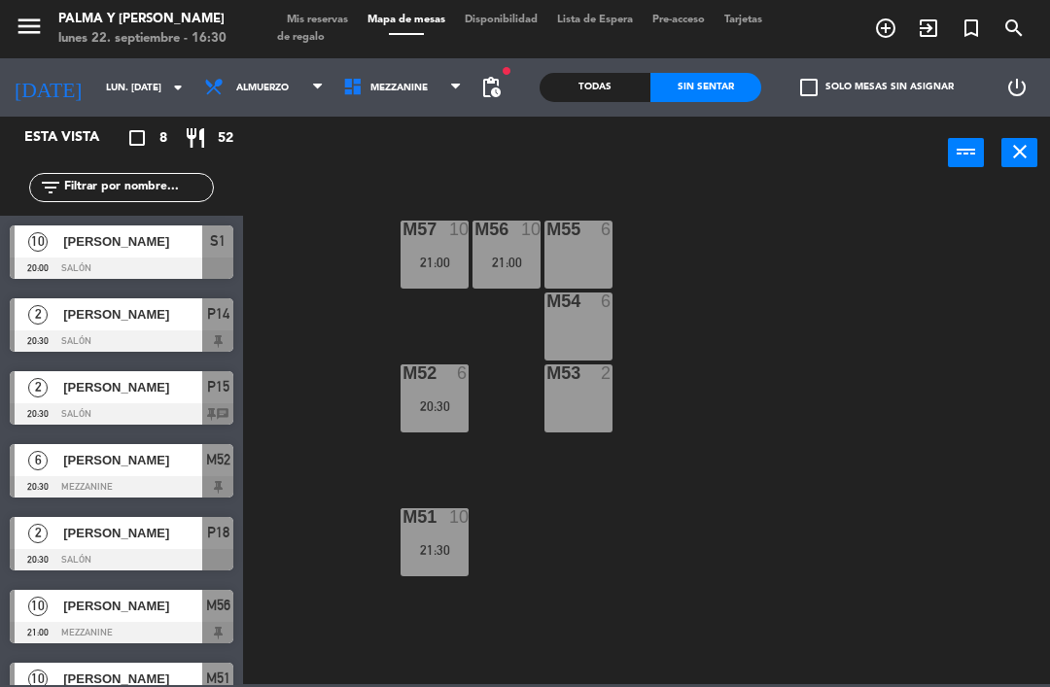
click at [431, 545] on div "21:30" at bounding box center [434, 550] width 68 height 14
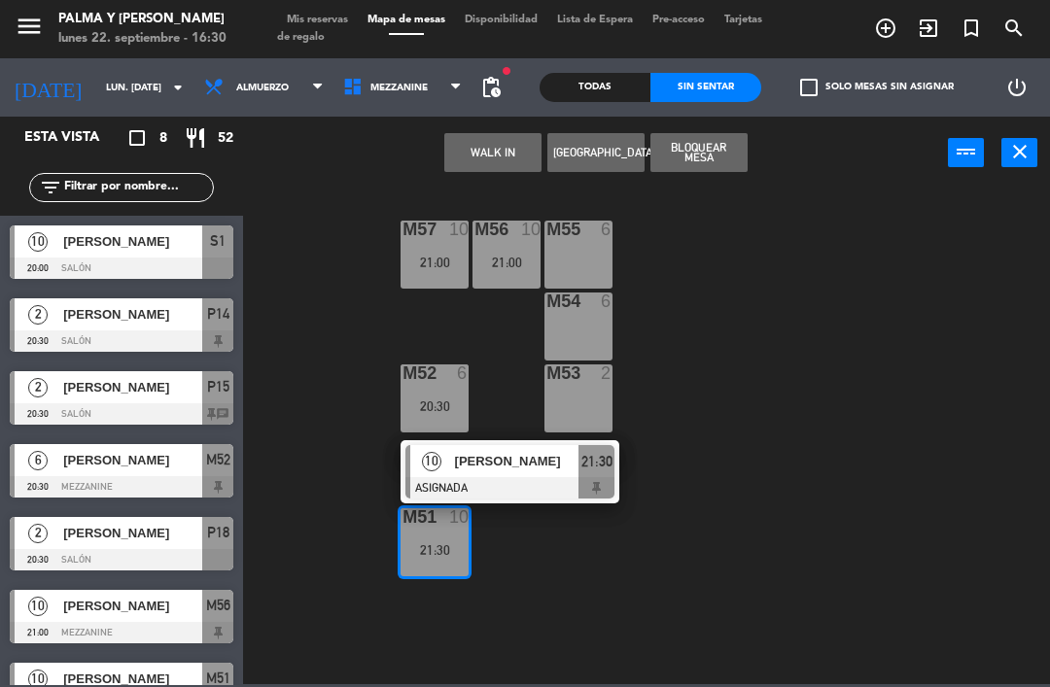
click at [600, 548] on div "M57 10 21:00 M56 10 21:00 M55 6 M54 6 M52 6 20:30 M53 2 M51 10 21:30 10 [PERSON…" at bounding box center [652, 436] width 796 height 498
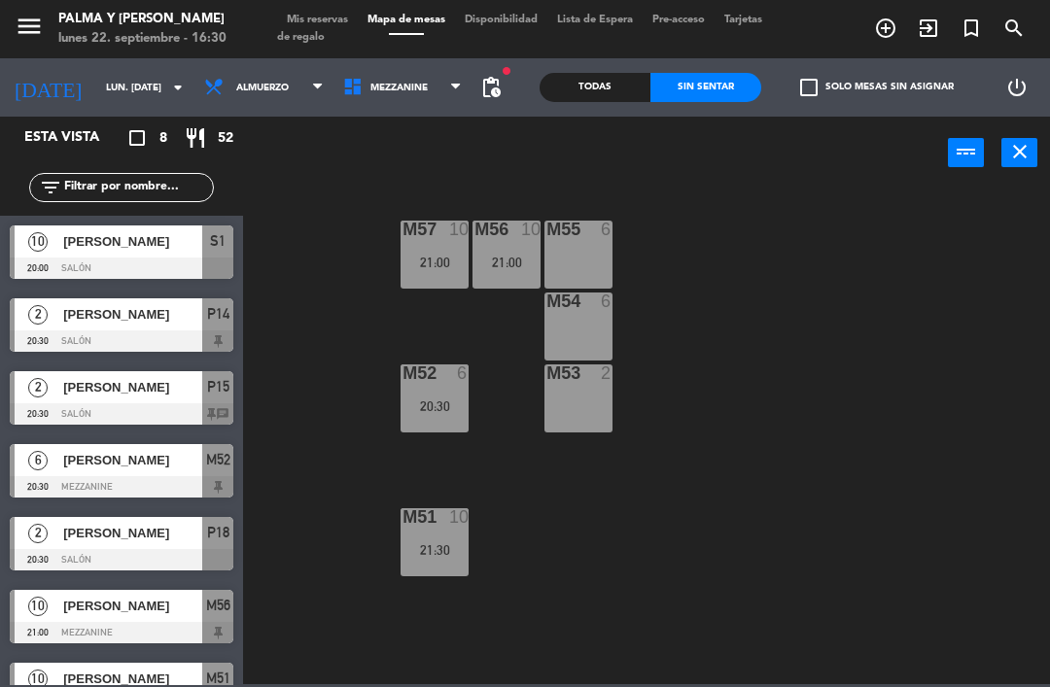
click at [438, 244] on div "M57 10 21:00" at bounding box center [434, 255] width 68 height 68
click at [571, 571] on div "M57 10 21:00 M56 10 21:00 M55 6 M54 6 M52 6 20:30 M53 2 M51 10 21:30" at bounding box center [652, 436] width 796 height 498
click at [1015, 145] on icon "close" at bounding box center [1019, 151] width 23 height 23
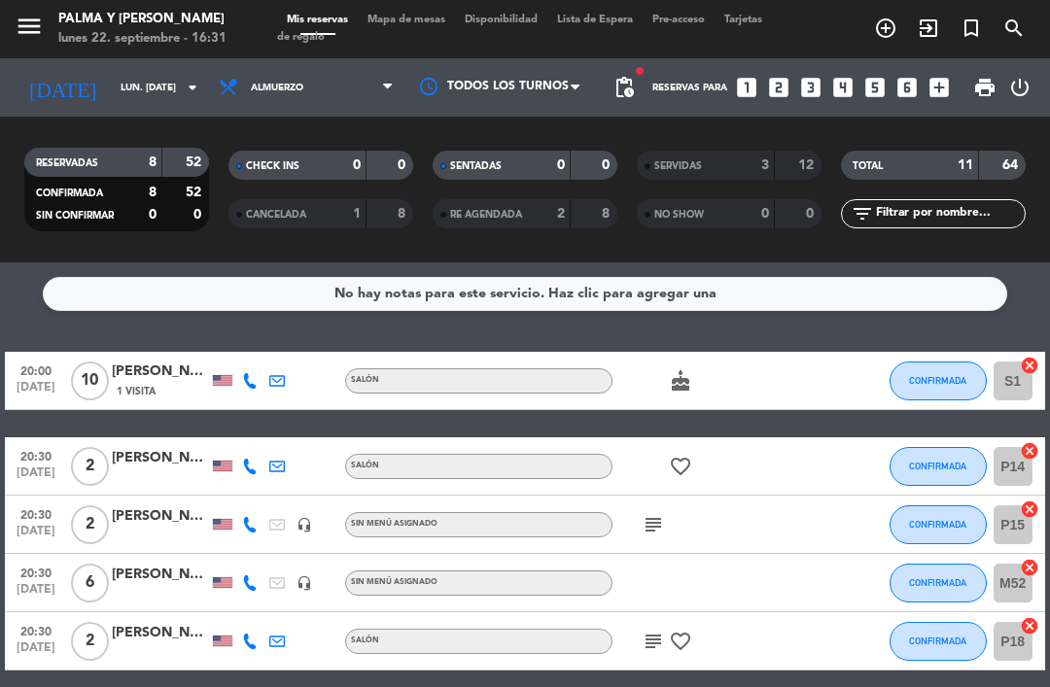
click at [414, 18] on span "Mapa de mesas" at bounding box center [406, 20] width 97 height 11
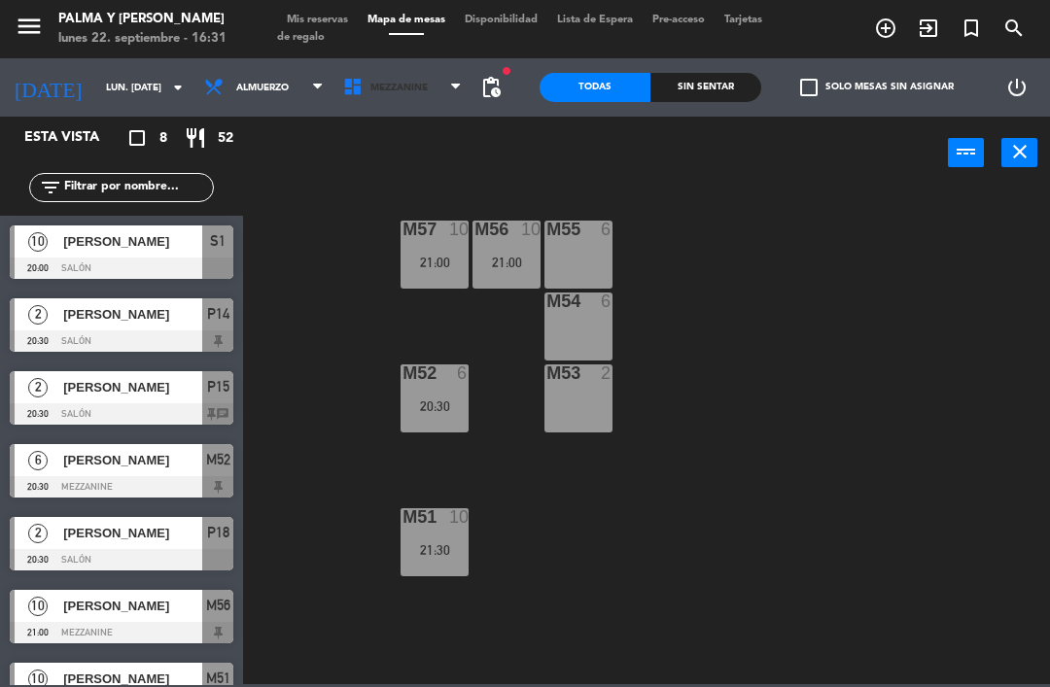
click at [395, 85] on span "Mezzanine" at bounding box center [398, 88] width 57 height 11
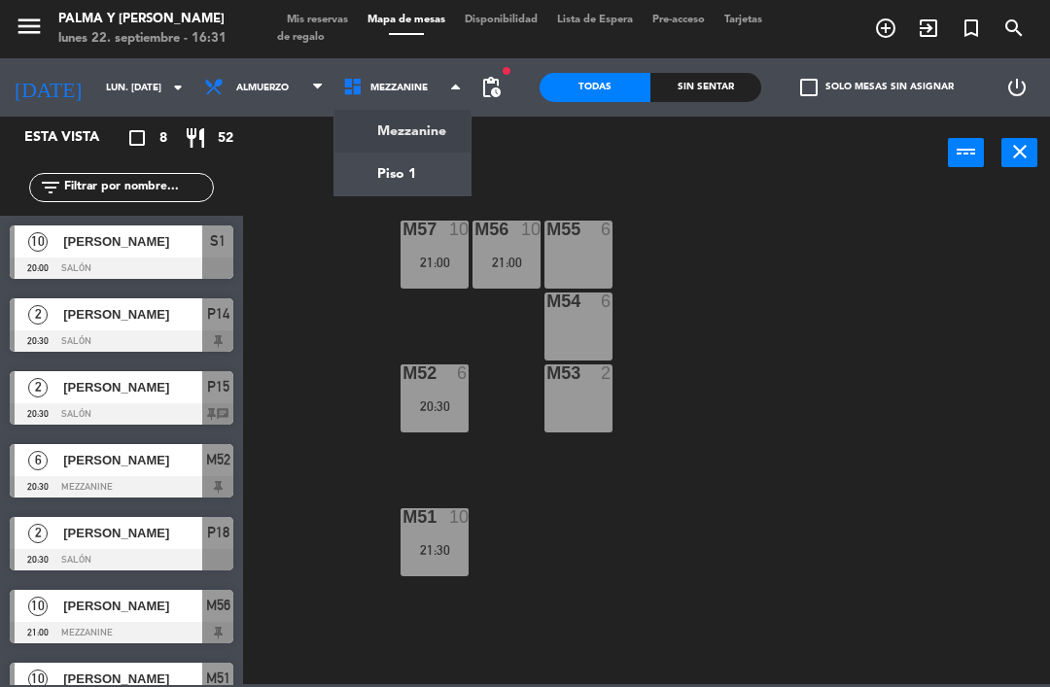
click at [374, 172] on ng-component "menu Palma y [PERSON_NAME] lunes 22. septiembre - 16:31 Mis reservas Mapa de me…" at bounding box center [525, 342] width 1050 height 684
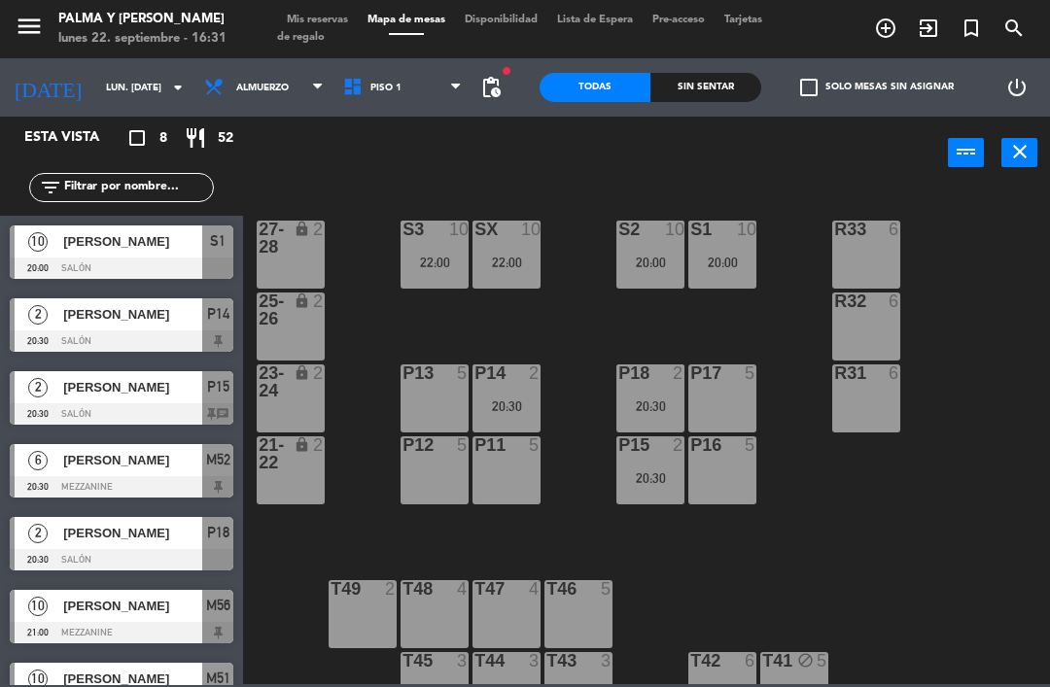
click at [812, 93] on span "check_box_outline_blank" at bounding box center [808, 87] width 17 height 17
click at [877, 87] on input "check_box_outline_blank Solo mesas sin asignar" at bounding box center [877, 87] width 0 height 0
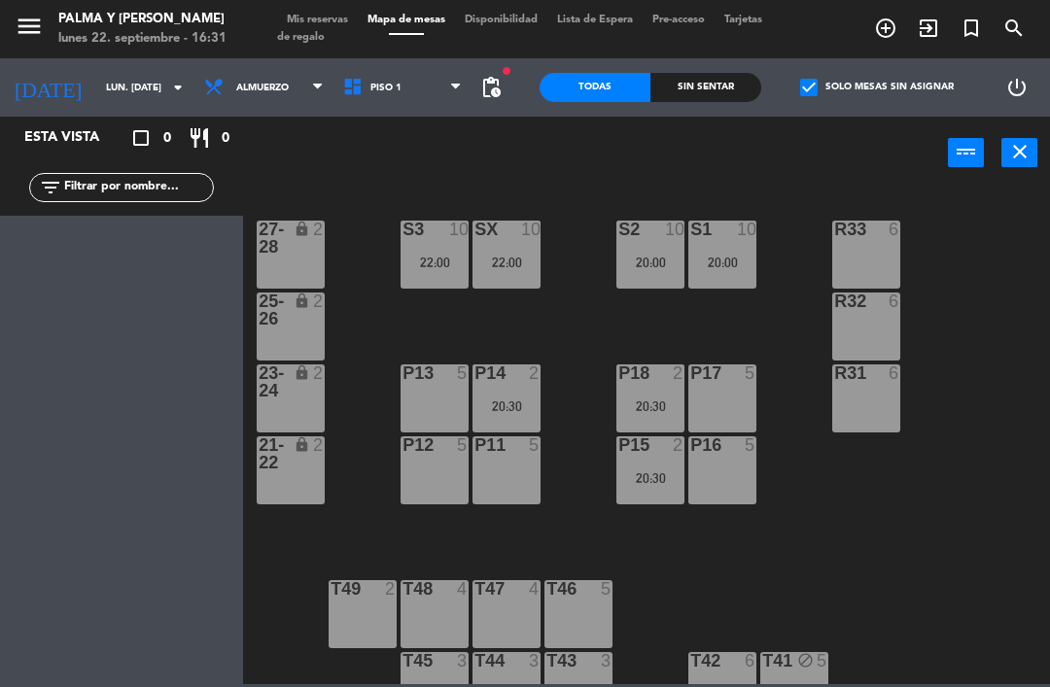
click at [830, 91] on label "check_box Solo mesas sin asignar" at bounding box center [877, 87] width 154 height 17
click at [877, 87] on input "check_box Solo mesas sin asignar" at bounding box center [877, 87] width 0 height 0
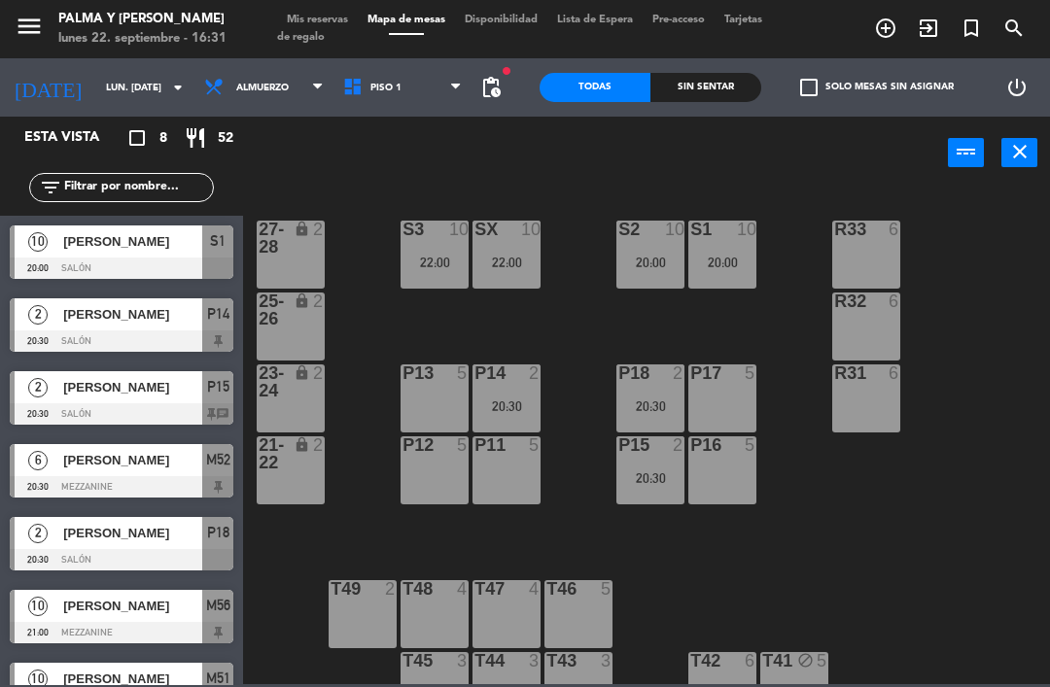
click at [744, 87] on div "Sin sentar" at bounding box center [705, 87] width 111 height 29
click at [1029, 572] on div "R33 6 S1 10 20:00 S2 10 20:00 S3 10 22:00 SX 10 22:00 27-28 lock 2 R32 6 25-26 …" at bounding box center [652, 436] width 796 height 498
click at [922, 533] on div "R33 6 S1 10 20:00 S2 10 20:00 S3 10 22:00 SX 10 22:00 27-28 lock 2 R32 6 25-26 …" at bounding box center [652, 436] width 796 height 498
